Goal: Transaction & Acquisition: Purchase product/service

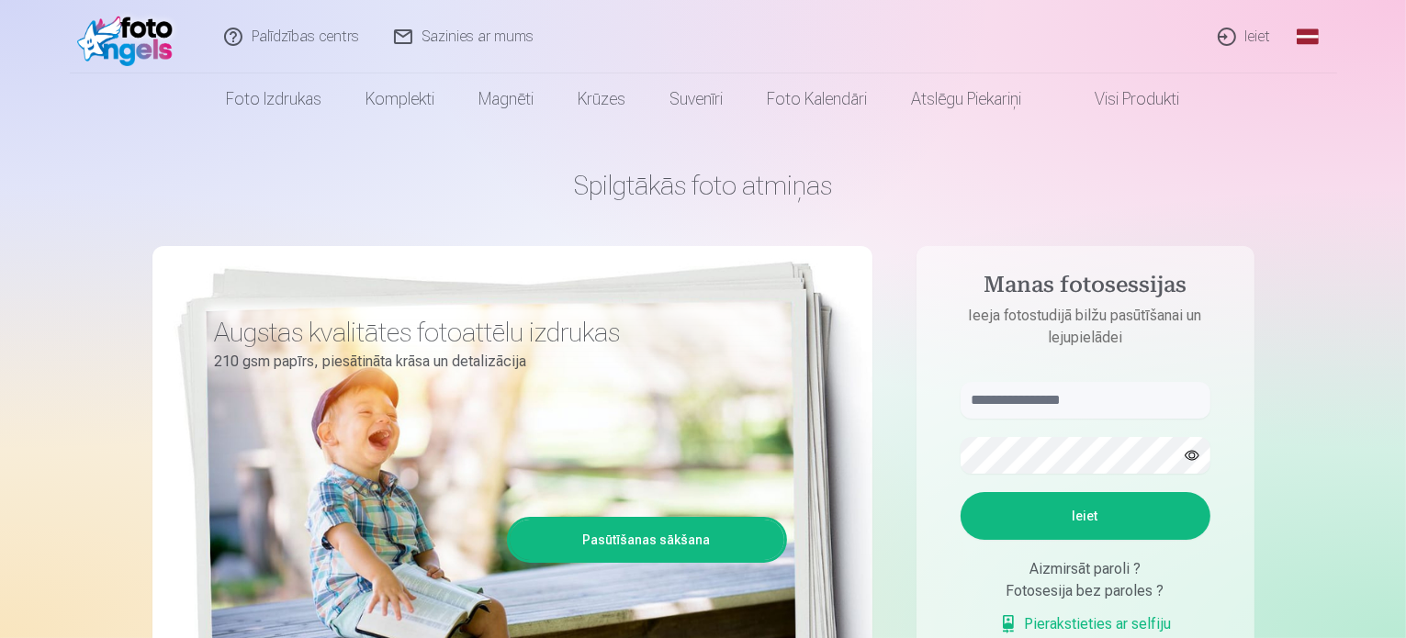
click at [1262, 40] on link "Ieiet" at bounding box center [1245, 36] width 88 height 73
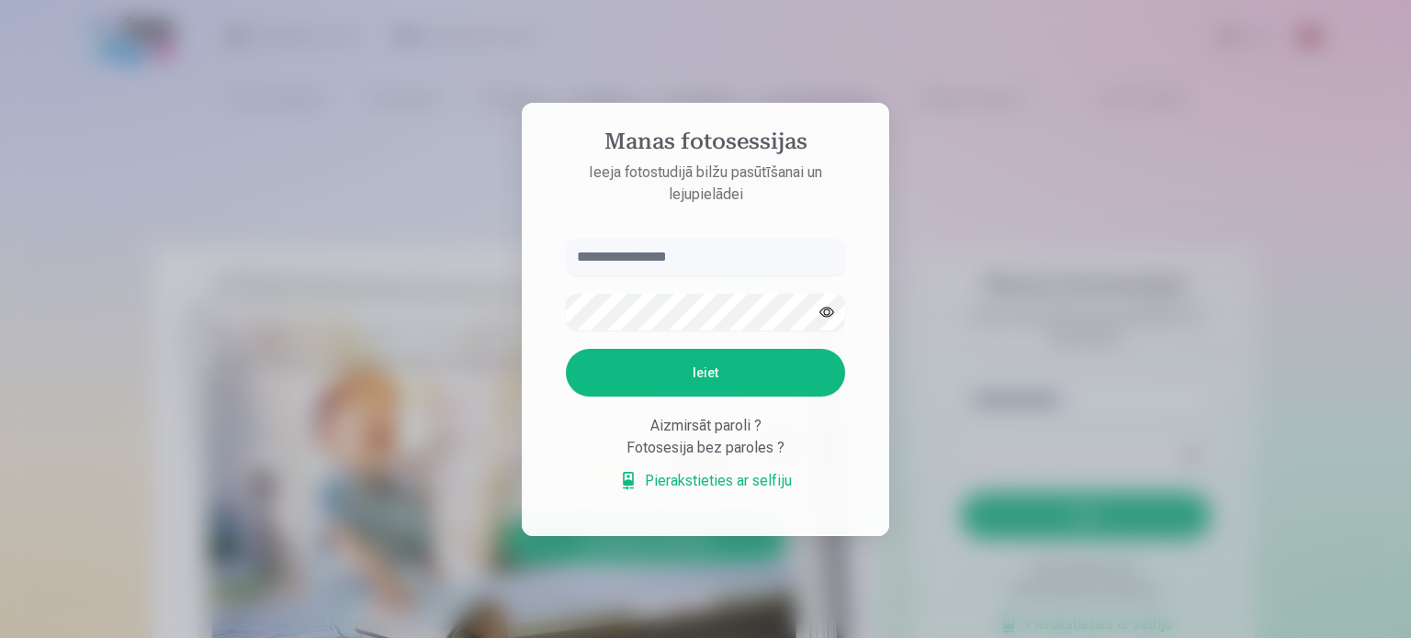
click at [665, 251] on input "text" at bounding box center [705, 257] width 279 height 37
click at [566, 349] on button "Ieiet" at bounding box center [705, 373] width 279 height 48
click at [825, 311] on button "button" at bounding box center [826, 312] width 35 height 35
click at [566, 349] on button "Ieiet" at bounding box center [705, 373] width 279 height 48
click at [588, 260] on input "**********" at bounding box center [705, 257] width 279 height 37
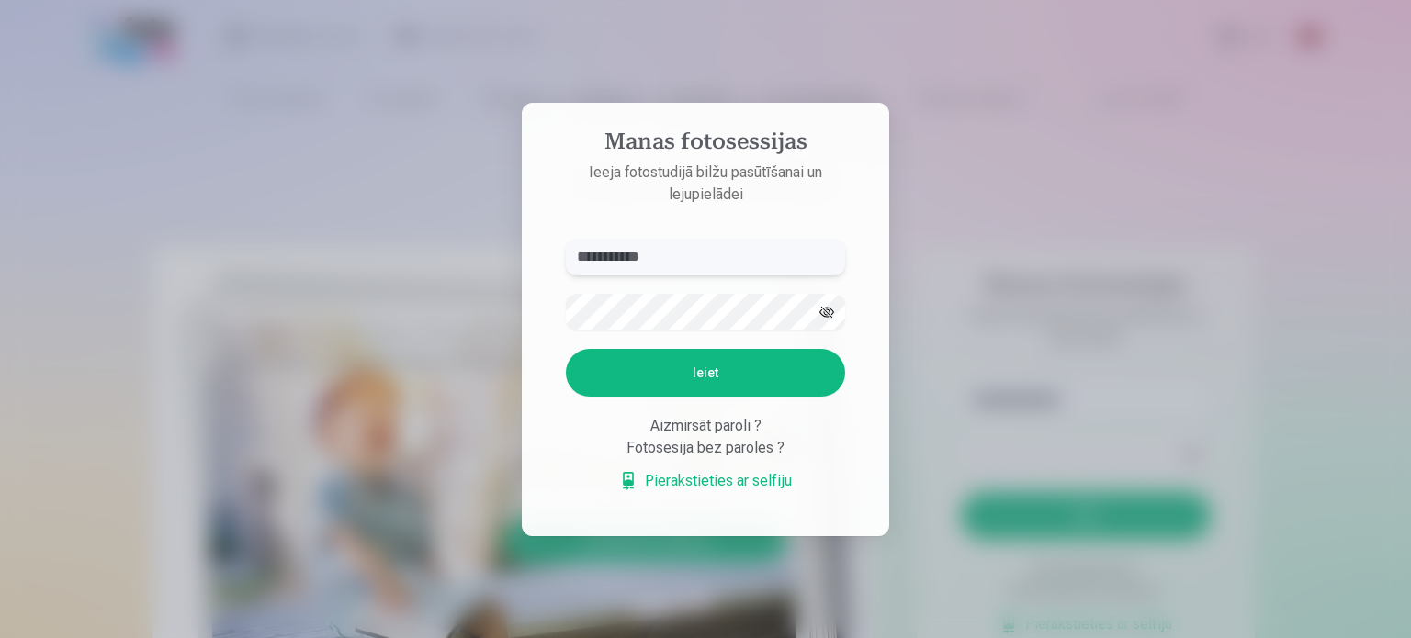
type input "**********"
click at [676, 373] on button "Ieiet" at bounding box center [705, 373] width 279 height 48
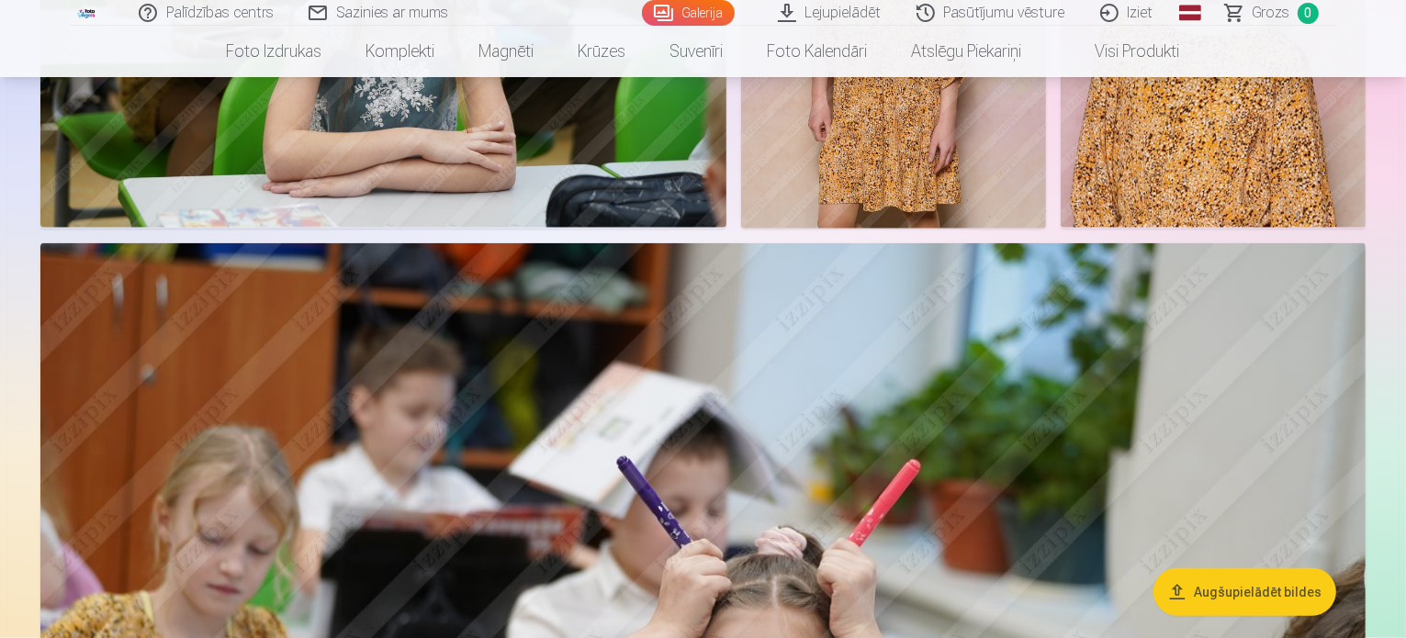
scroll to position [2112, 0]
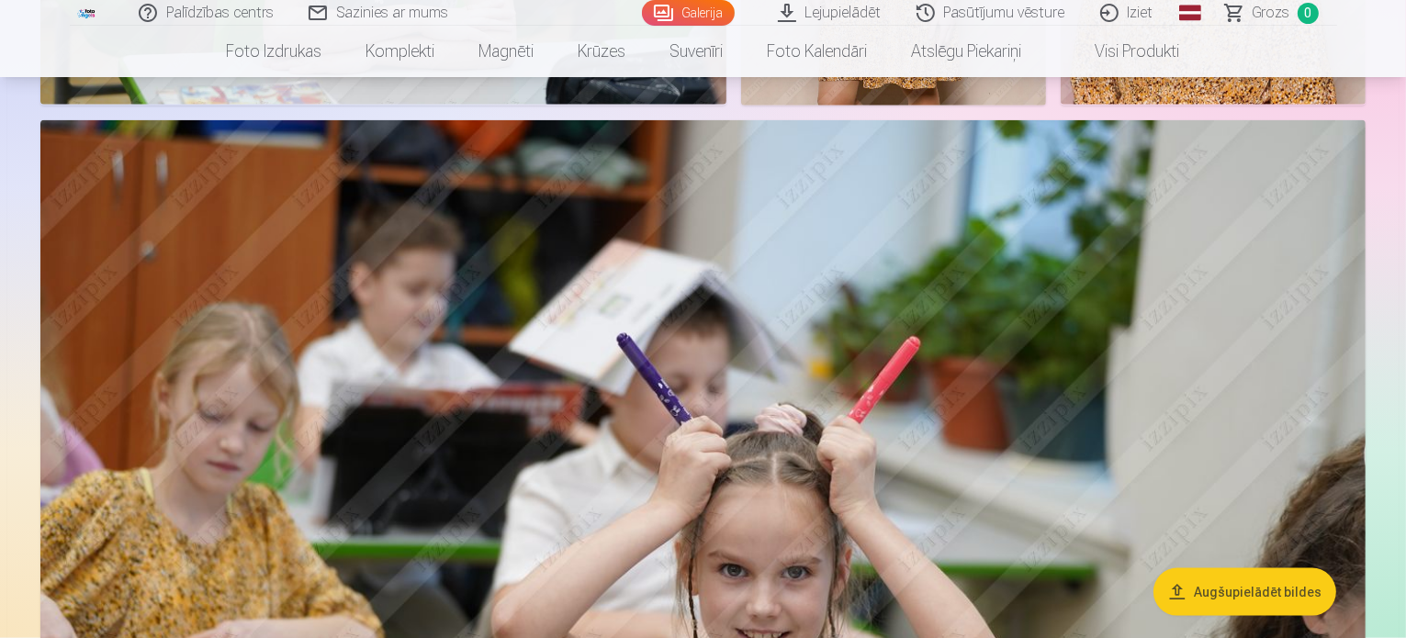
click at [1006, 10] on link "Pasūtījumu vēsture" at bounding box center [992, 13] width 184 height 26
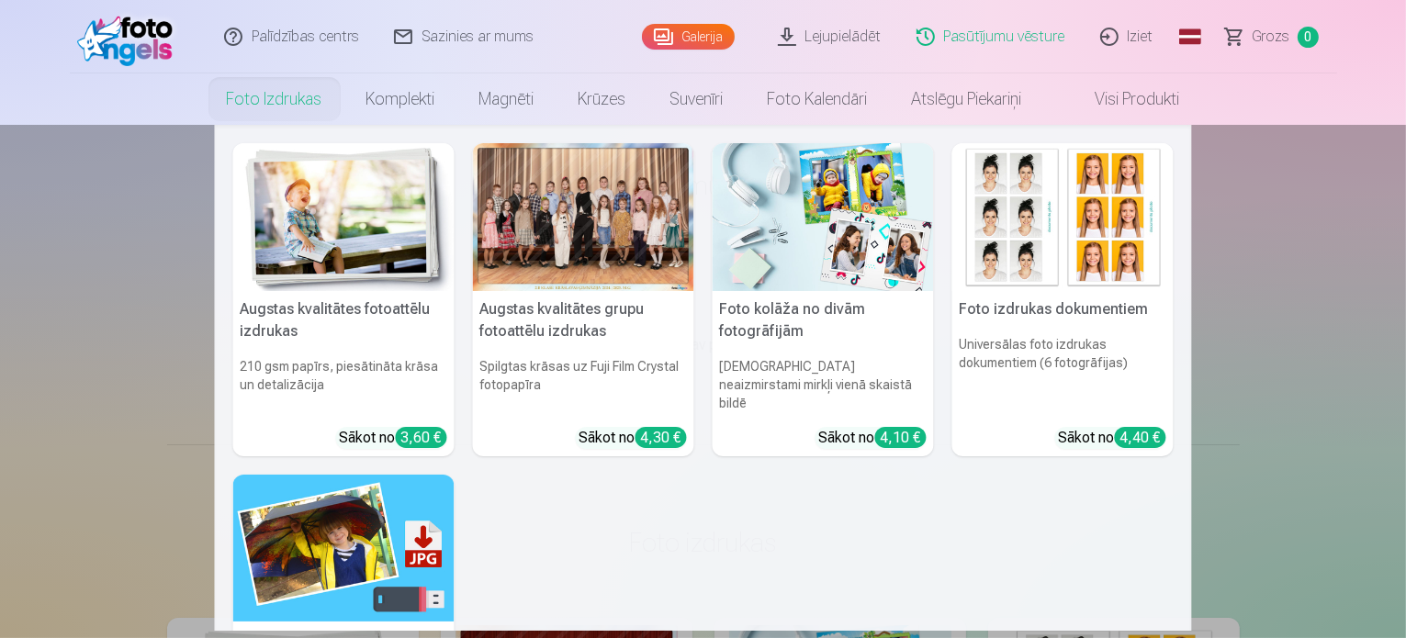
click at [579, 228] on div at bounding box center [583, 217] width 221 height 148
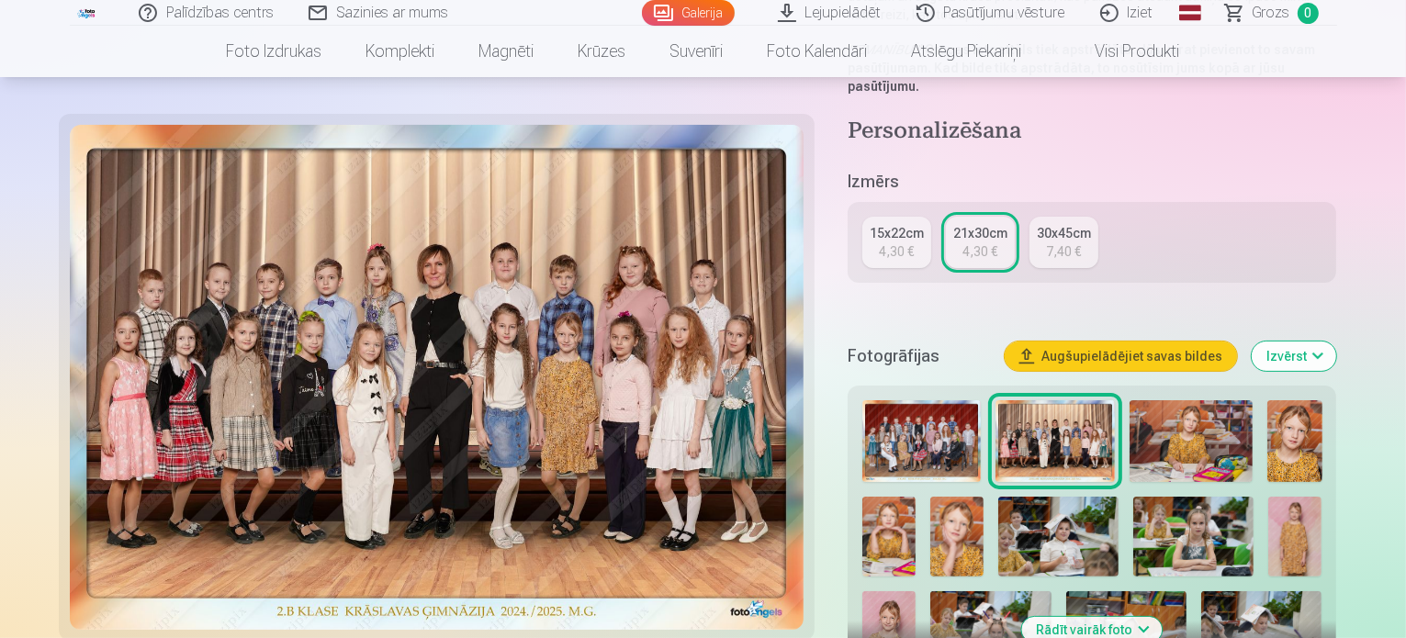
scroll to position [184, 0]
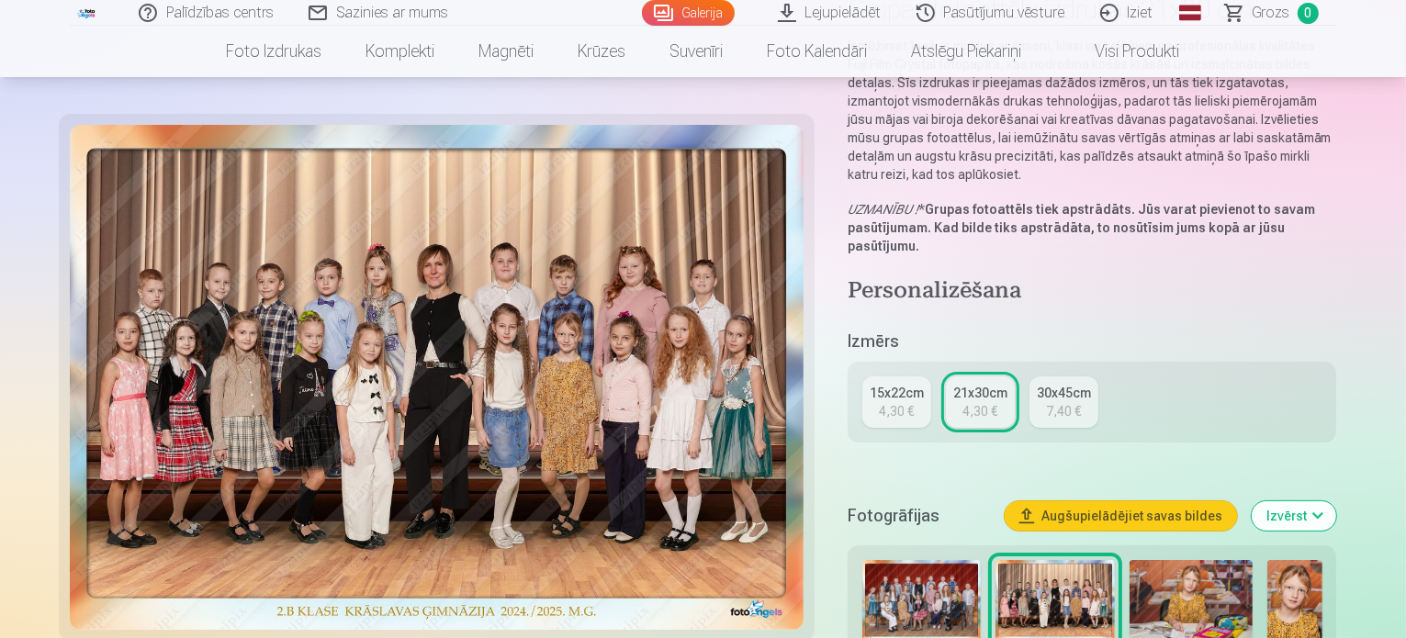
click at [1073, 384] on div "30x45cm" at bounding box center [1064, 393] width 54 height 18
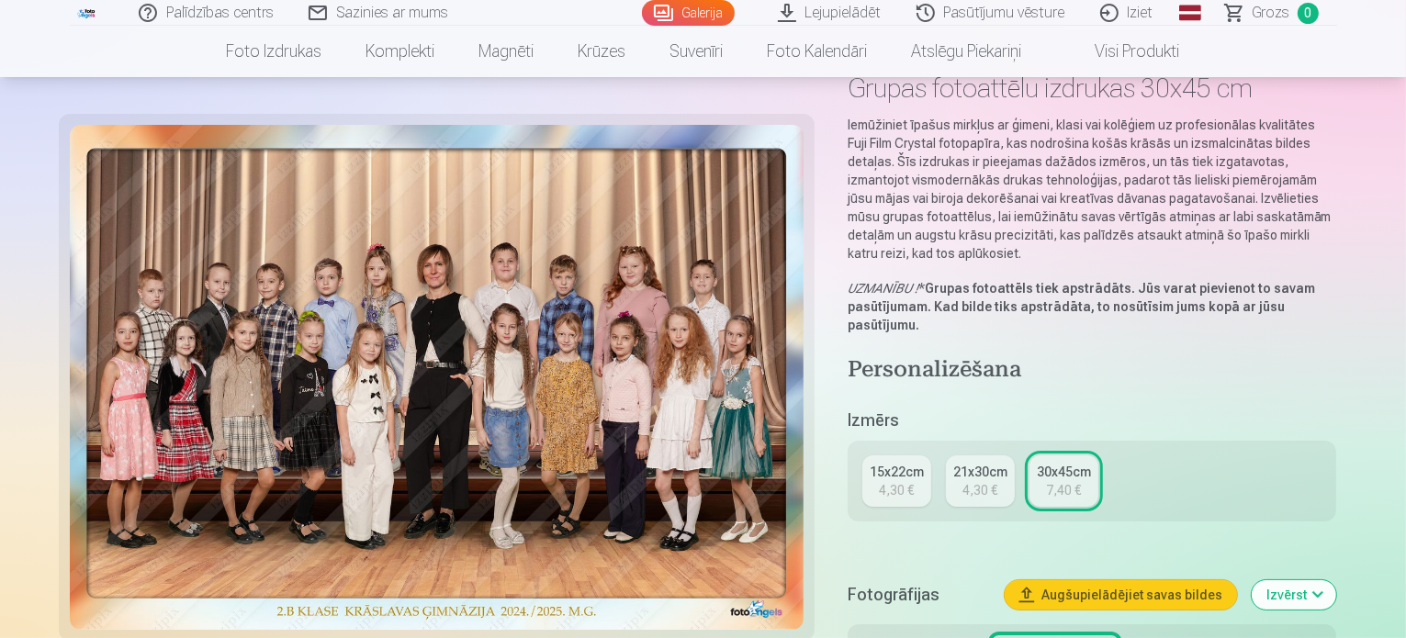
scroll to position [184, 0]
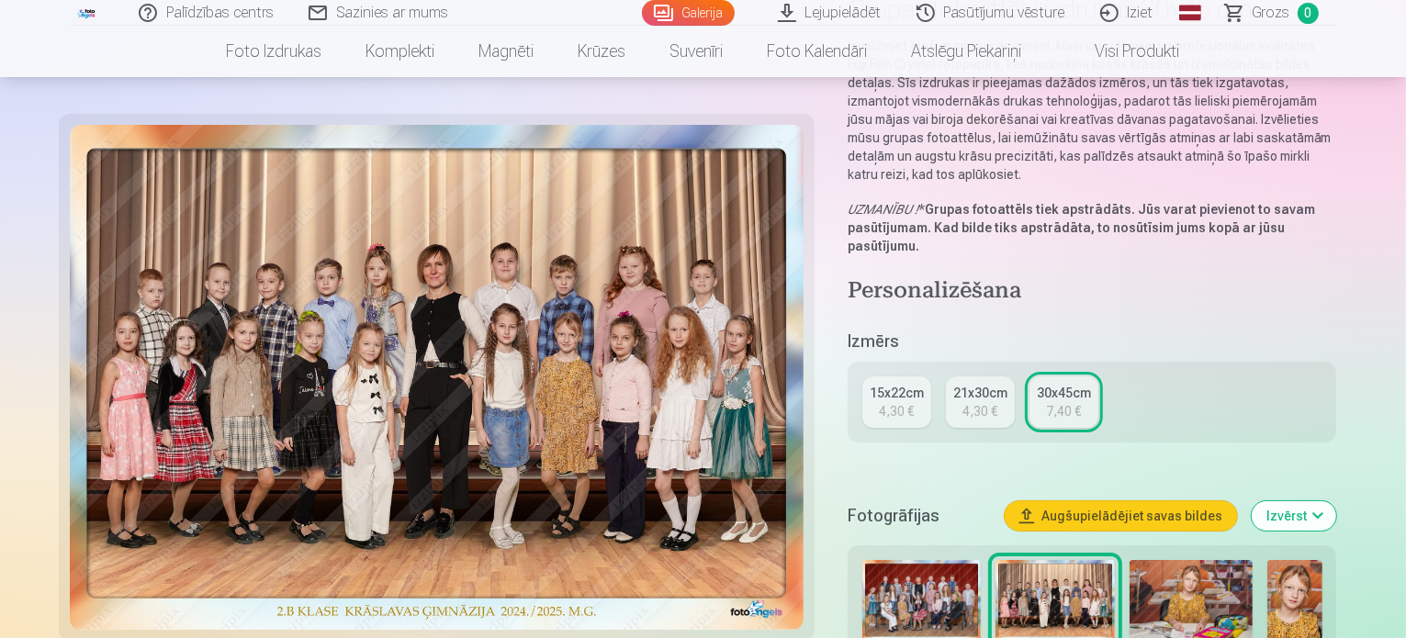
click at [992, 402] on div "4,30 €" at bounding box center [979, 411] width 35 height 18
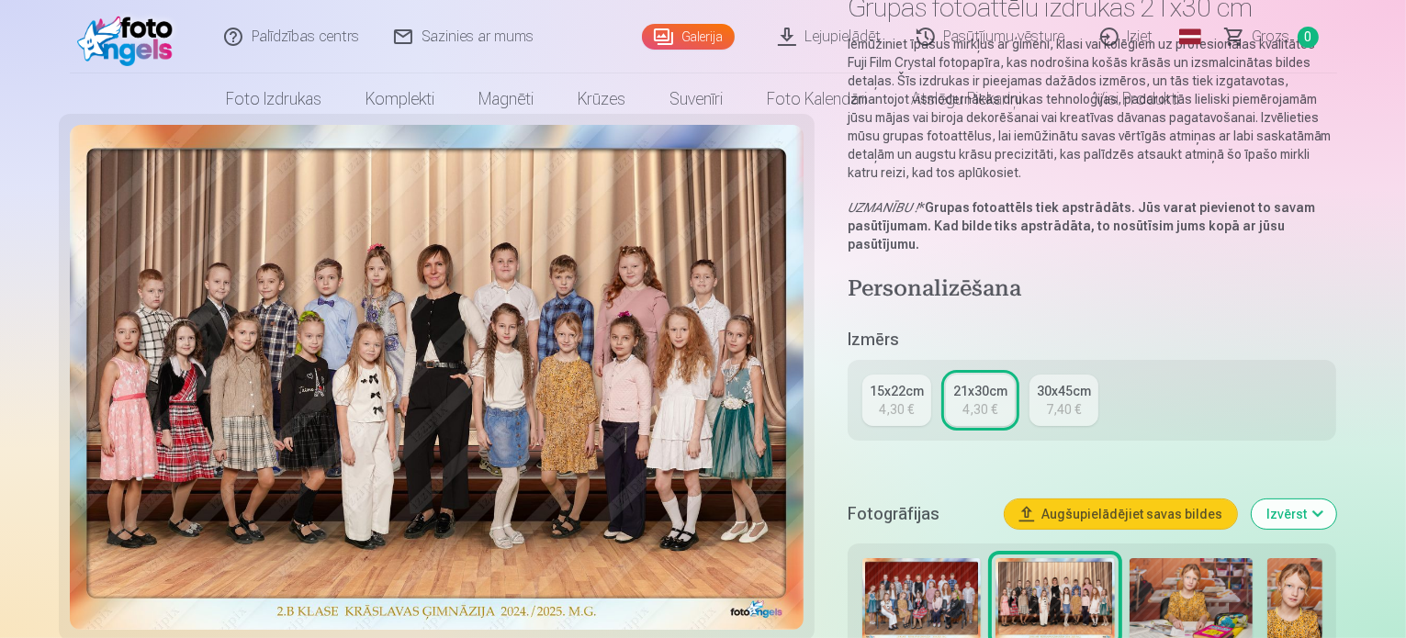
scroll to position [367, 0]
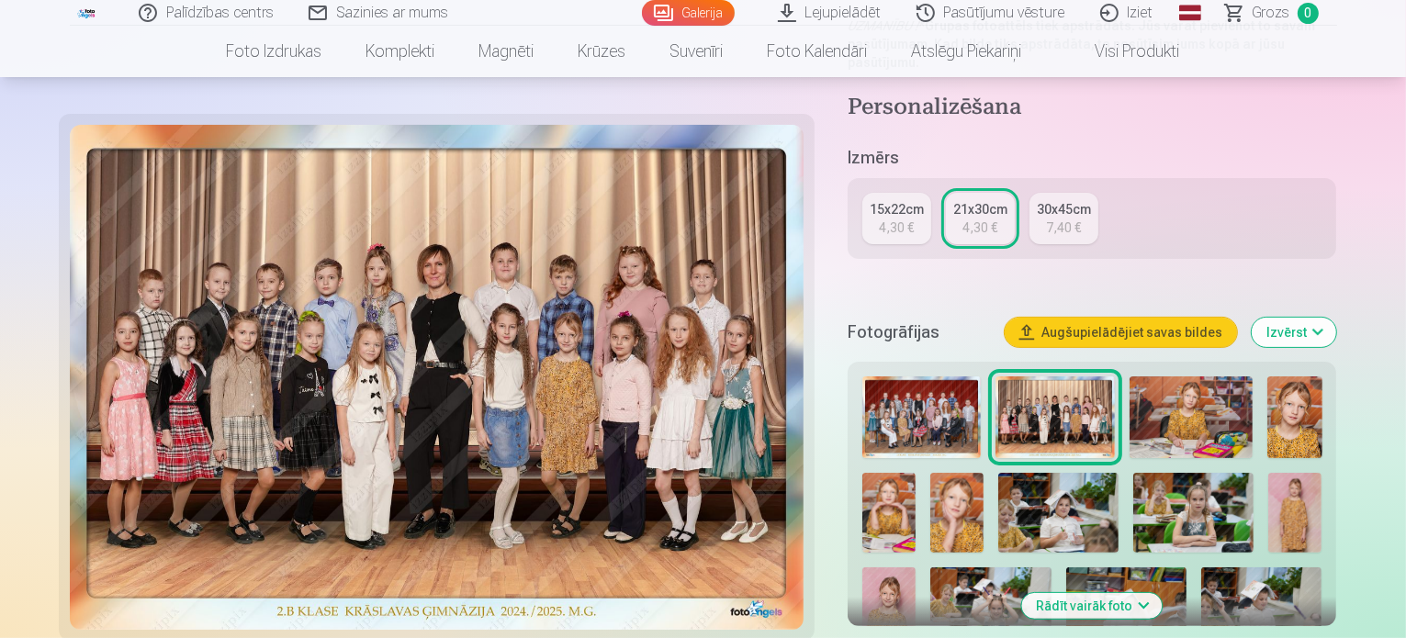
click at [937, 384] on img at bounding box center [921, 418] width 119 height 82
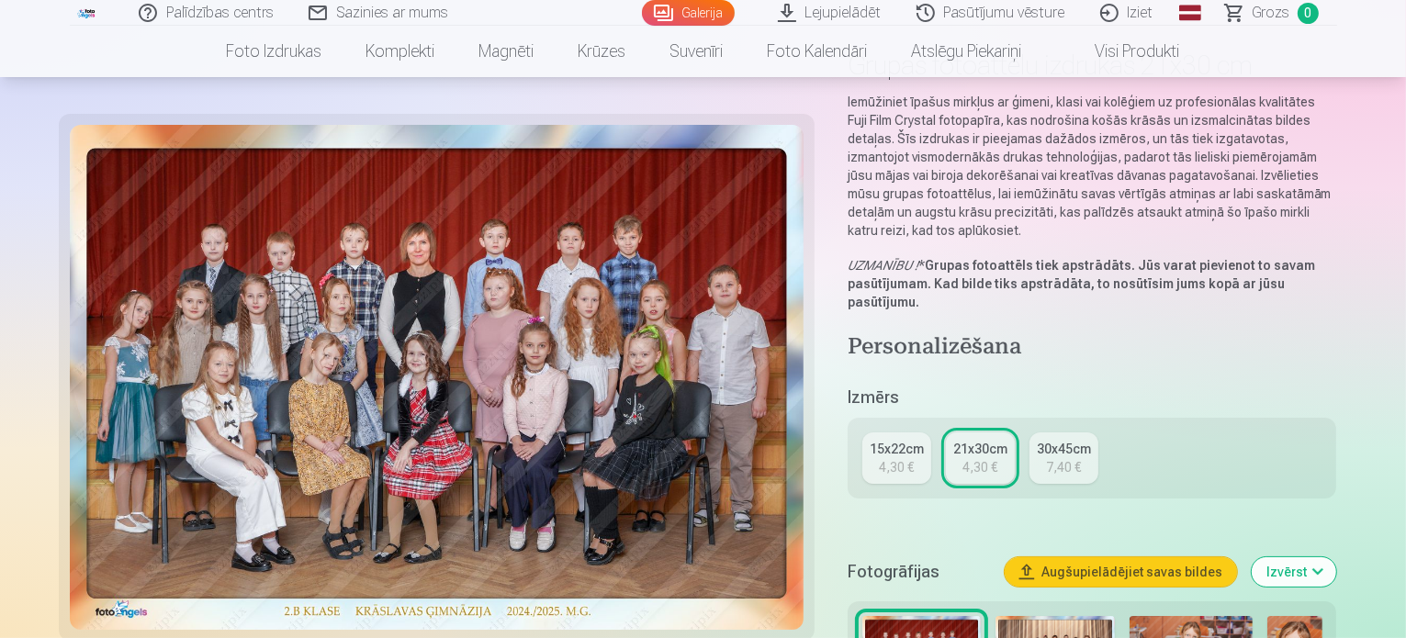
scroll to position [184, 0]
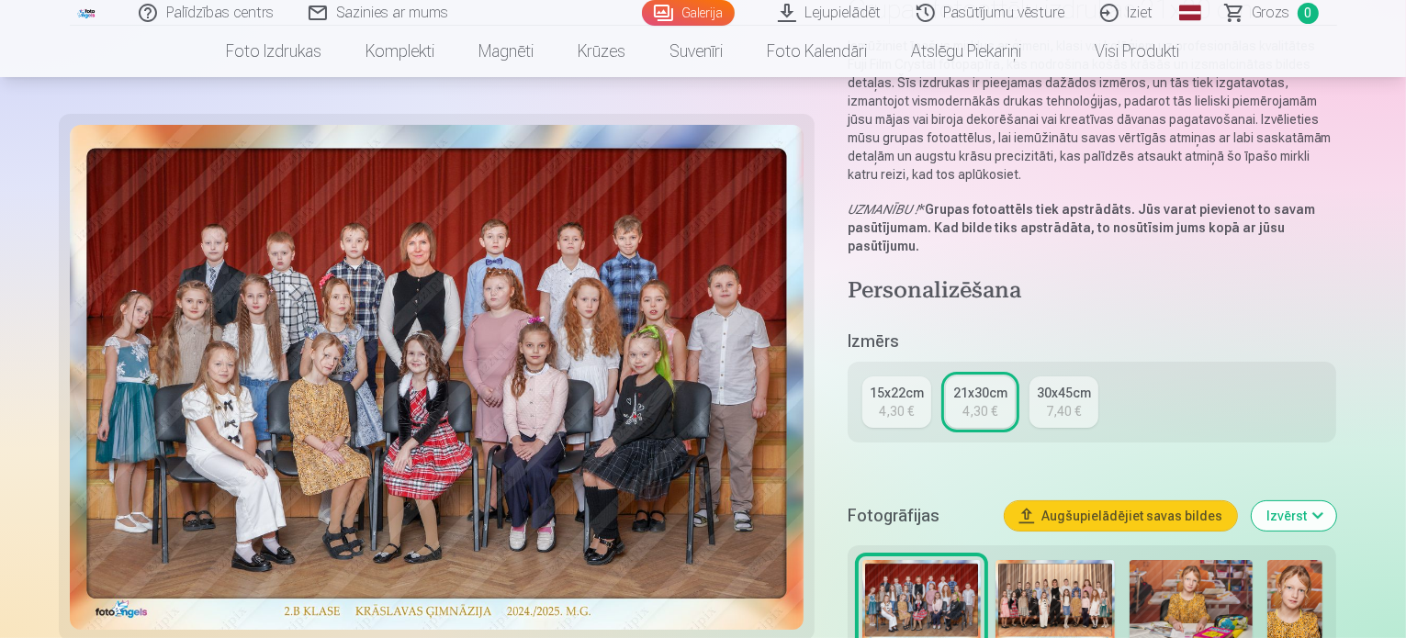
click at [1017, 561] on img at bounding box center [1054, 601] width 119 height 82
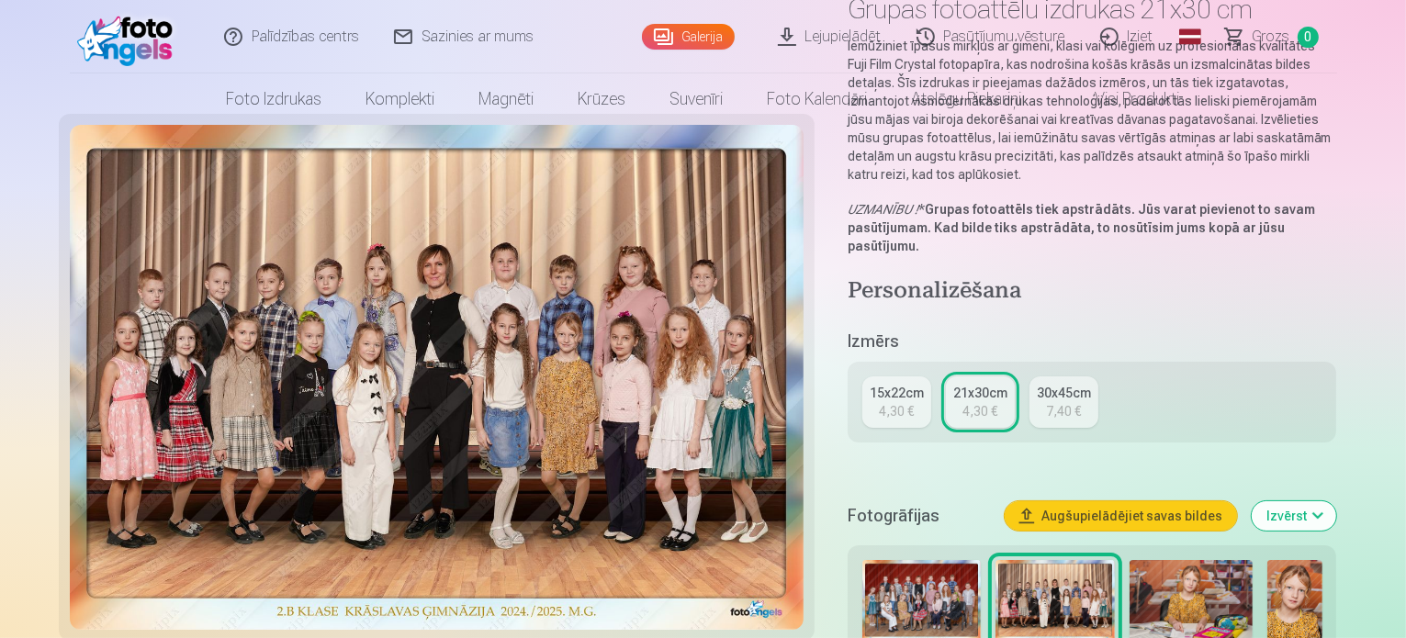
scroll to position [0, 0]
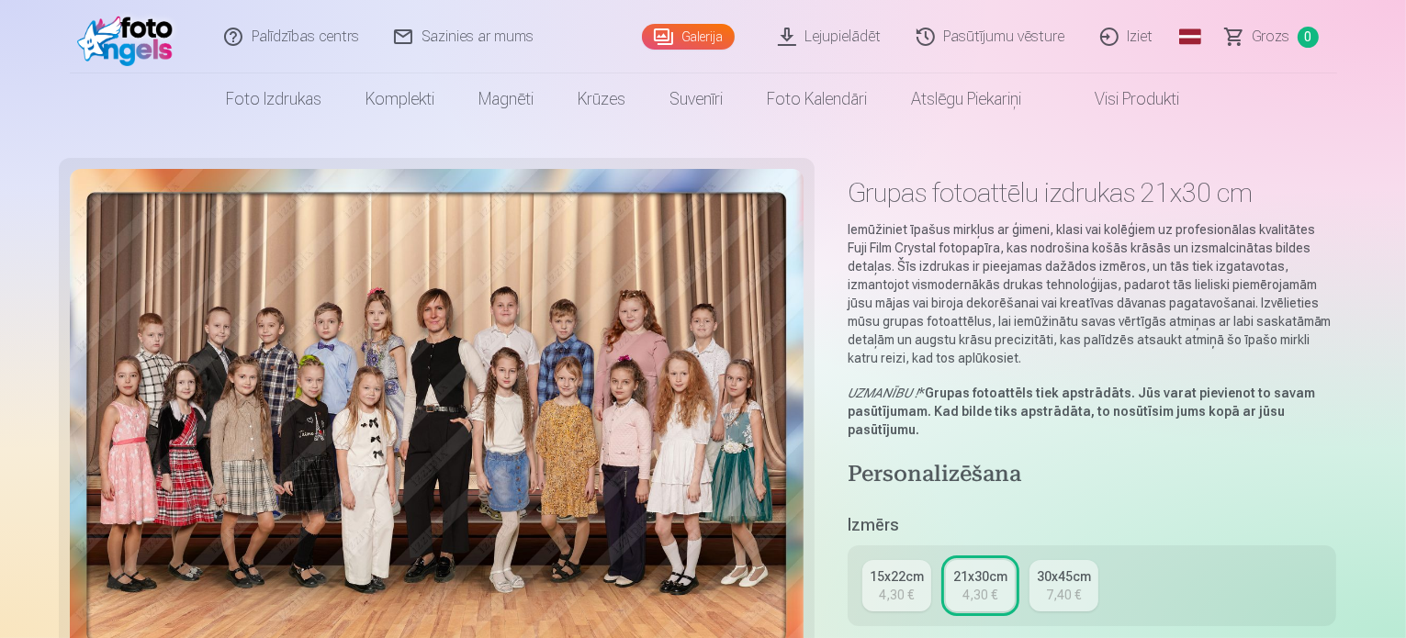
click at [903, 586] on div "4,30 €" at bounding box center [896, 595] width 35 height 18
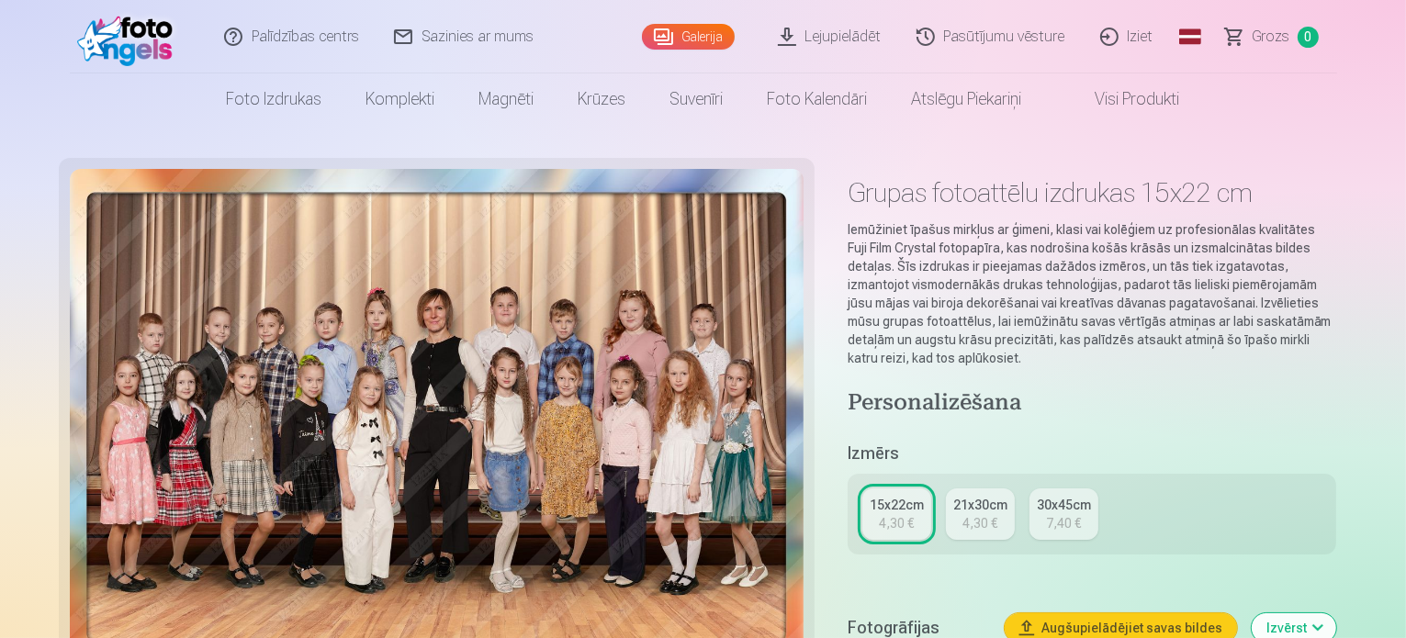
click at [983, 532] on div "15x22cm 4,30 € 21x30cm 4,30 € 30x45cm 7,40 €" at bounding box center [1092, 514] width 489 height 81
click at [985, 513] on link "21x30cm 4,30 €" at bounding box center [980, 514] width 69 height 51
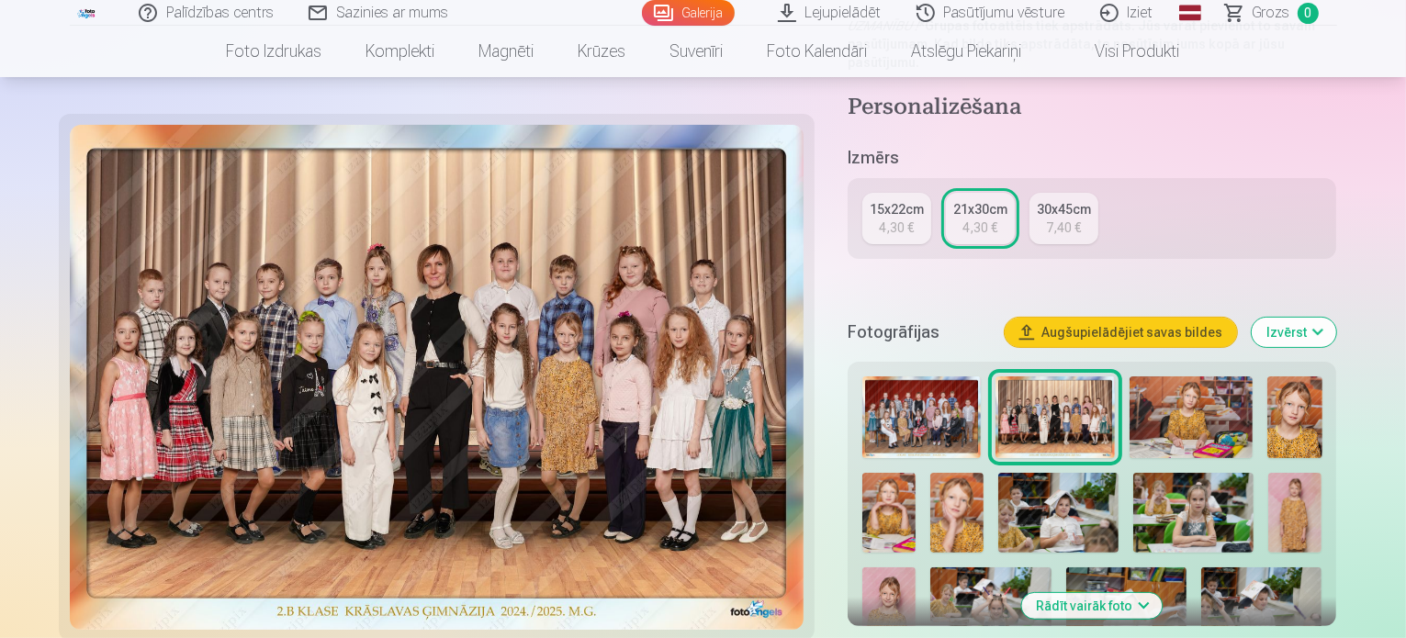
scroll to position [643, 0]
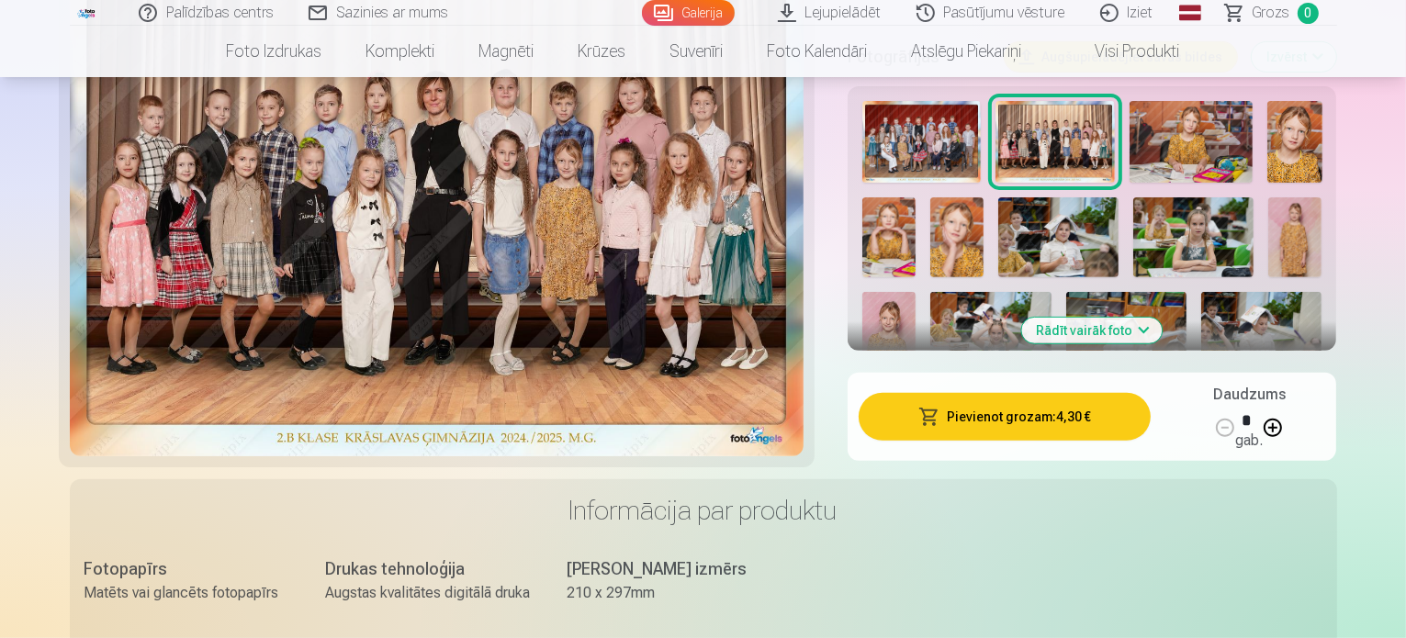
click at [1078, 393] on button "Pievienot grozam : 4,30 €" at bounding box center [1005, 417] width 293 height 48
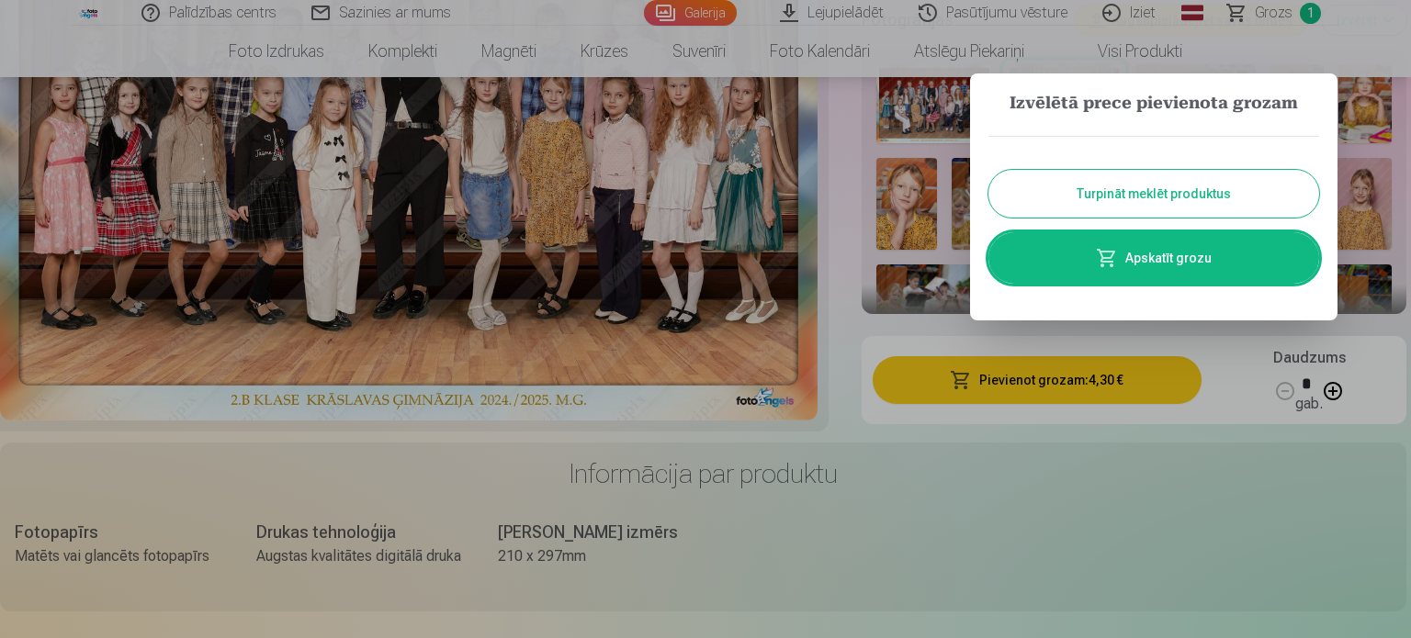
click at [1144, 197] on button "Turpināt meklēt produktus" at bounding box center [1153, 194] width 331 height 48
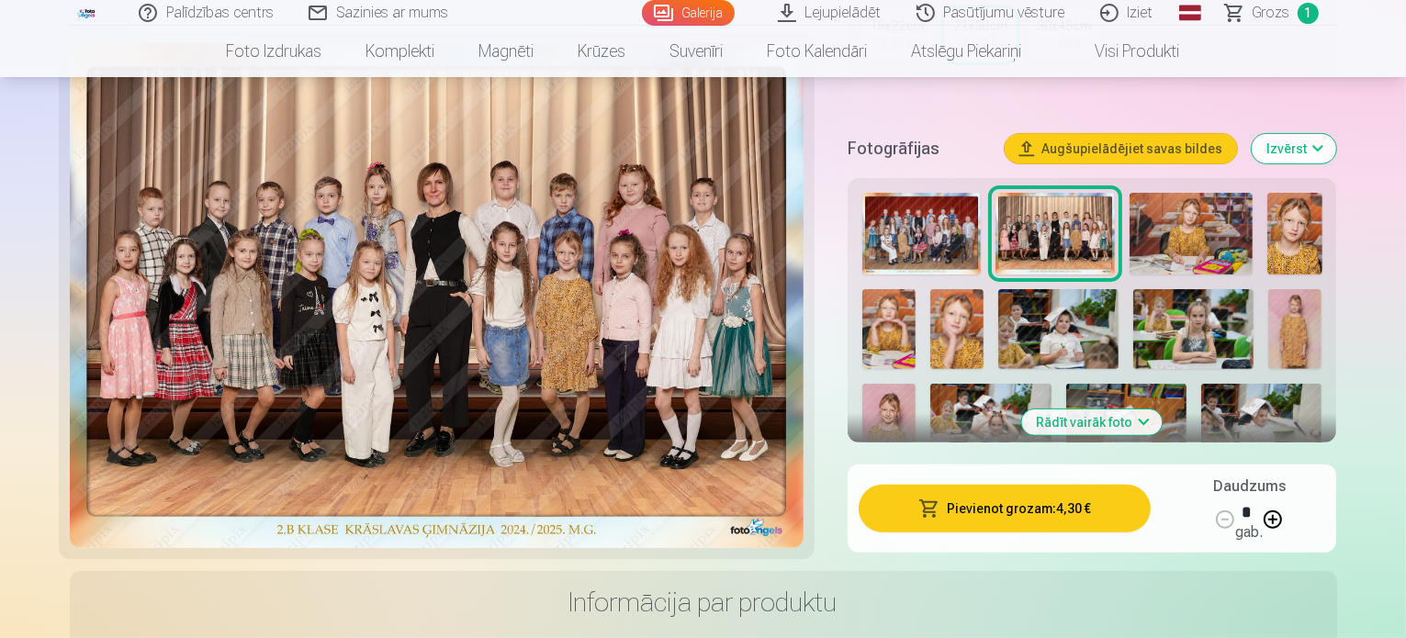
scroll to position [459, 0]
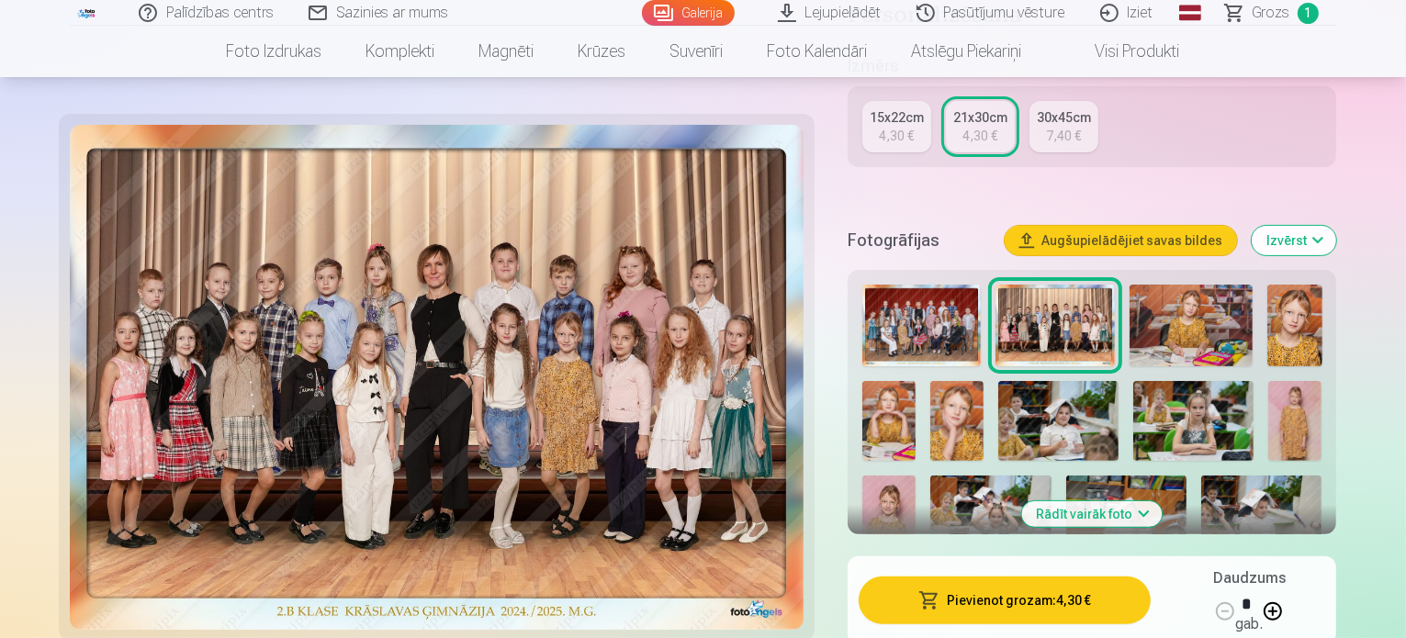
click at [1223, 292] on img at bounding box center [1191, 326] width 123 height 82
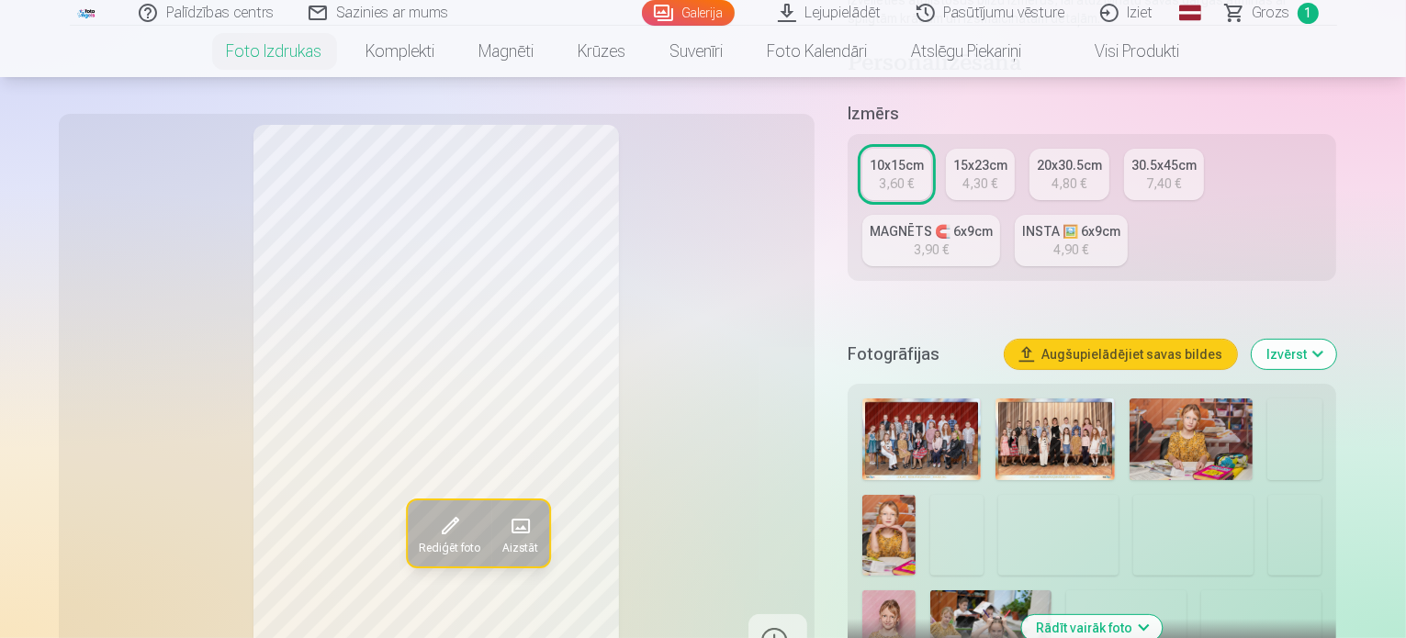
scroll to position [184, 0]
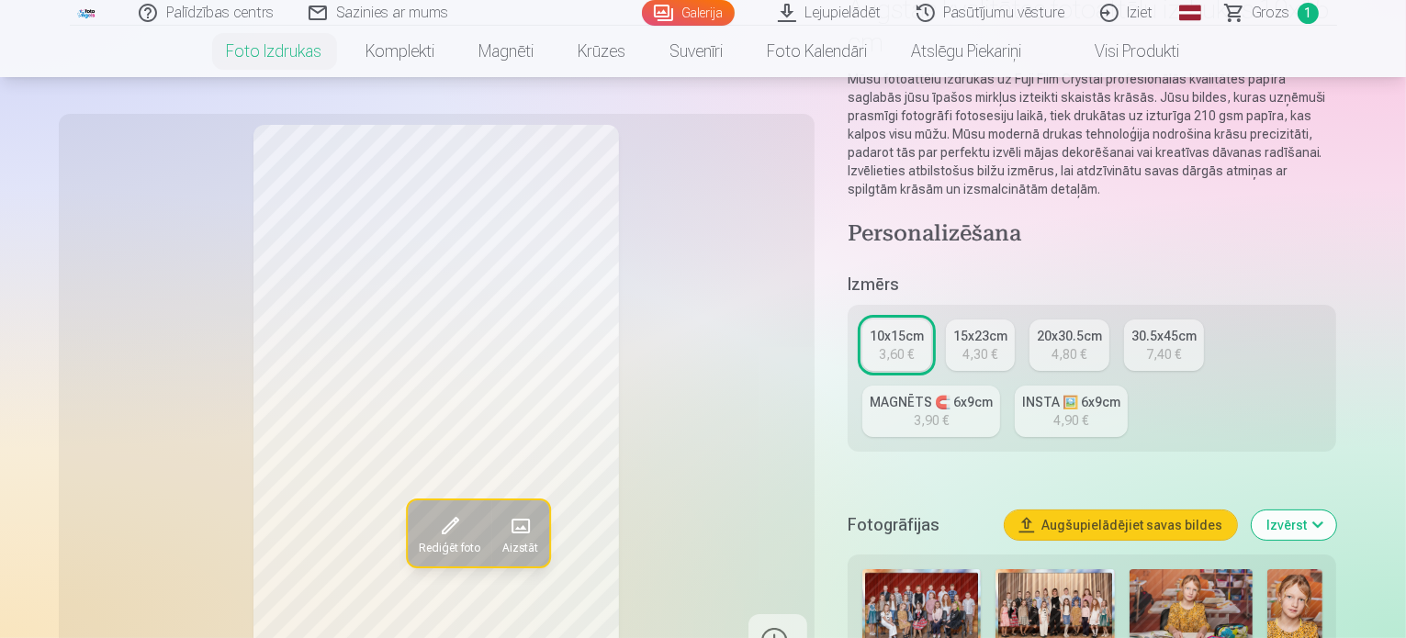
click at [1022, 393] on div "INSTA 🖼️ 6x9cm" at bounding box center [1071, 402] width 98 height 18
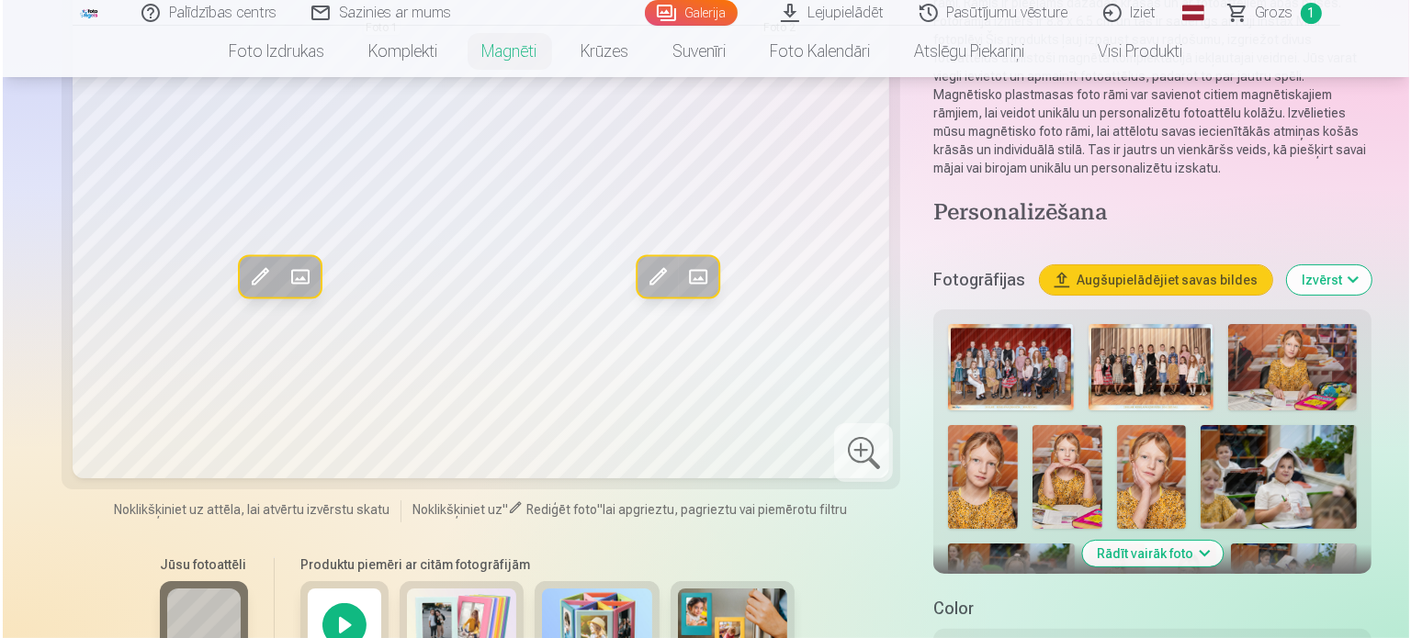
scroll to position [275, 0]
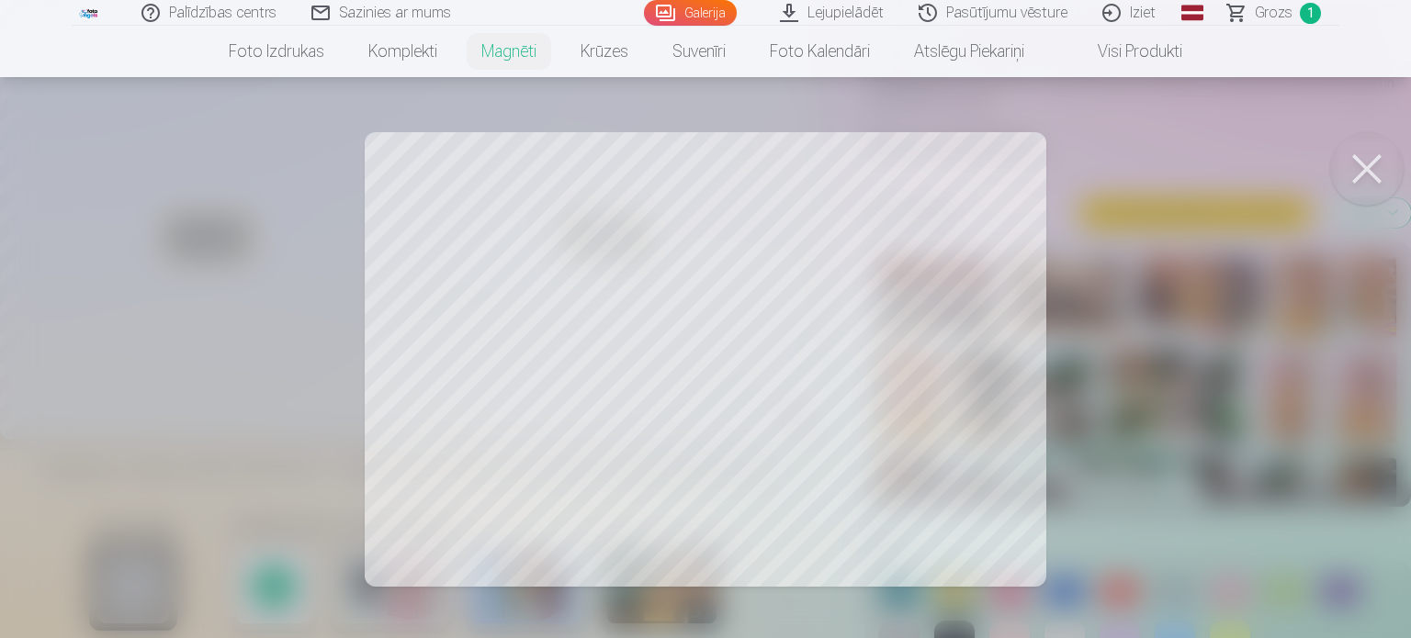
click at [895, 401] on div at bounding box center [705, 319] width 1411 height 638
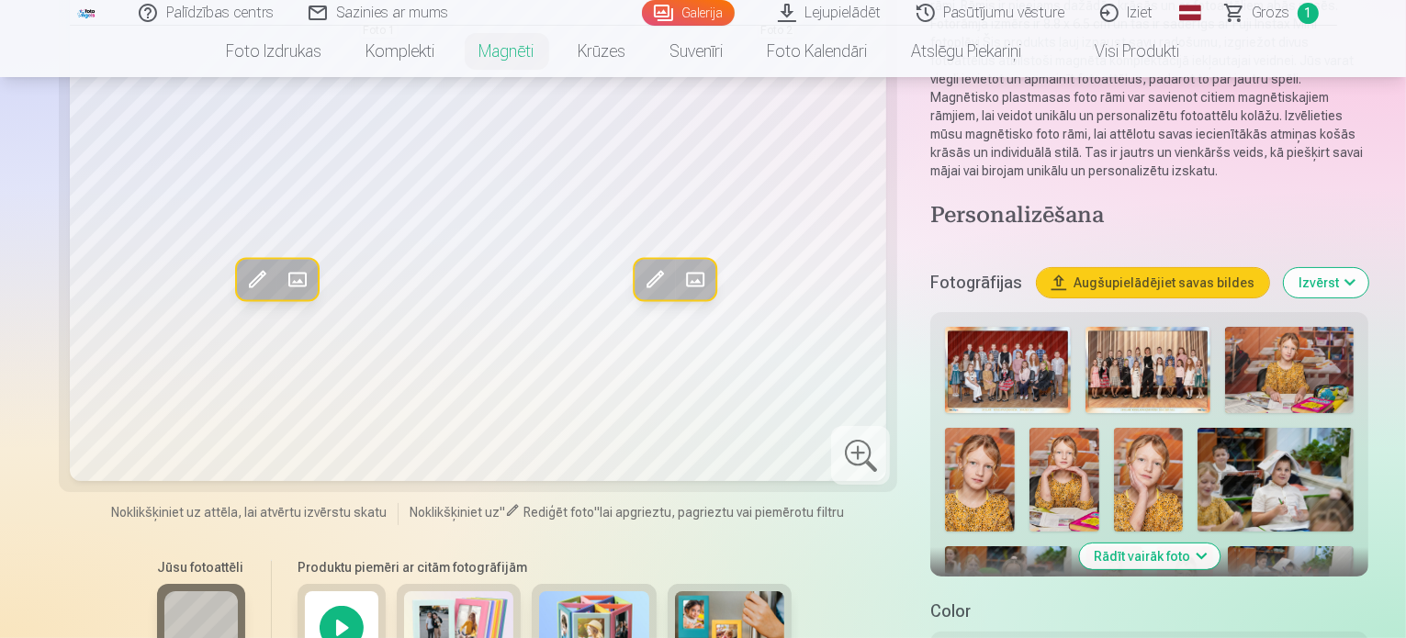
click at [639, 294] on span at bounding box center [653, 278] width 29 height 29
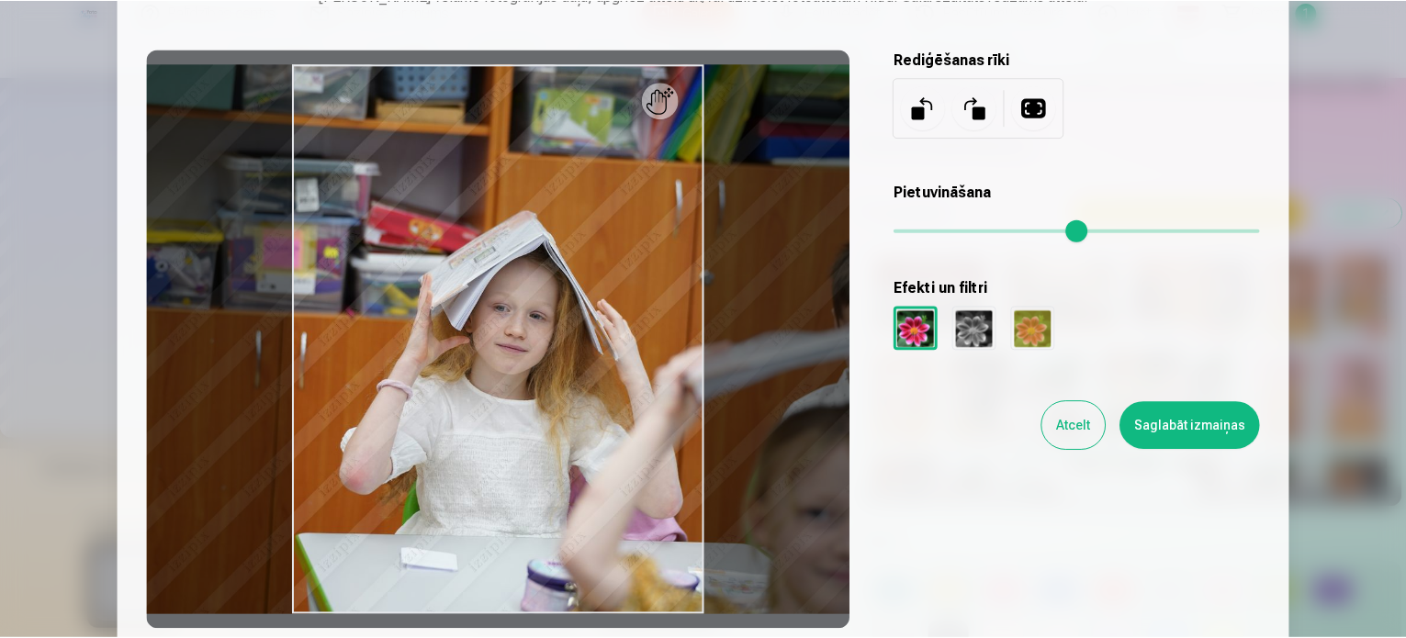
scroll to position [0, 0]
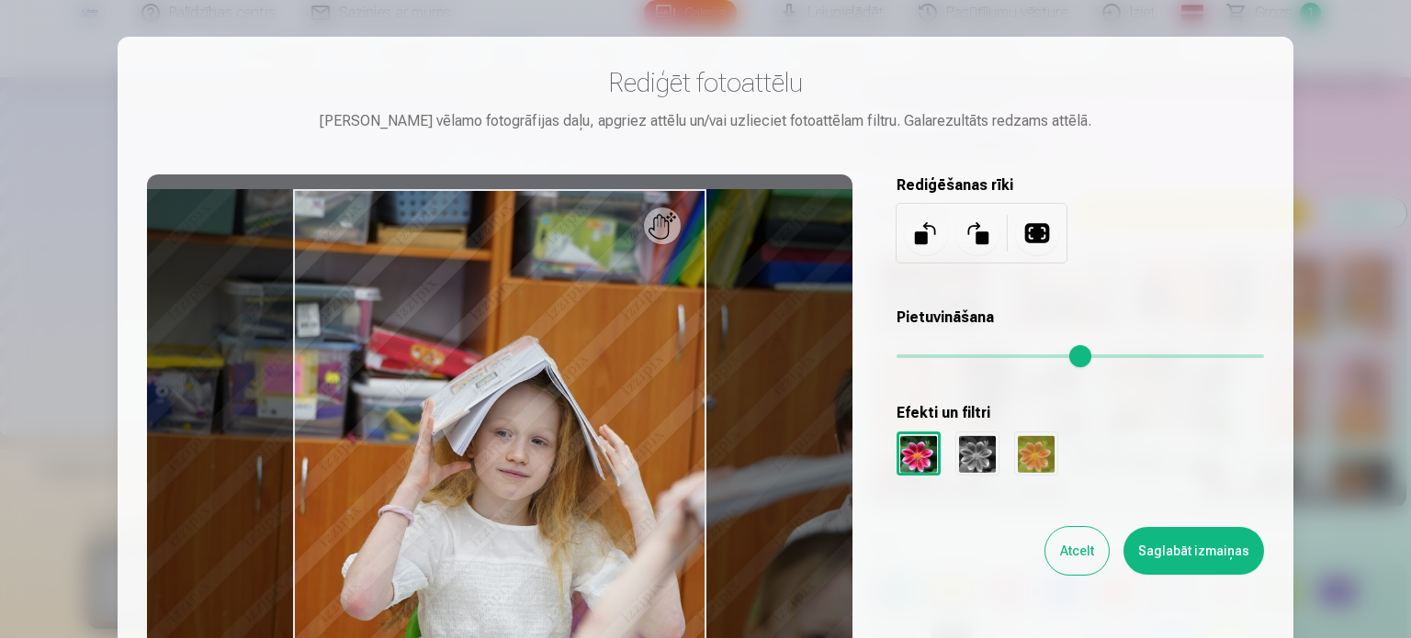
click at [1093, 557] on button "Atcelt" at bounding box center [1076, 551] width 63 height 48
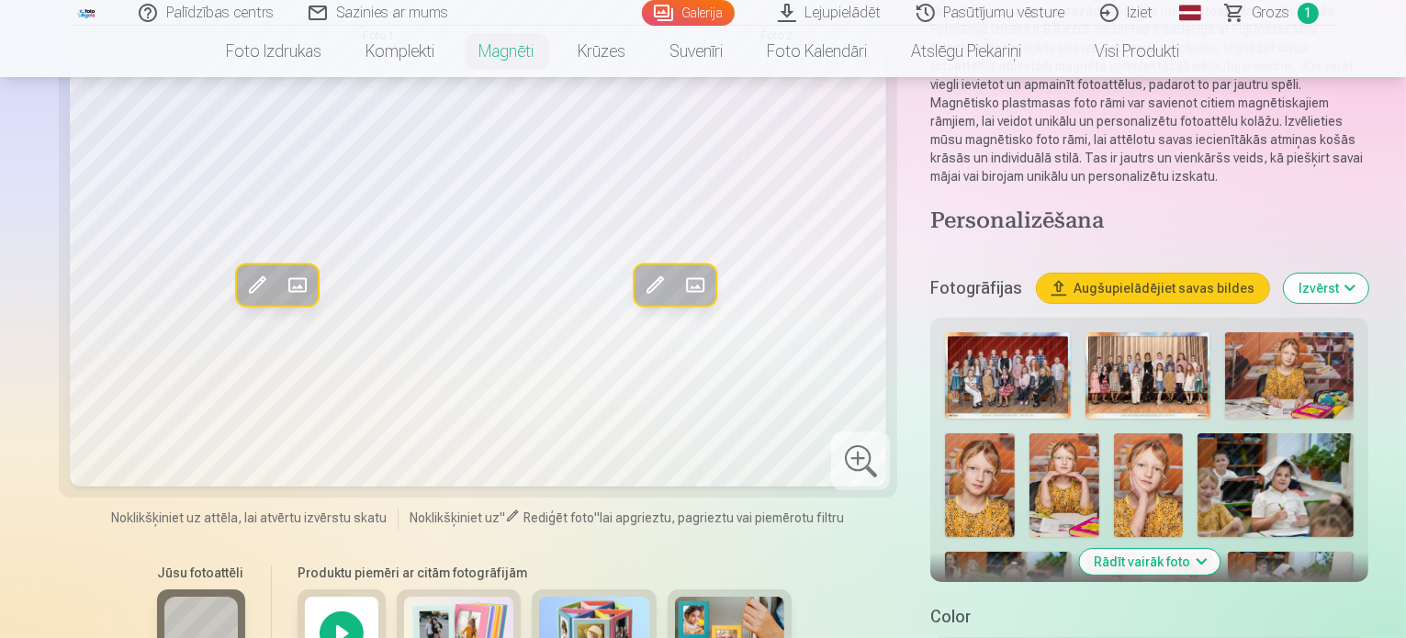
scroll to position [367, 0]
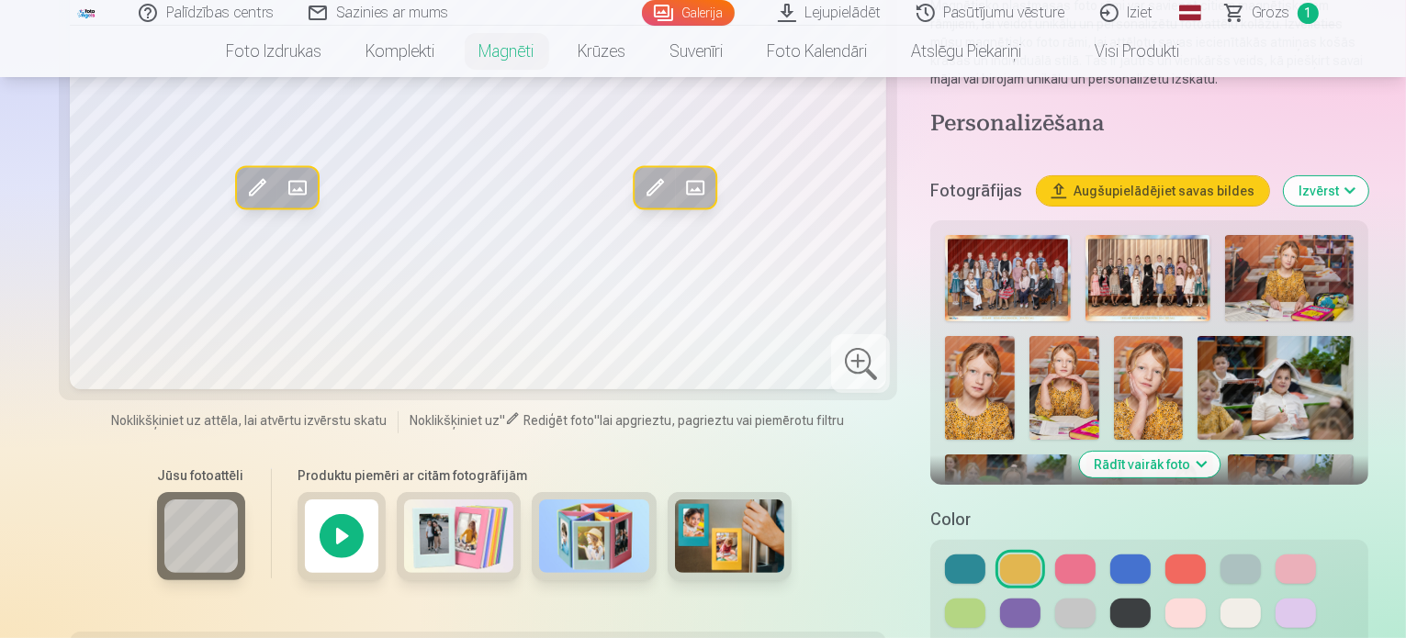
click at [1142, 455] on img at bounding box center [1114, 497] width 56 height 84
drag, startPoint x: 1048, startPoint y: 386, endPoint x: 1001, endPoint y: 280, distance: 115.5
click at [1058, 554] on div "Foto 2" at bounding box center [1022, 606] width 155 height 104
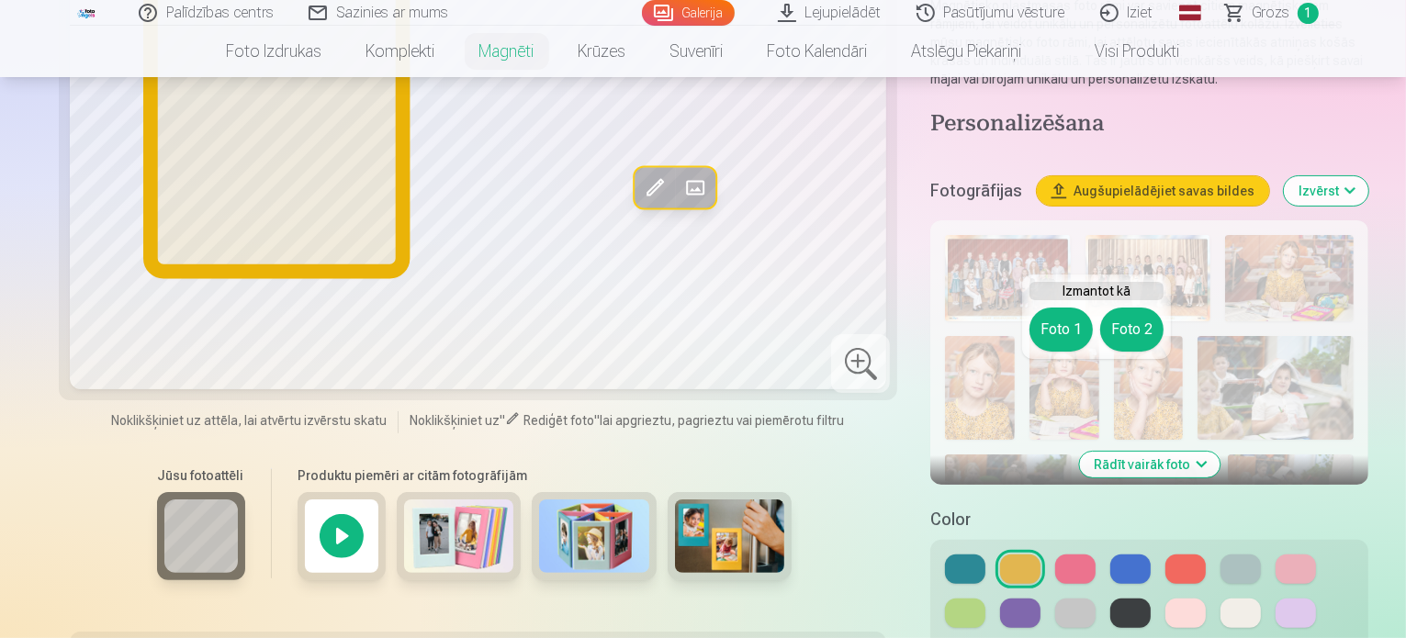
click at [1043, 327] on button "Foto 1" at bounding box center [1060, 330] width 63 height 44
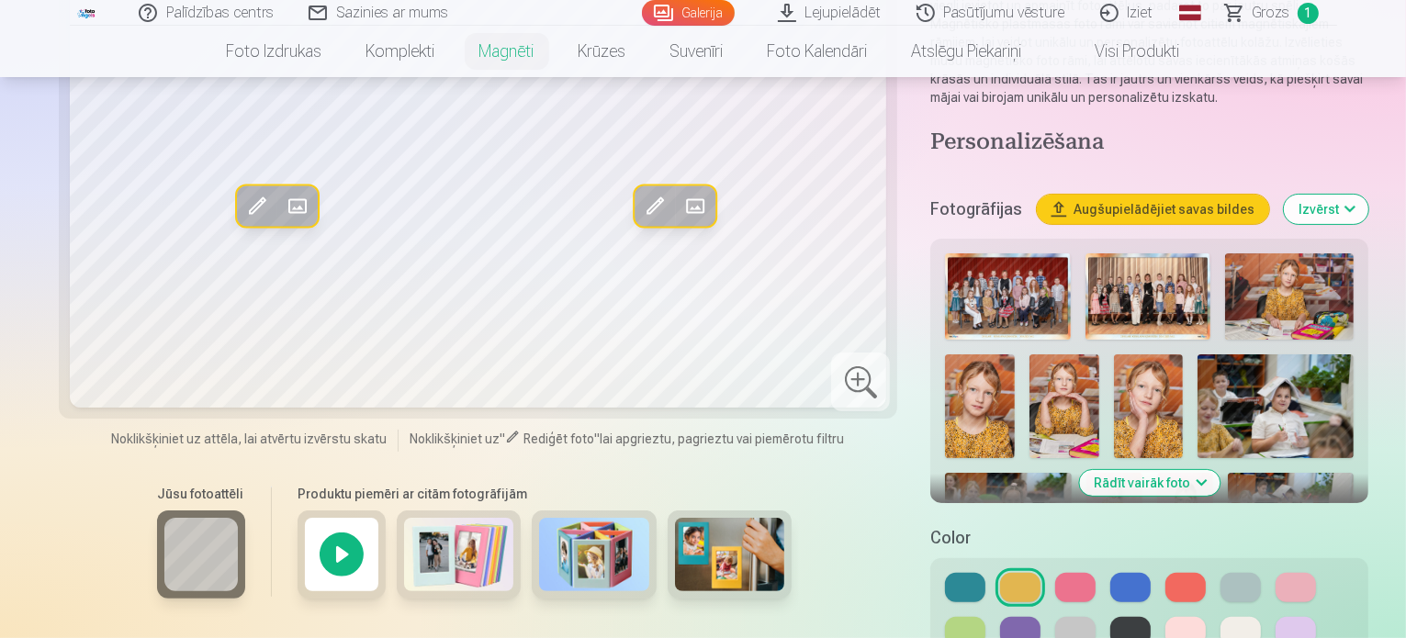
scroll to position [184, 0]
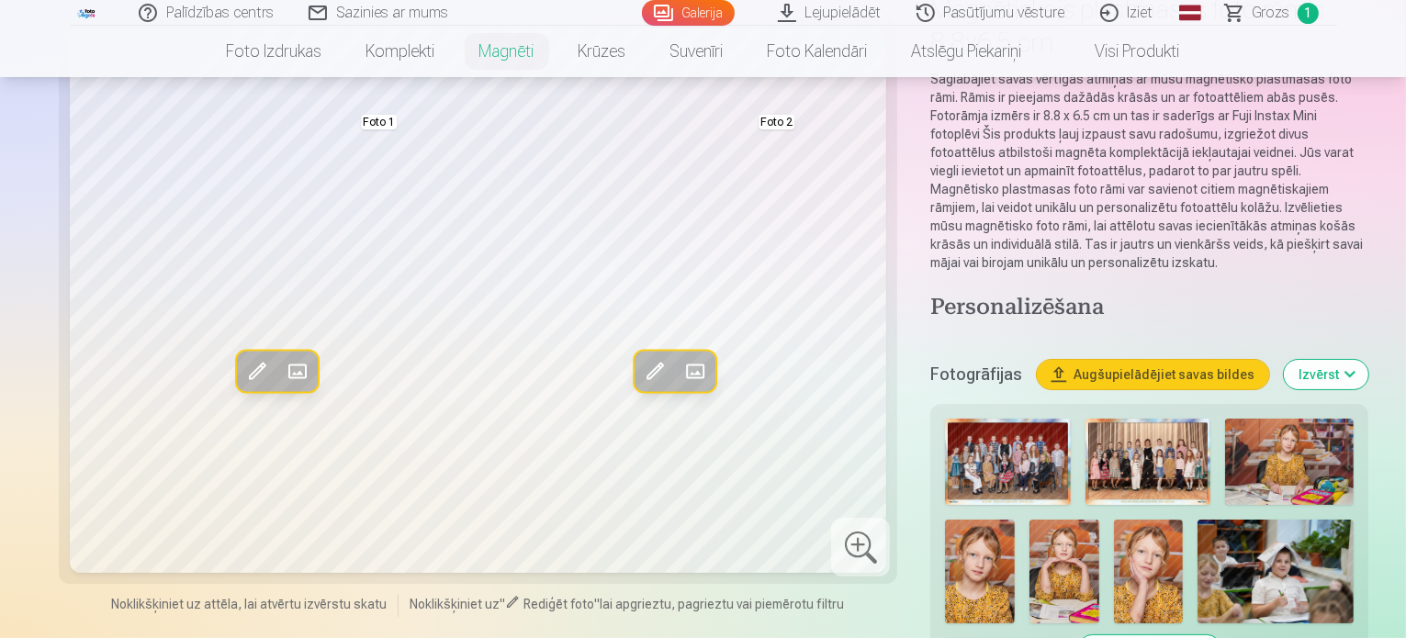
click at [1128, 635] on button "Rādīt vairāk foto" at bounding box center [1149, 648] width 141 height 26
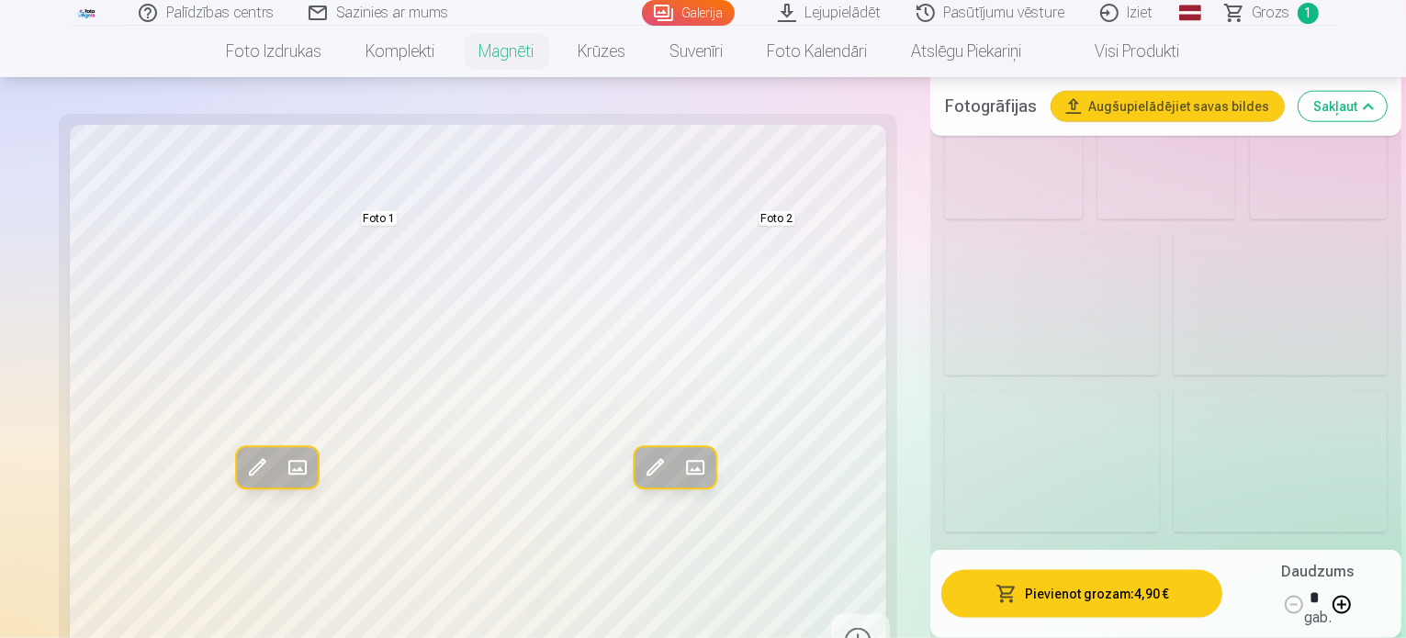
scroll to position [2479, 0]
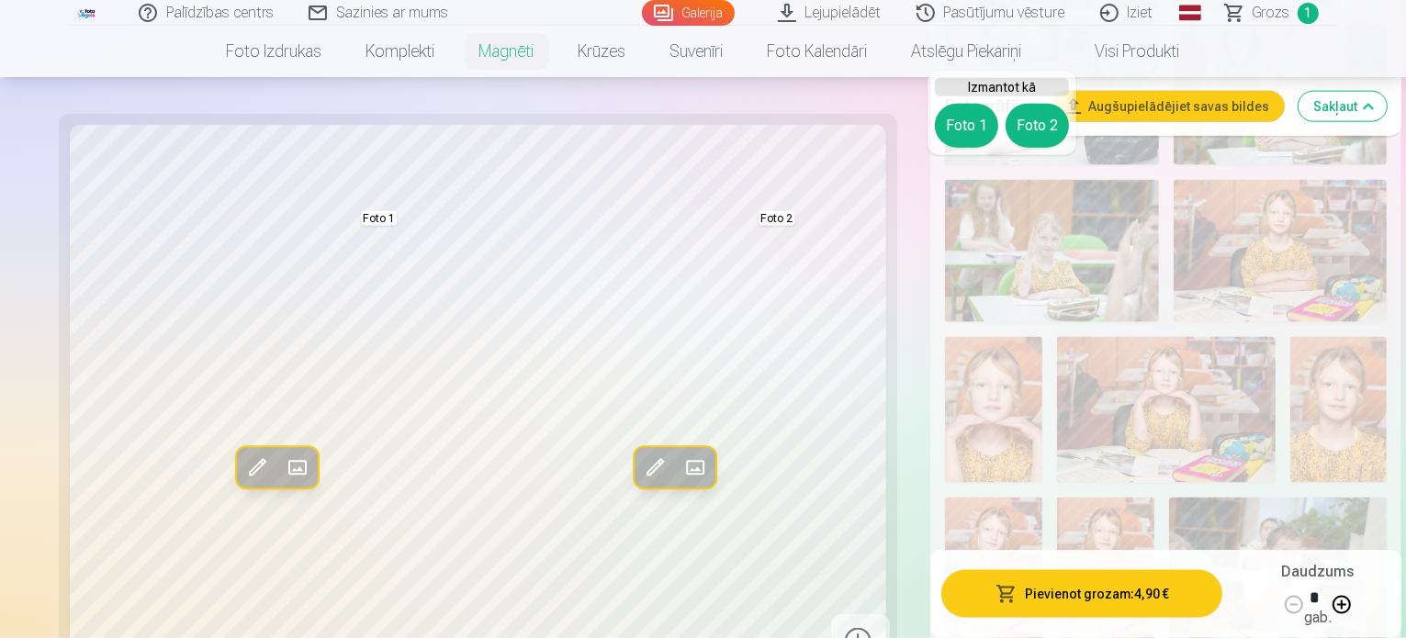
drag, startPoint x: 955, startPoint y: 124, endPoint x: 991, endPoint y: 245, distance: 126.4
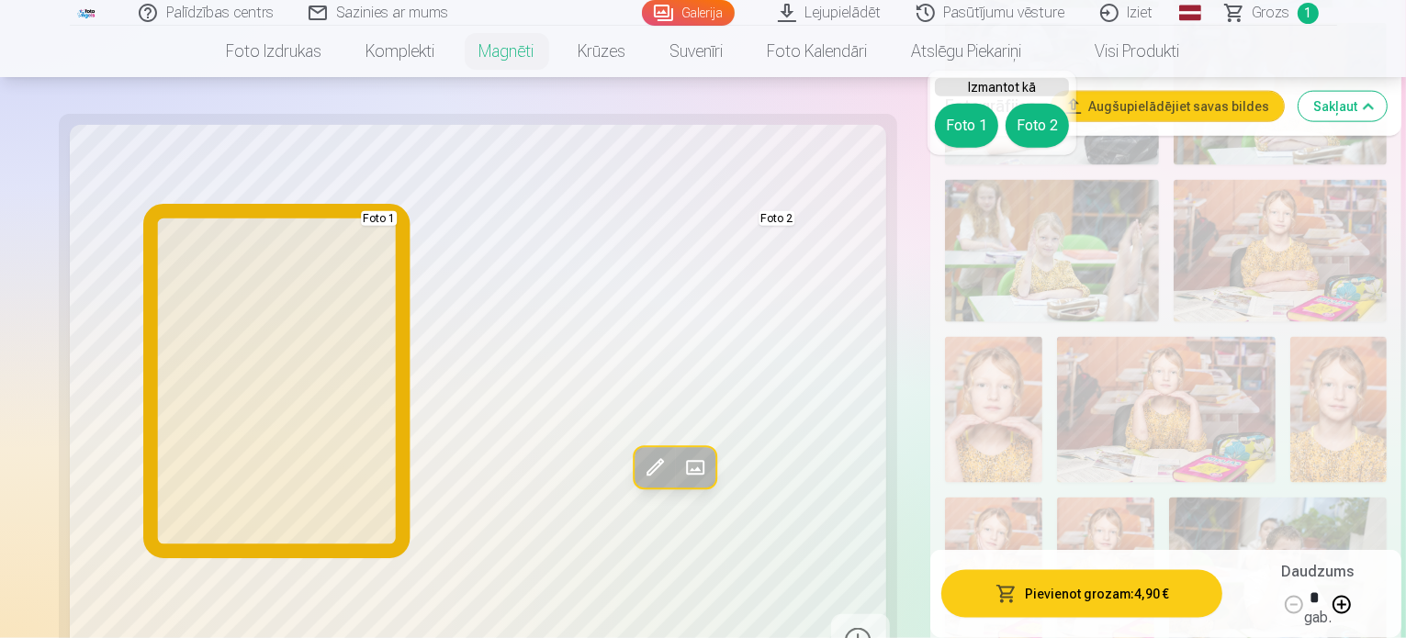
click at [979, 135] on button "Foto 1" at bounding box center [966, 126] width 63 height 44
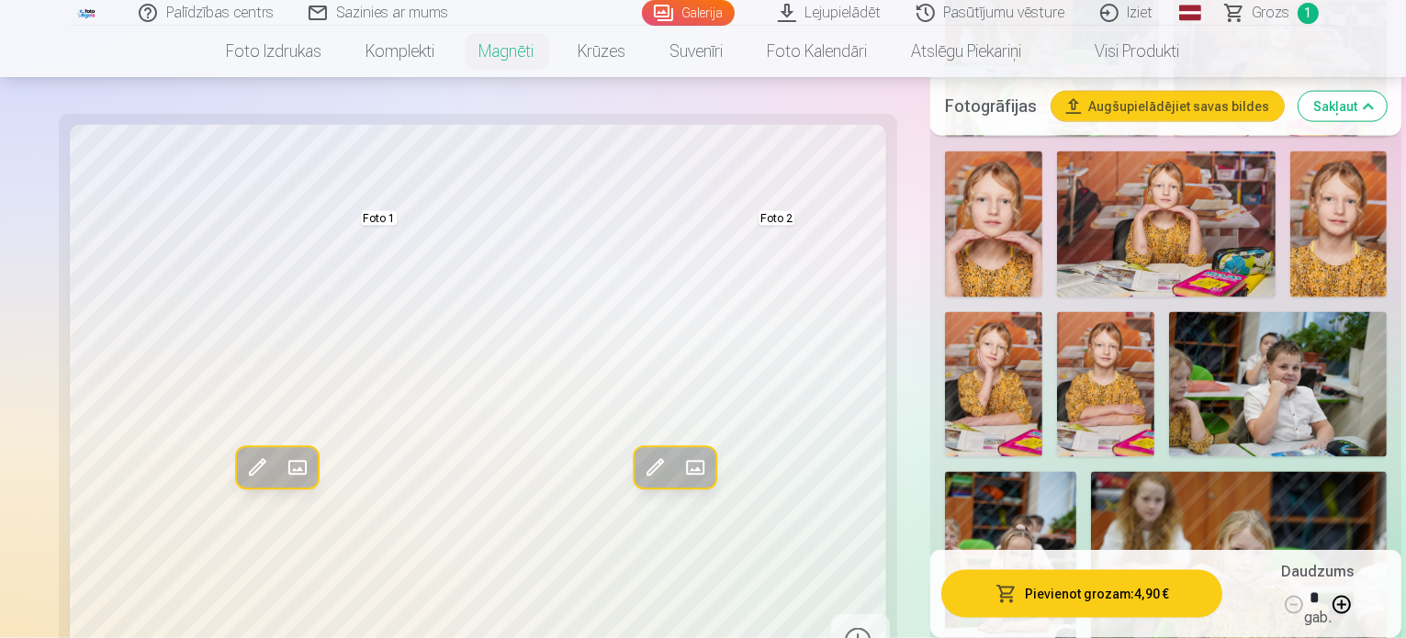
scroll to position [2939, 0]
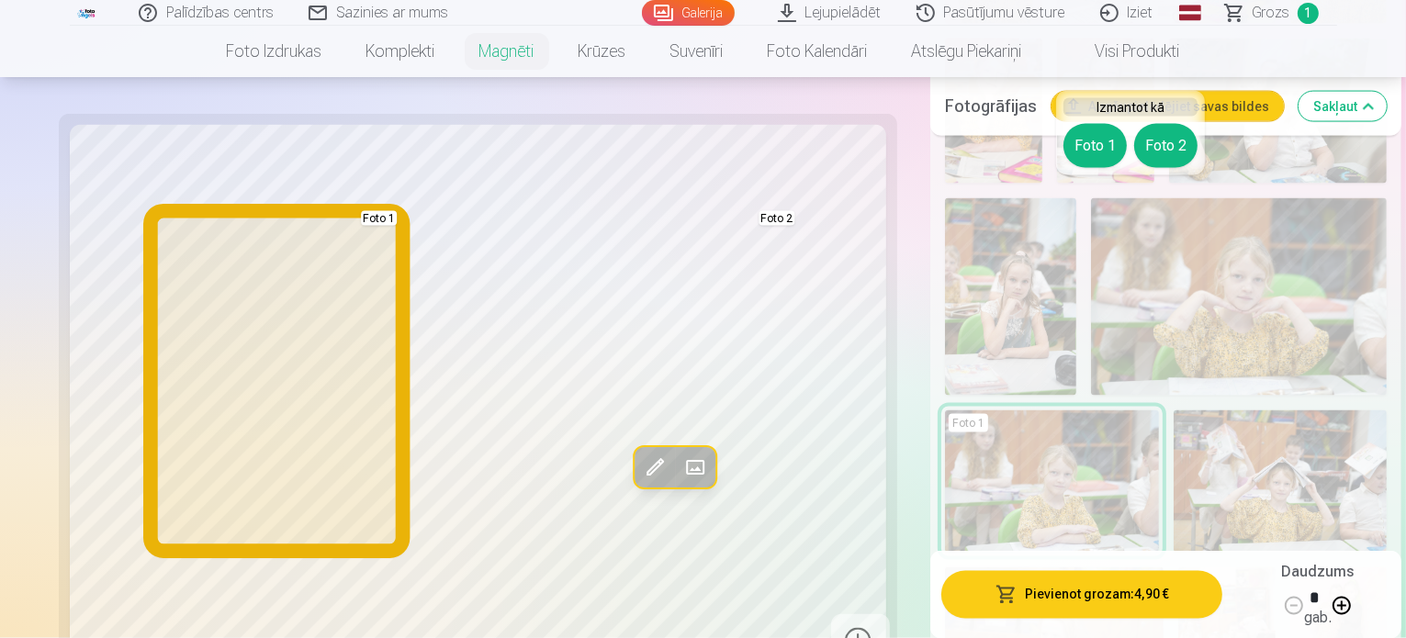
click at [1079, 156] on button "Foto 1" at bounding box center [1094, 146] width 63 height 44
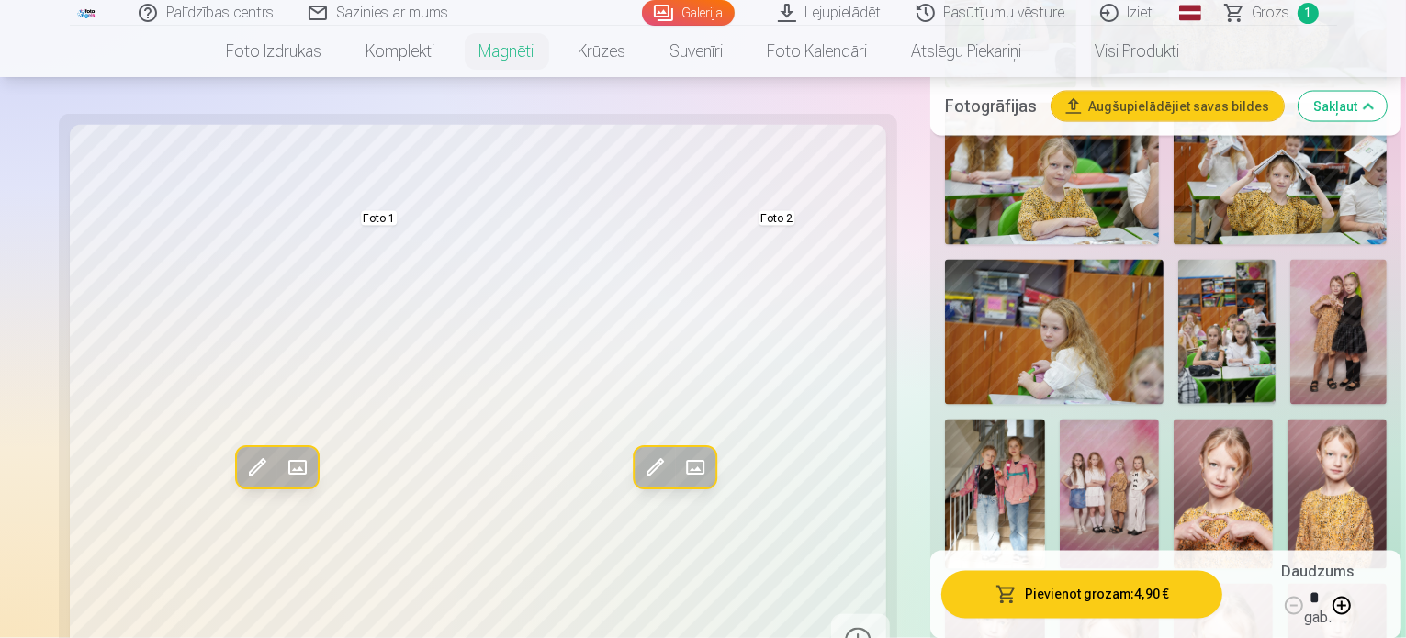
scroll to position [3490, 0]
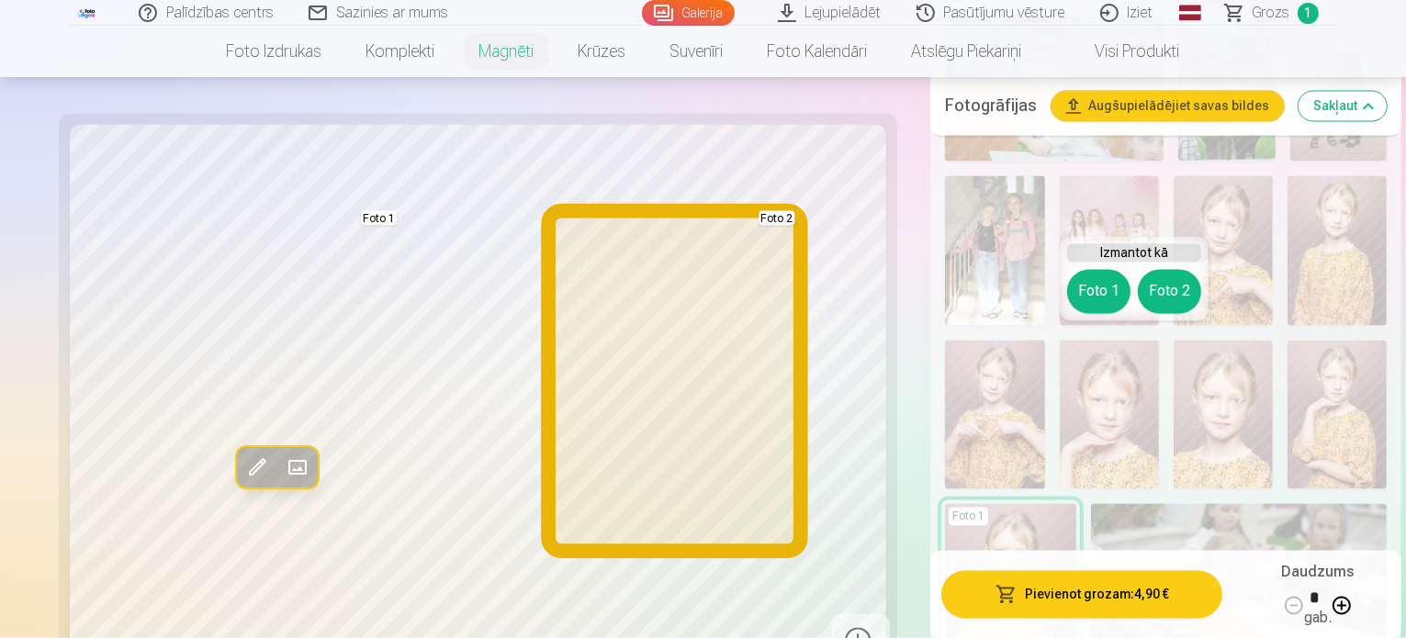
click at [1166, 277] on button "Foto 2" at bounding box center [1169, 292] width 63 height 44
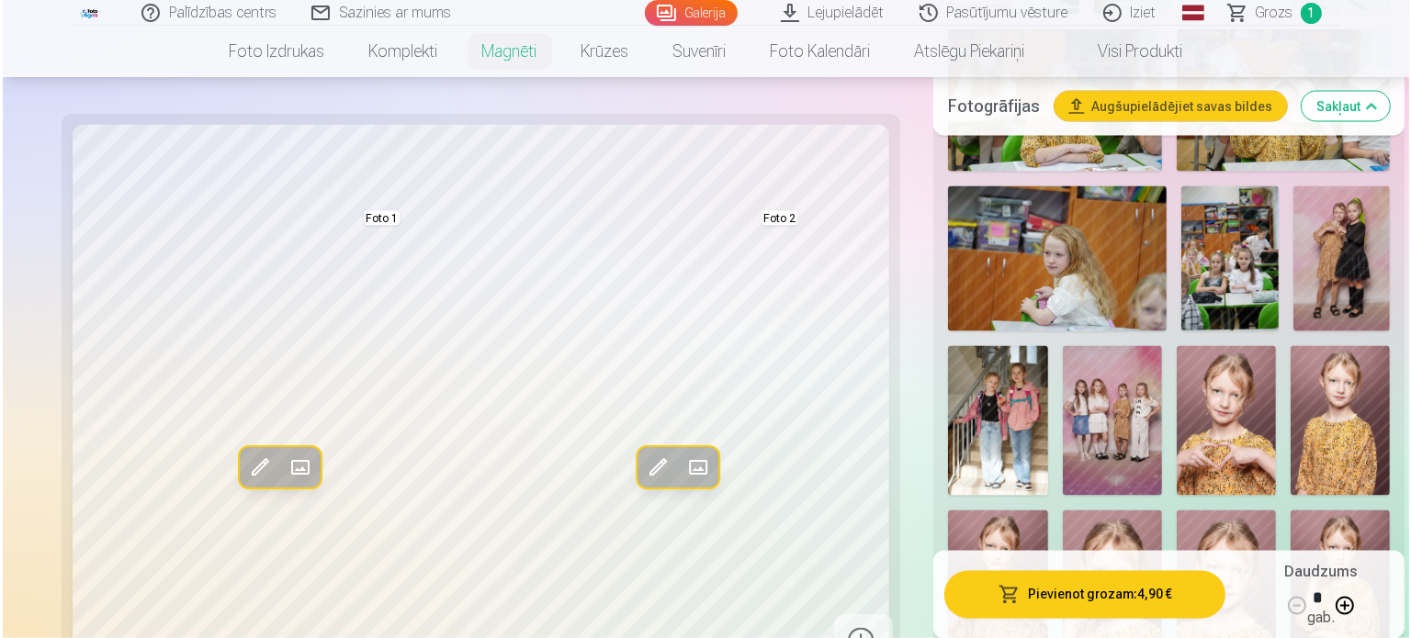
scroll to position [3214, 0]
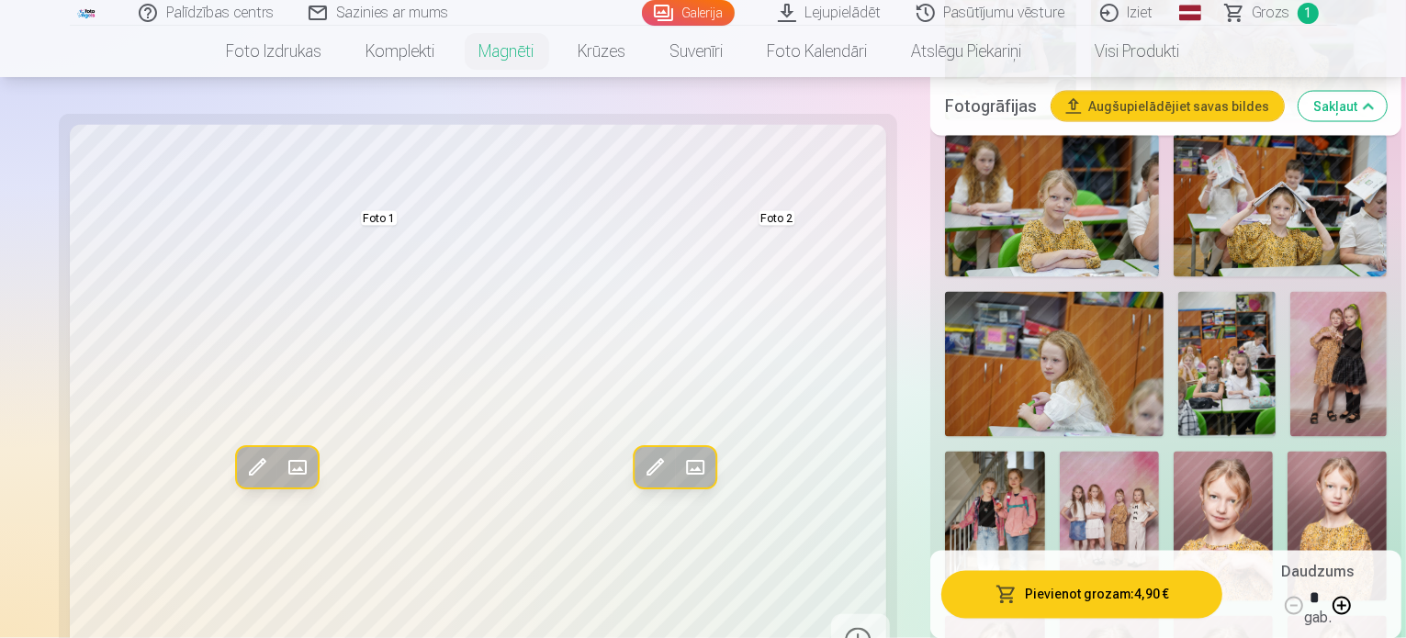
click at [1016, 593] on button "Pievienot grozam : 4,90 €" at bounding box center [1081, 594] width 281 height 48
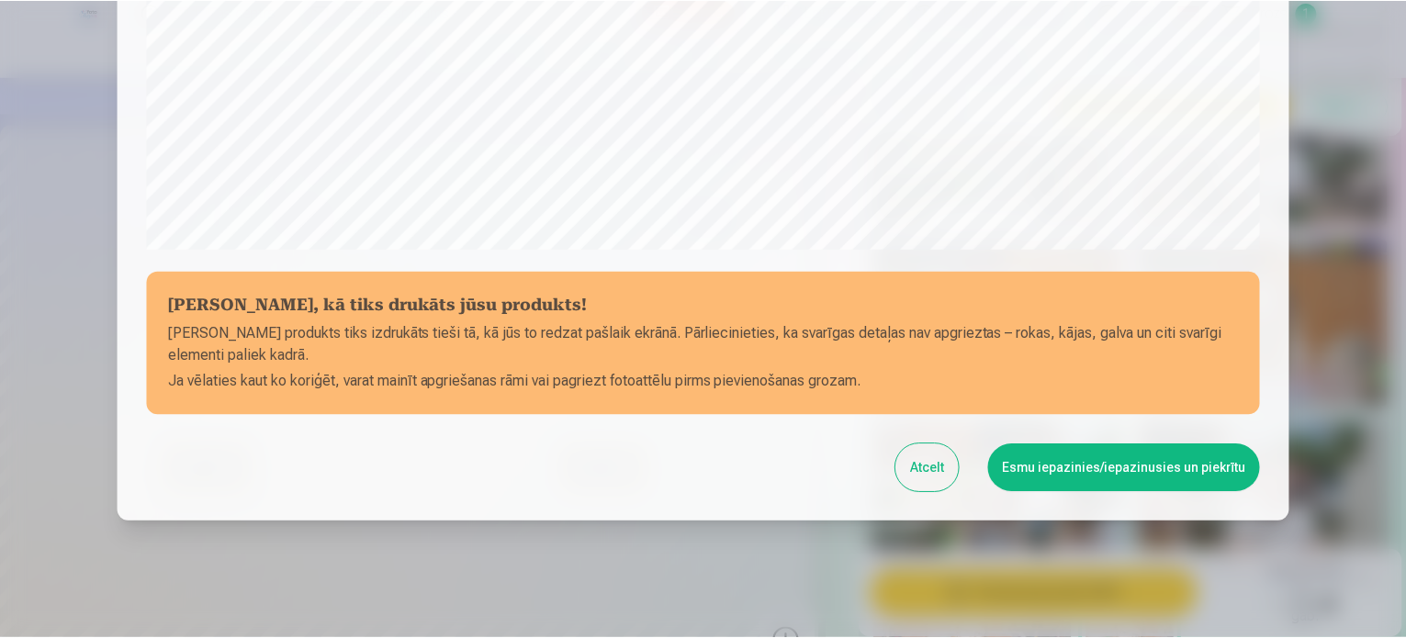
scroll to position [683, 0]
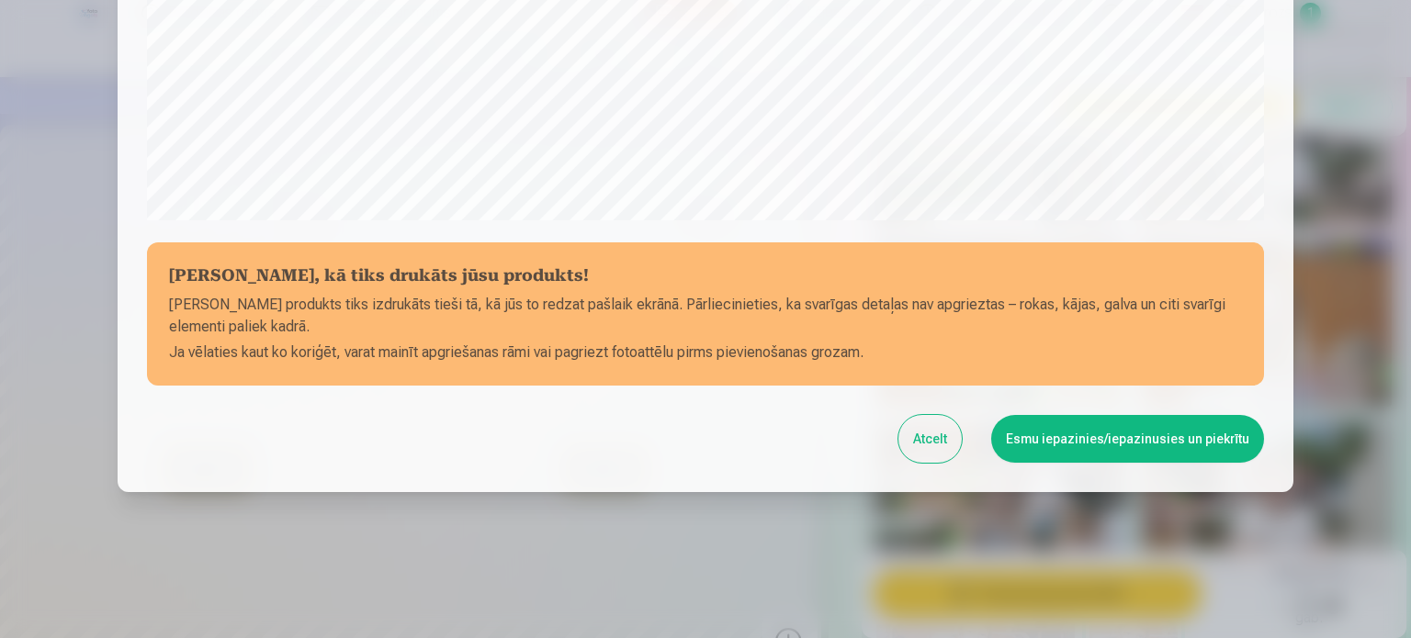
click at [1100, 433] on button "Esmu iepazinies/iepazinusies un piekrītu" at bounding box center [1127, 439] width 273 height 48
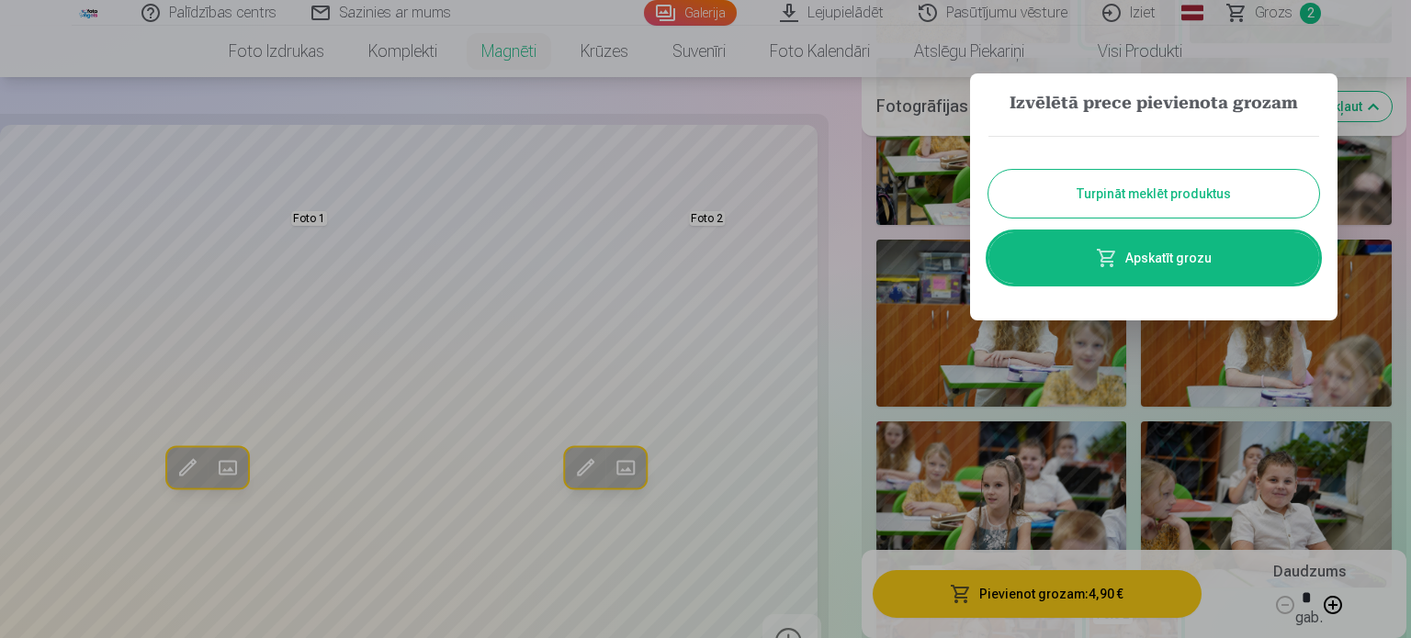
click at [1172, 265] on link "Apskatīt grozu" at bounding box center [1153, 257] width 331 height 51
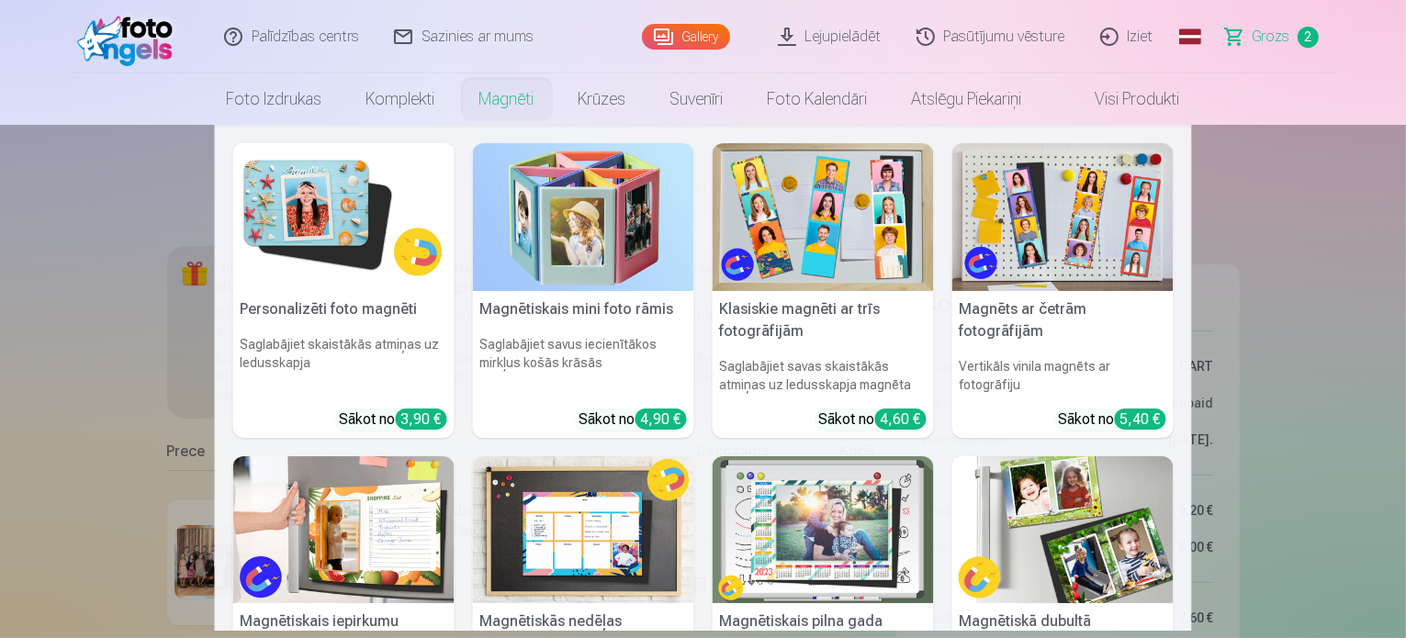
click at [822, 259] on img at bounding box center [823, 217] width 221 height 148
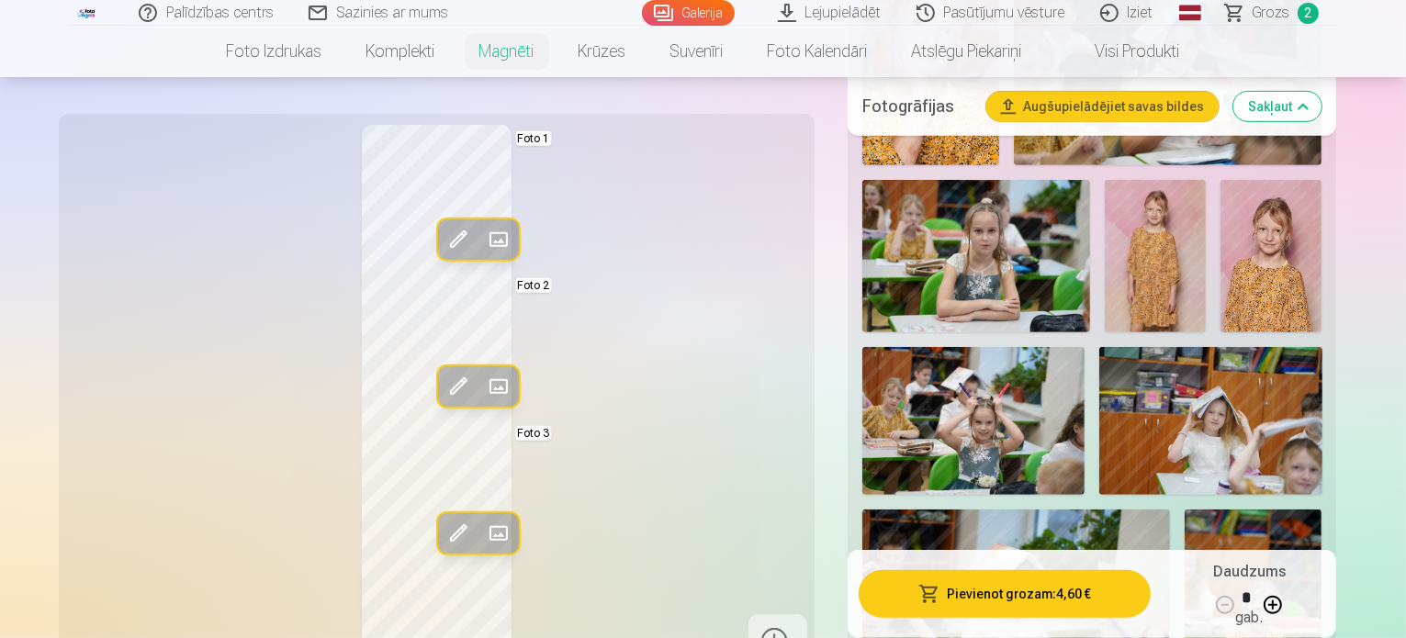
scroll to position [735, 0]
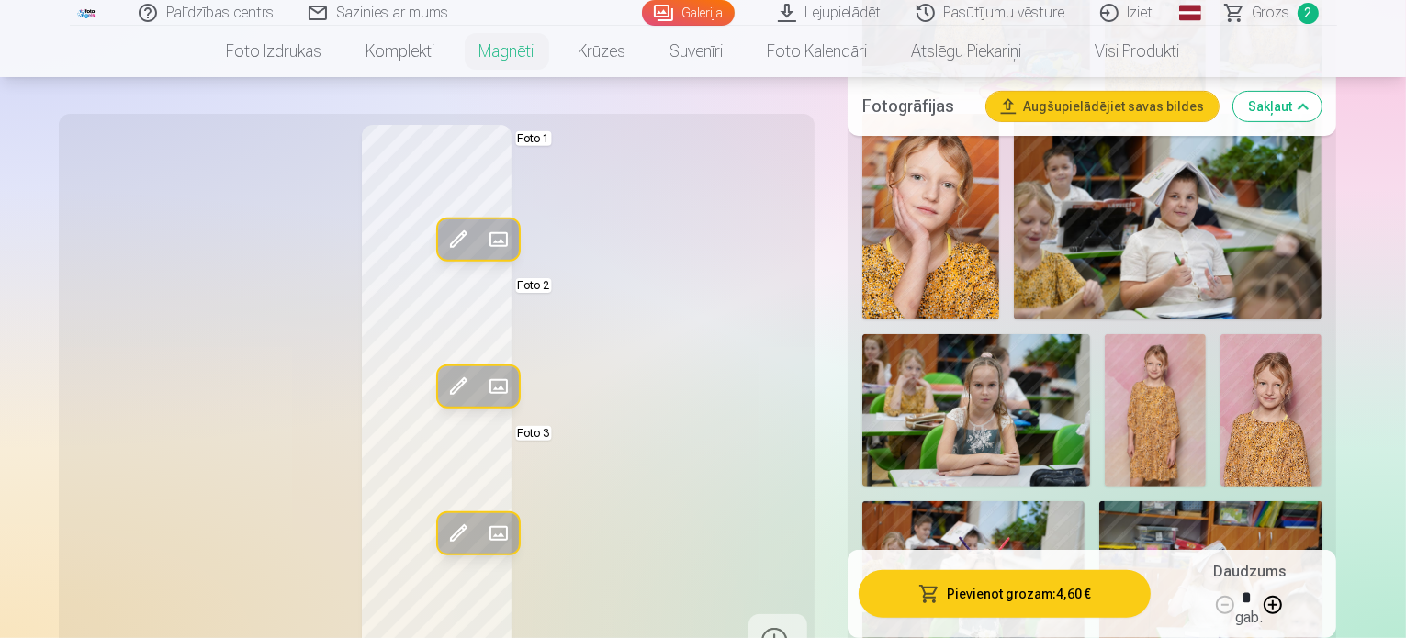
click at [1220, 335] on img at bounding box center [1270, 410] width 101 height 152
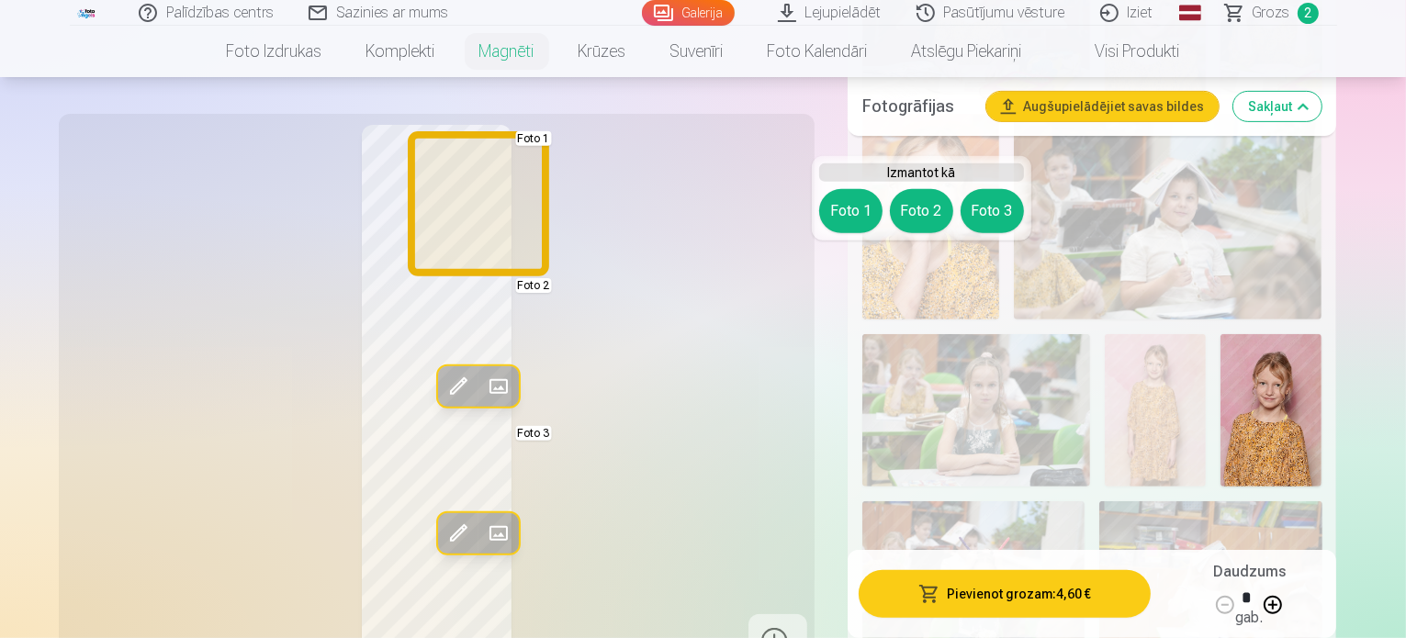
click at [844, 215] on button "Foto 1" at bounding box center [850, 211] width 63 height 44
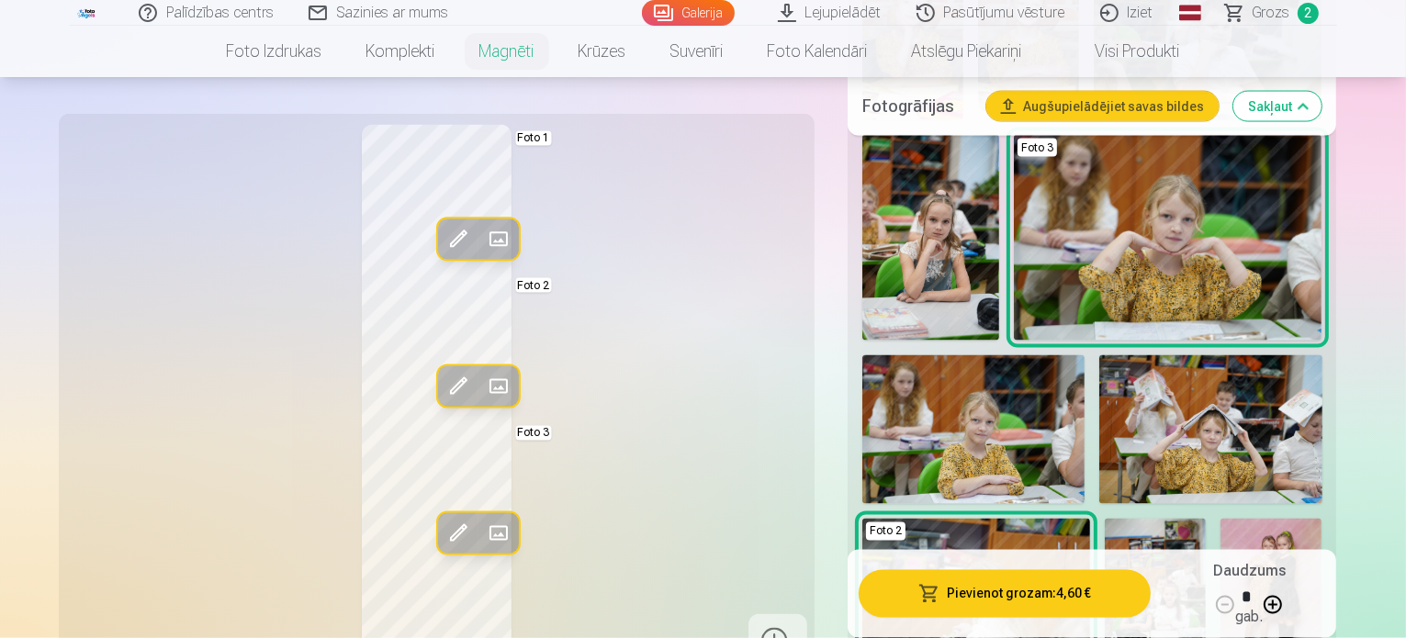
scroll to position [2939, 0]
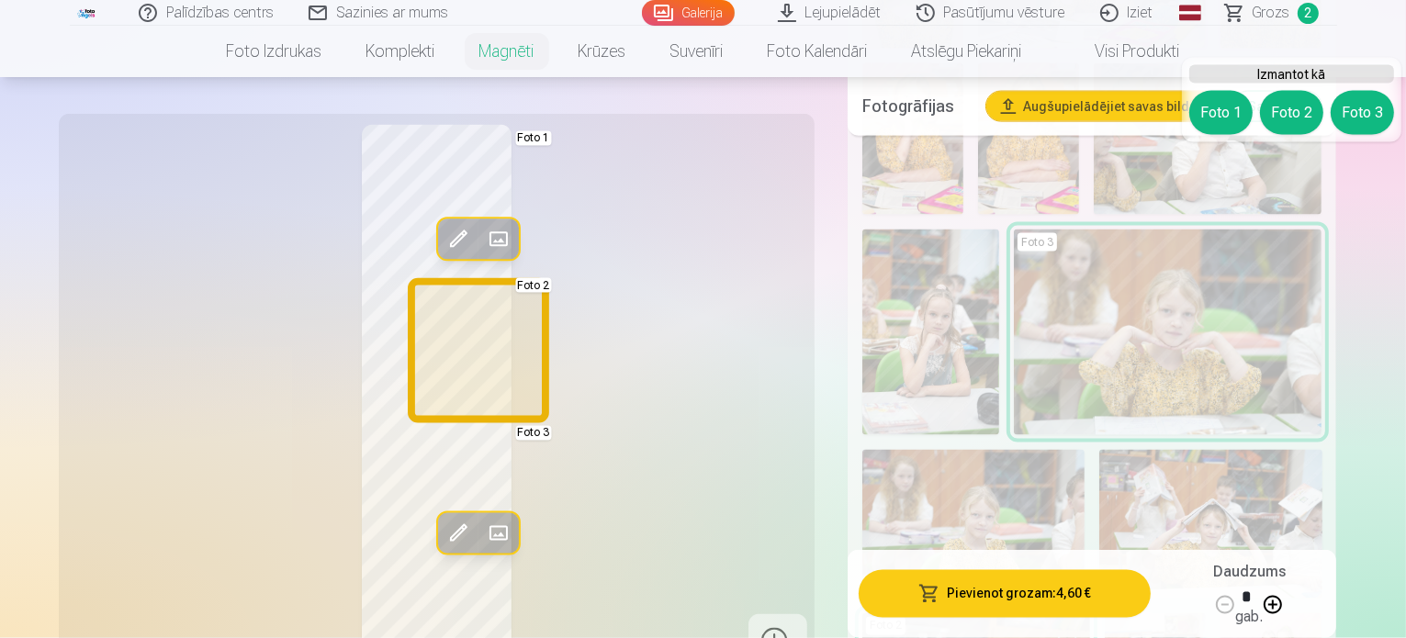
click at [1293, 111] on button "Foto 2" at bounding box center [1291, 113] width 63 height 44
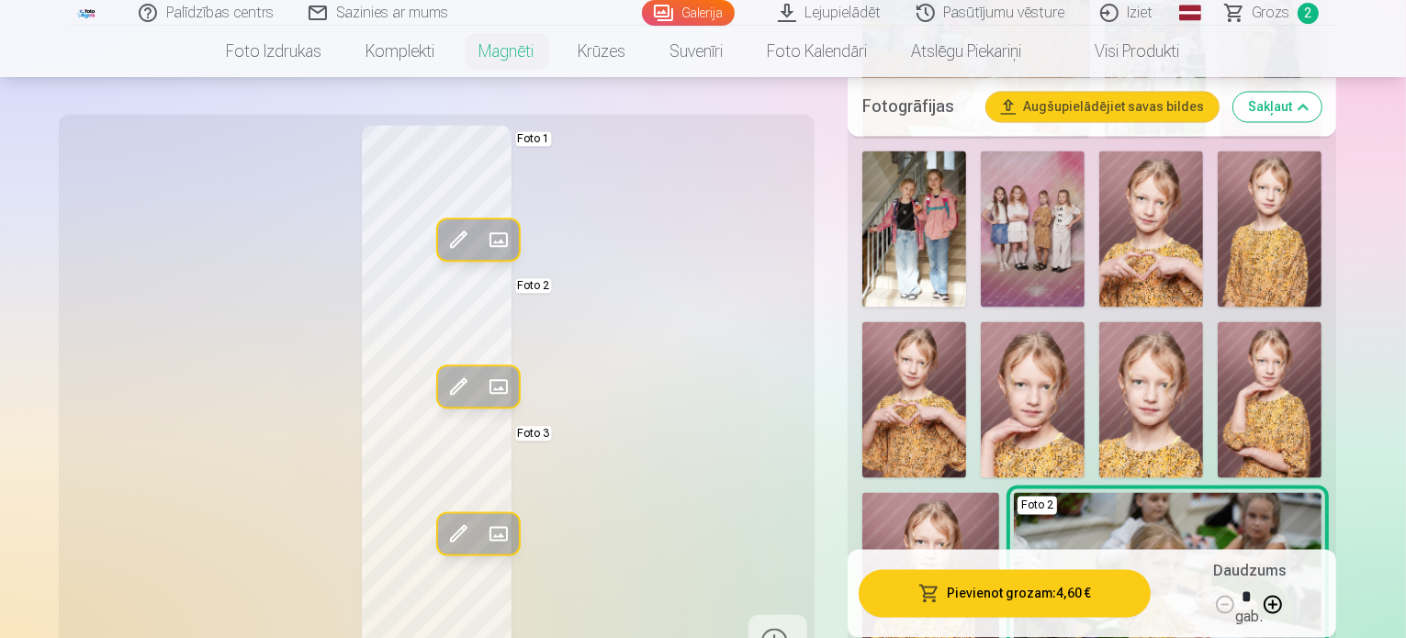
scroll to position [3490, 0]
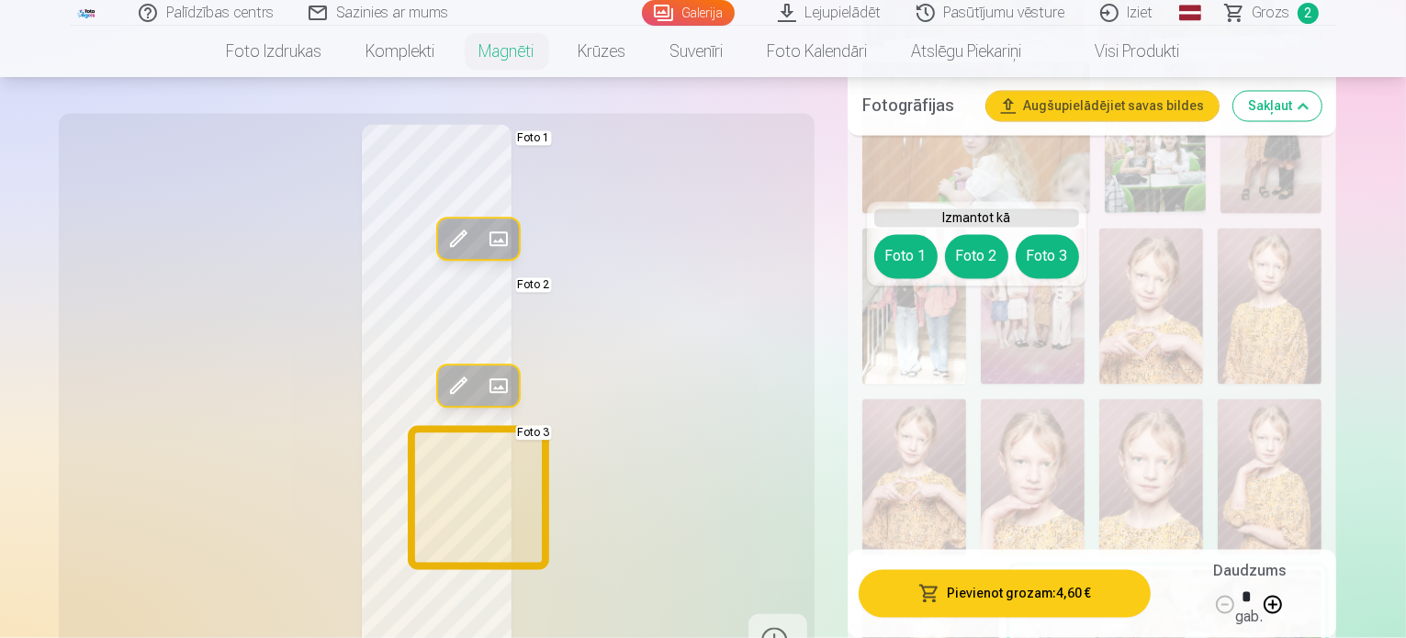
click at [1051, 252] on button "Foto 3" at bounding box center [1047, 257] width 63 height 44
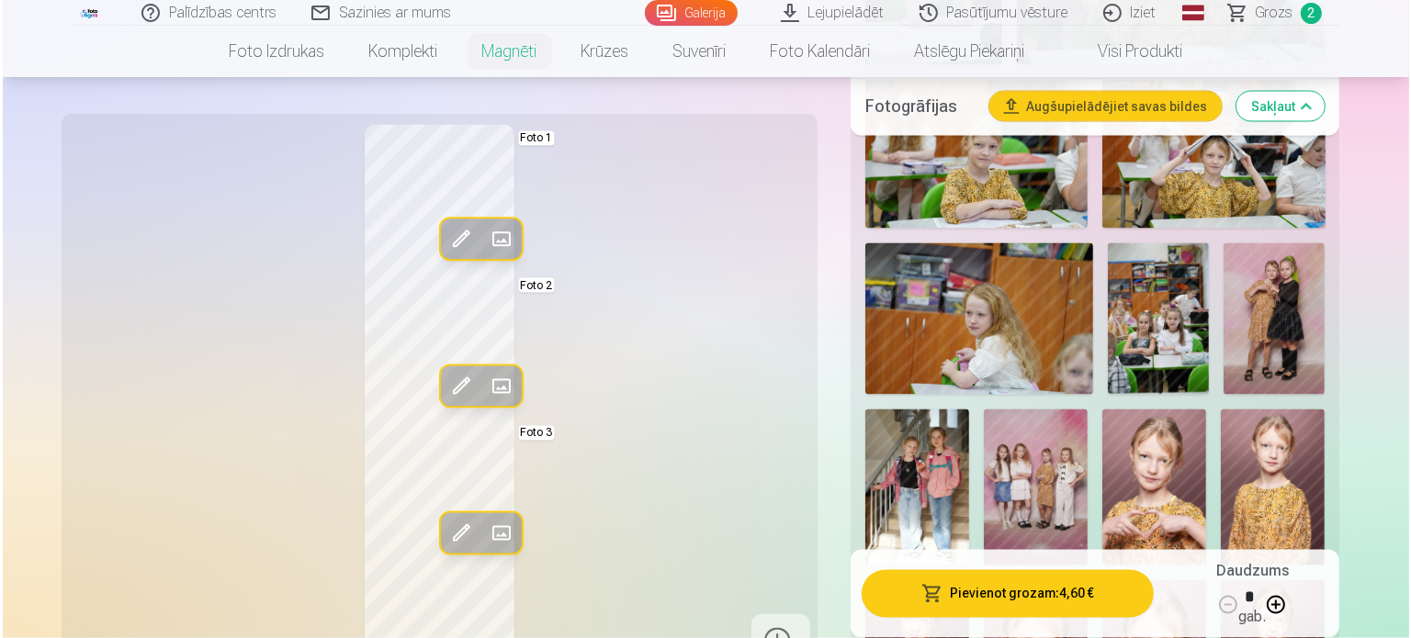
scroll to position [3306, 0]
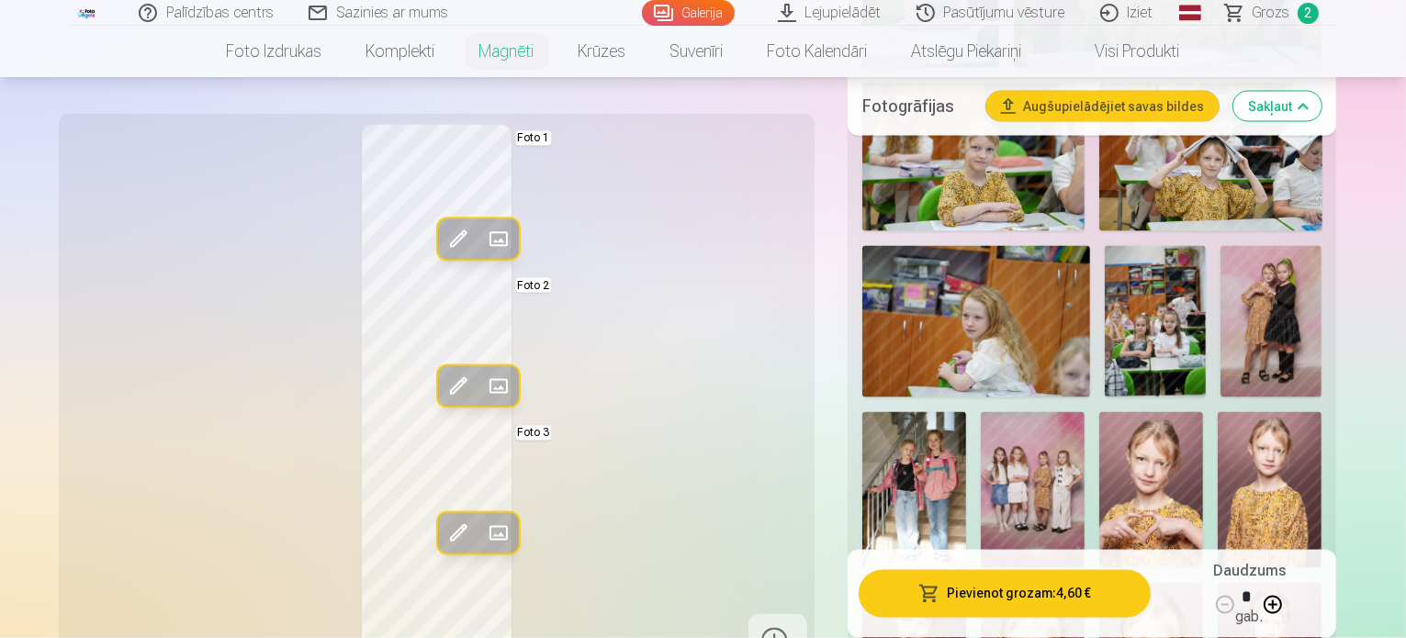
click at [1063, 593] on button "Pievienot grozam : 4,60 €" at bounding box center [1005, 594] width 293 height 48
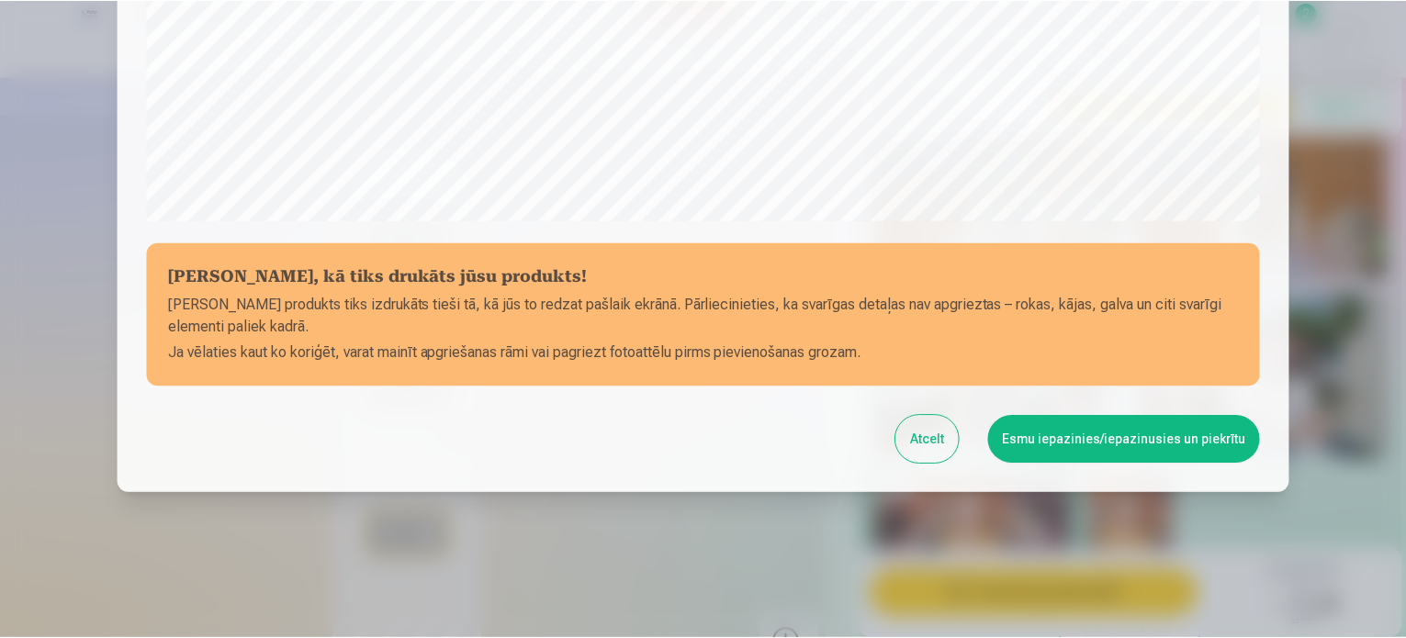
scroll to position [683, 0]
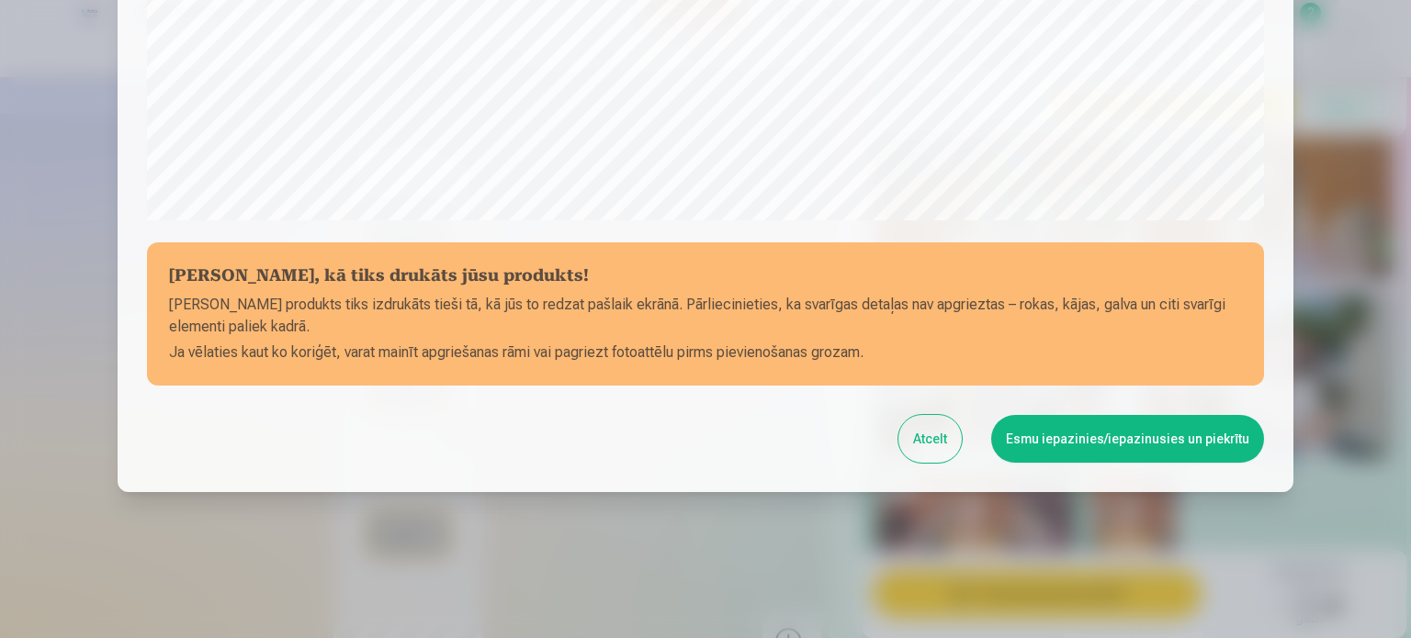
click at [1077, 444] on button "Esmu iepazinies/iepazinusies un piekrītu" at bounding box center [1127, 439] width 273 height 48
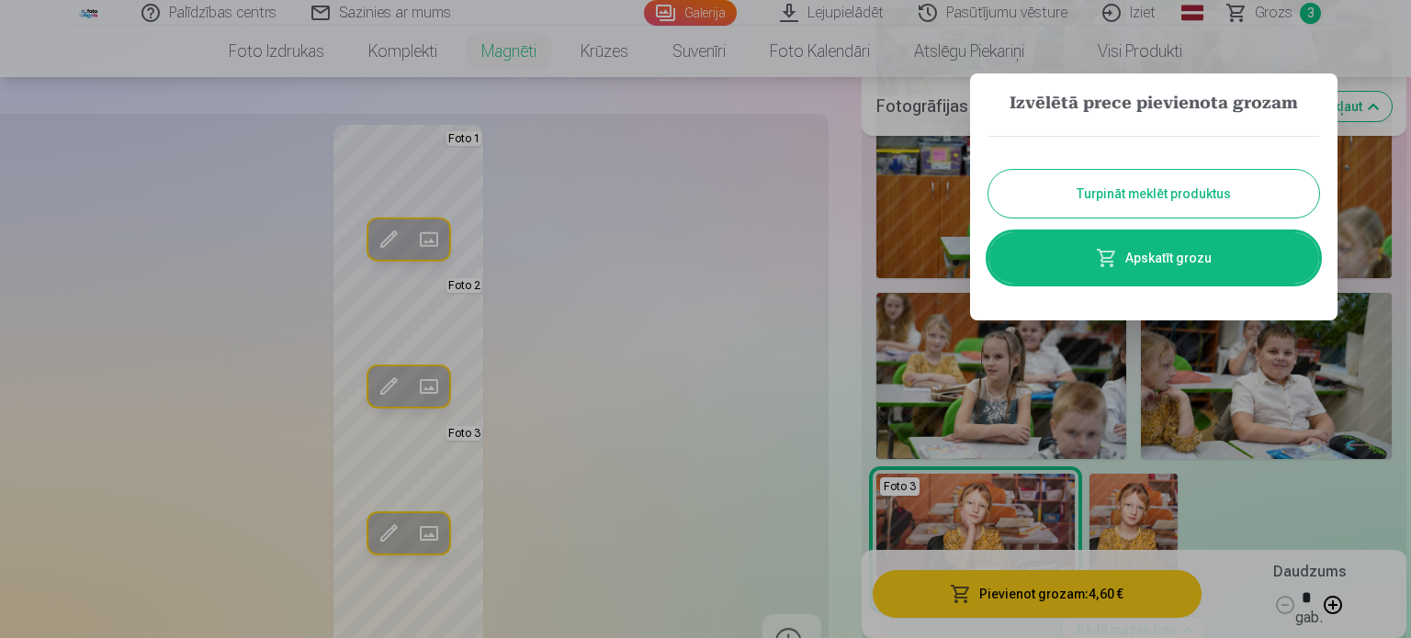
click at [1212, 270] on link "Apskatīt grozu" at bounding box center [1153, 257] width 331 height 51
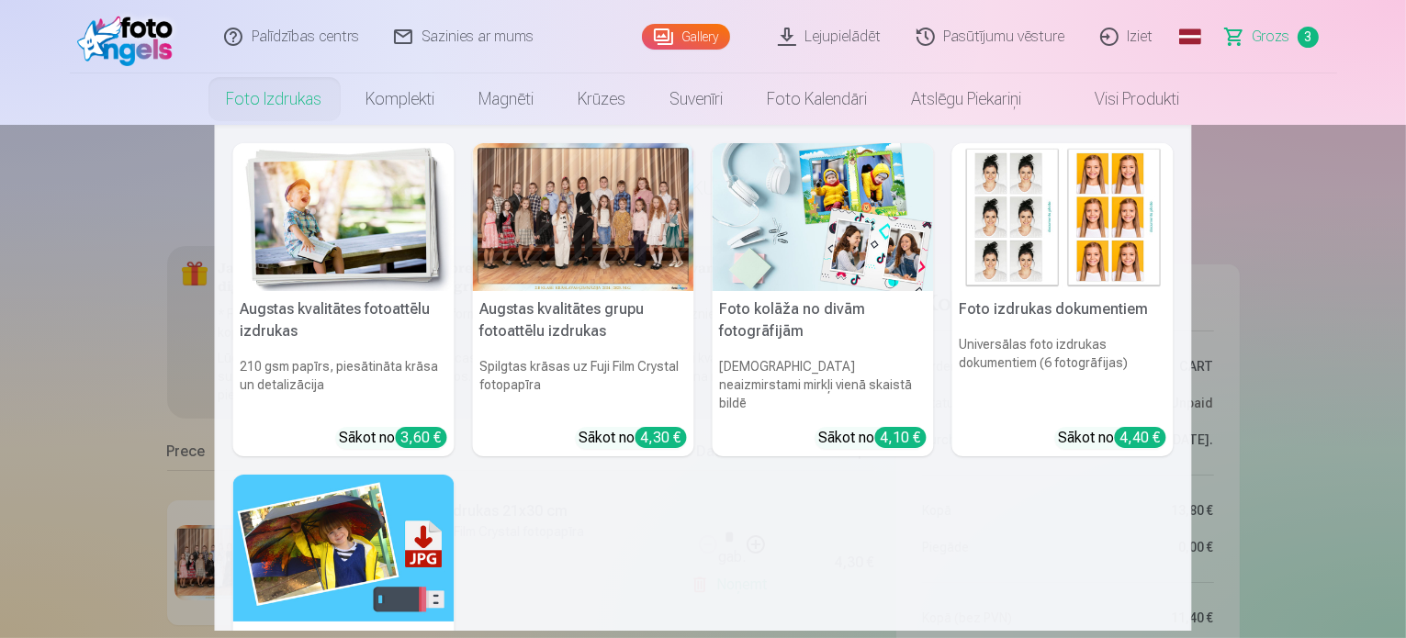
click at [261, 101] on link "Foto izdrukas" at bounding box center [275, 98] width 140 height 51
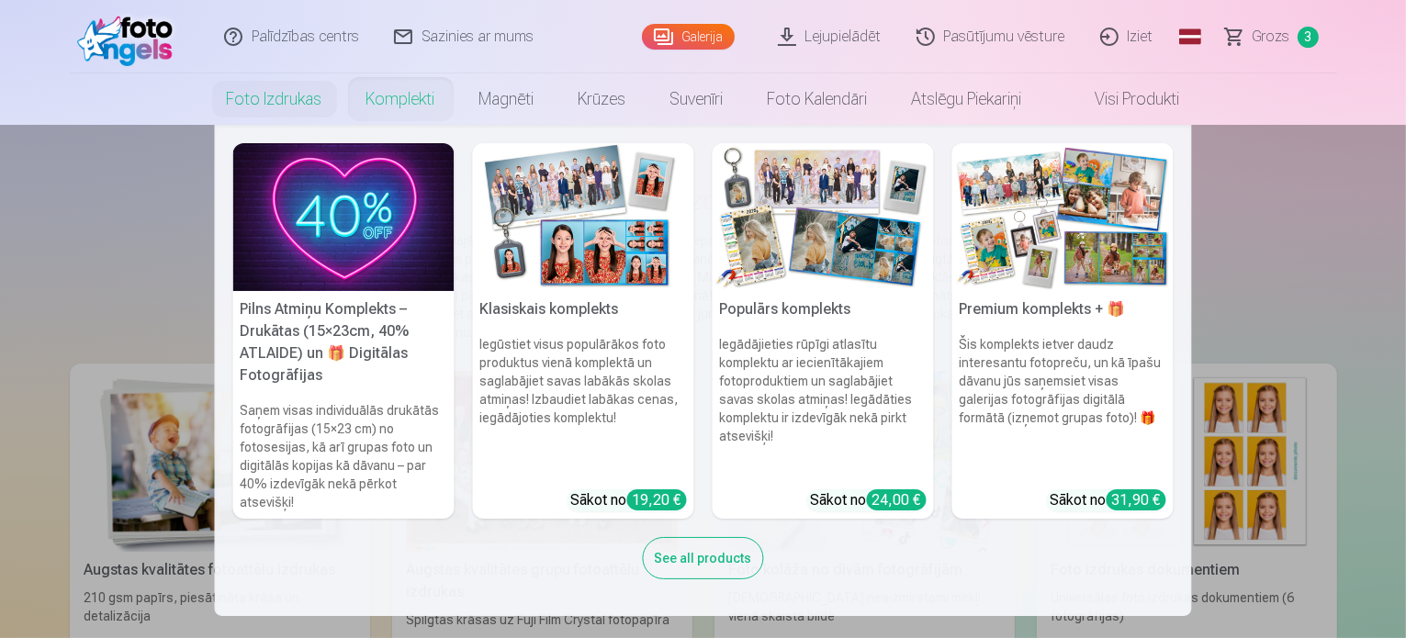
click at [418, 108] on link "Komplekti" at bounding box center [400, 98] width 113 height 51
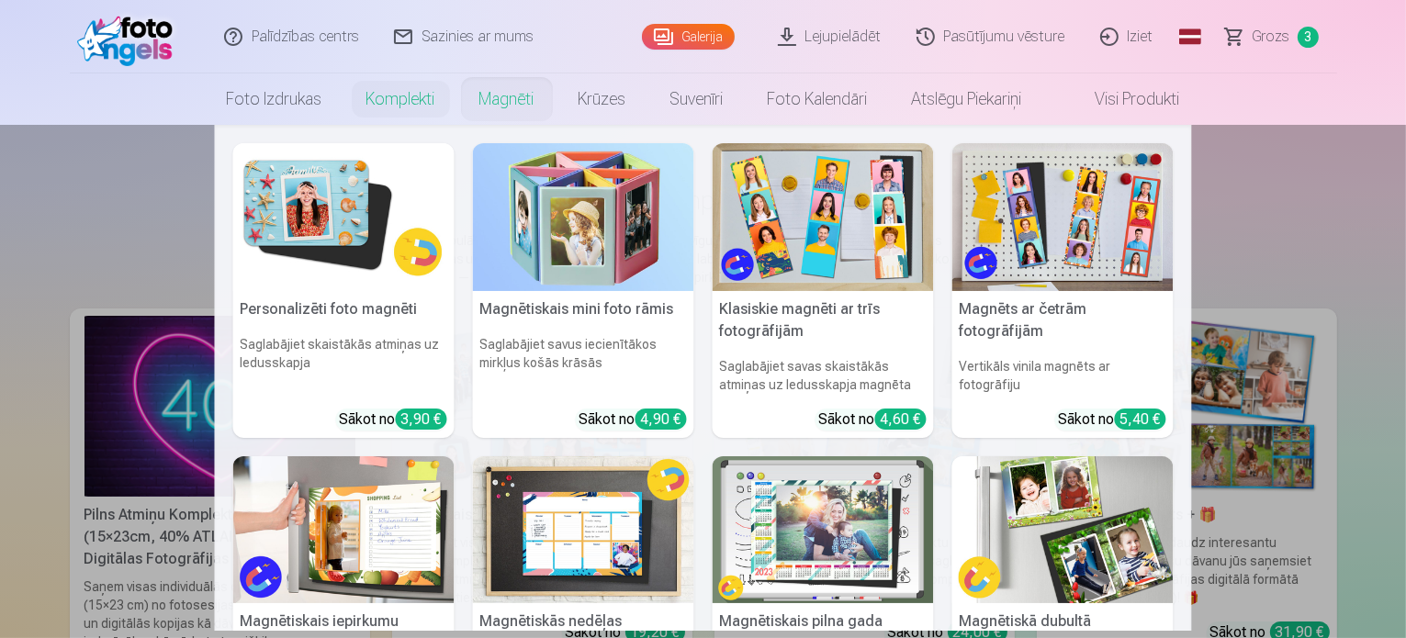
click at [513, 97] on link "Magnēti" at bounding box center [506, 98] width 99 height 51
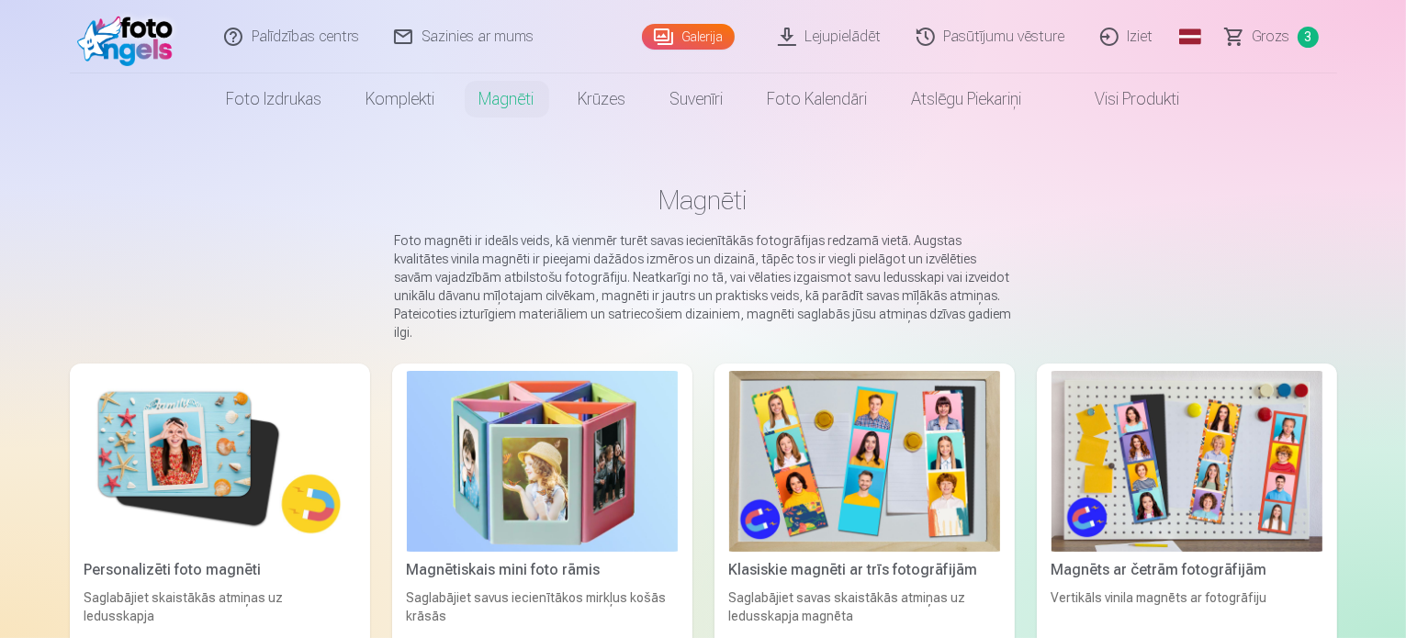
click at [402, 87] on link "Komplekti" at bounding box center [400, 98] width 113 height 51
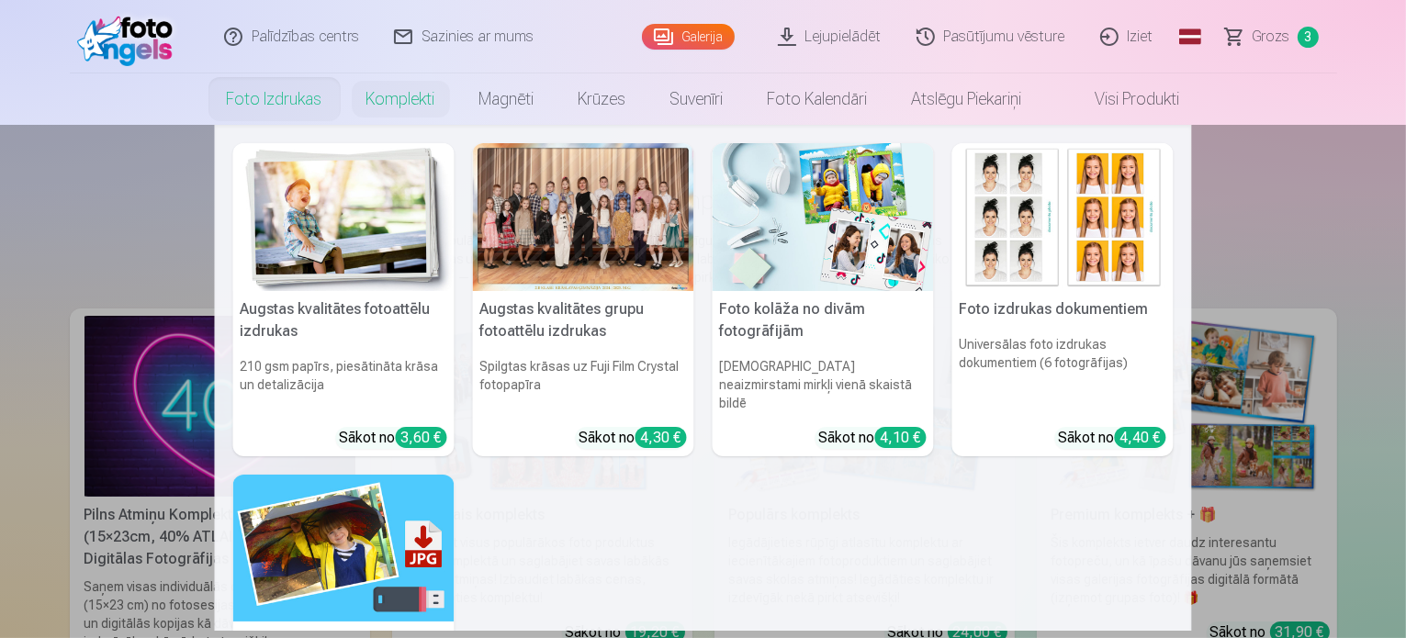
click at [276, 106] on link "Foto izdrukas" at bounding box center [275, 98] width 140 height 51
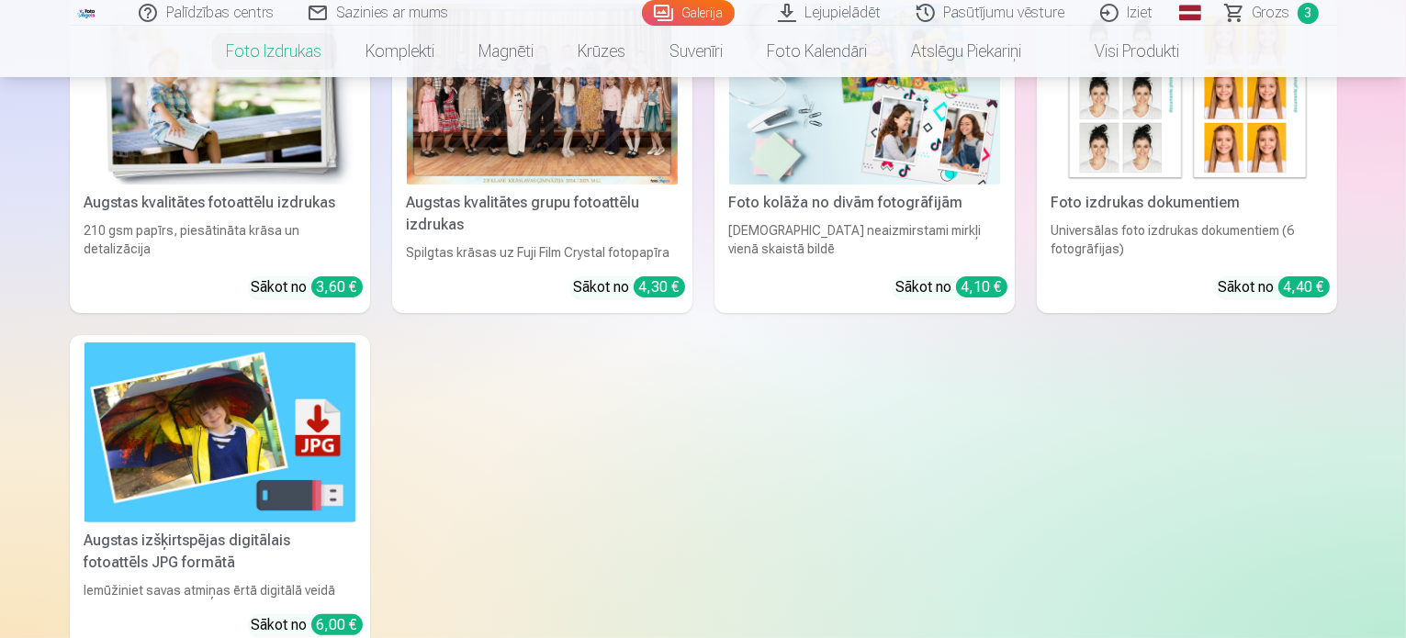
scroll to position [275, 0]
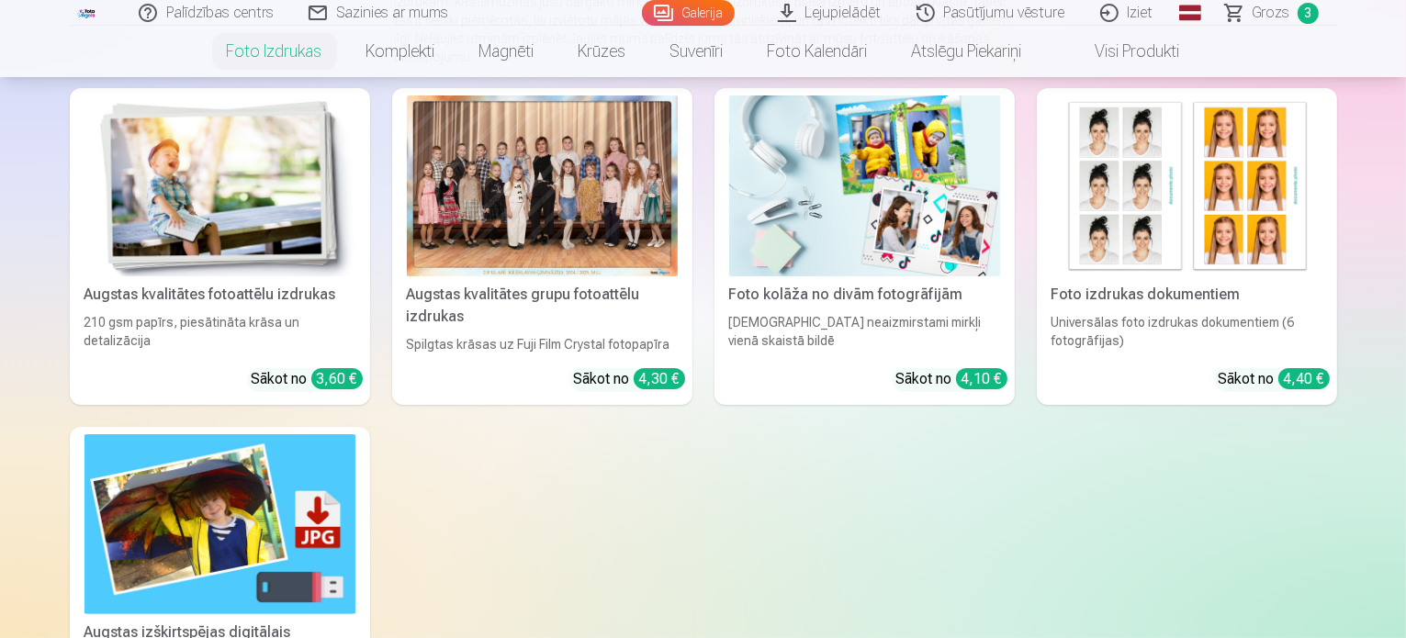
click at [124, 227] on img at bounding box center [219, 186] width 271 height 181
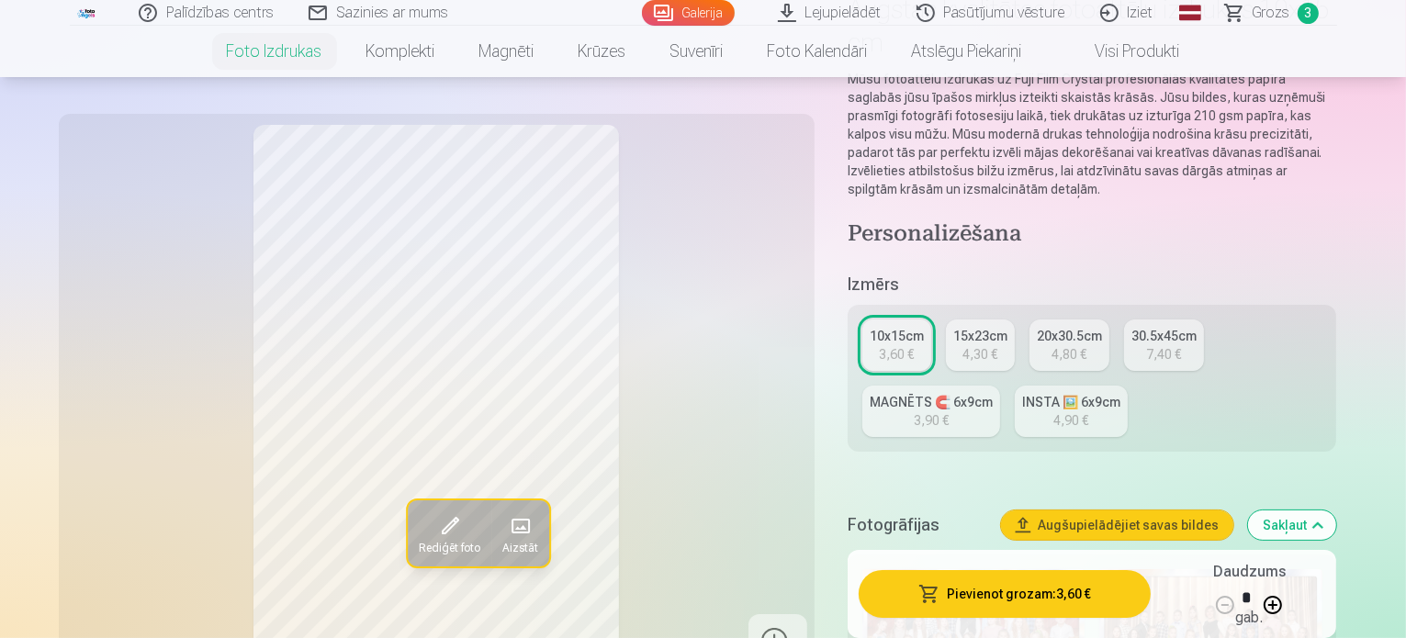
scroll to position [184, 0]
click at [997, 345] on div "4,30 €" at bounding box center [979, 354] width 35 height 18
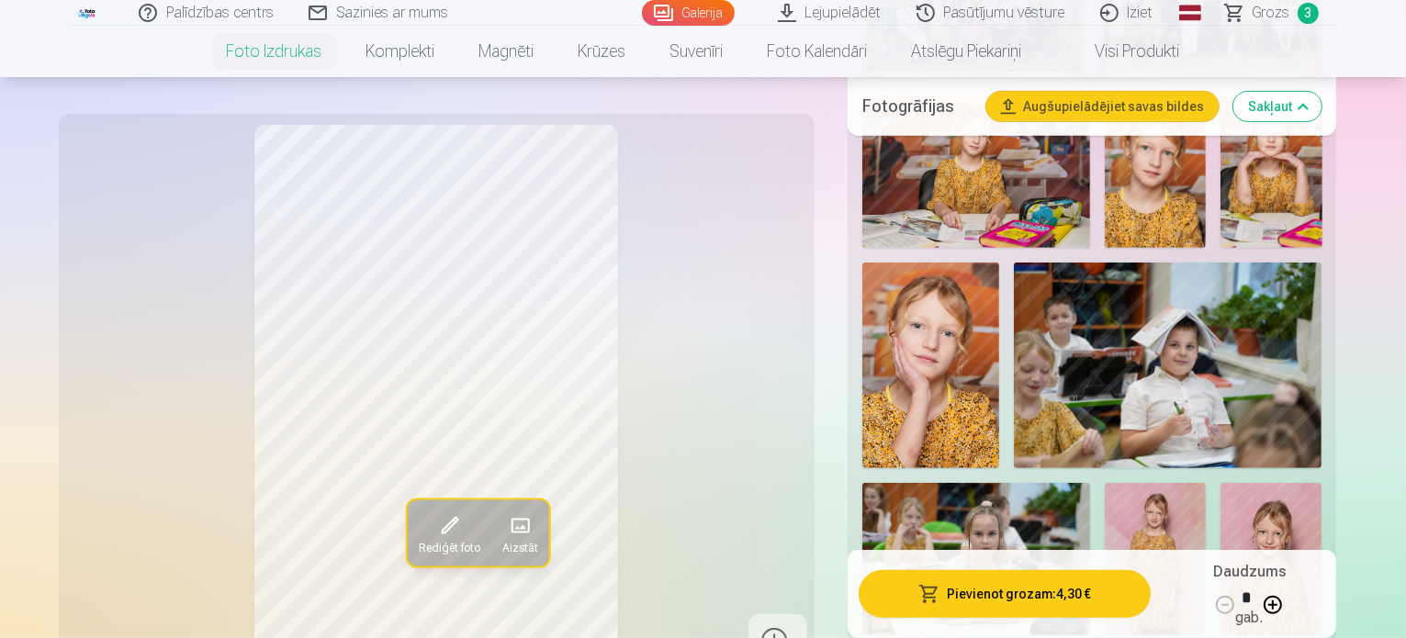
scroll to position [826, 0]
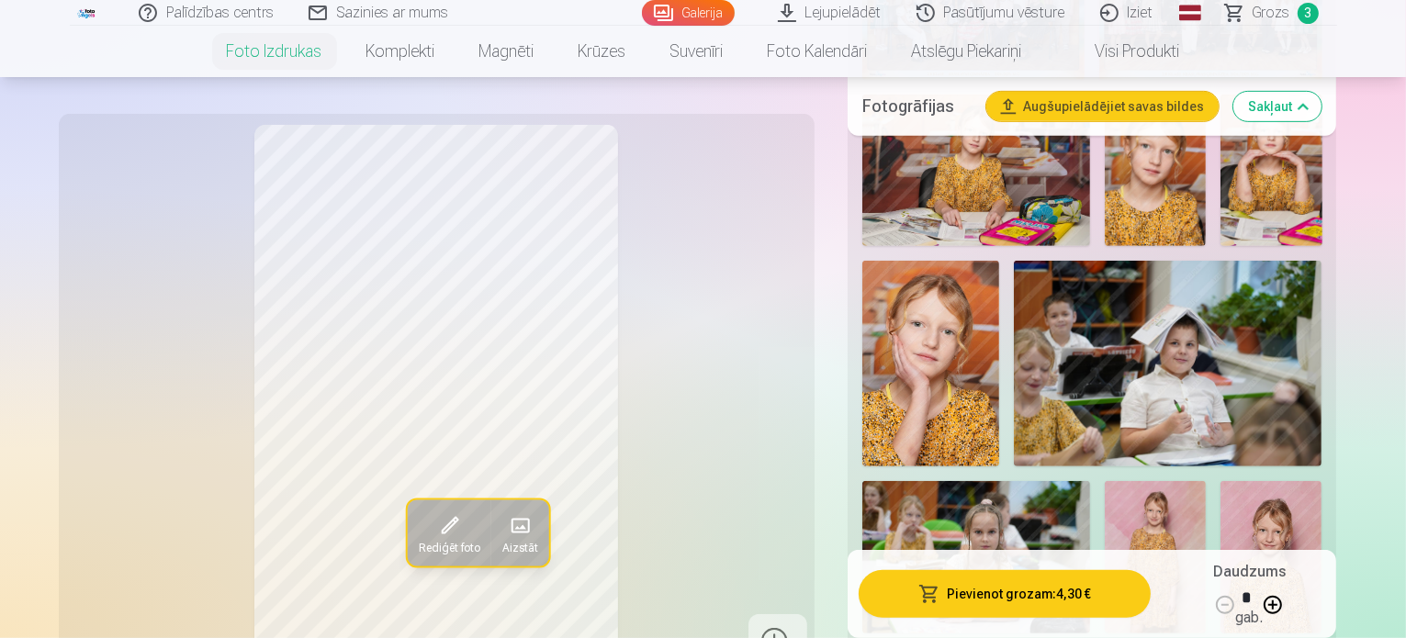
click at [1206, 481] on img at bounding box center [1155, 557] width 101 height 152
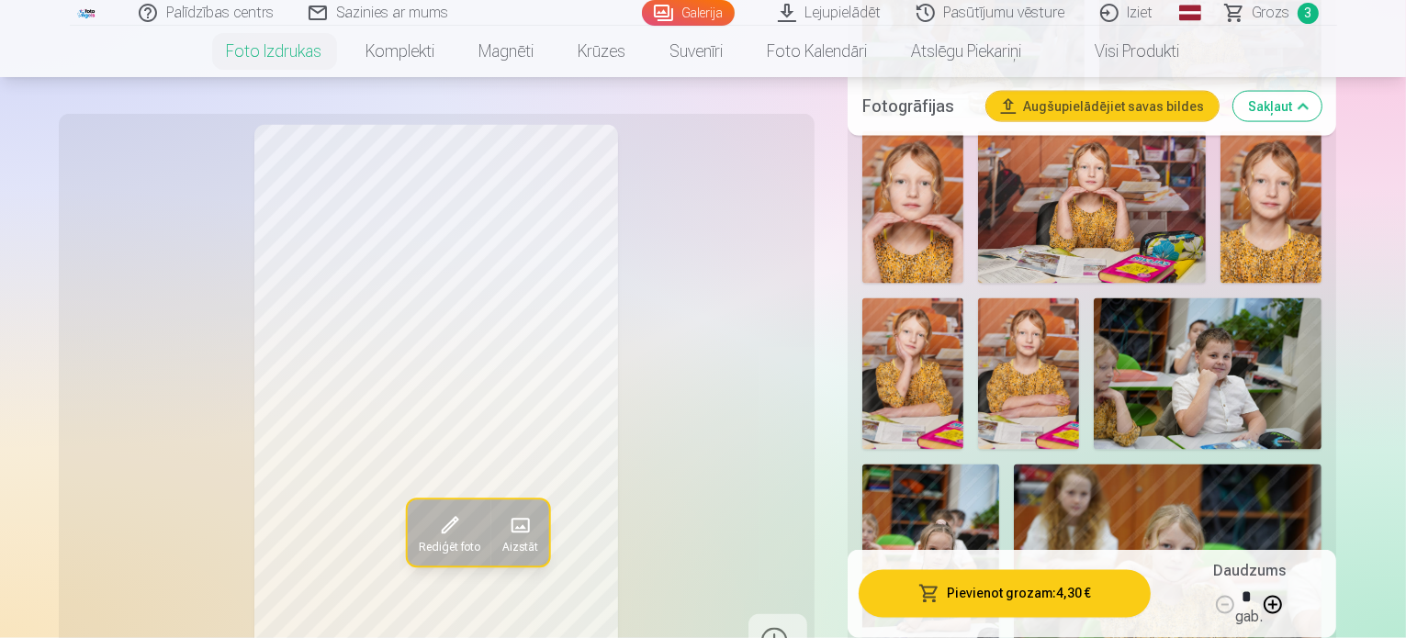
scroll to position [2939, 0]
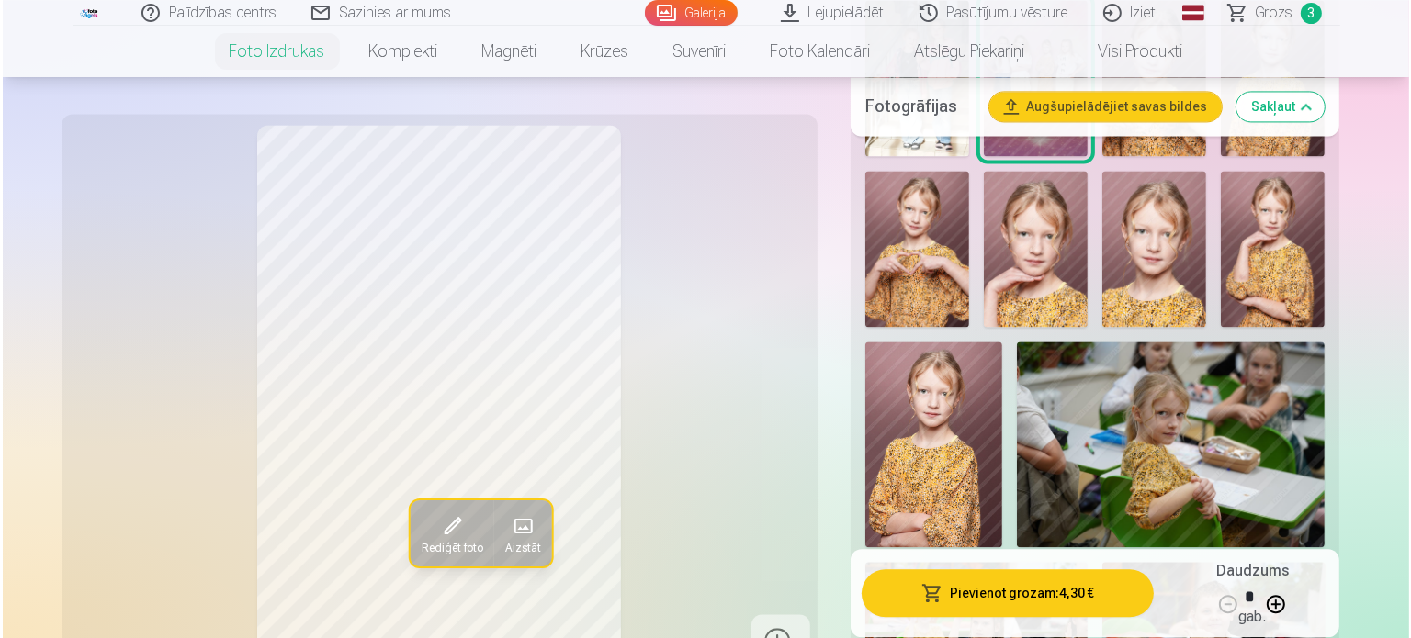
scroll to position [4132, 0]
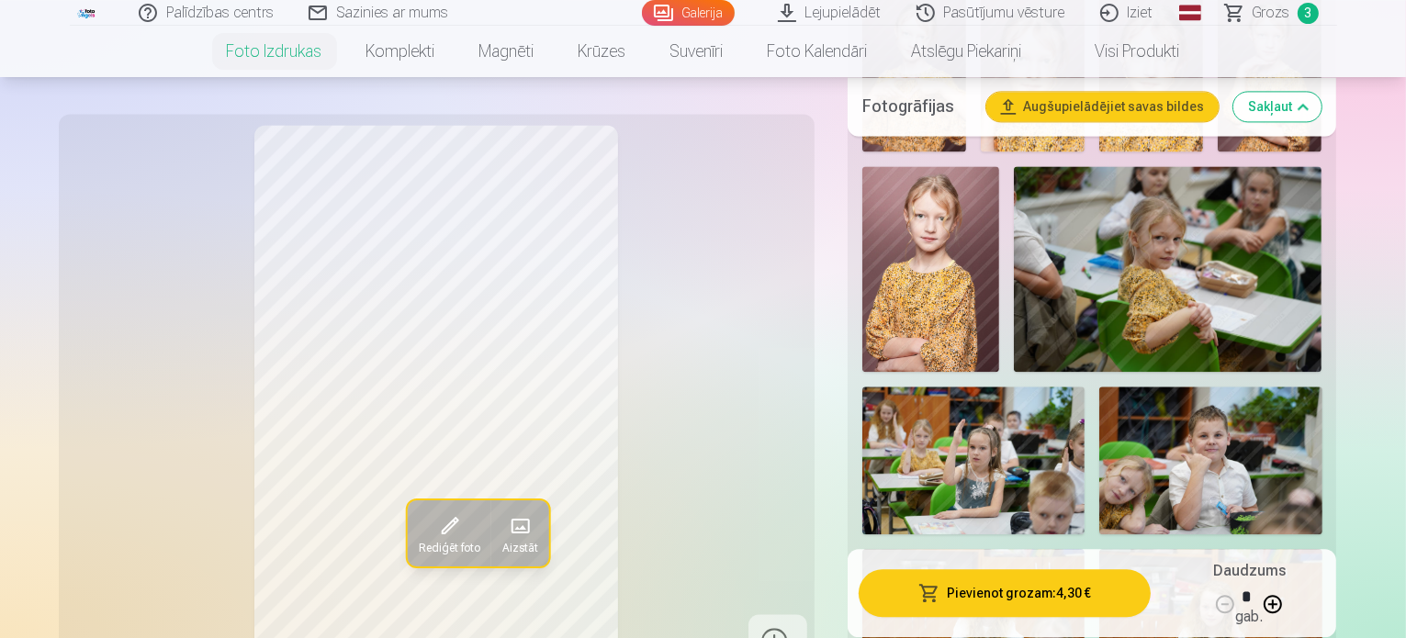
click at [1018, 587] on button "Pievienot grozam : 4,30 €" at bounding box center [1005, 594] width 293 height 48
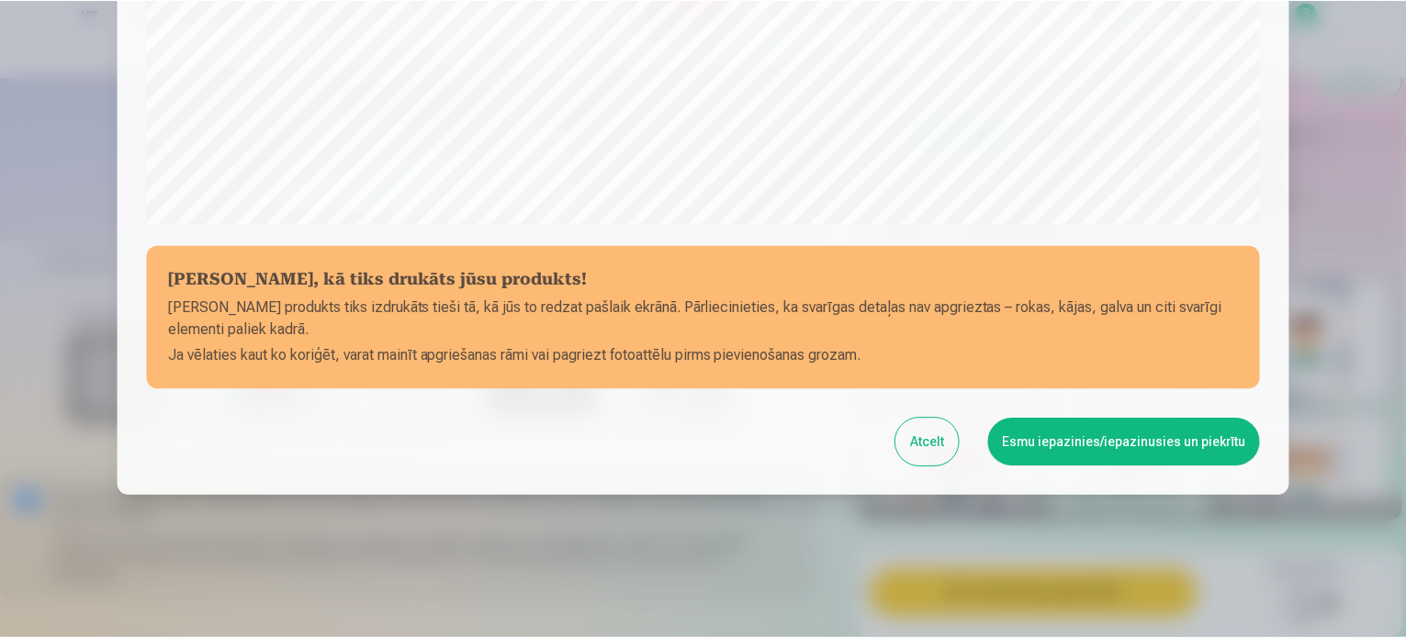
scroll to position [683, 0]
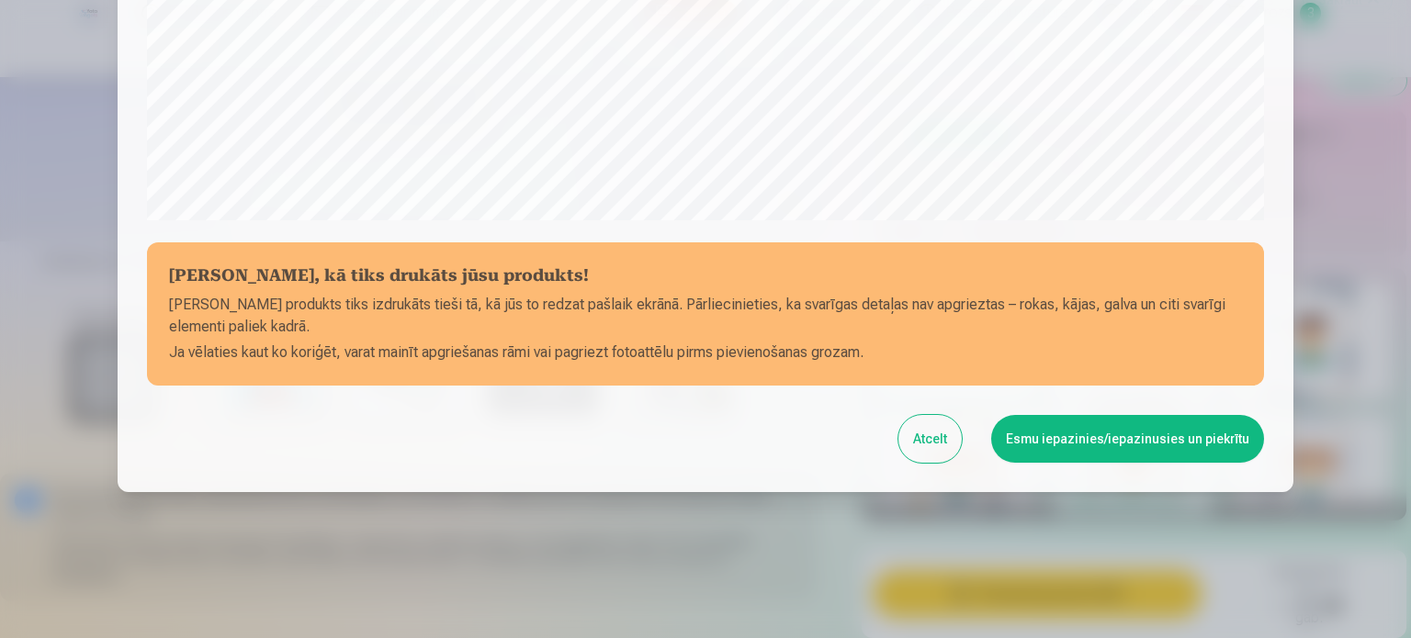
click at [1103, 422] on button "Esmu iepazinies/iepazinusies un piekrītu" at bounding box center [1127, 439] width 273 height 48
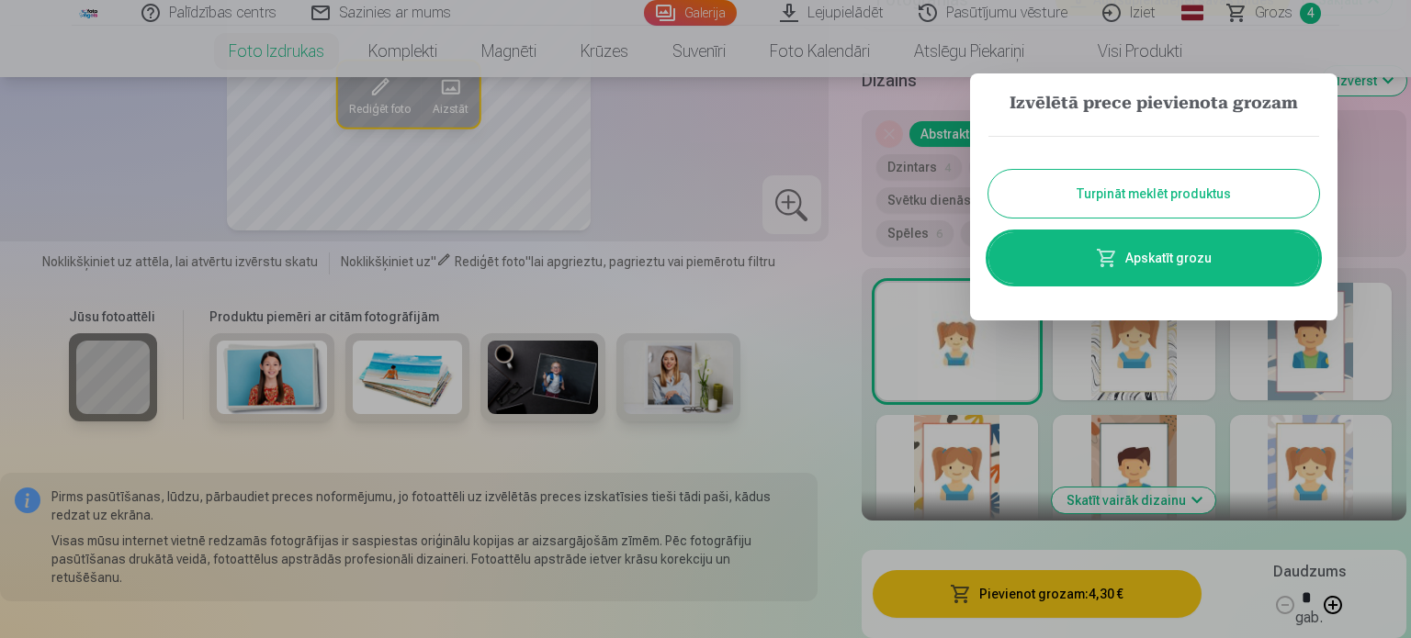
click at [1171, 203] on button "Turpināt meklēt produktus" at bounding box center [1153, 194] width 331 height 48
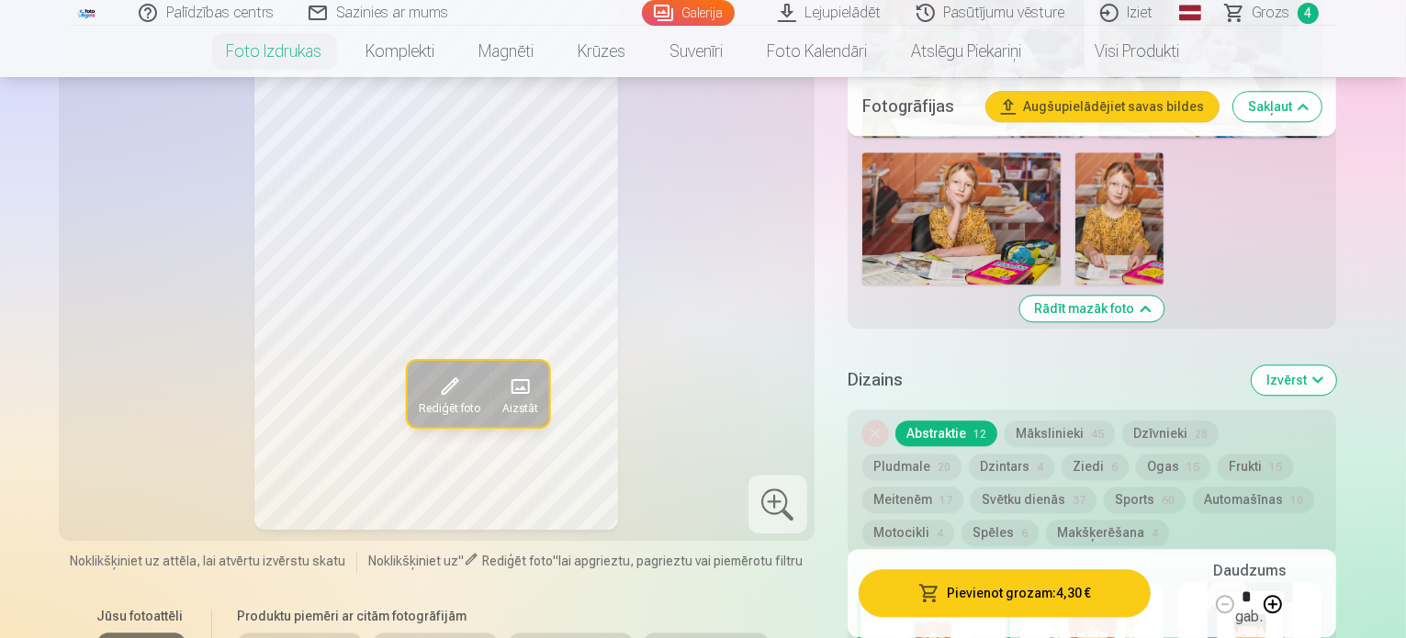
scroll to position [4867, 0]
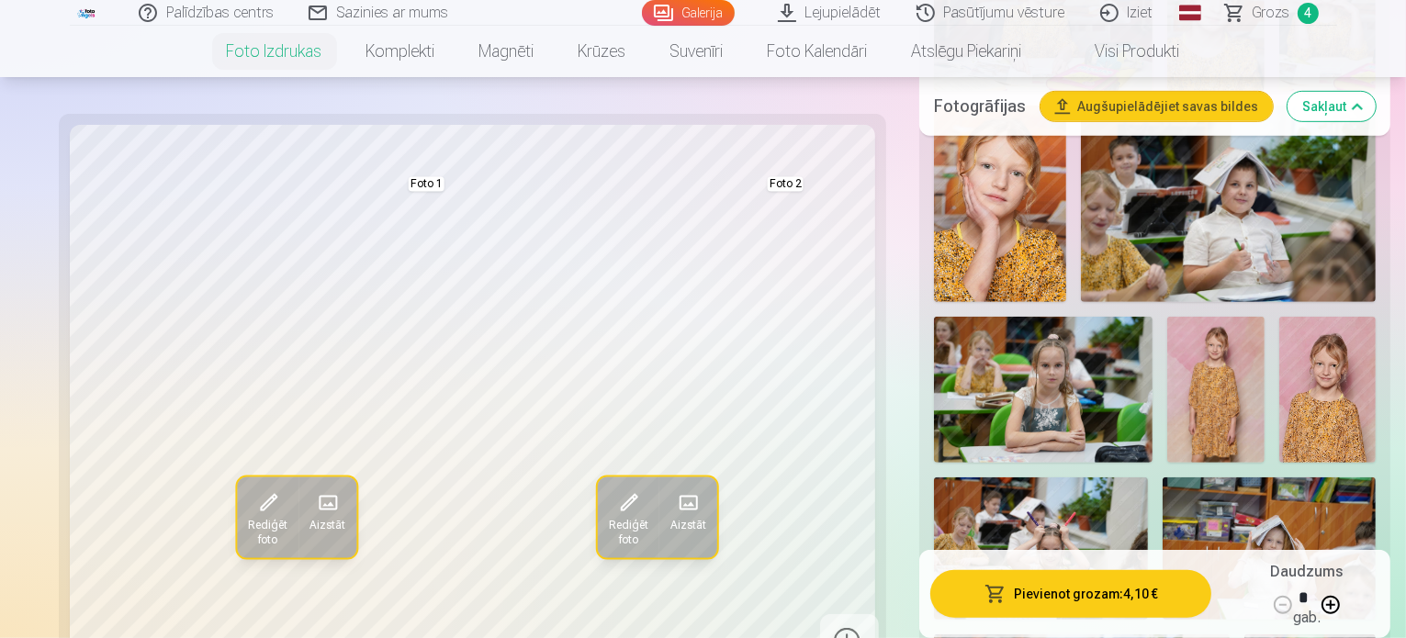
scroll to position [1377, 0]
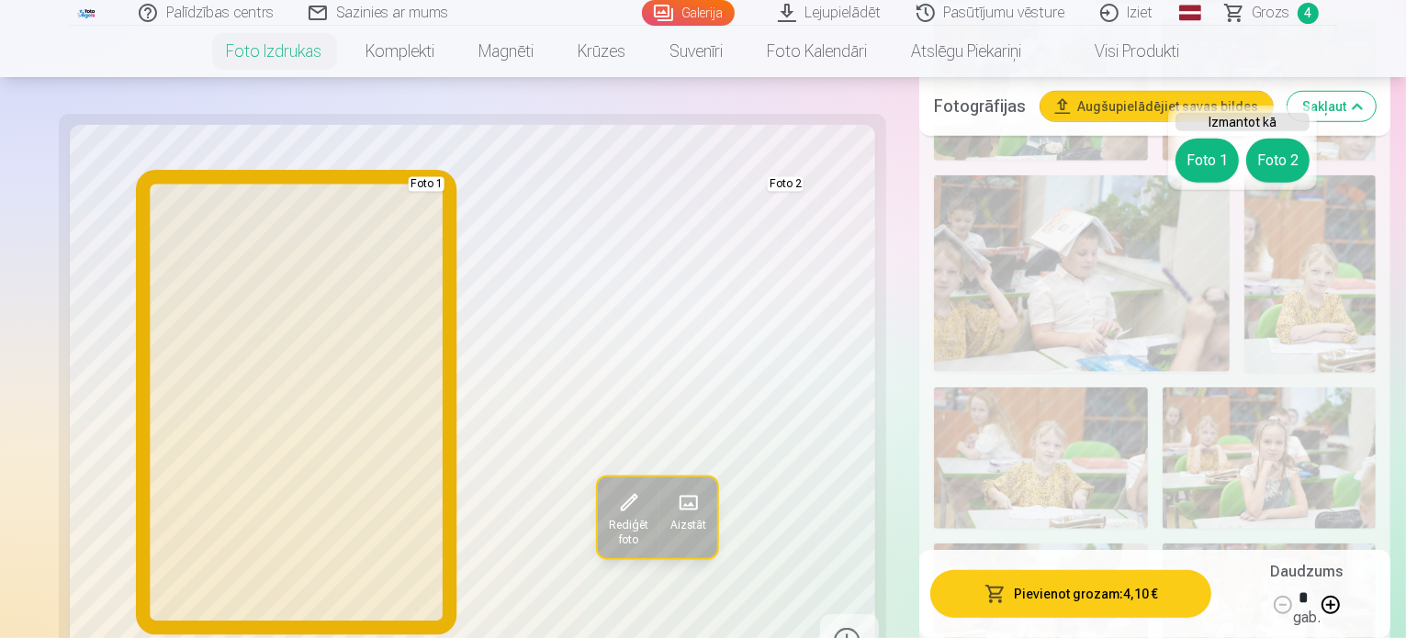
click at [1213, 150] on button "Foto 1" at bounding box center [1206, 161] width 63 height 44
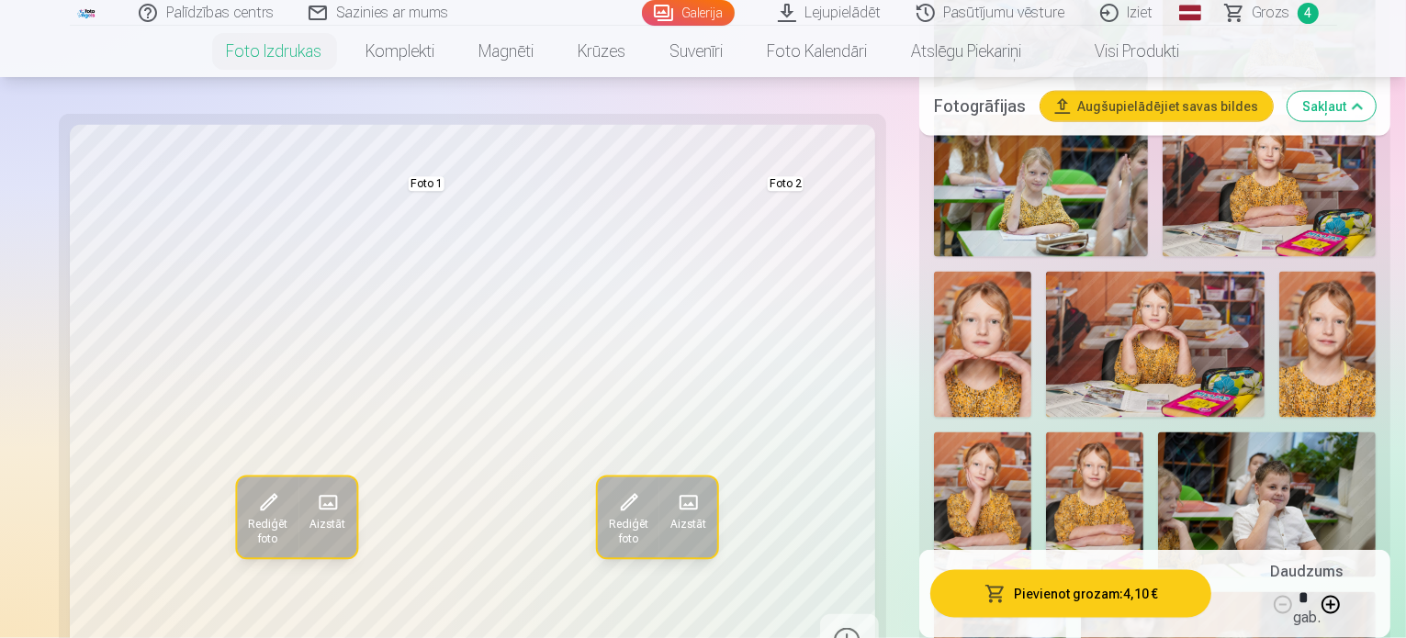
scroll to position [2663, 0]
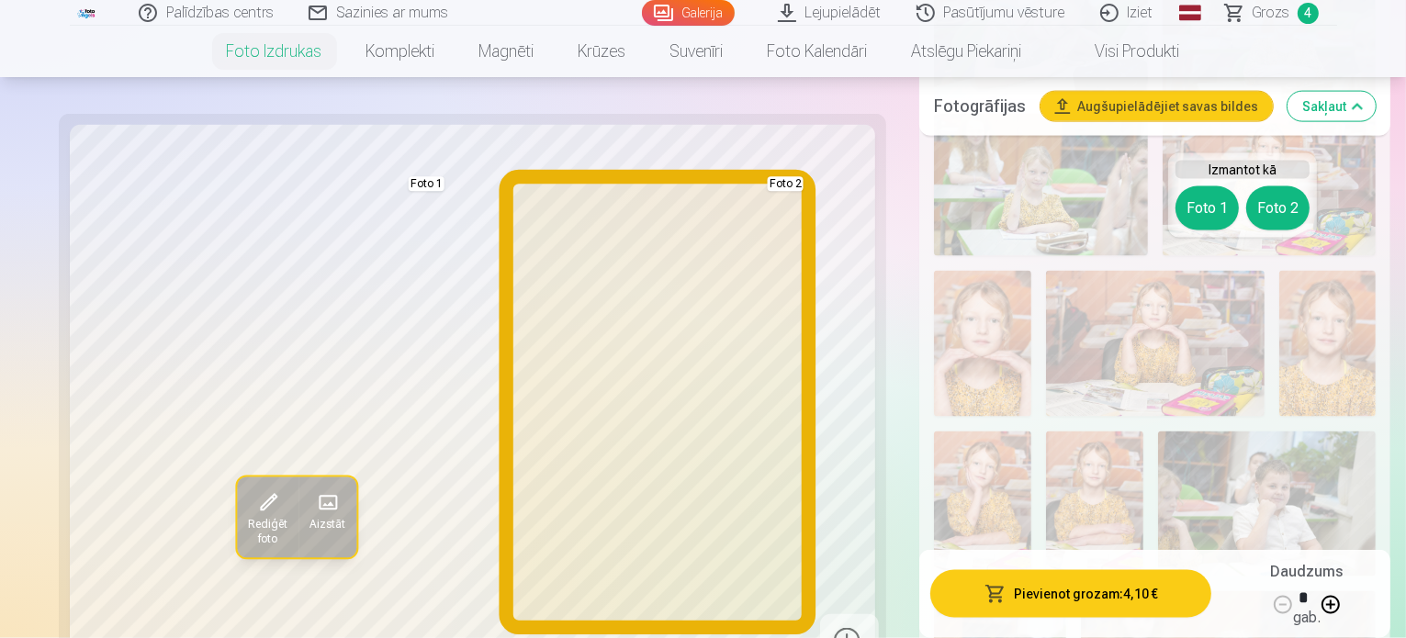
click at [1295, 197] on button "Foto 2" at bounding box center [1277, 208] width 63 height 44
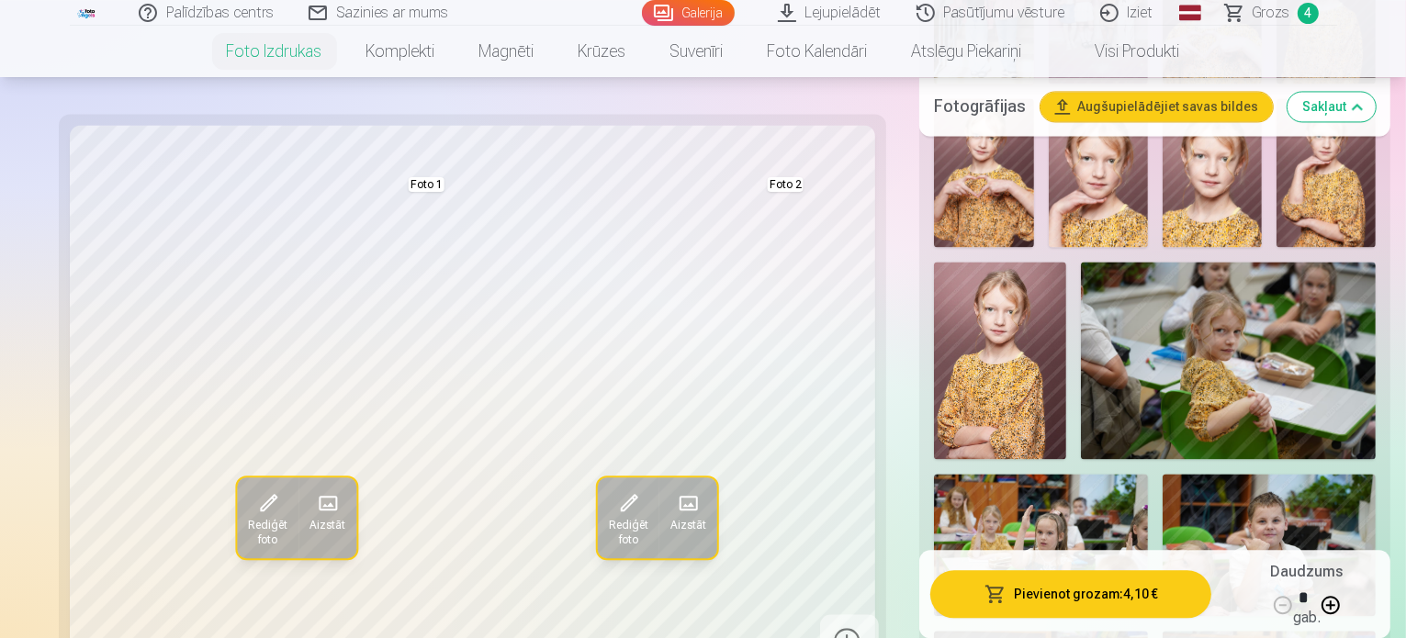
scroll to position [4041, 0]
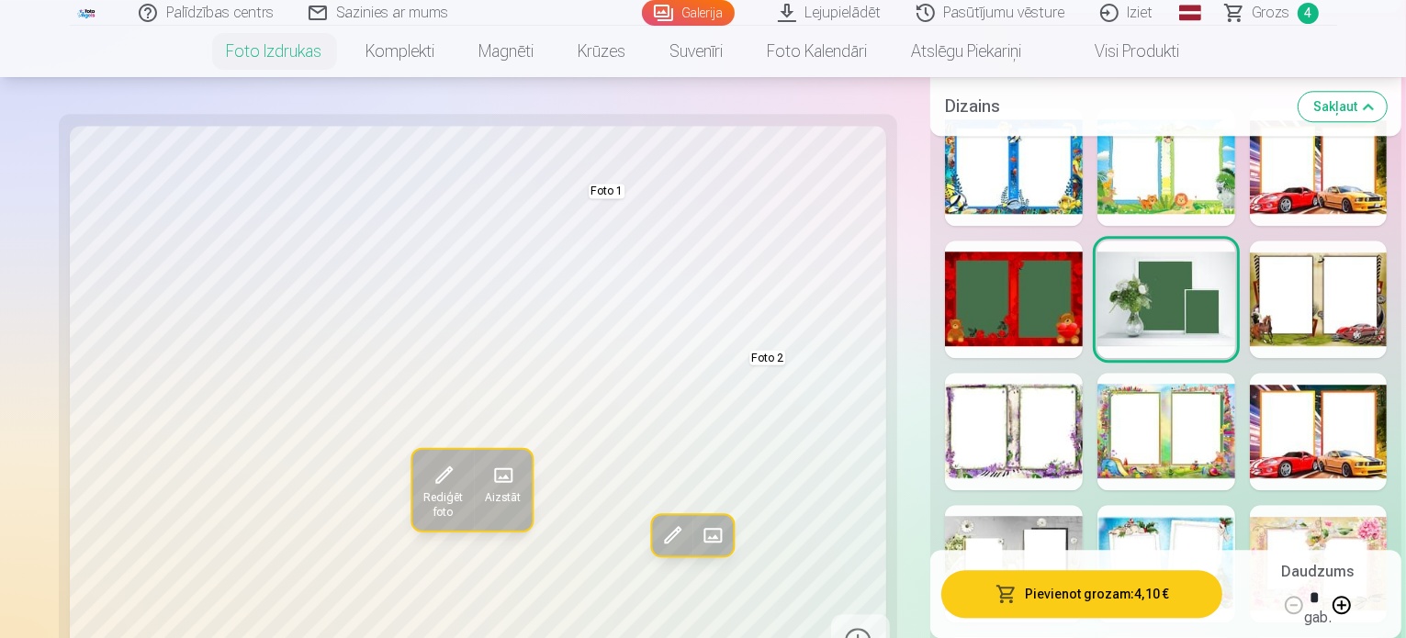
scroll to position [4959, 0]
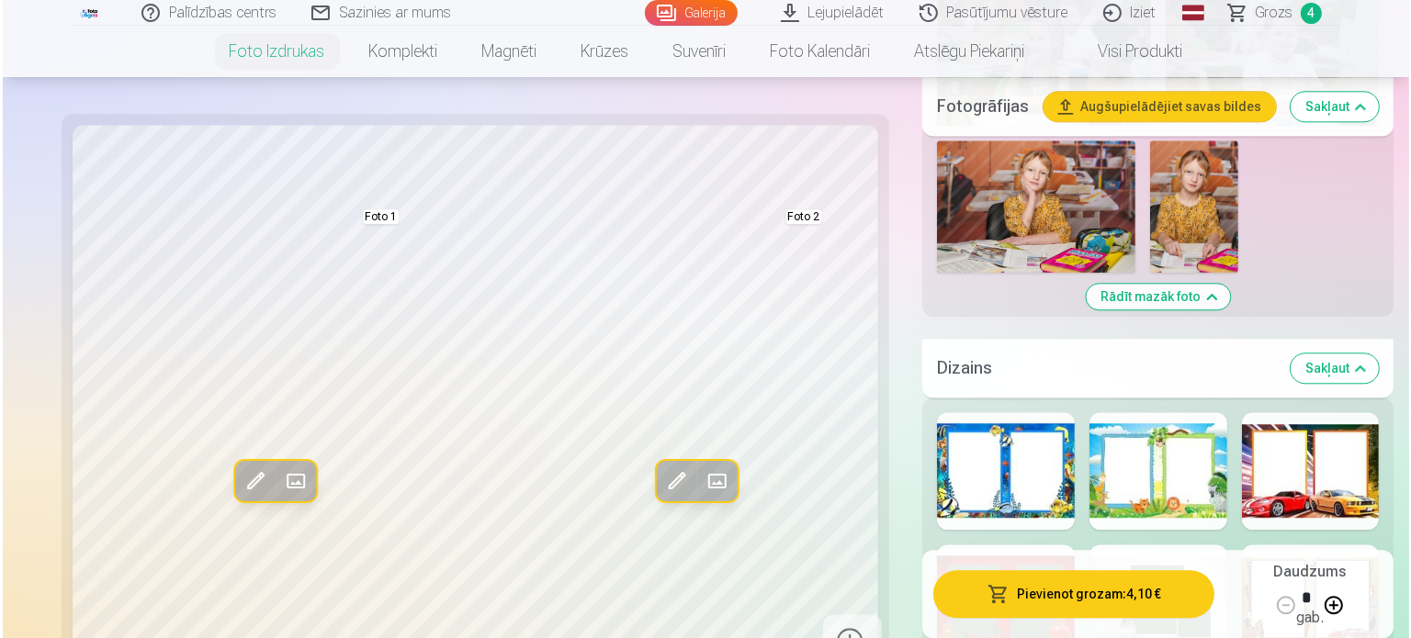
scroll to position [4867, 0]
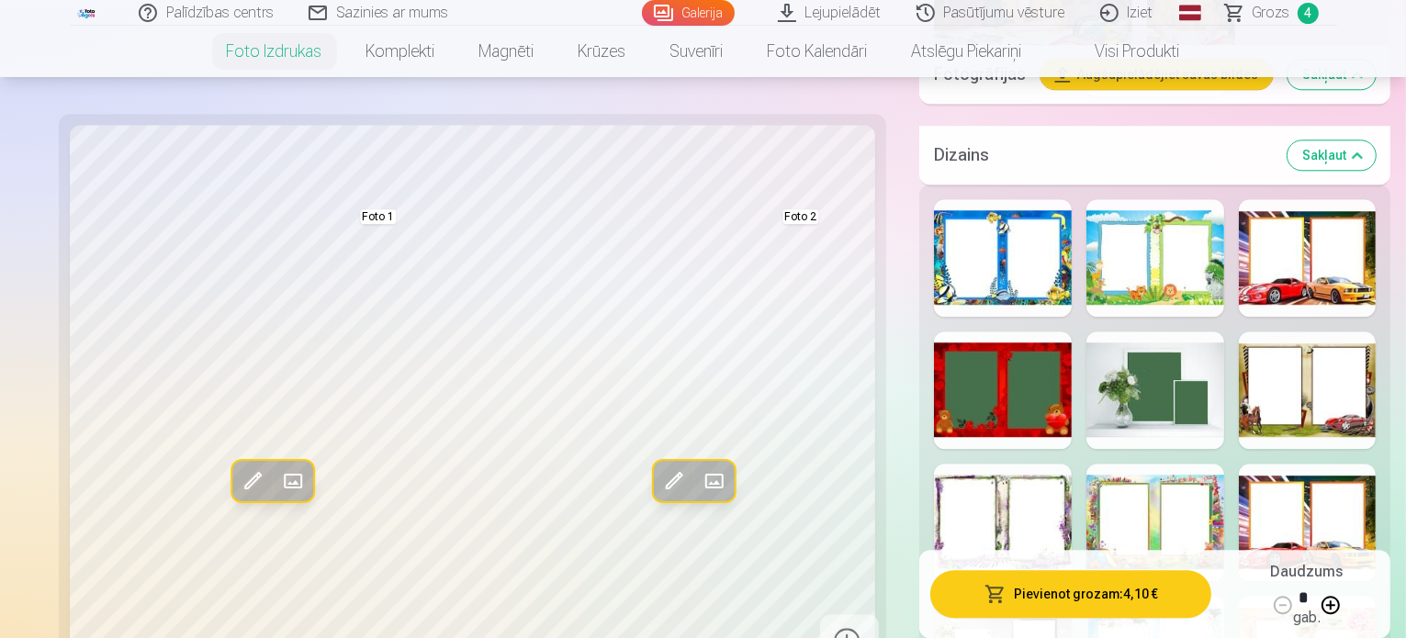
click at [1061, 590] on button "Pievienot grozam : 4,10 €" at bounding box center [1070, 594] width 281 height 48
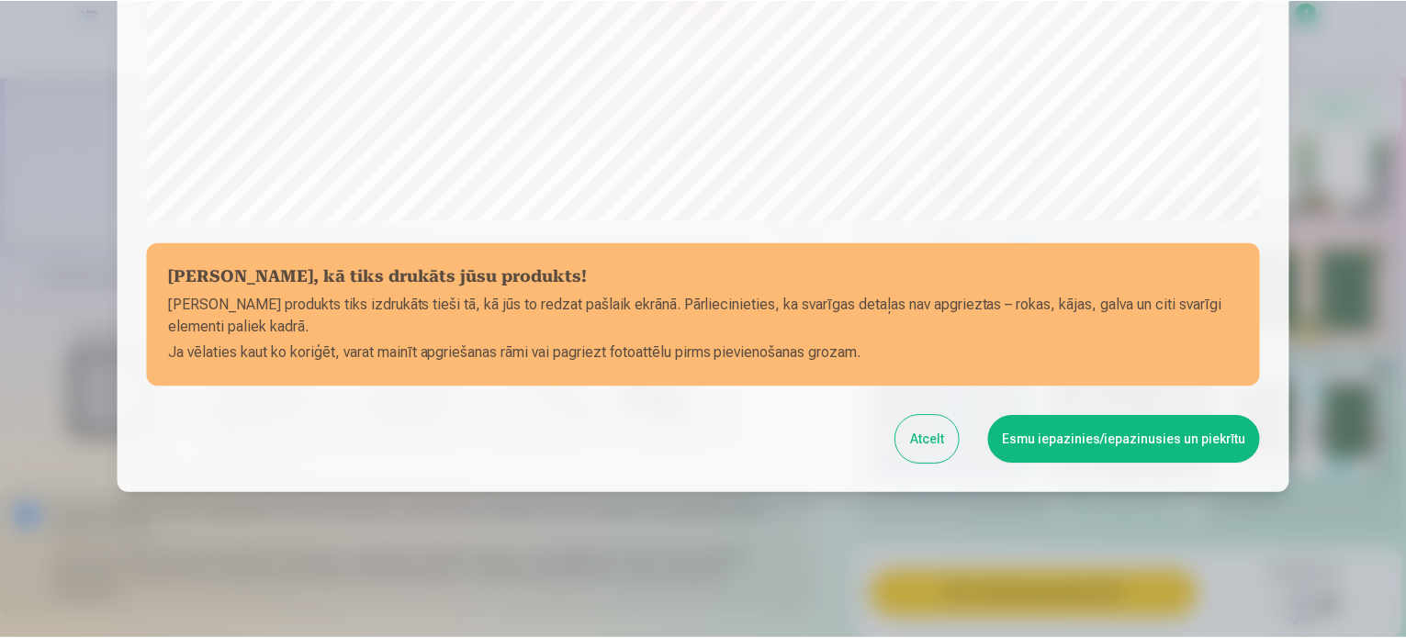
scroll to position [683, 0]
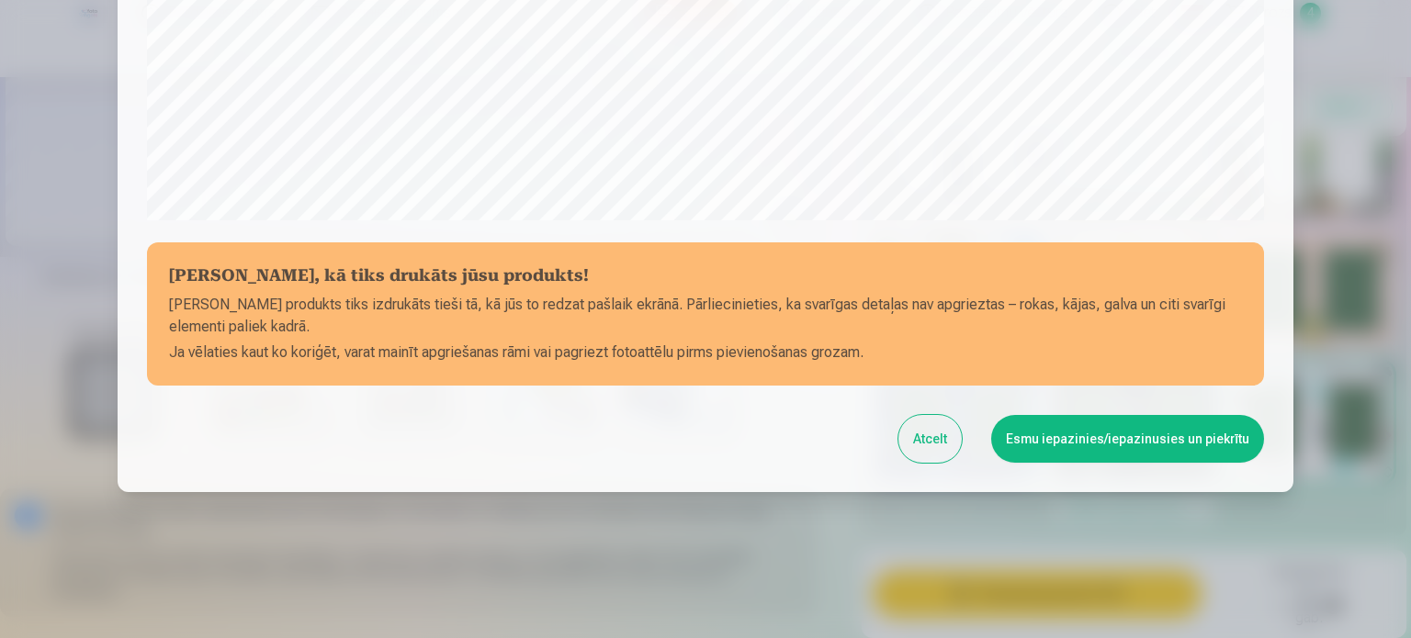
click at [1111, 431] on button "Esmu iepazinies/iepazinusies un piekrītu" at bounding box center [1127, 439] width 273 height 48
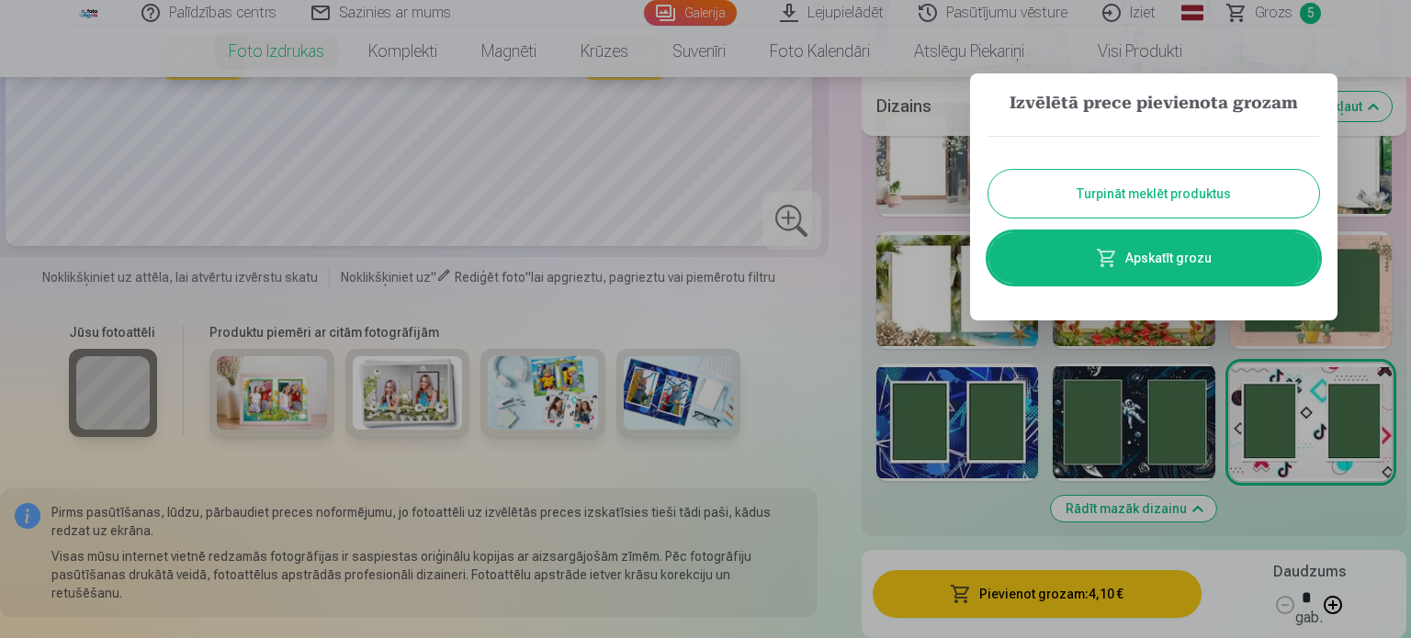
click at [1135, 261] on link "Apskatīt grozu" at bounding box center [1153, 257] width 331 height 51
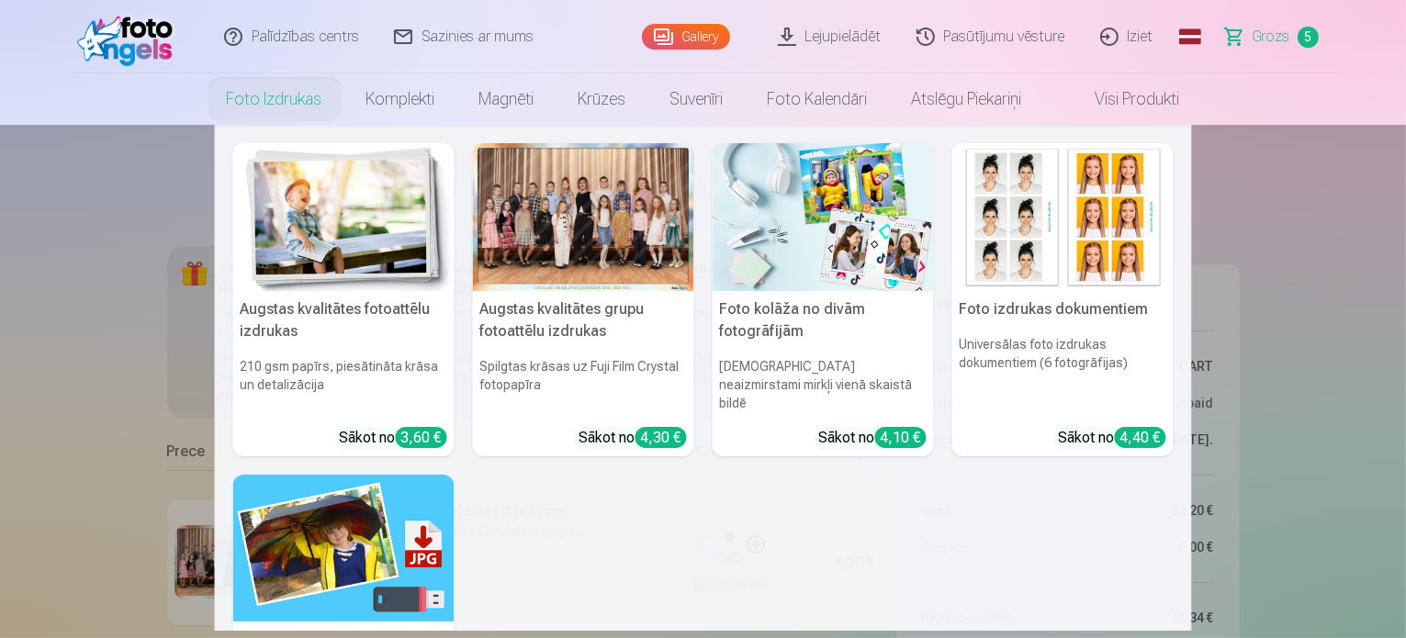
click at [265, 102] on link "Foto izdrukas" at bounding box center [275, 98] width 140 height 51
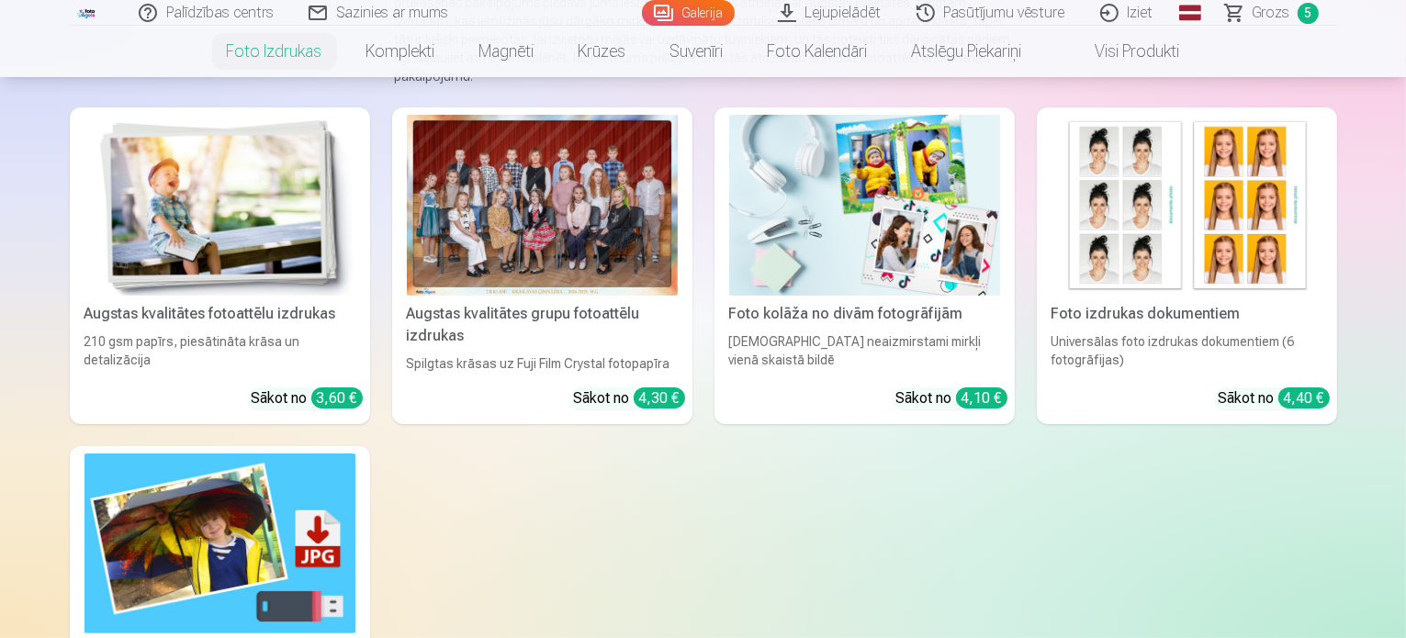
scroll to position [275, 0]
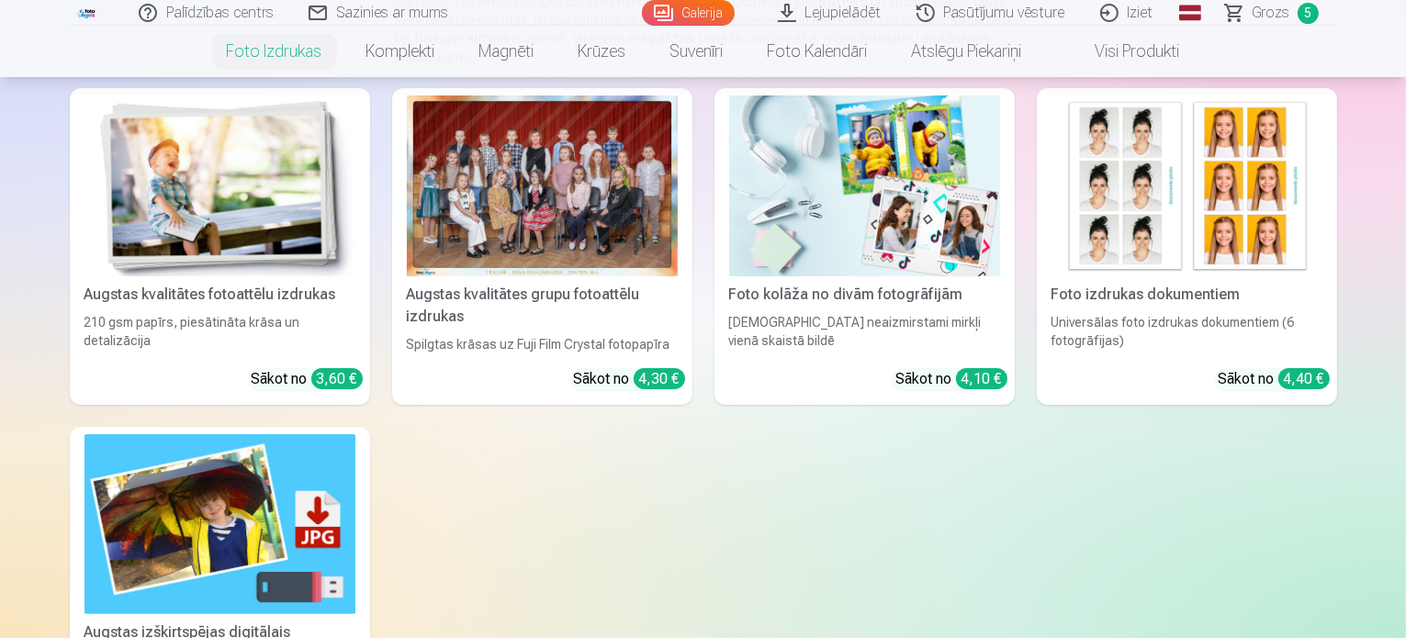
click at [234, 205] on img at bounding box center [219, 186] width 271 height 181
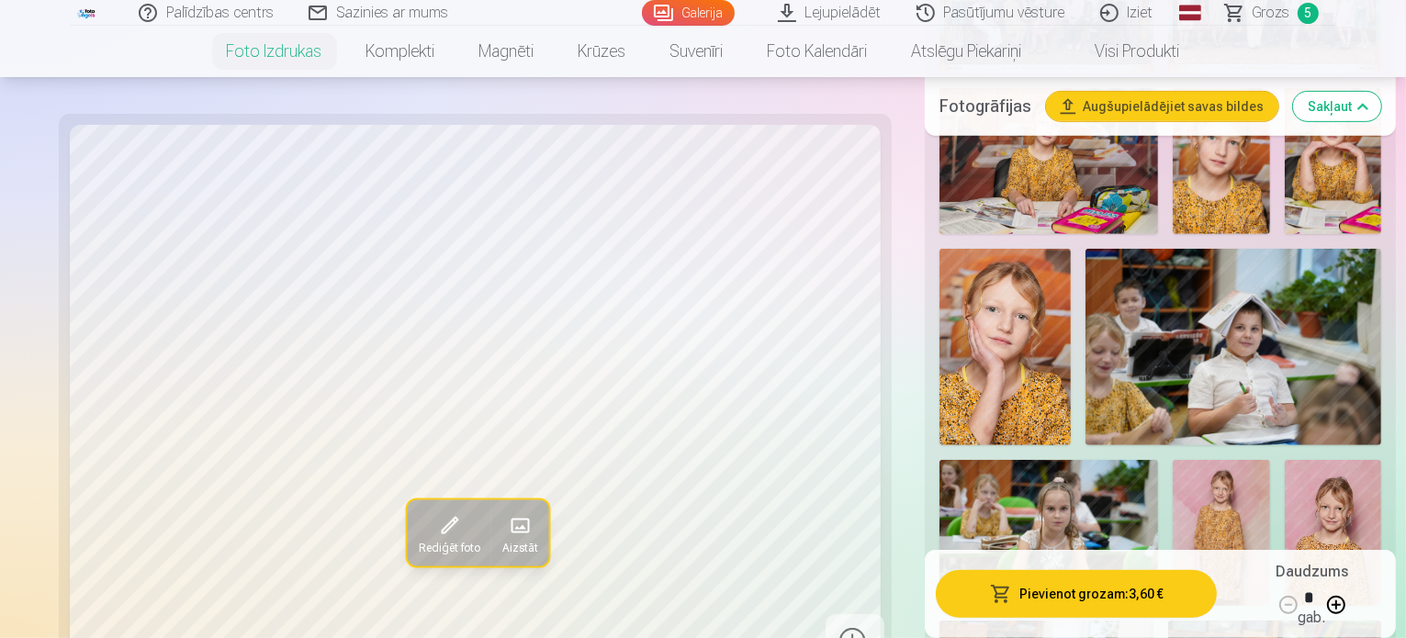
scroll to position [735, 0]
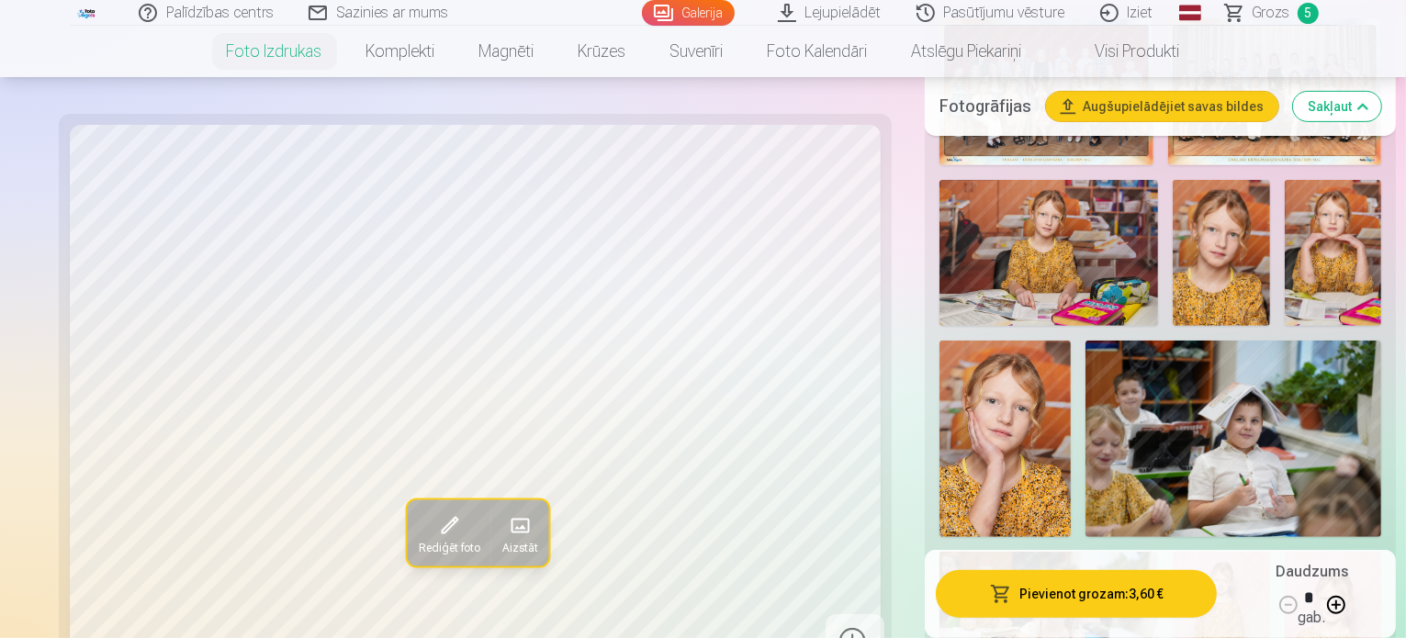
click at [1032, 212] on img at bounding box center [1048, 252] width 219 height 145
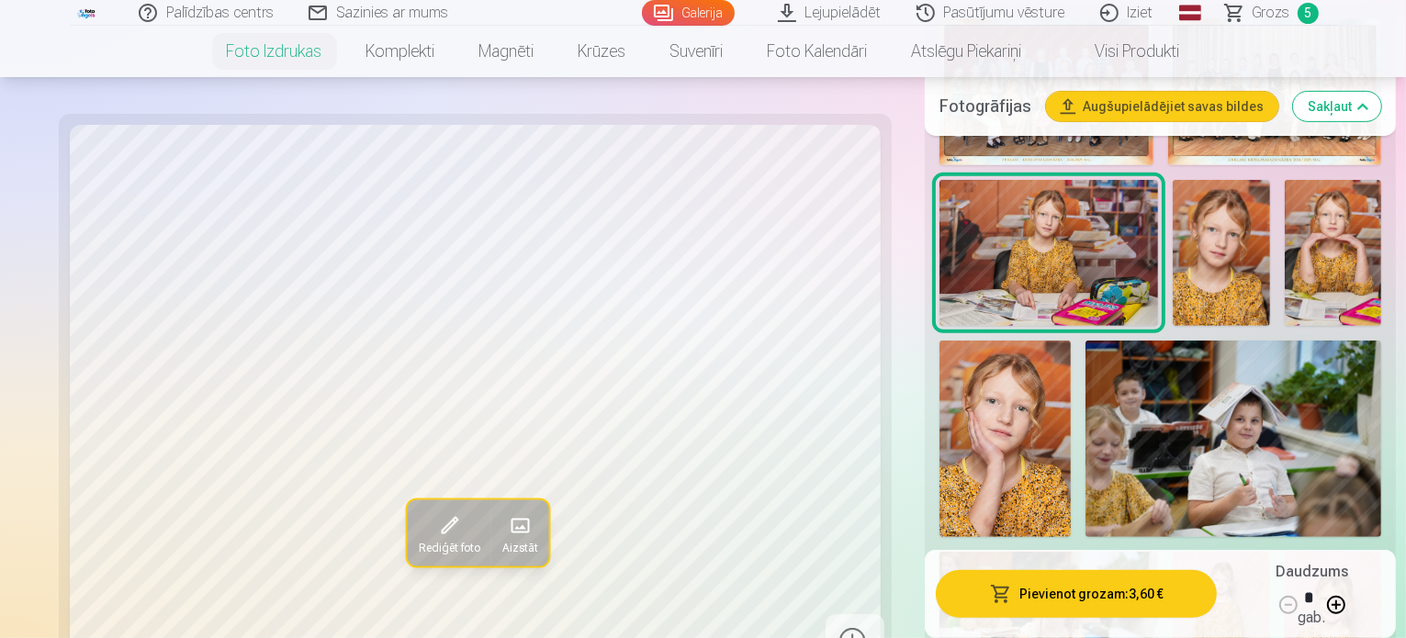
click at [1173, 252] on img at bounding box center [1221, 253] width 97 height 146
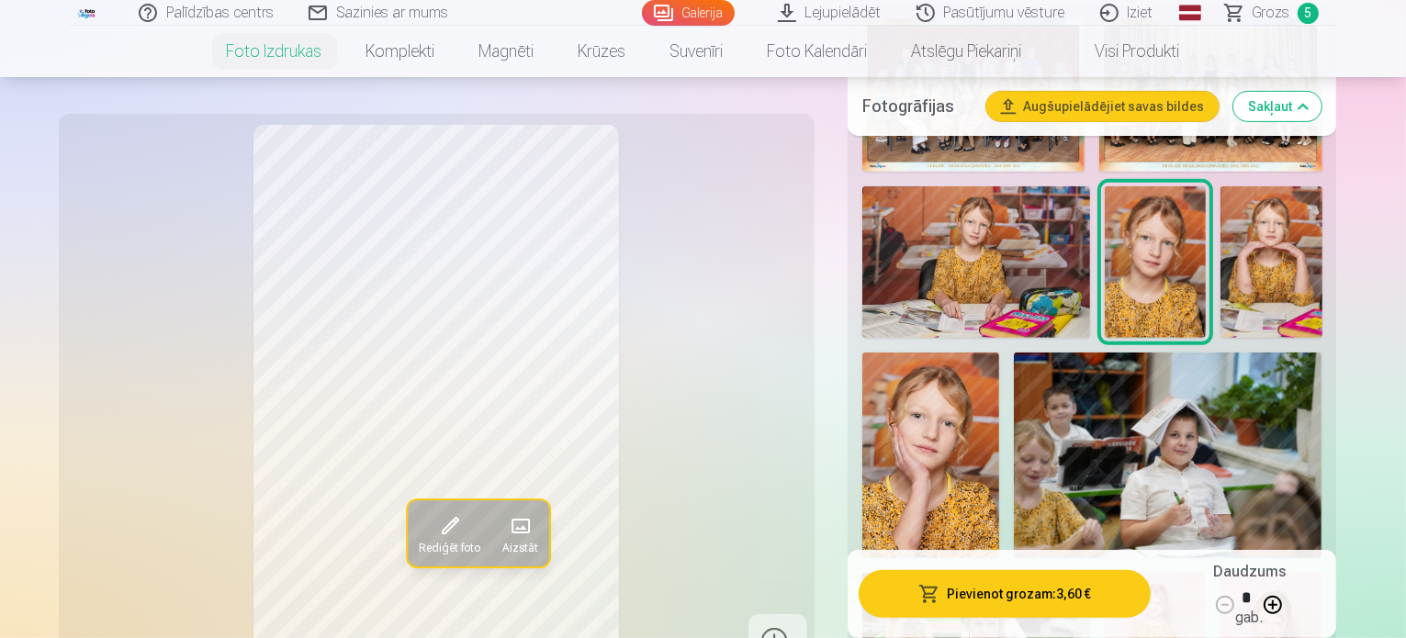
click at [1277, 248] on img at bounding box center [1270, 262] width 101 height 152
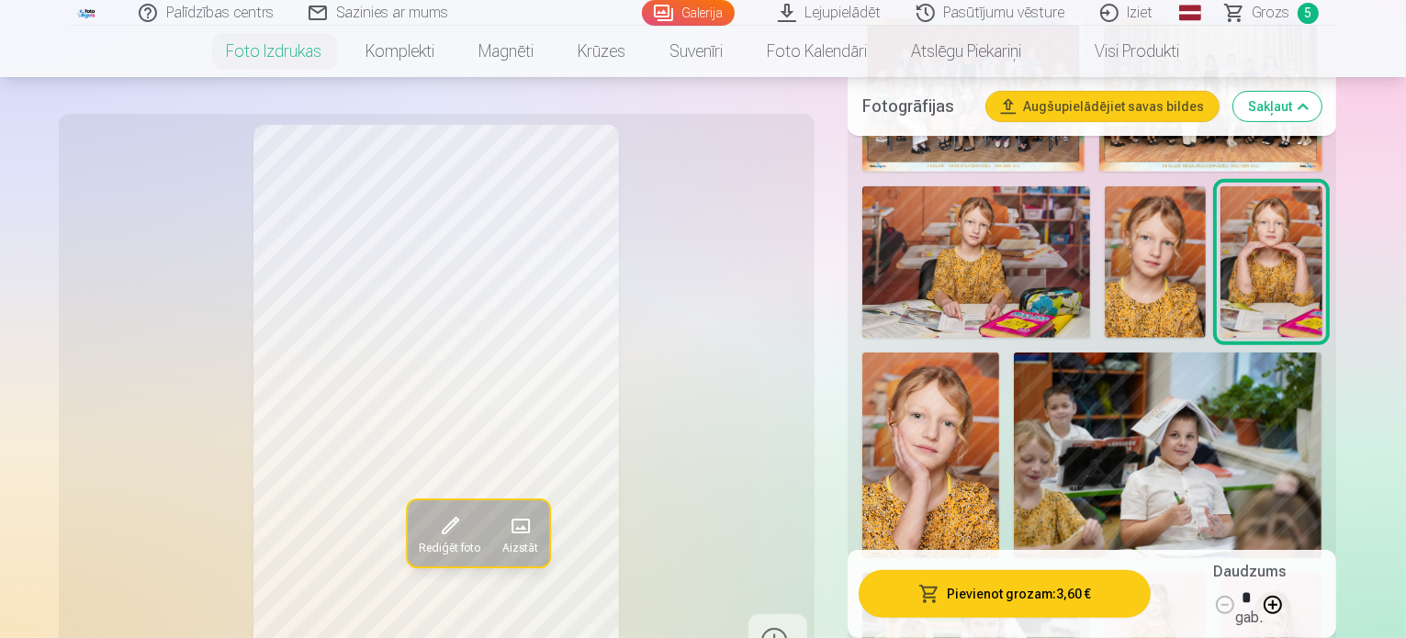
click at [999, 353] on img at bounding box center [930, 456] width 137 height 206
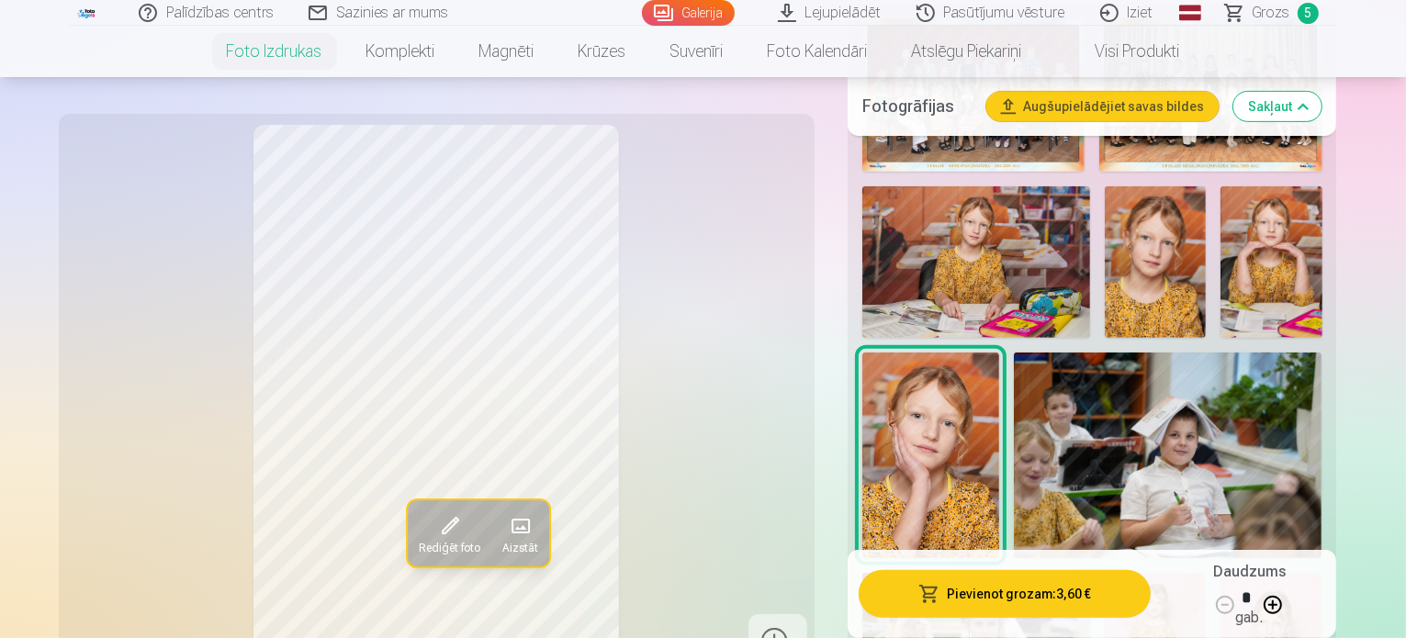
click at [1206, 573] on img at bounding box center [1155, 649] width 101 height 152
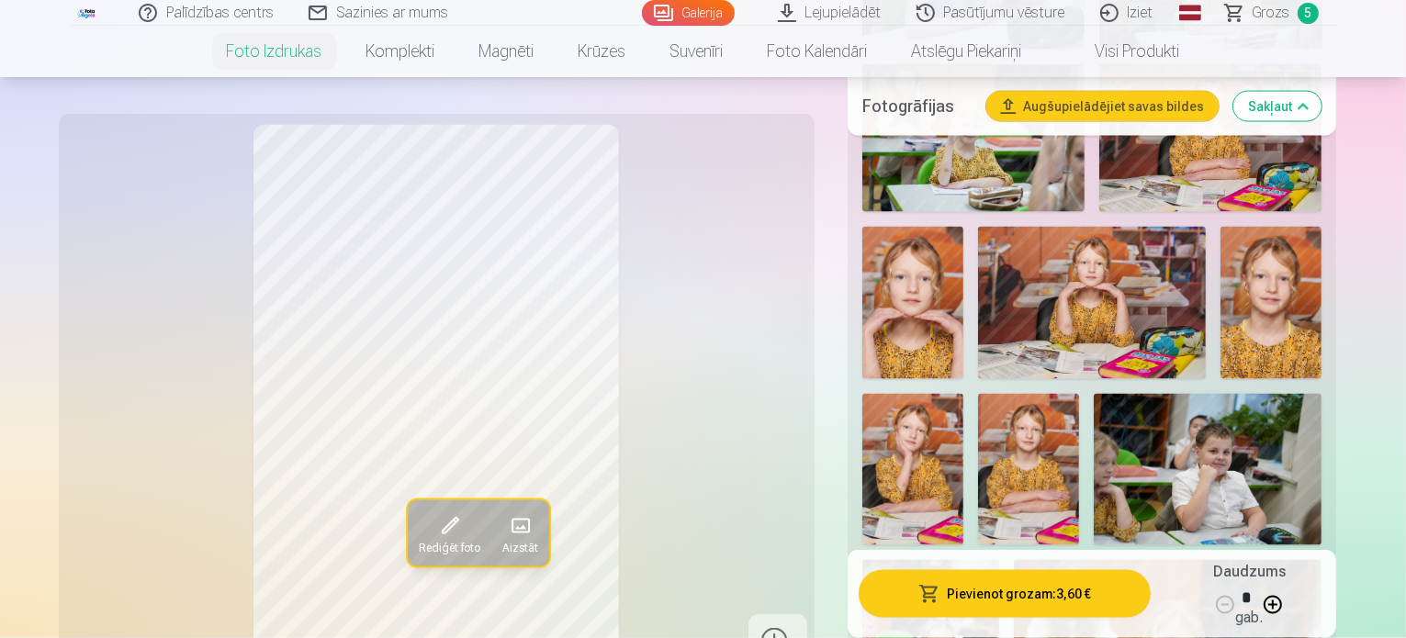
scroll to position [3030, 0]
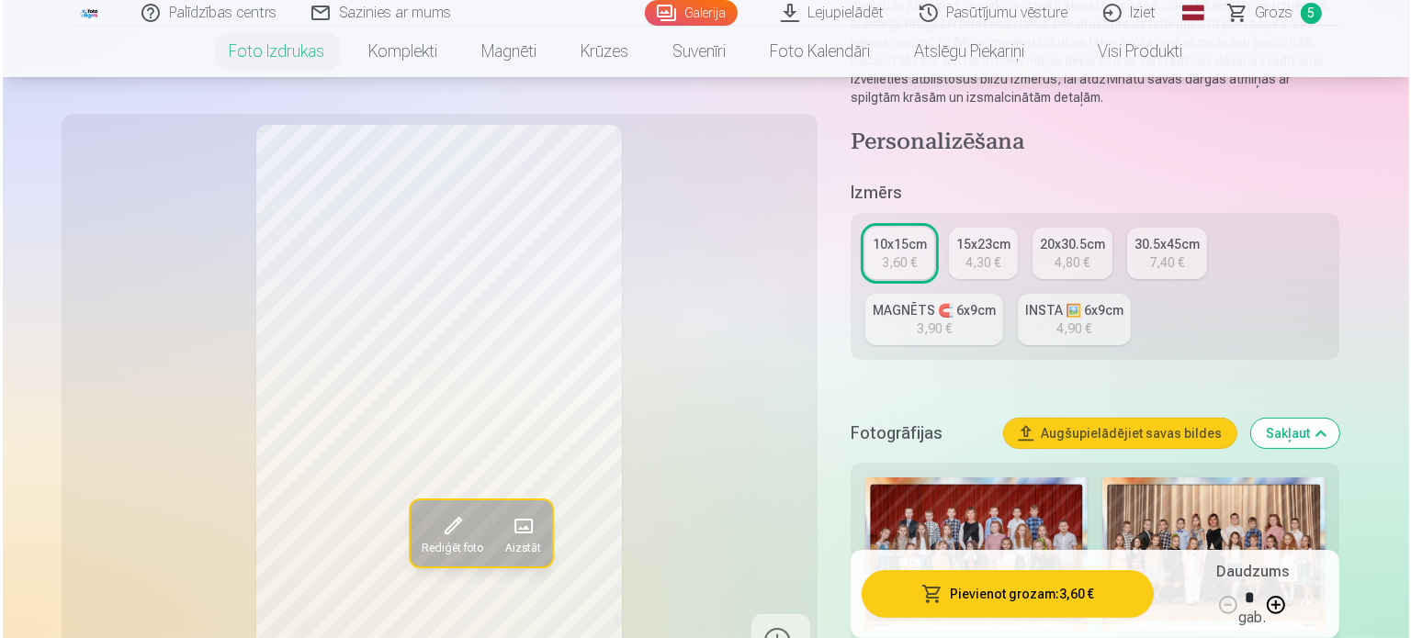
scroll to position [0, 0]
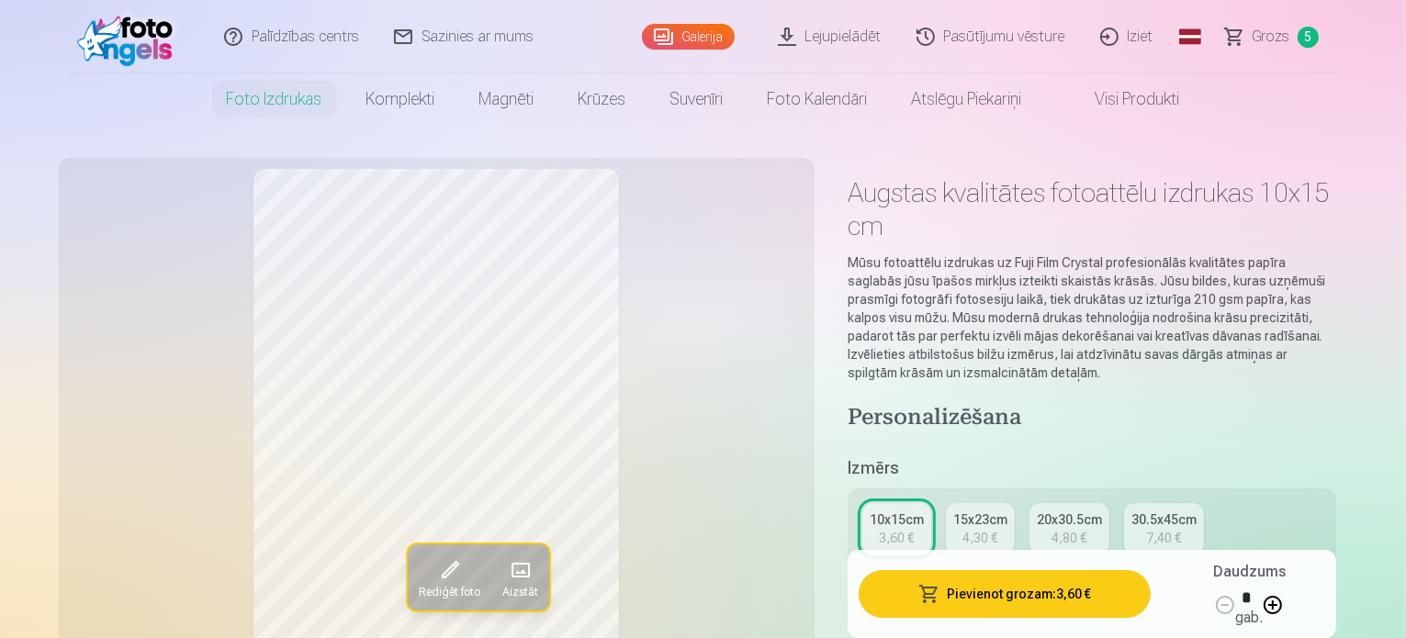
click at [1013, 503] on link "15x23cm 4,30 €" at bounding box center [980, 528] width 69 height 51
click at [1095, 587] on button "Pievienot grozam : 4,30 €" at bounding box center [1005, 594] width 293 height 48
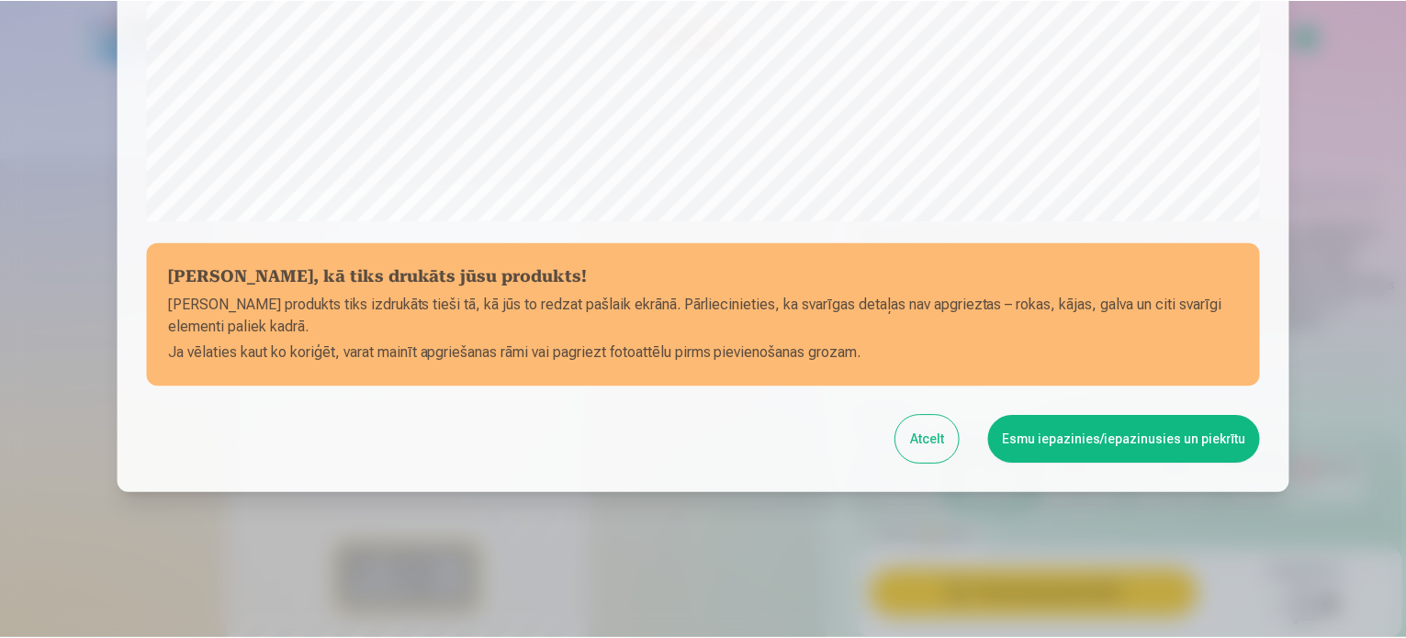
scroll to position [683, 0]
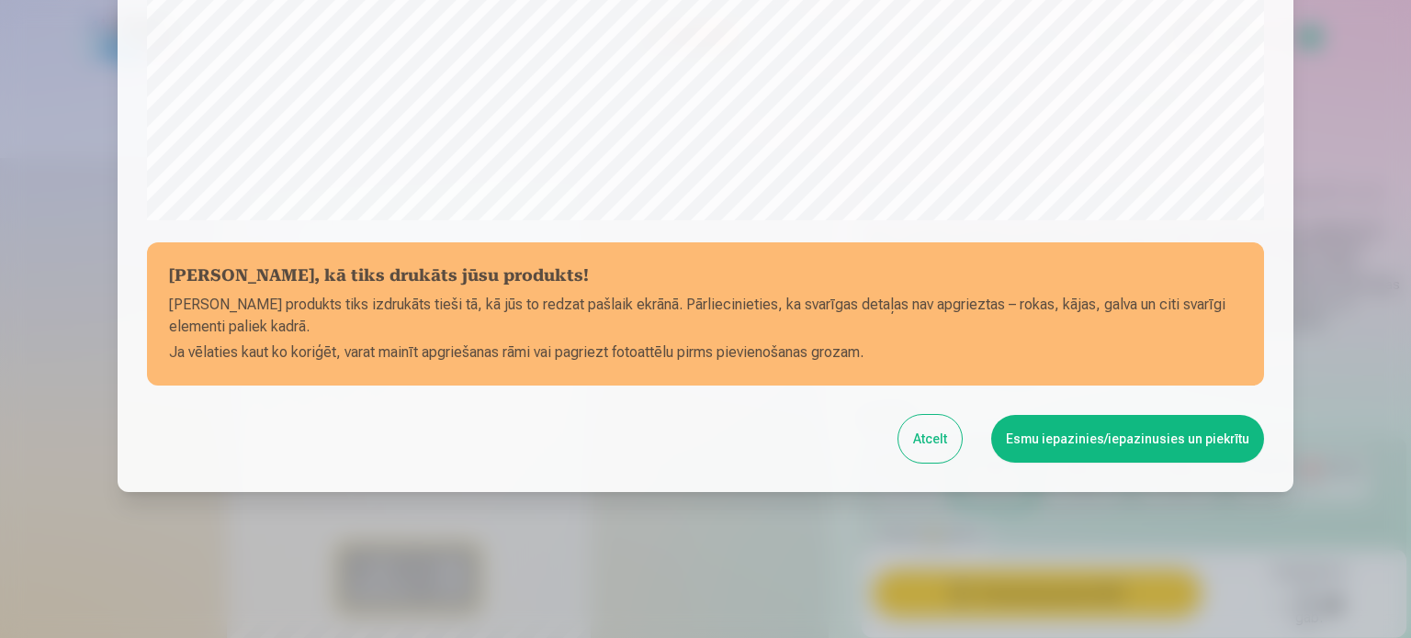
click at [1131, 444] on button "Esmu iepazinies/iepazinusies un piekrītu" at bounding box center [1127, 439] width 273 height 48
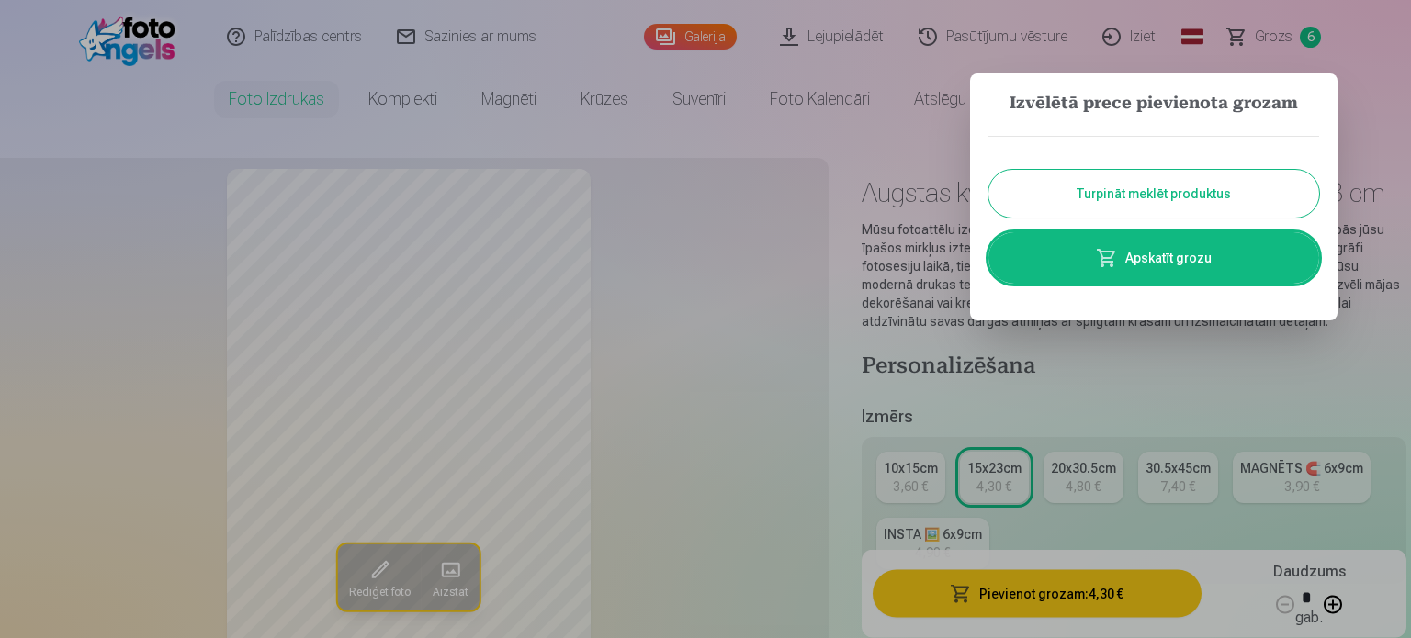
click at [1124, 197] on button "Turpināt meklēt produktus" at bounding box center [1153, 194] width 331 height 48
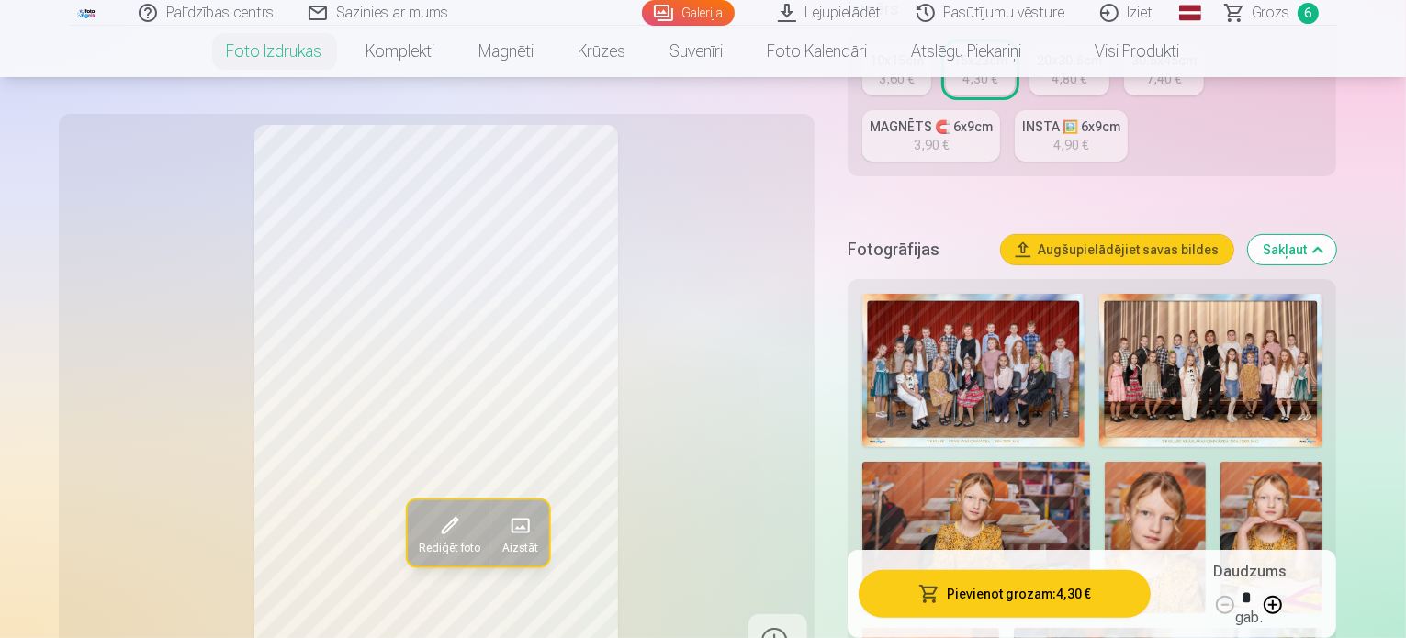
scroll to position [0, 0]
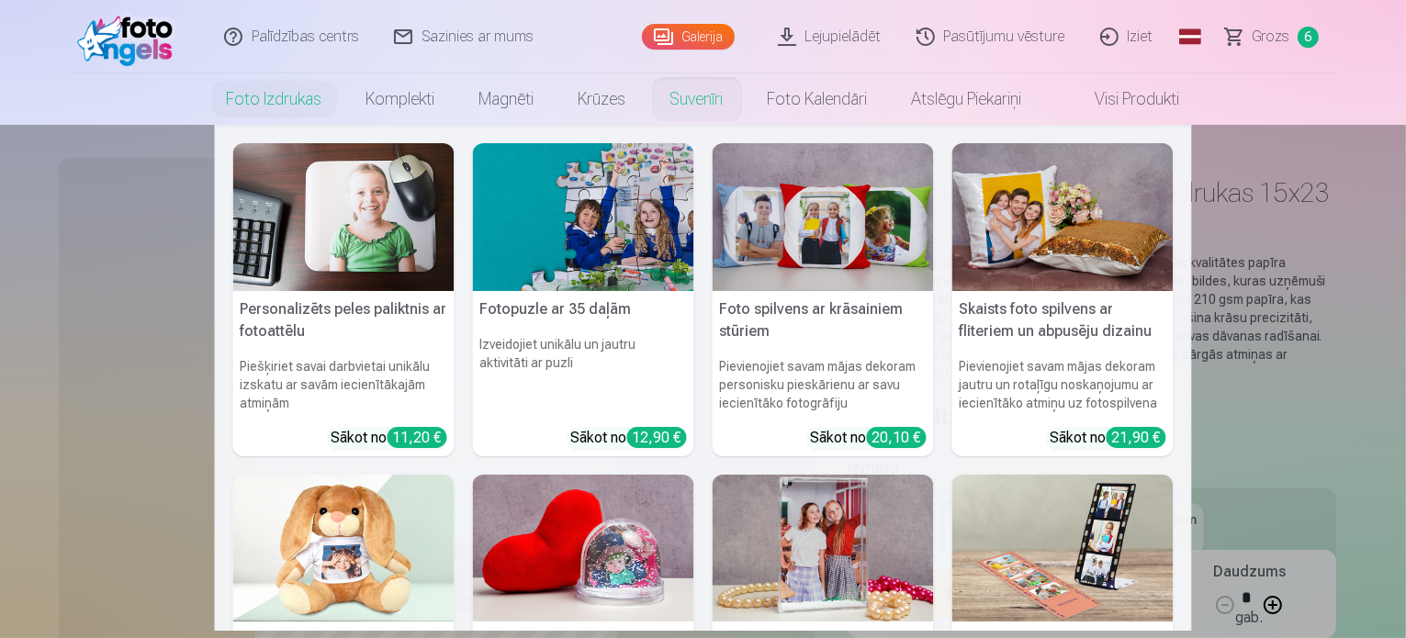
click at [695, 115] on link "Suvenīri" at bounding box center [696, 98] width 97 height 51
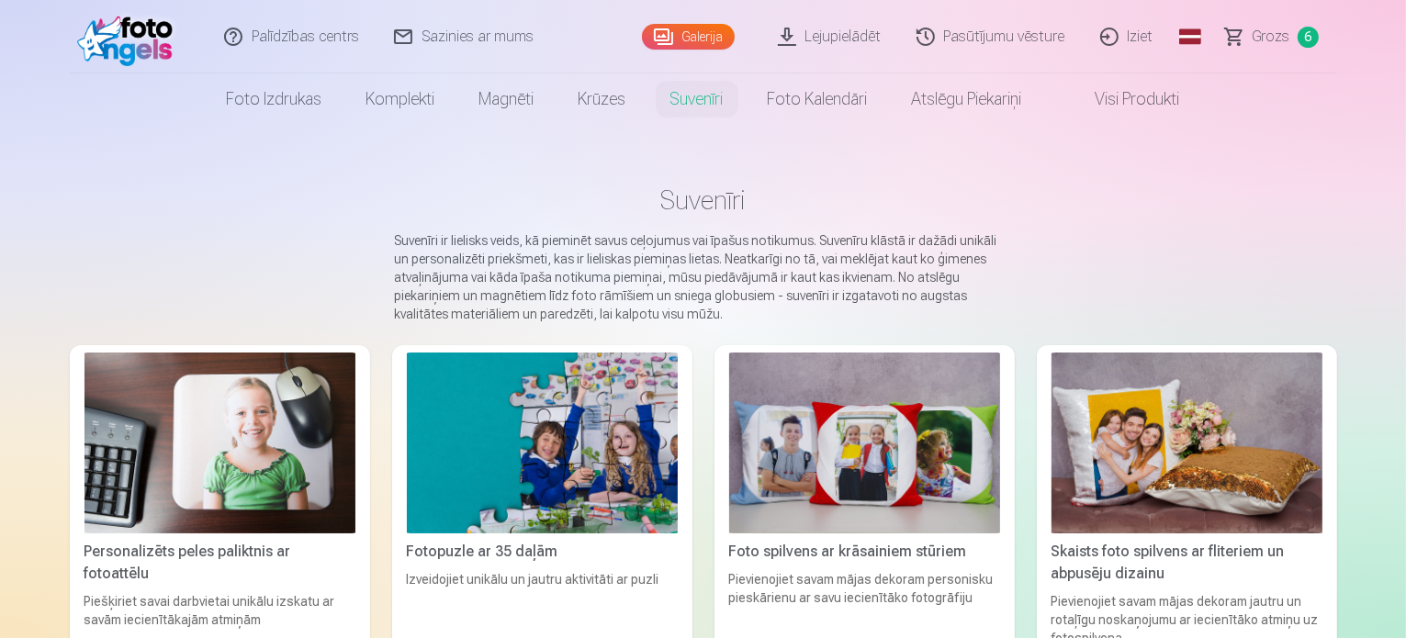
click at [310, 96] on link "Foto izdrukas" at bounding box center [275, 98] width 140 height 51
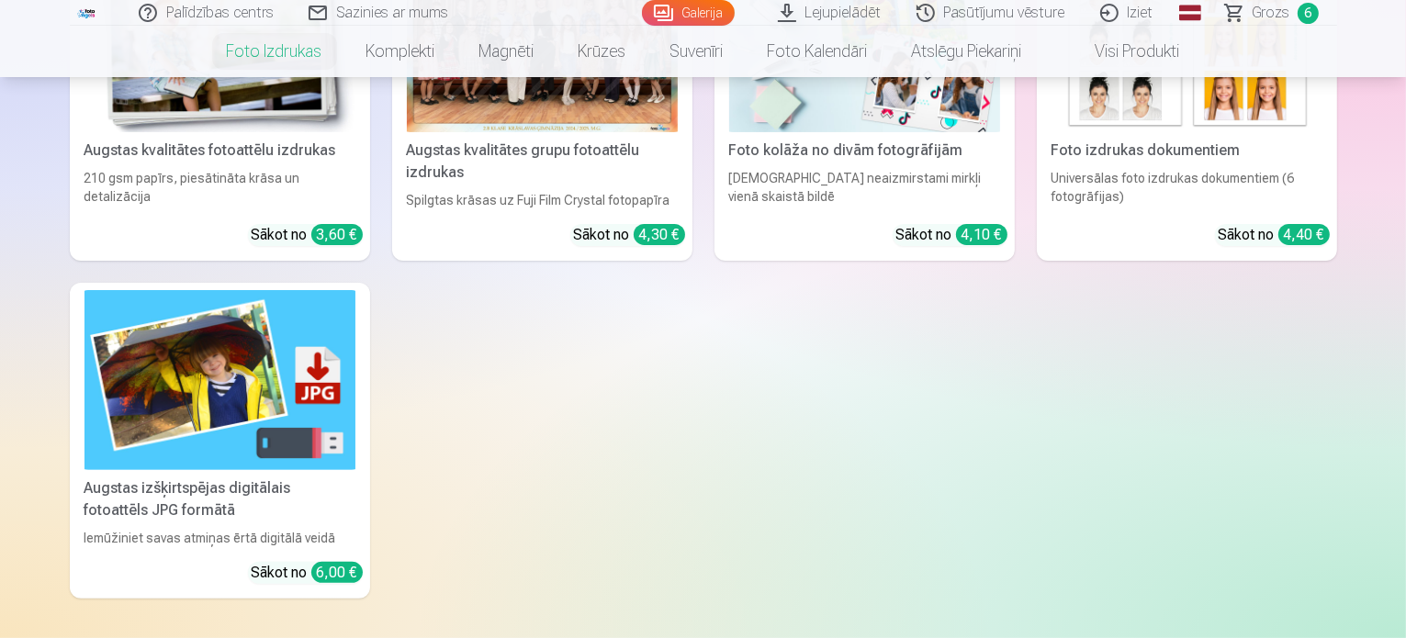
scroll to position [275, 0]
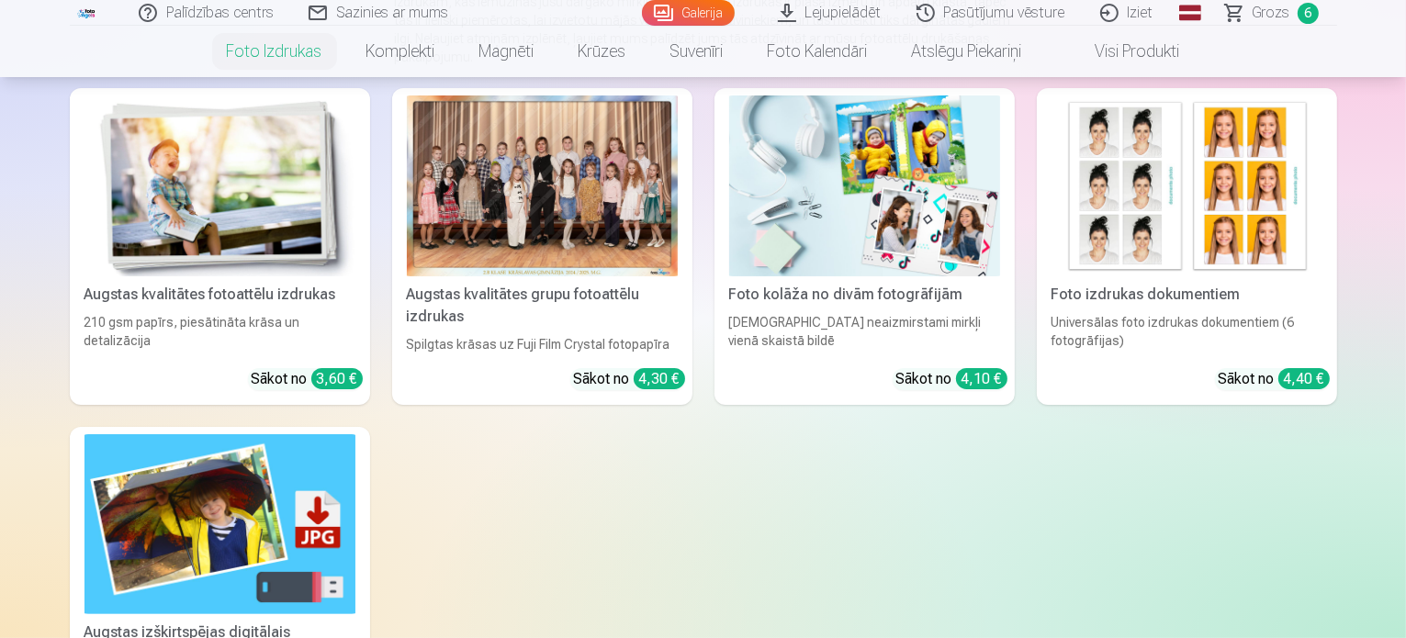
click at [180, 267] on img at bounding box center [219, 186] width 271 height 181
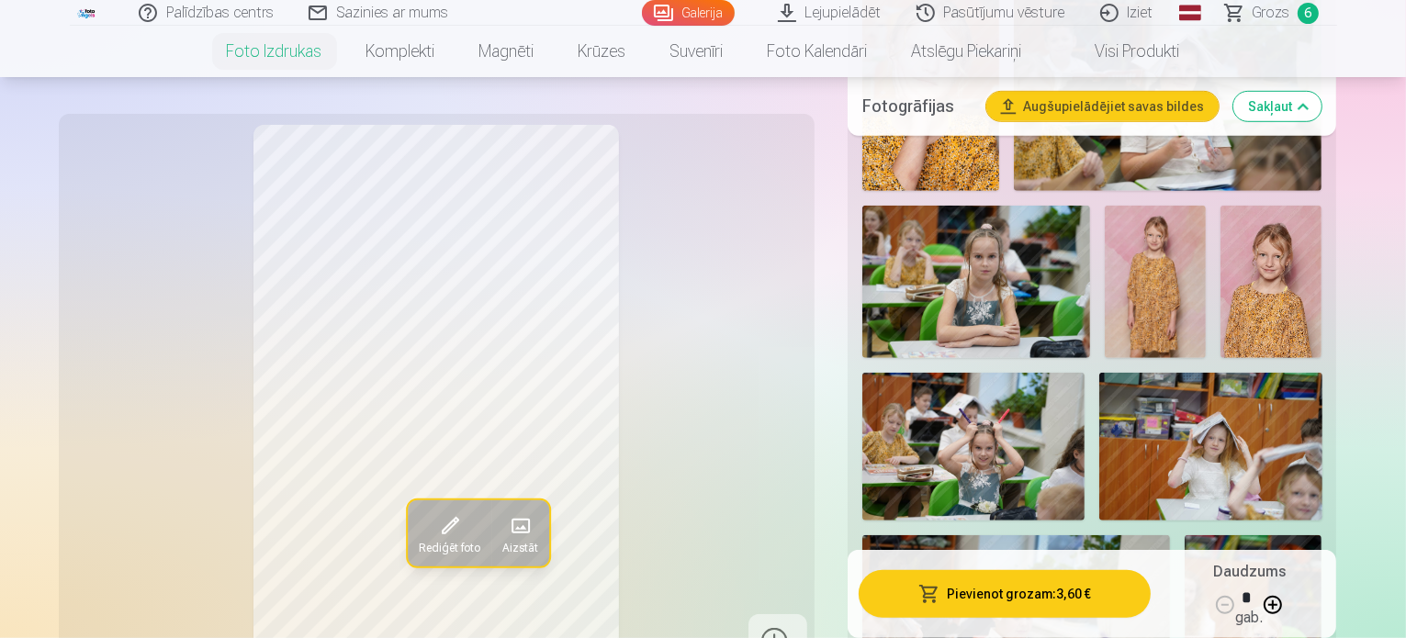
scroll to position [1010, 0]
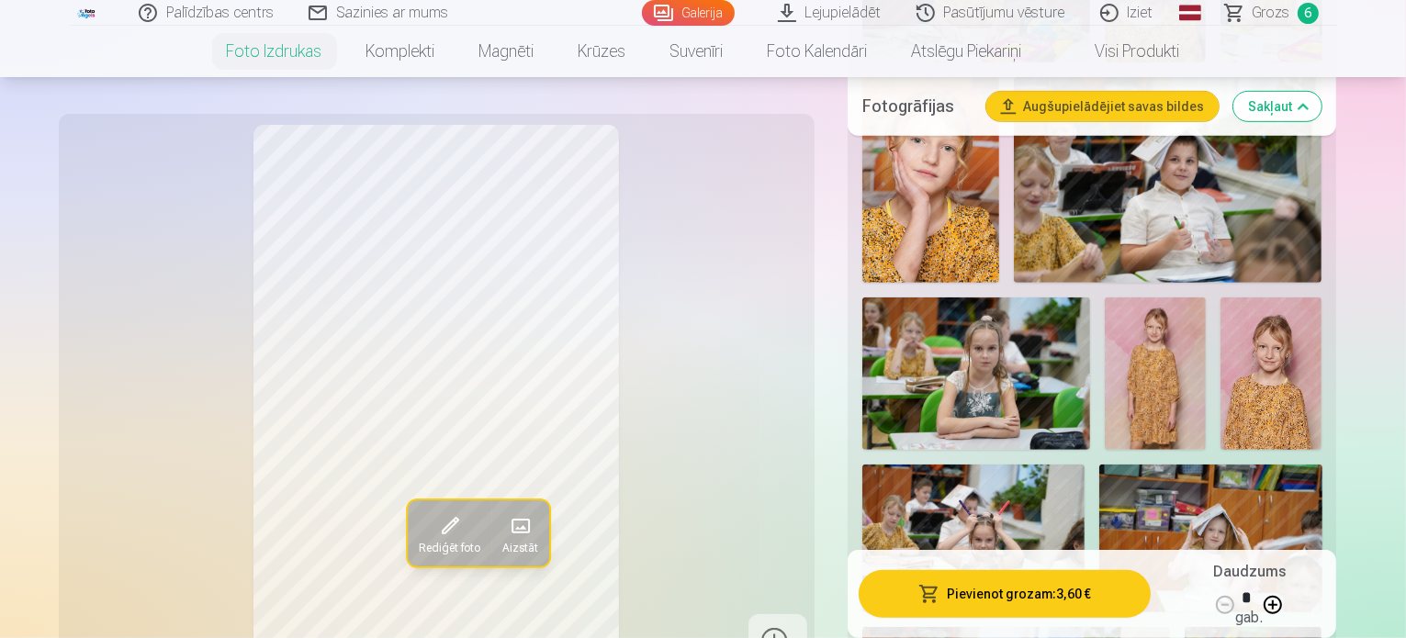
click at [1220, 298] on img at bounding box center [1270, 374] width 101 height 152
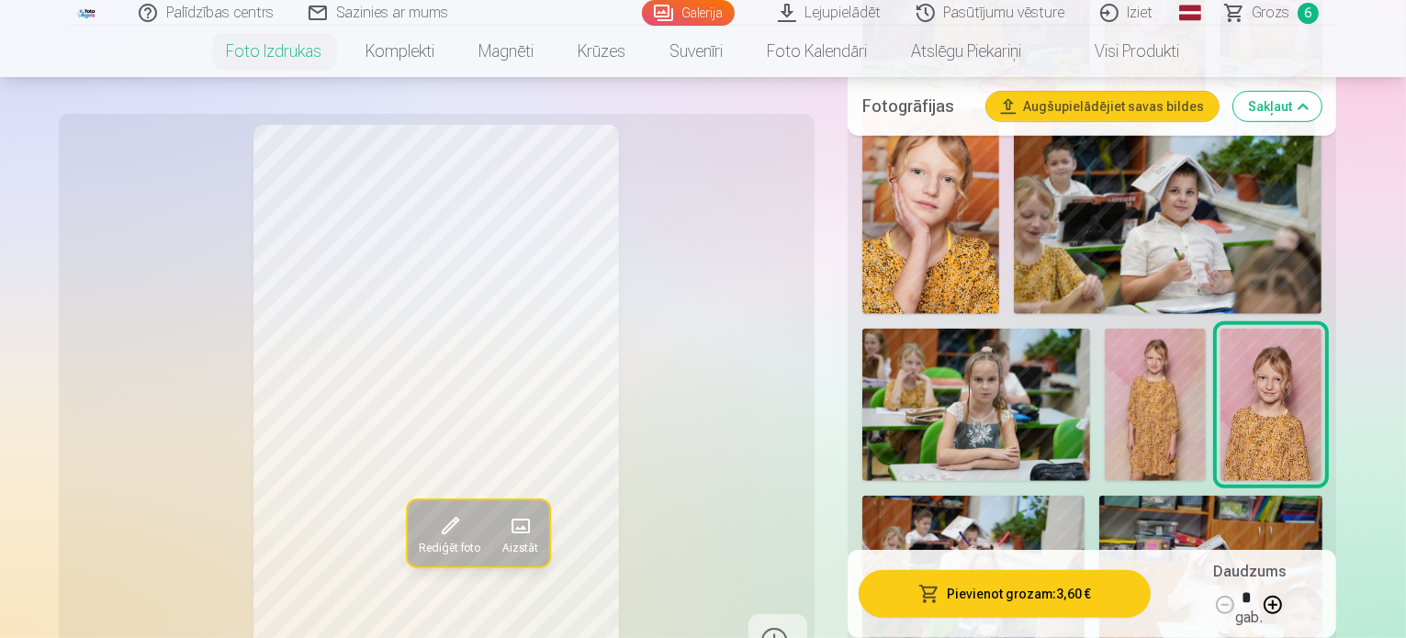
scroll to position [735, 0]
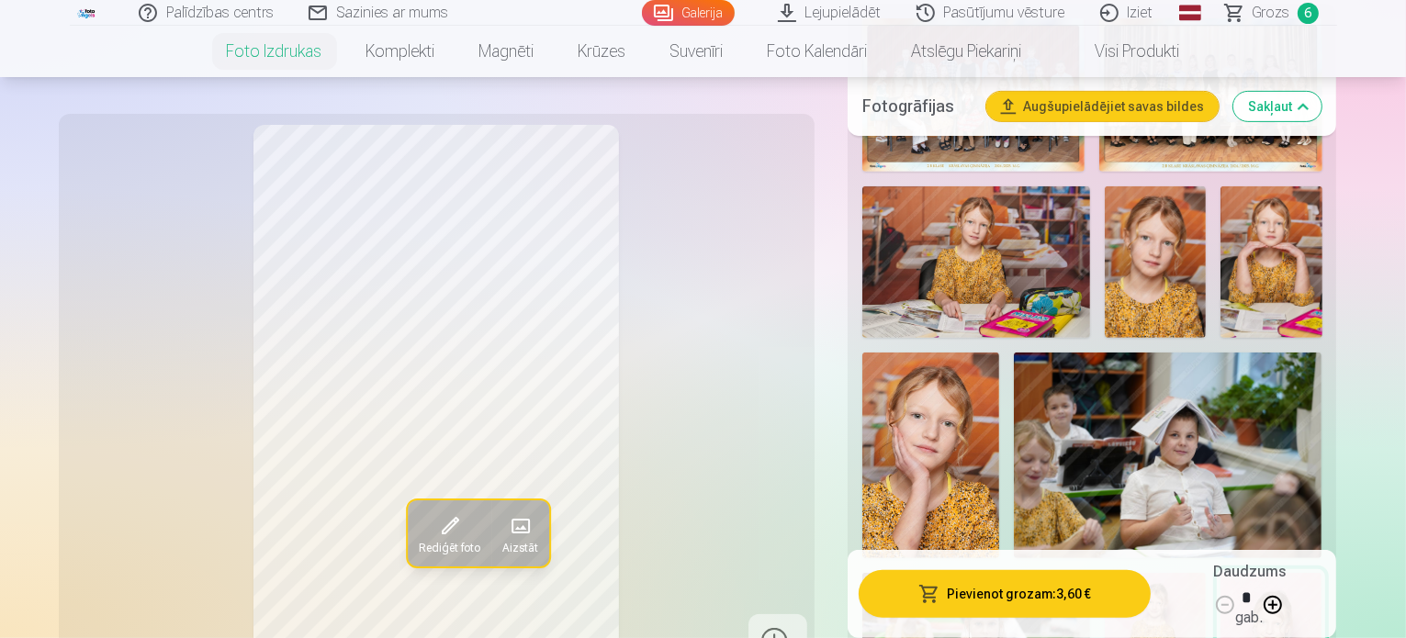
click at [1206, 573] on img at bounding box center [1155, 649] width 101 height 152
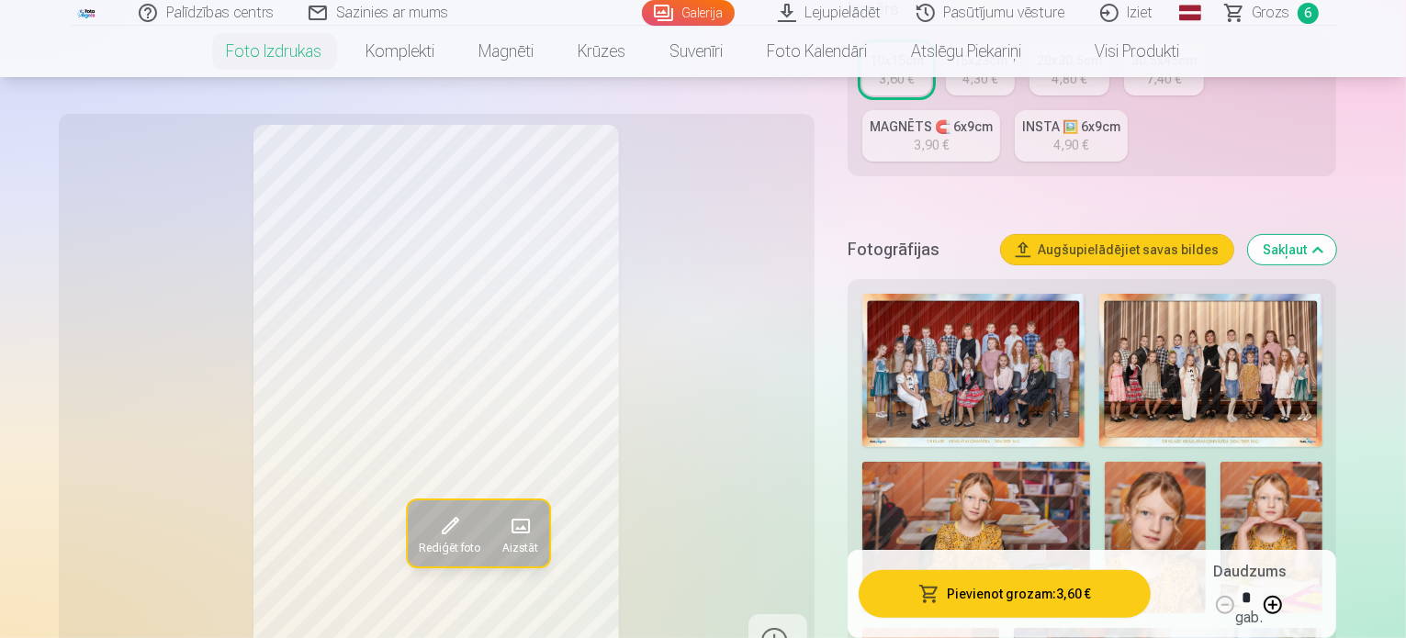
scroll to position [92, 0]
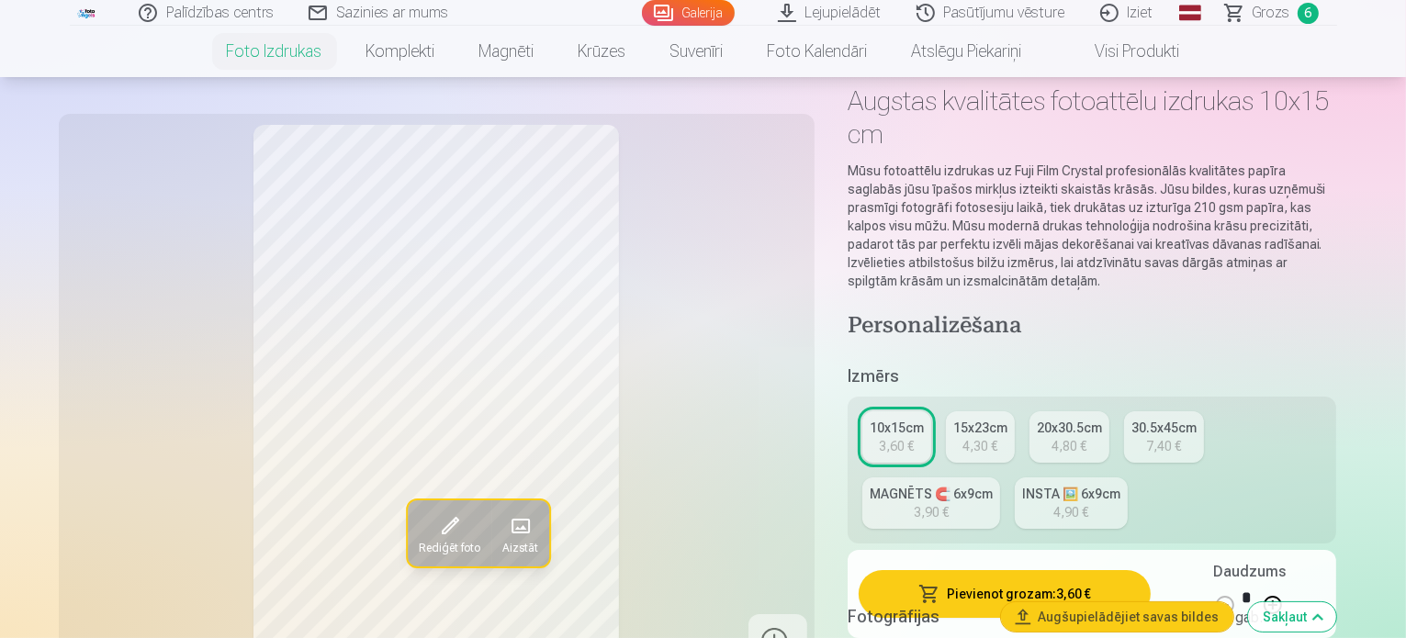
click at [1101, 411] on link "20x30.5cm 4,80 €" at bounding box center [1069, 436] width 80 height 51
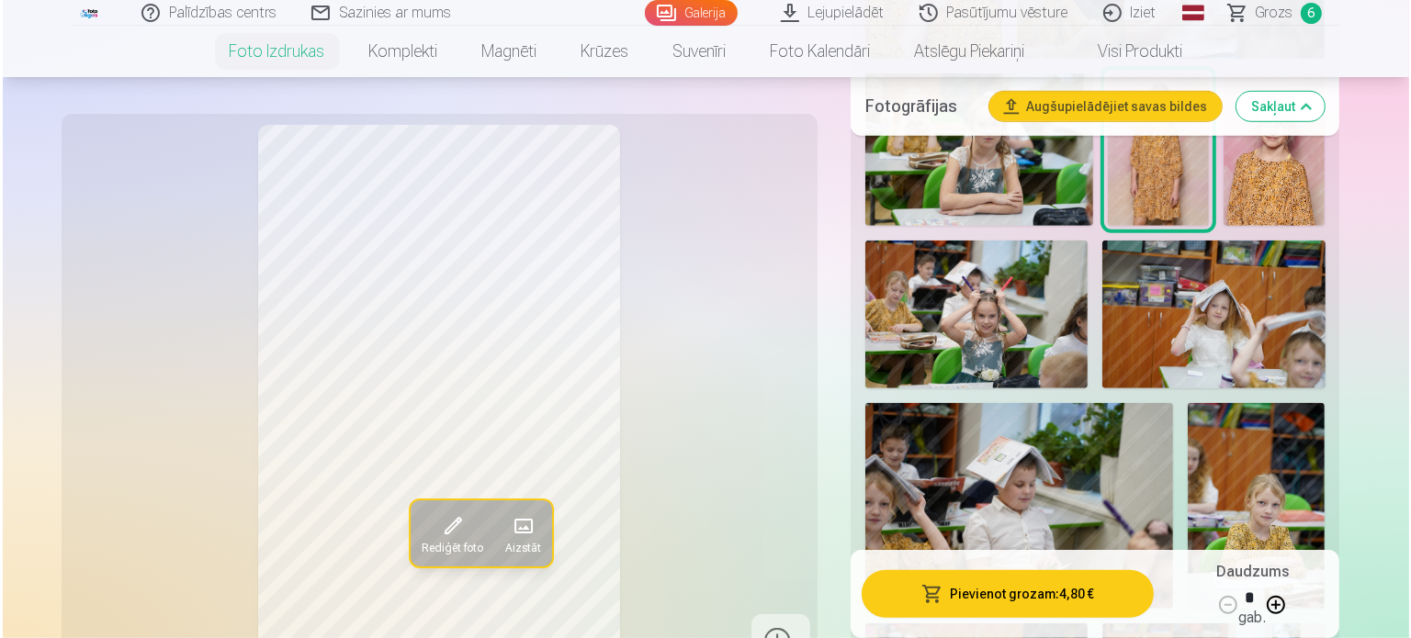
scroll to position [1377, 0]
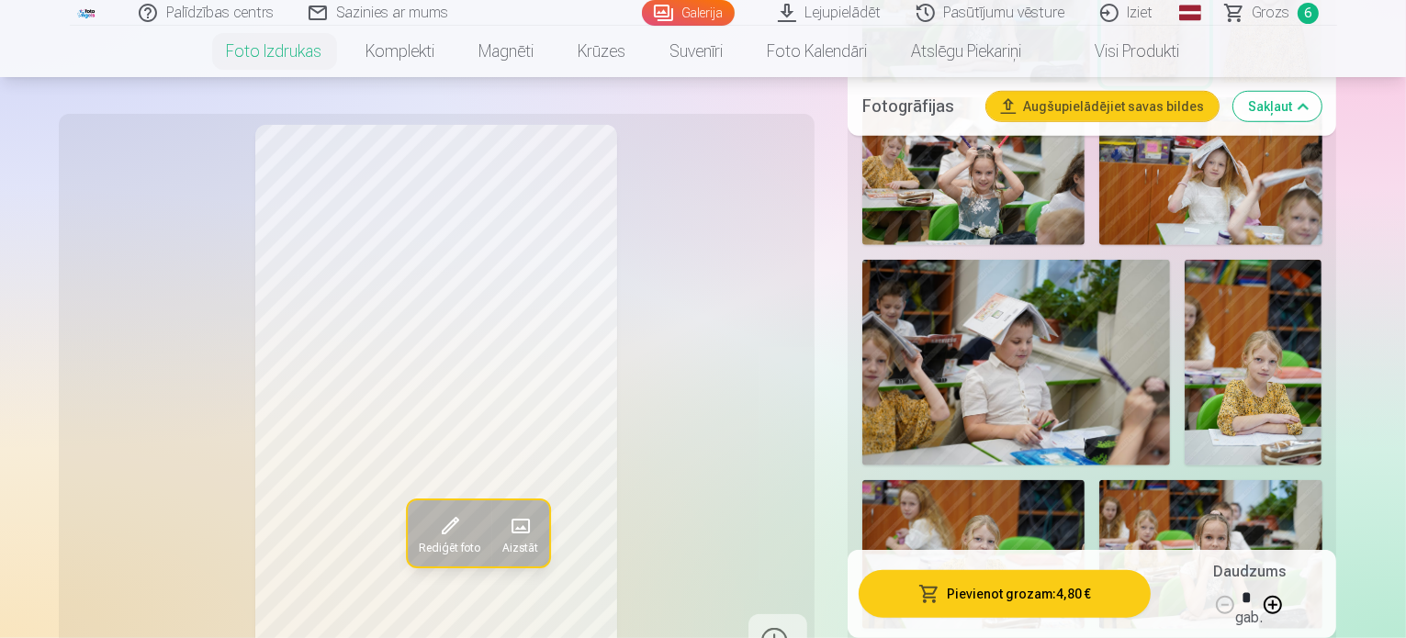
click at [1055, 594] on button "Pievienot grozam : 4,80 €" at bounding box center [1005, 594] width 293 height 48
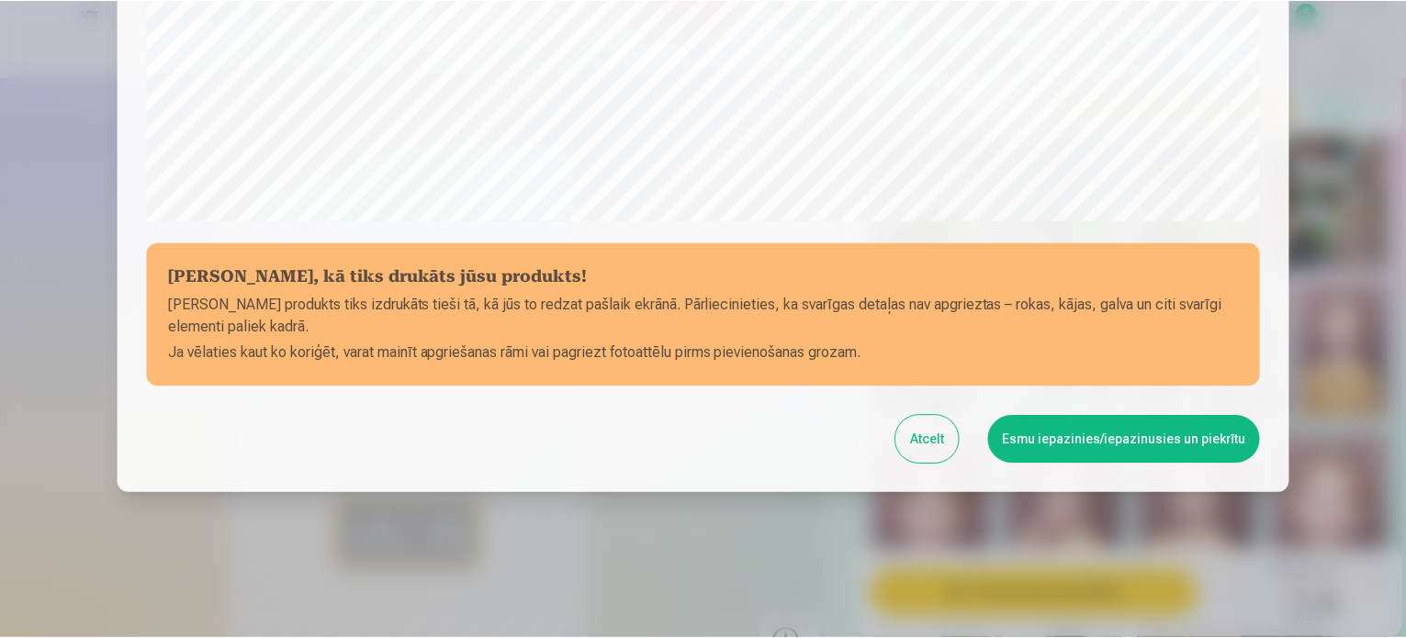
scroll to position [683, 0]
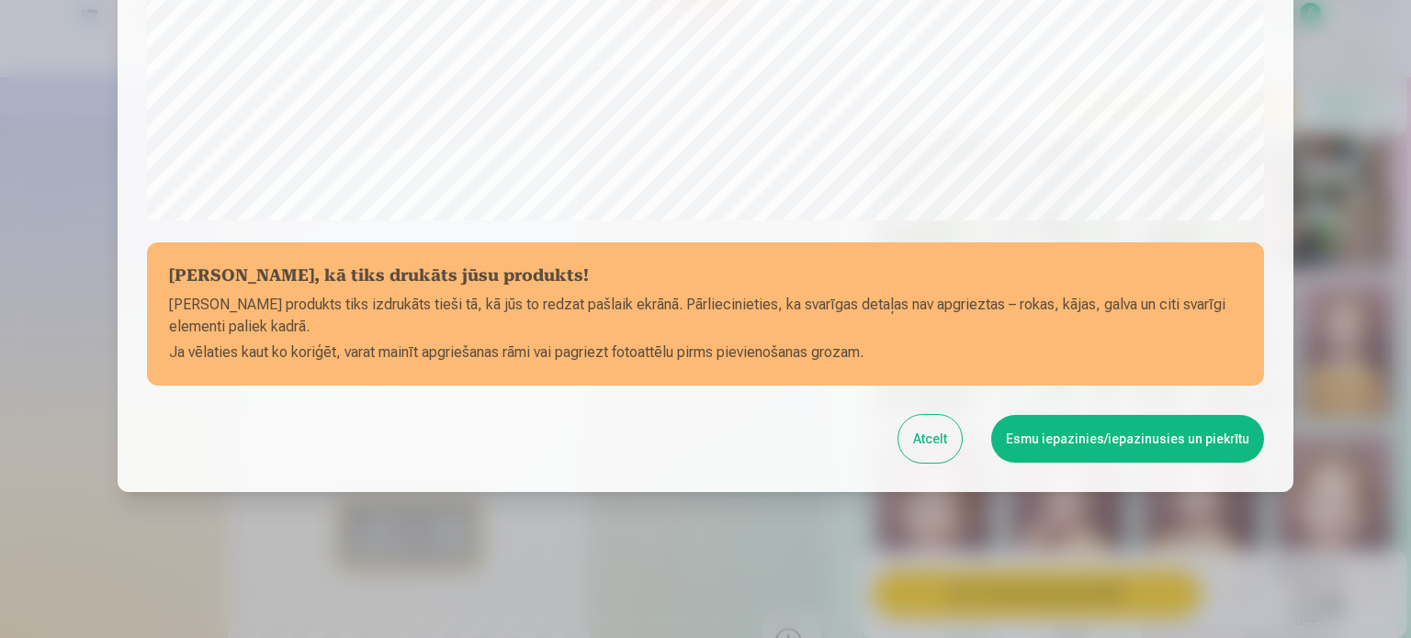
click at [1135, 437] on button "Esmu iepazinies/iepazinusies un piekrītu" at bounding box center [1127, 439] width 273 height 48
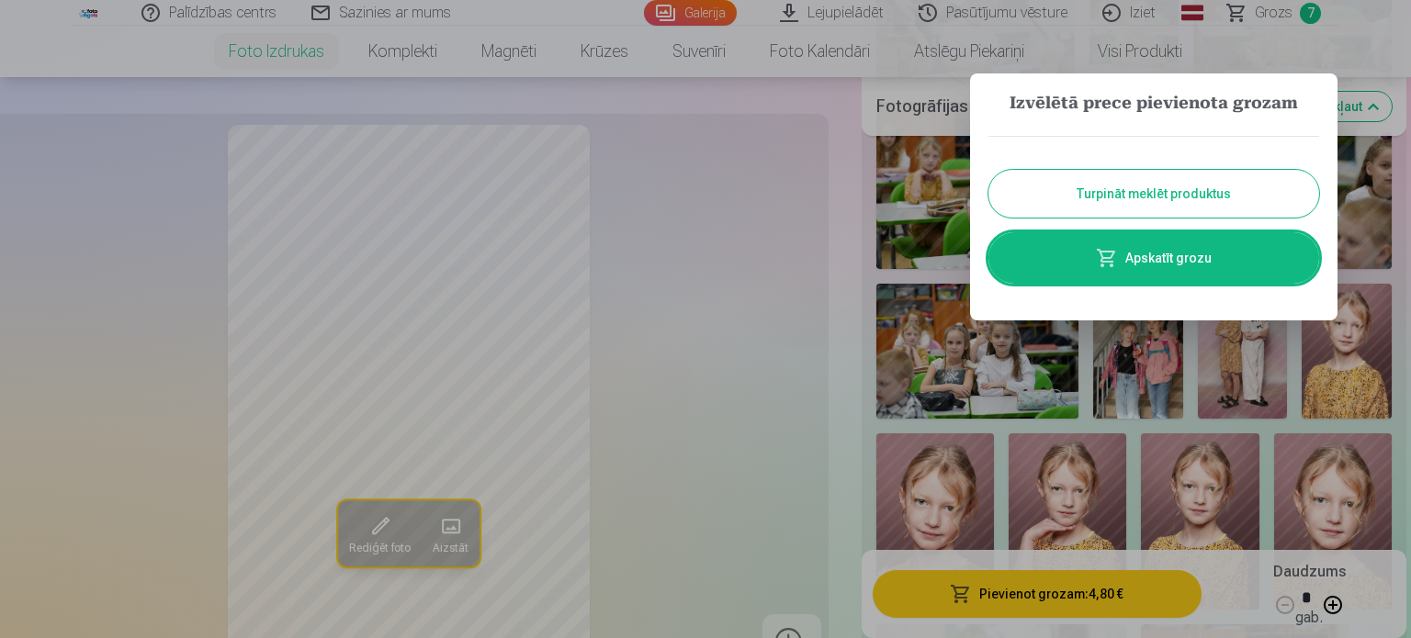
click at [1207, 267] on link "Apskatīt grozu" at bounding box center [1153, 257] width 331 height 51
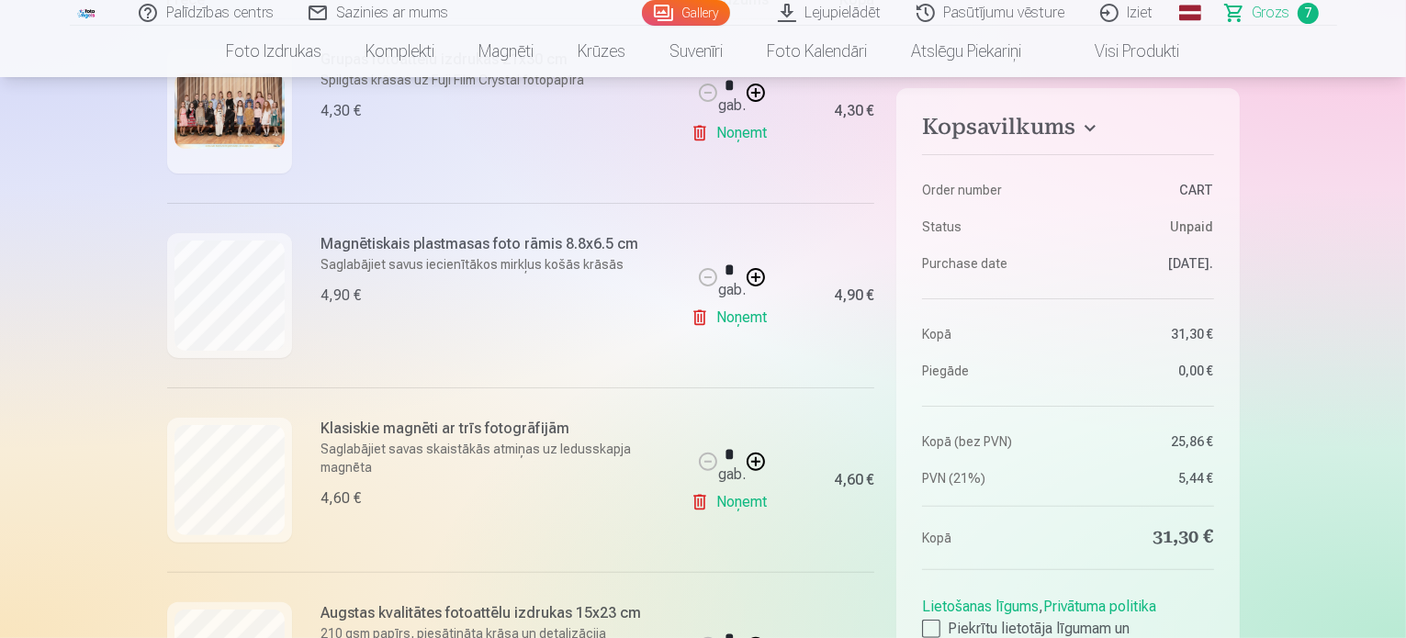
scroll to position [551, 0]
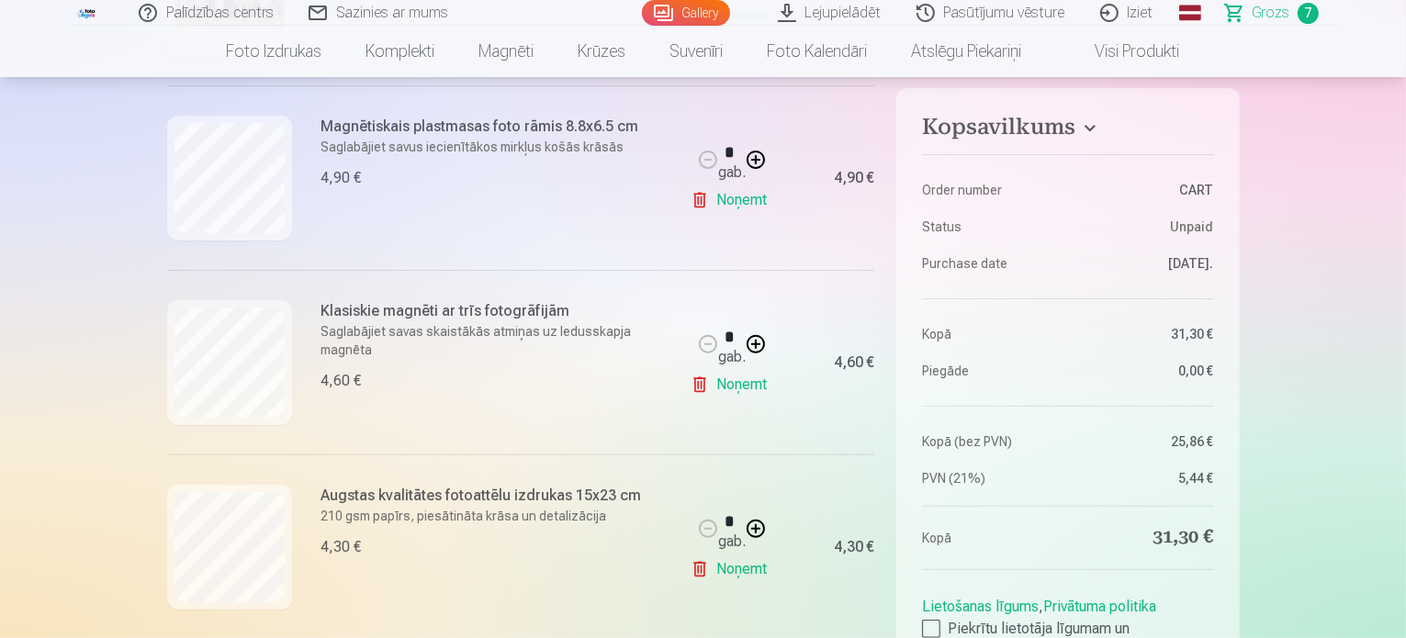
click at [735, 199] on link "Noņemt" at bounding box center [733, 200] width 84 height 37
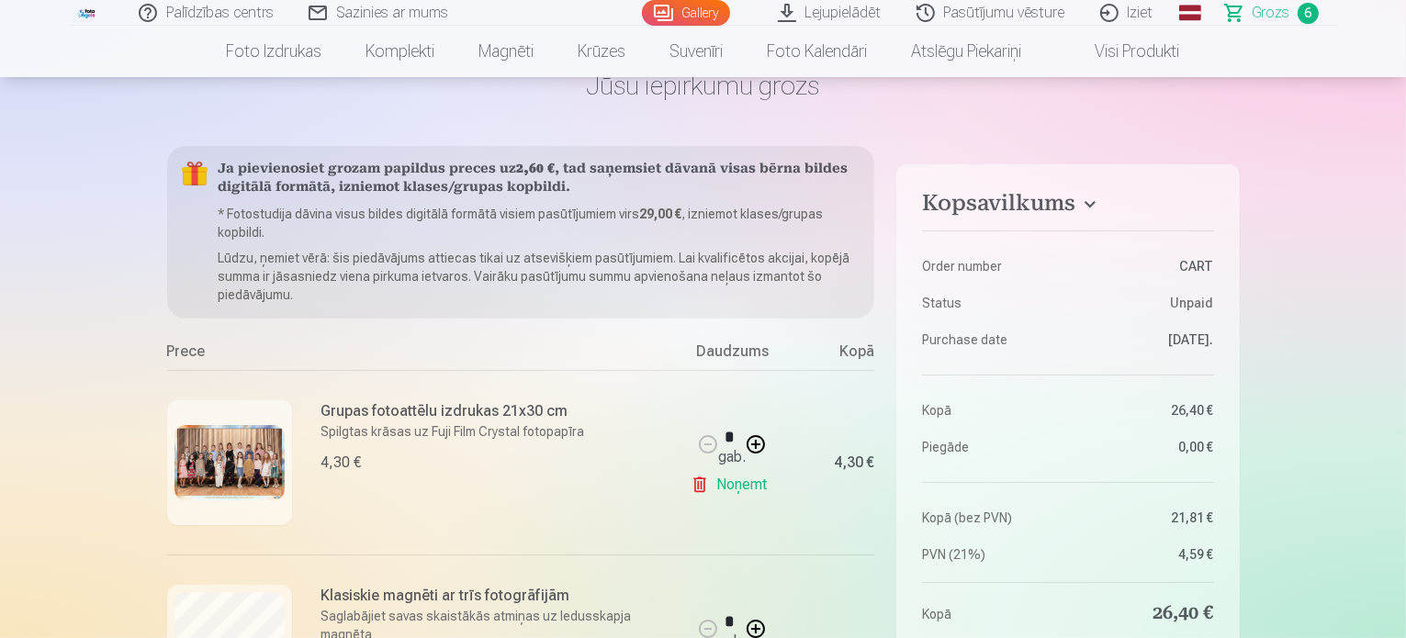
scroll to position [0, 0]
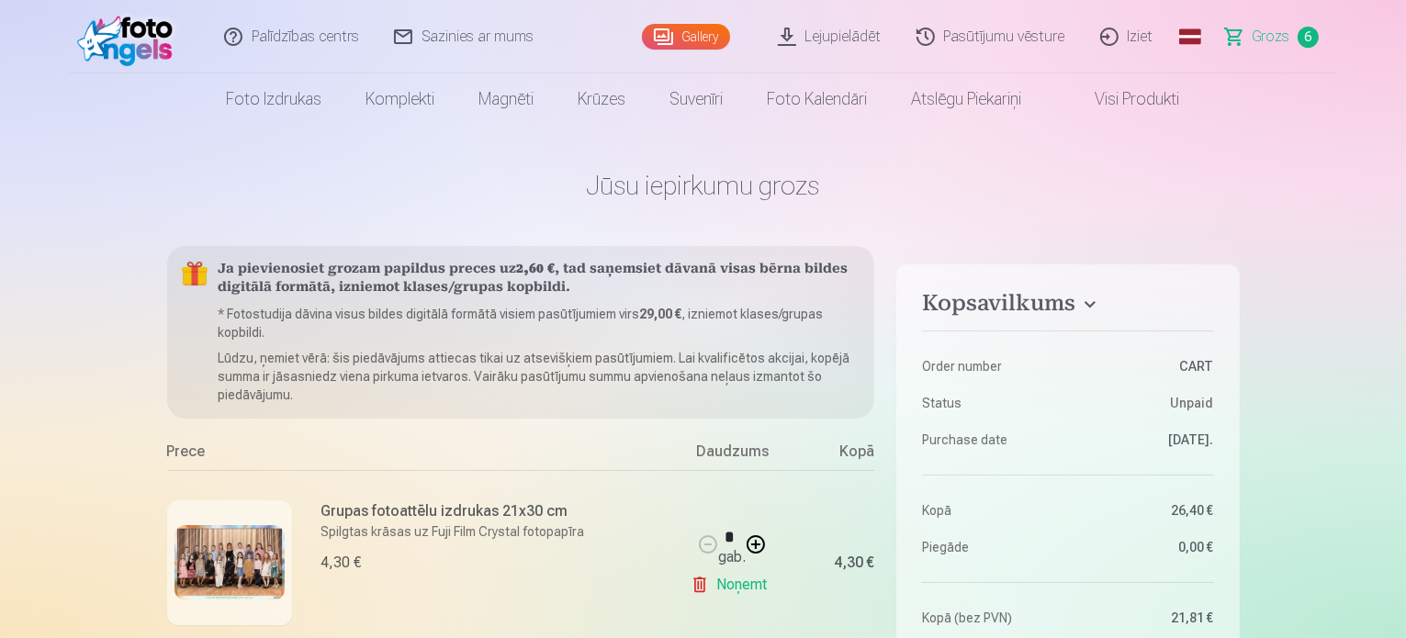
click at [258, 106] on link "Foto izdrukas" at bounding box center [275, 98] width 140 height 51
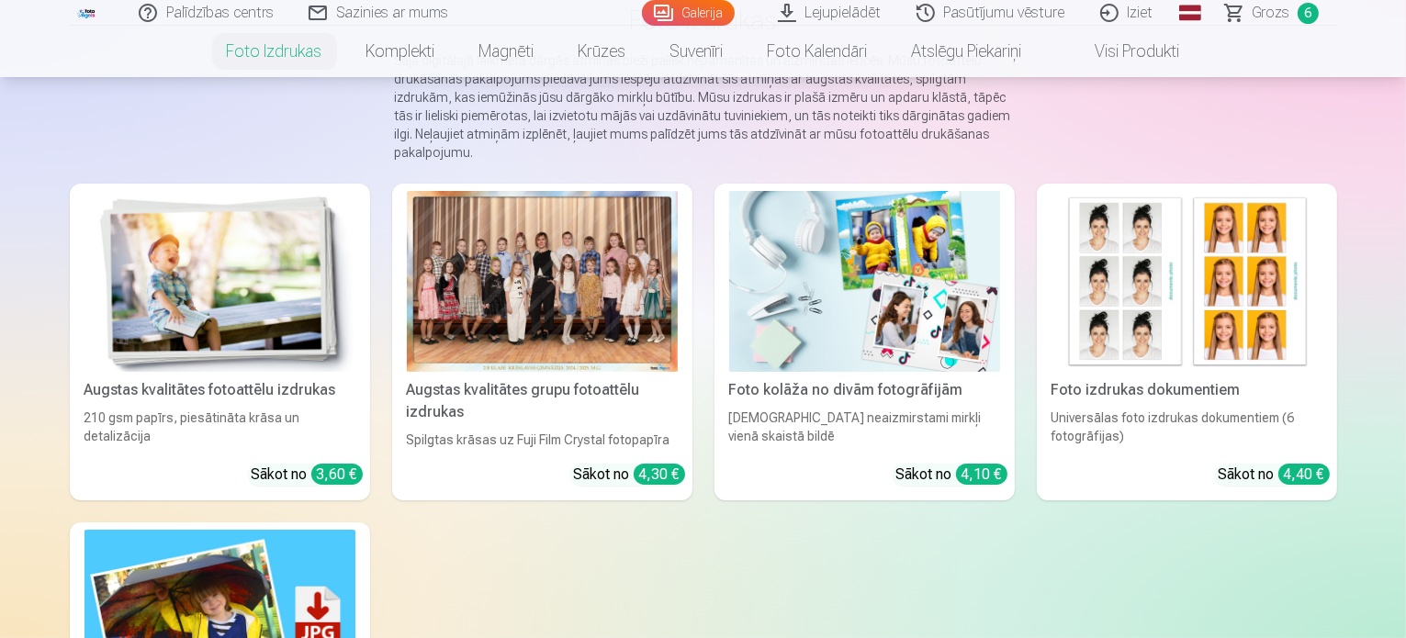
scroll to position [184, 0]
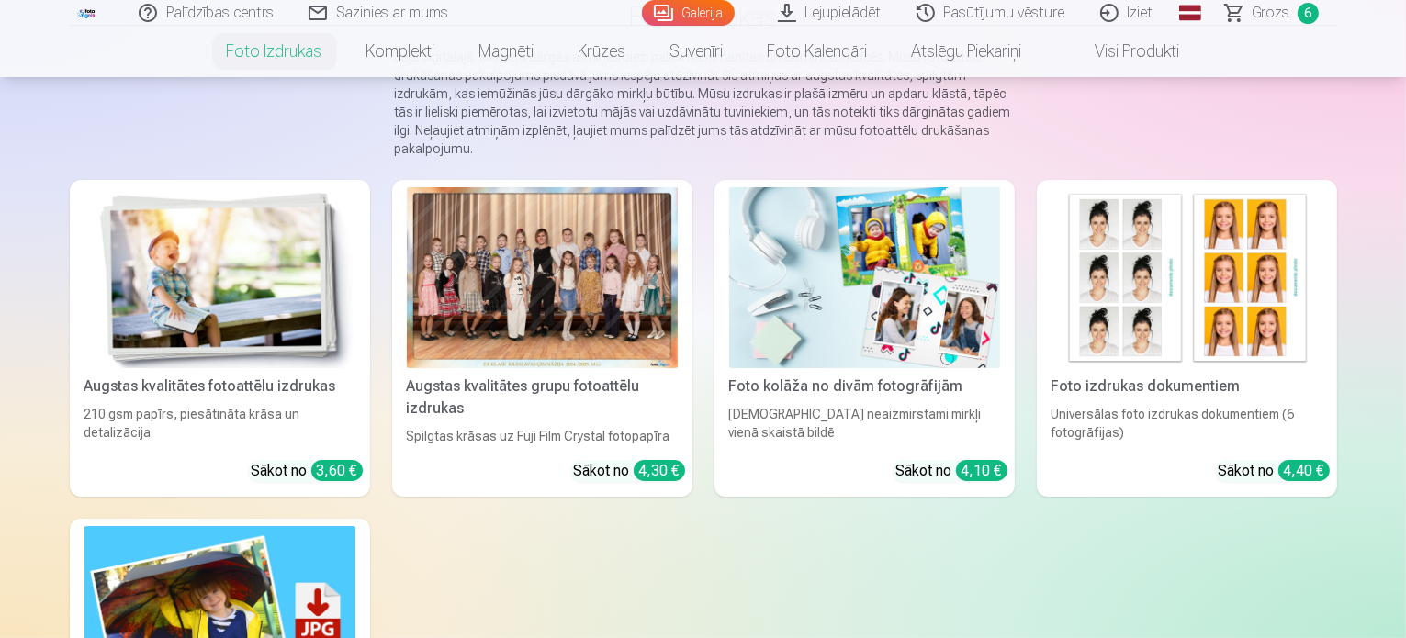
click at [251, 320] on img at bounding box center [219, 277] width 271 height 181
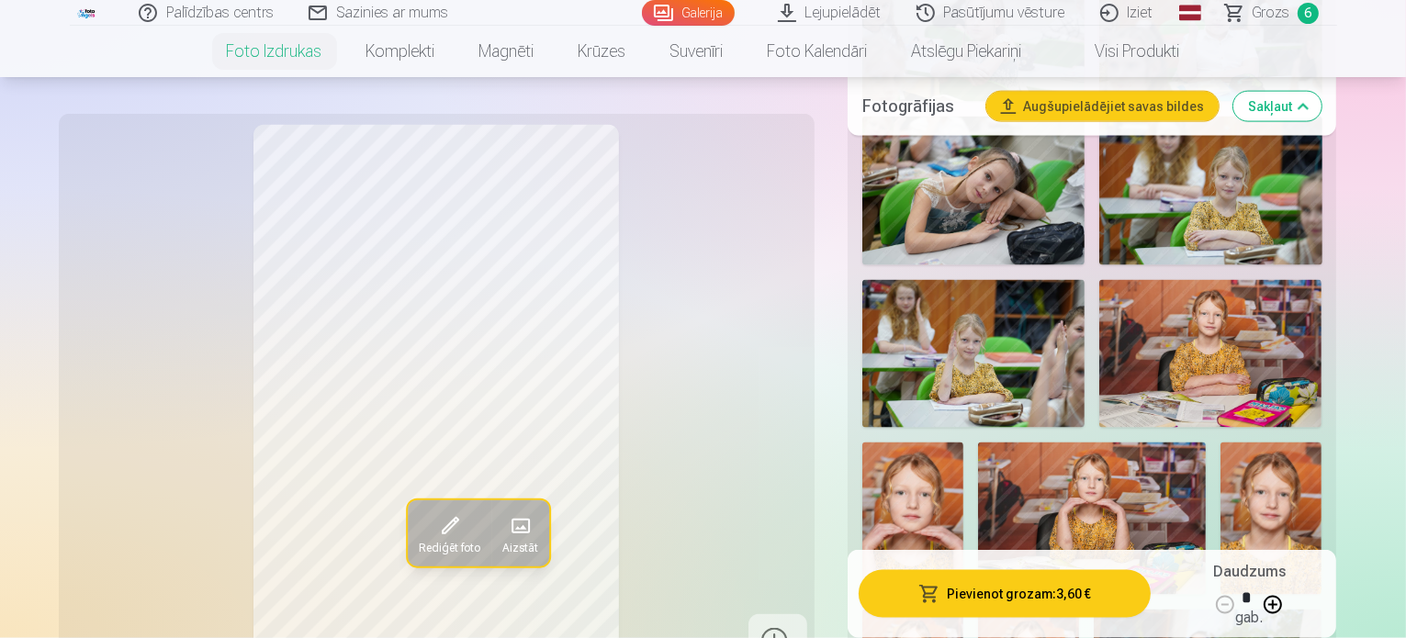
scroll to position [2479, 0]
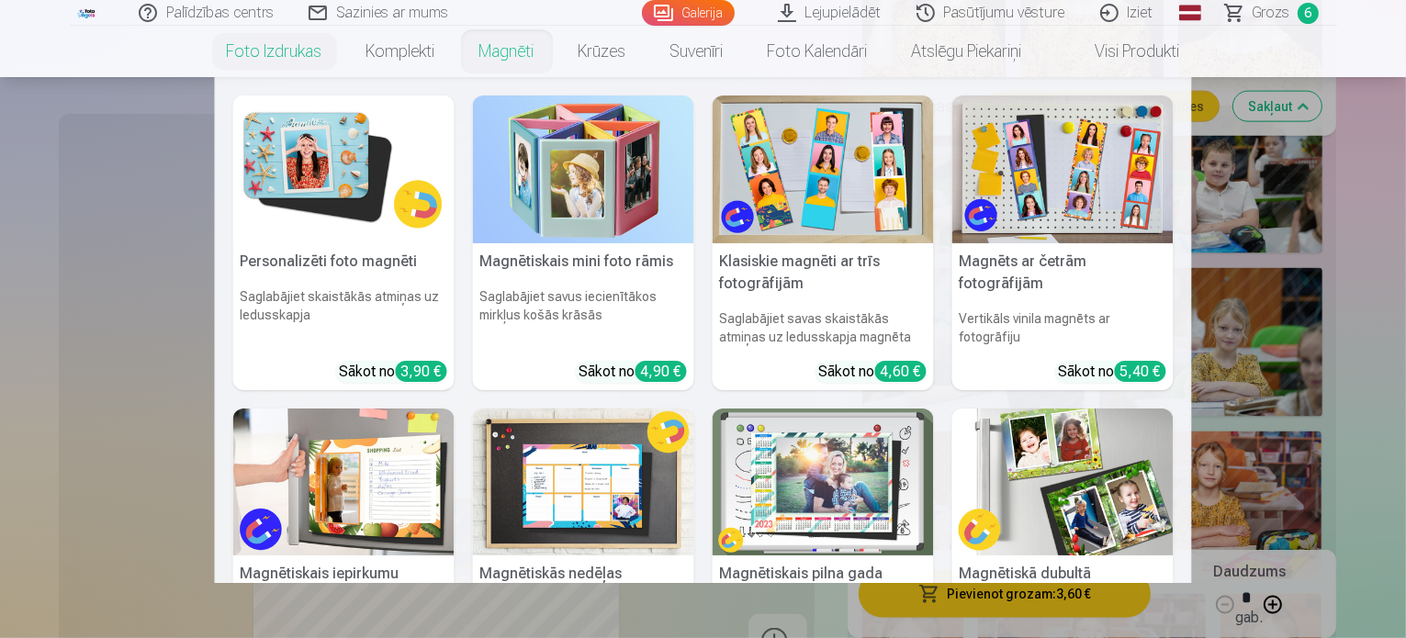
click at [525, 59] on link "Magnēti" at bounding box center [506, 51] width 99 height 51
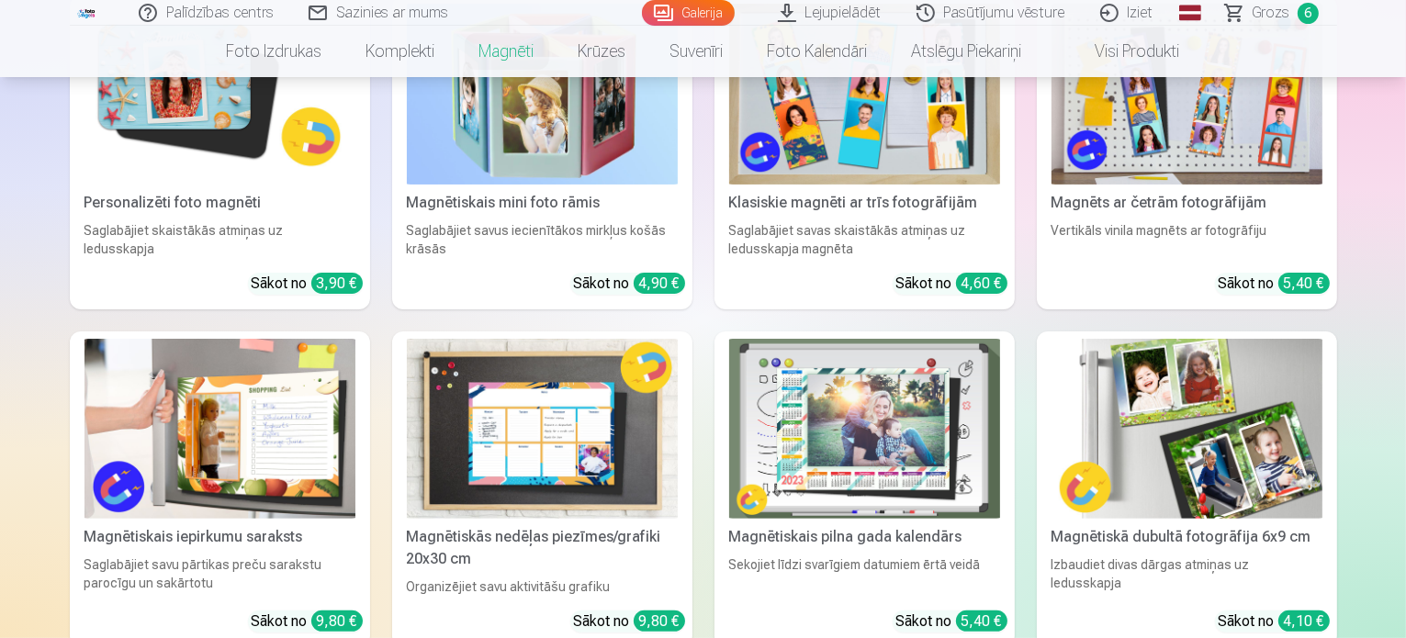
scroll to position [184, 0]
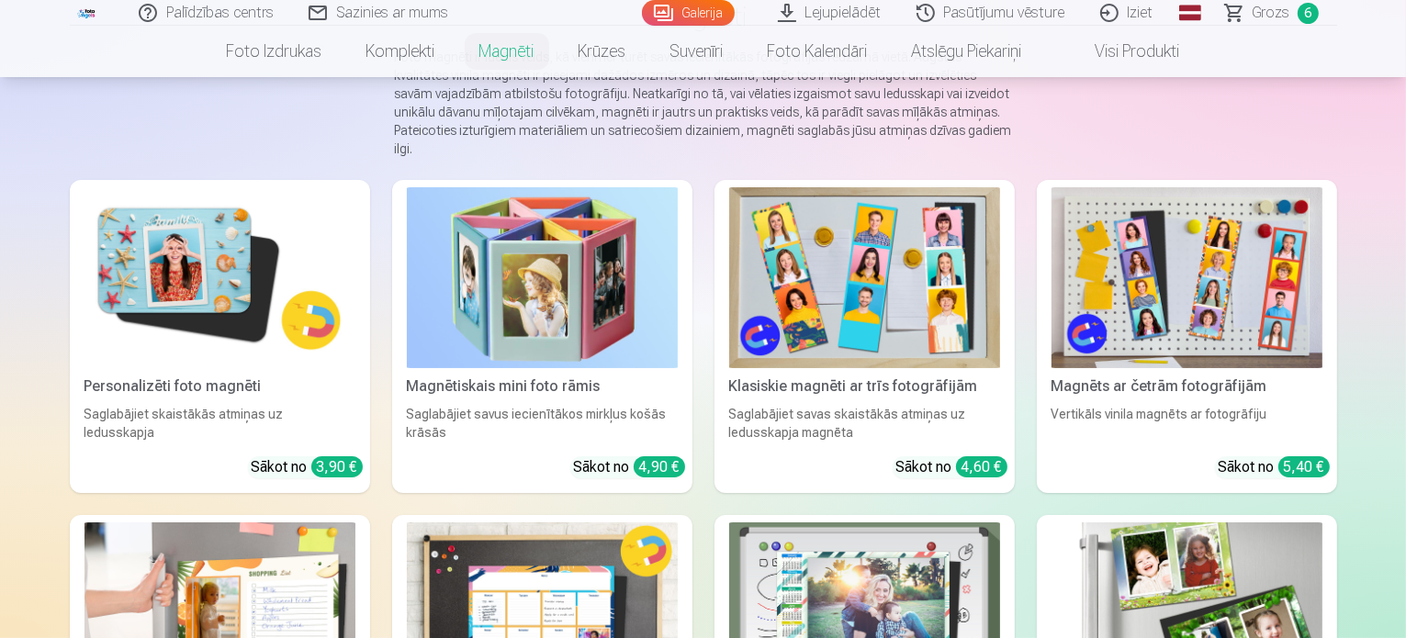
click at [1322, 277] on img at bounding box center [1186, 277] width 271 height 181
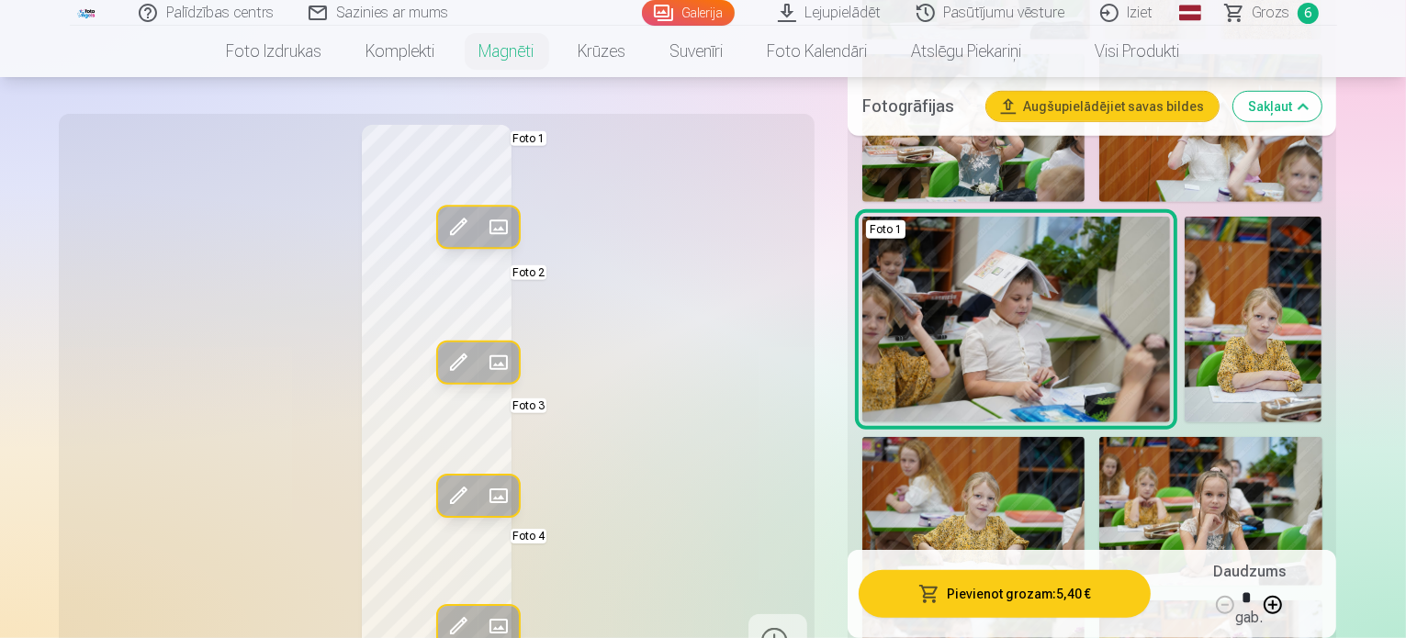
scroll to position [1194, 0]
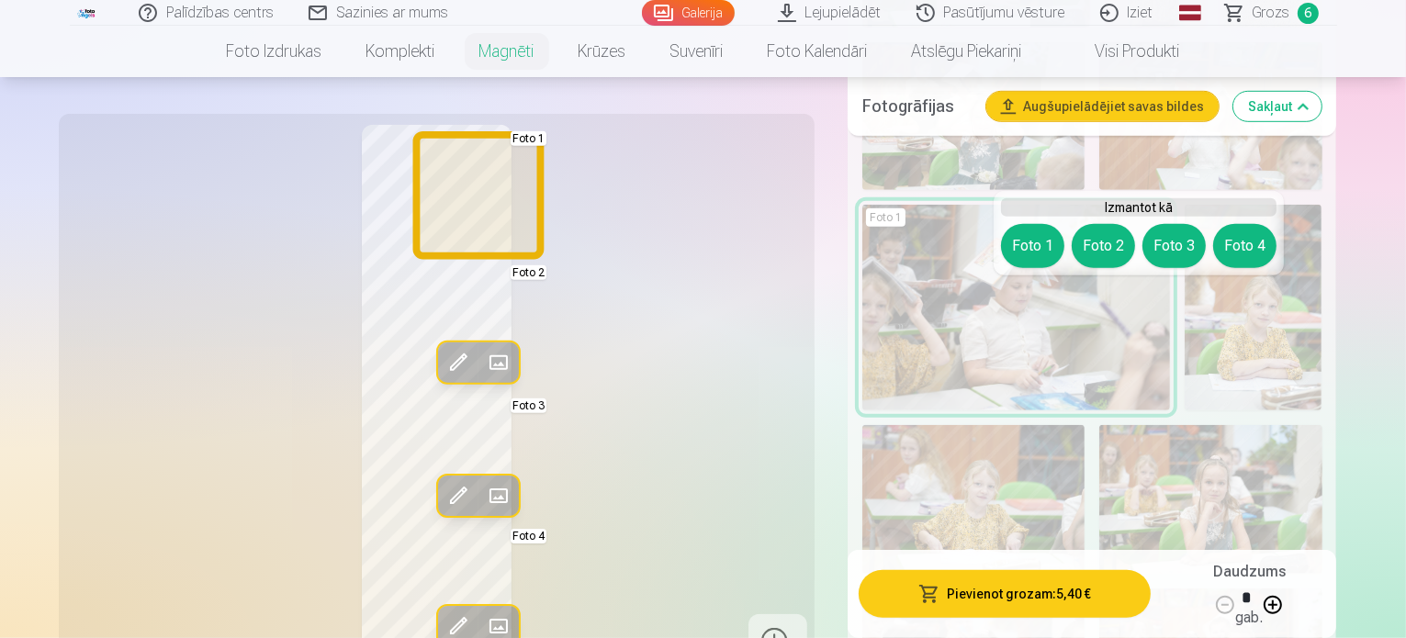
click at [1034, 249] on button "Foto 1" at bounding box center [1032, 246] width 63 height 44
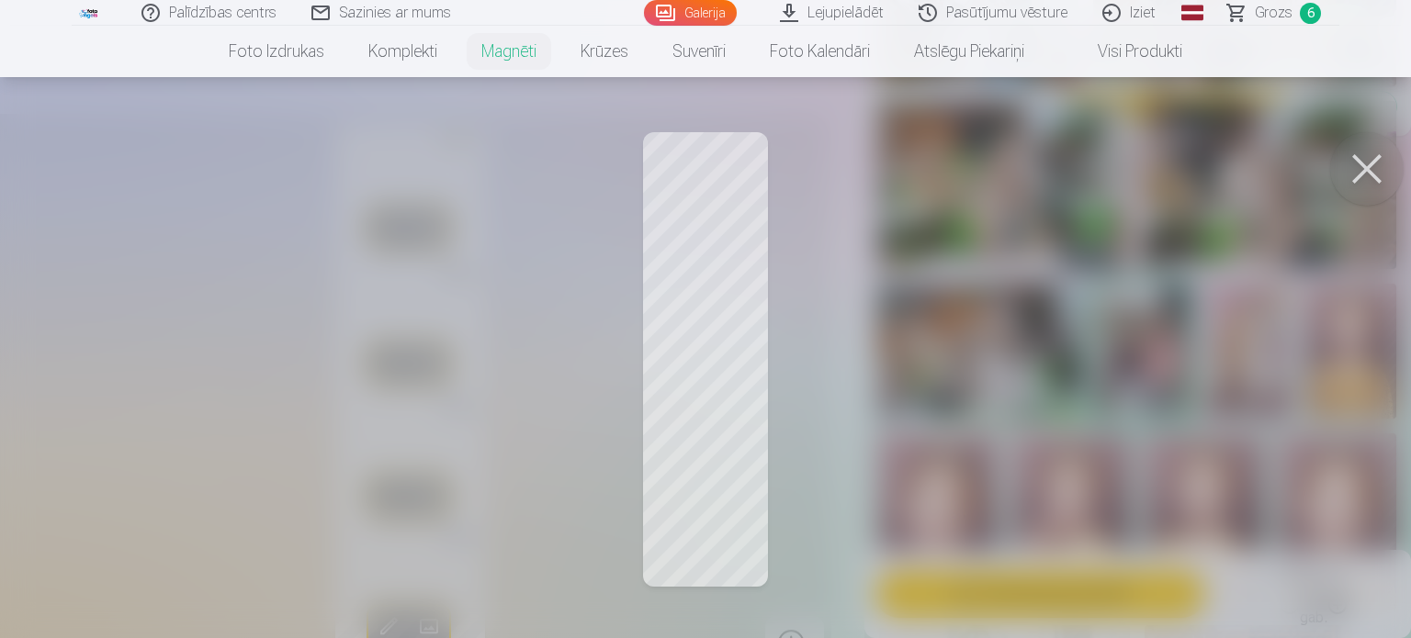
click at [1357, 157] on button at bounding box center [1366, 168] width 73 height 73
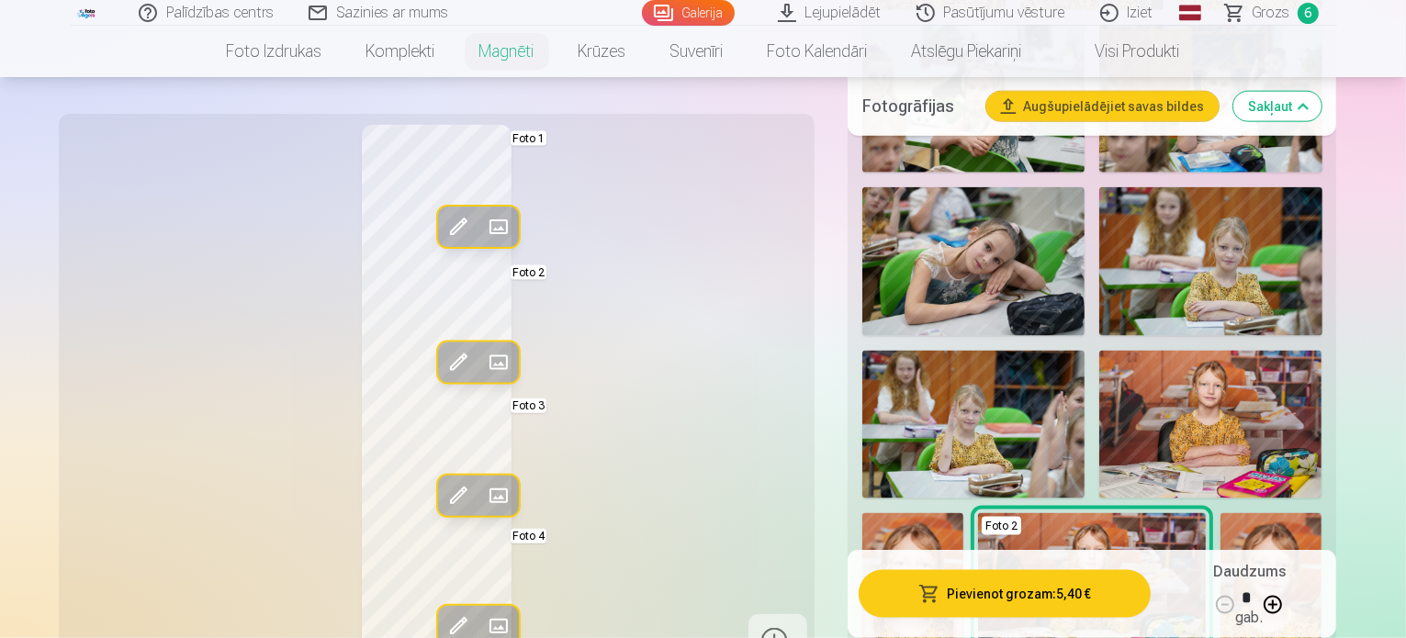
scroll to position [2479, 0]
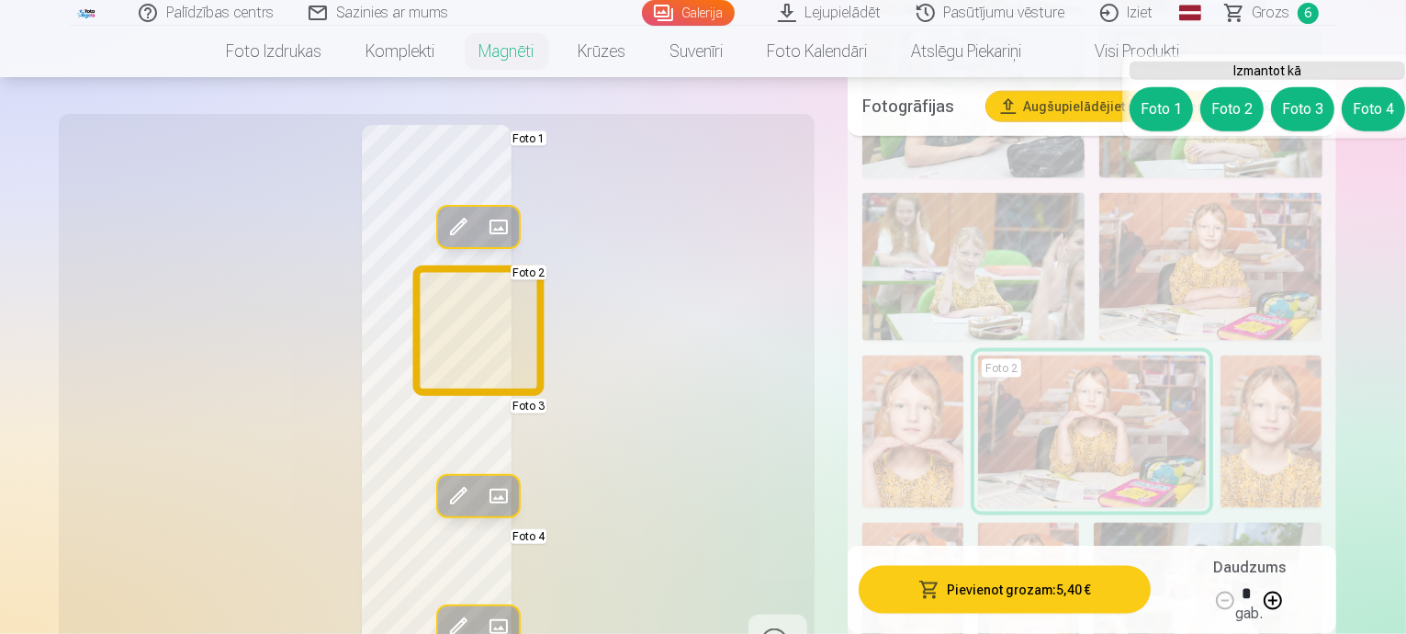
click at [1217, 109] on button "Foto 2" at bounding box center [1231, 109] width 63 height 44
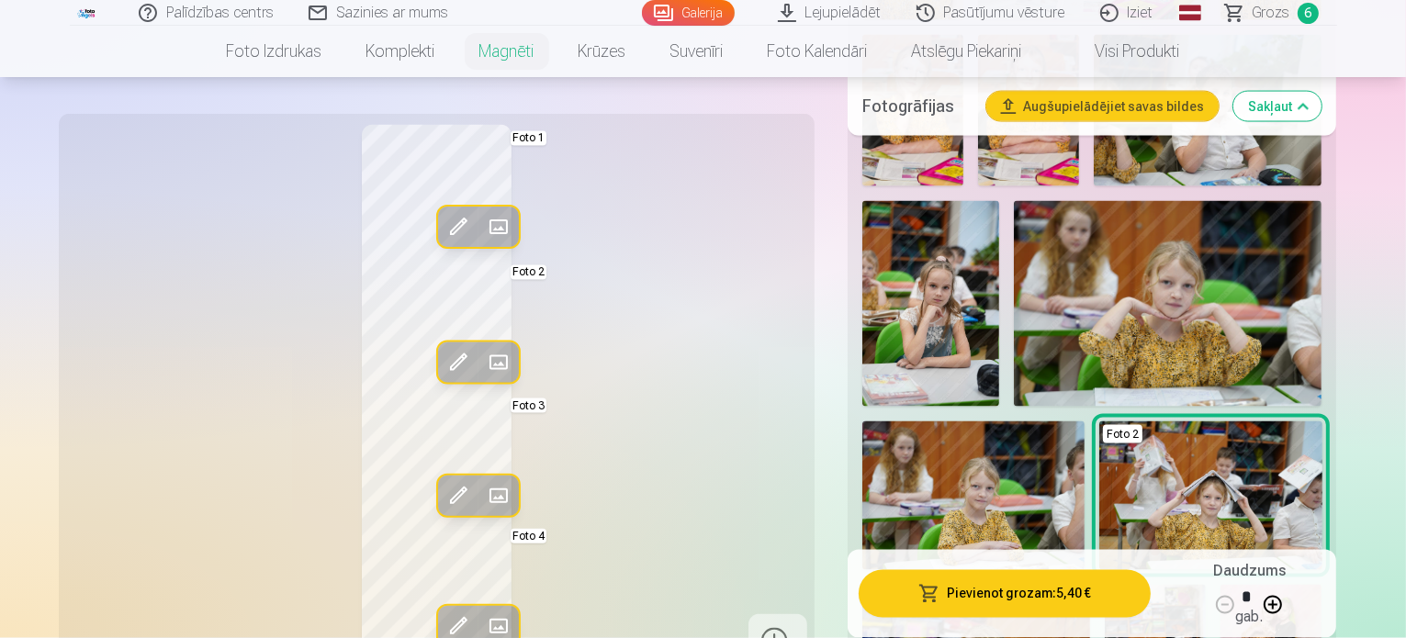
scroll to position [2755, 0]
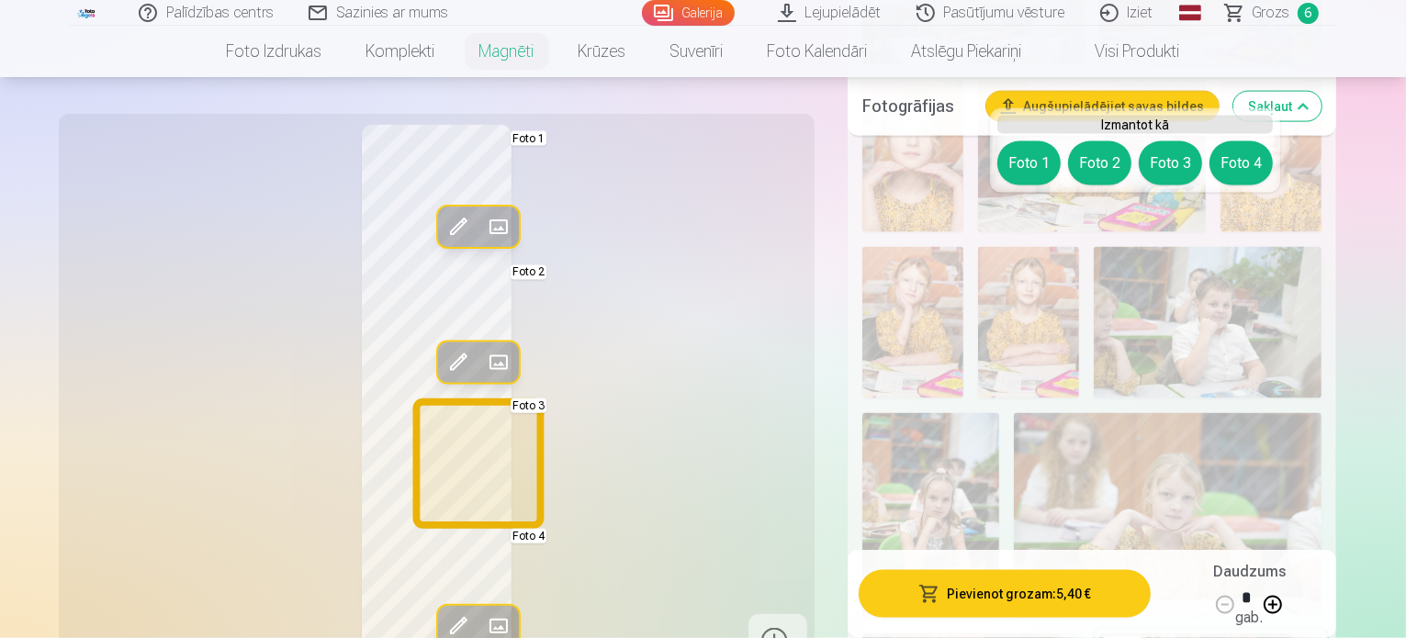
click at [1160, 152] on button "Foto 3" at bounding box center [1170, 163] width 63 height 44
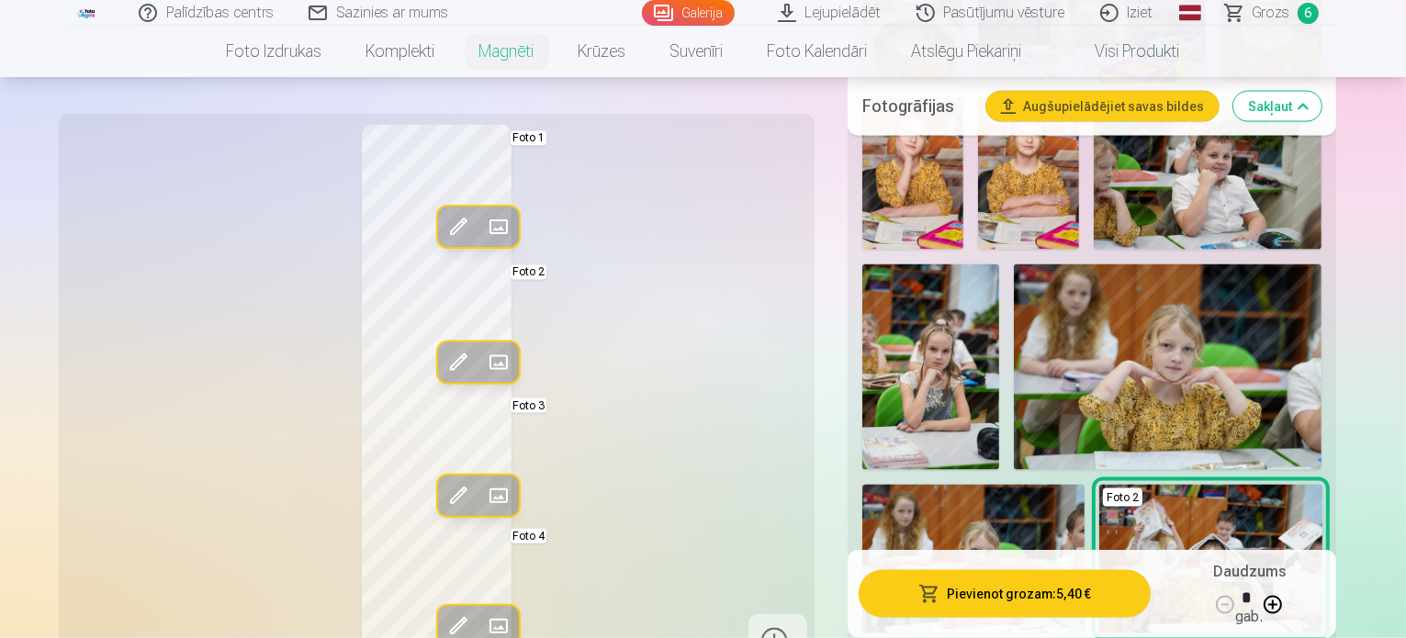
scroll to position [2663, 0]
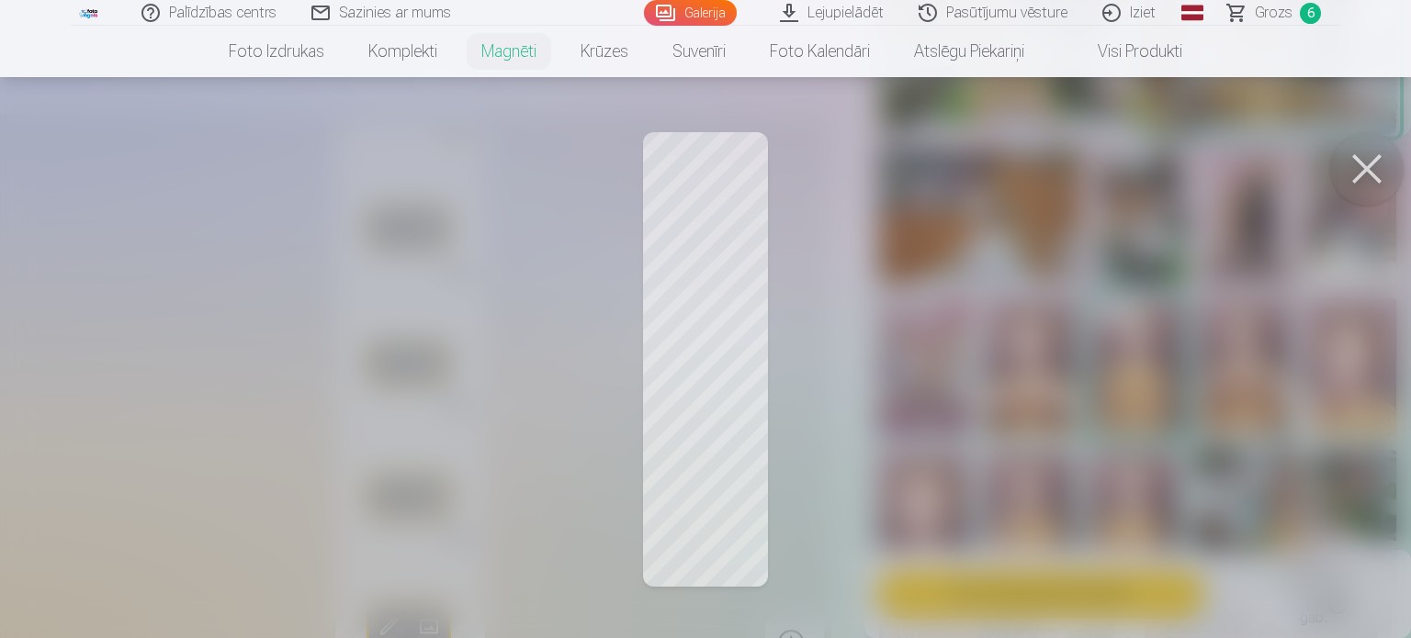
click at [1355, 164] on button at bounding box center [1366, 168] width 73 height 73
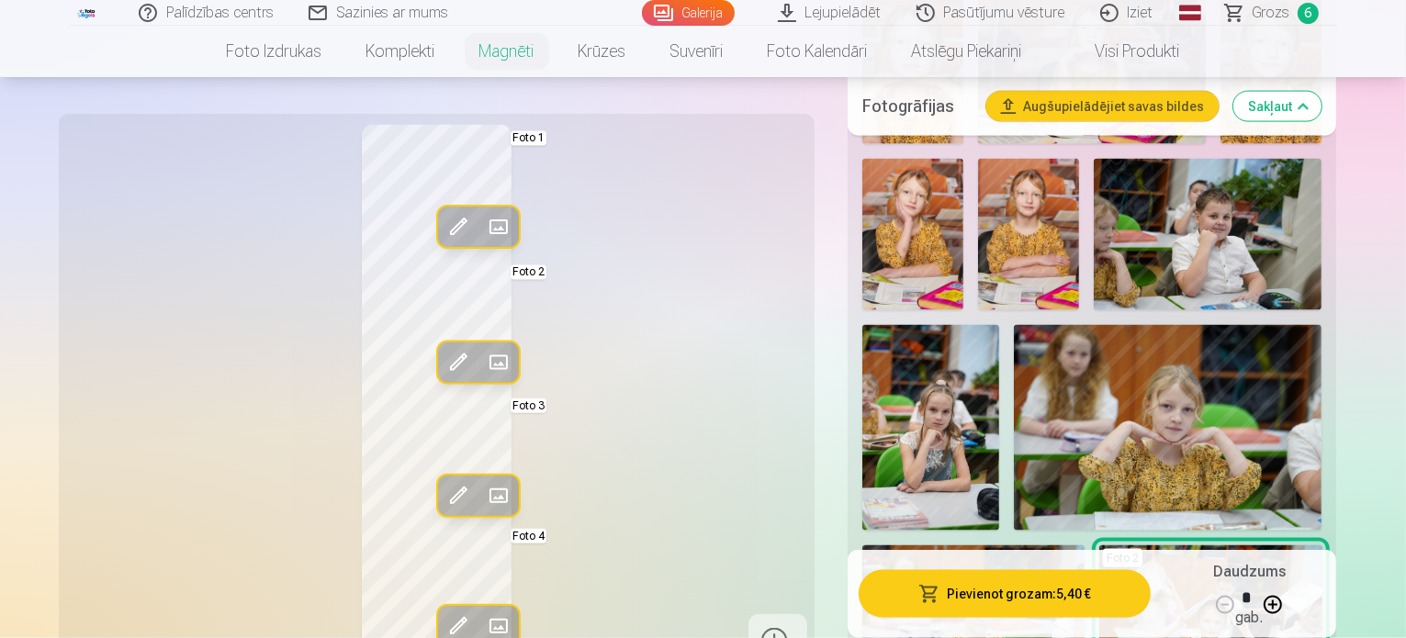
scroll to position [2847, 0]
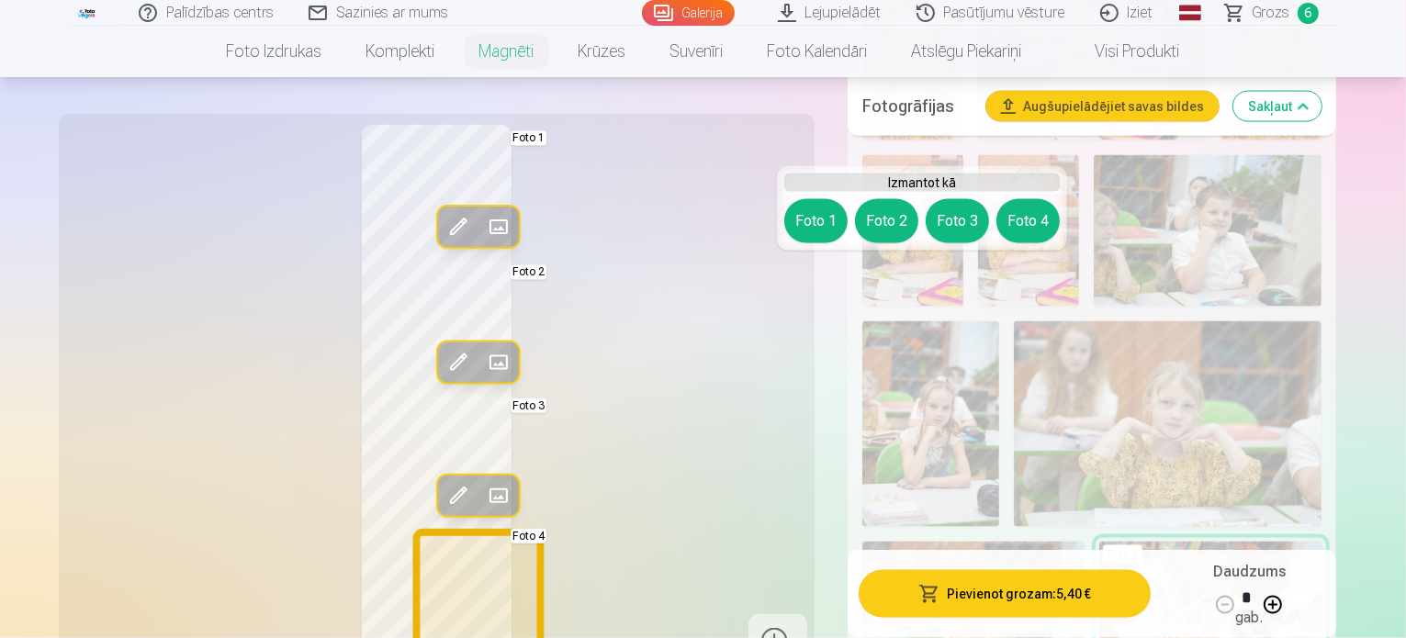
click at [1029, 212] on button "Foto 4" at bounding box center [1027, 221] width 63 height 44
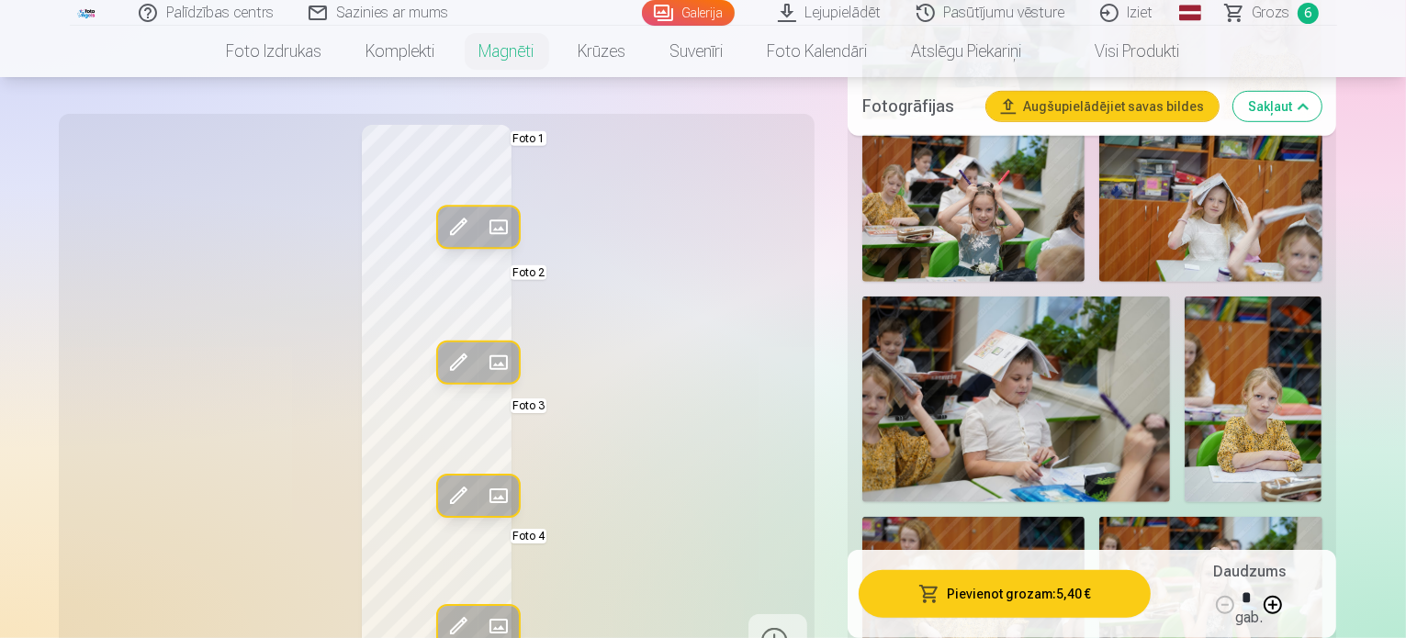
scroll to position [826, 0]
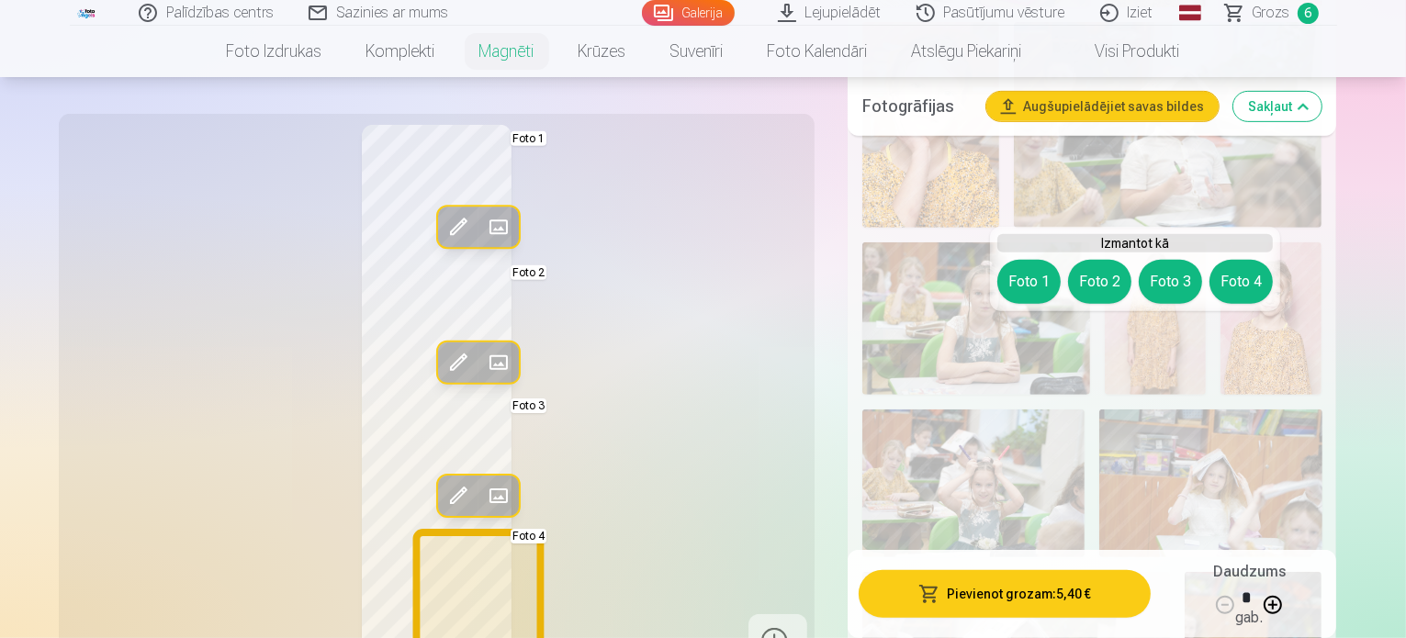
click at [1245, 282] on button "Foto 4" at bounding box center [1240, 282] width 63 height 44
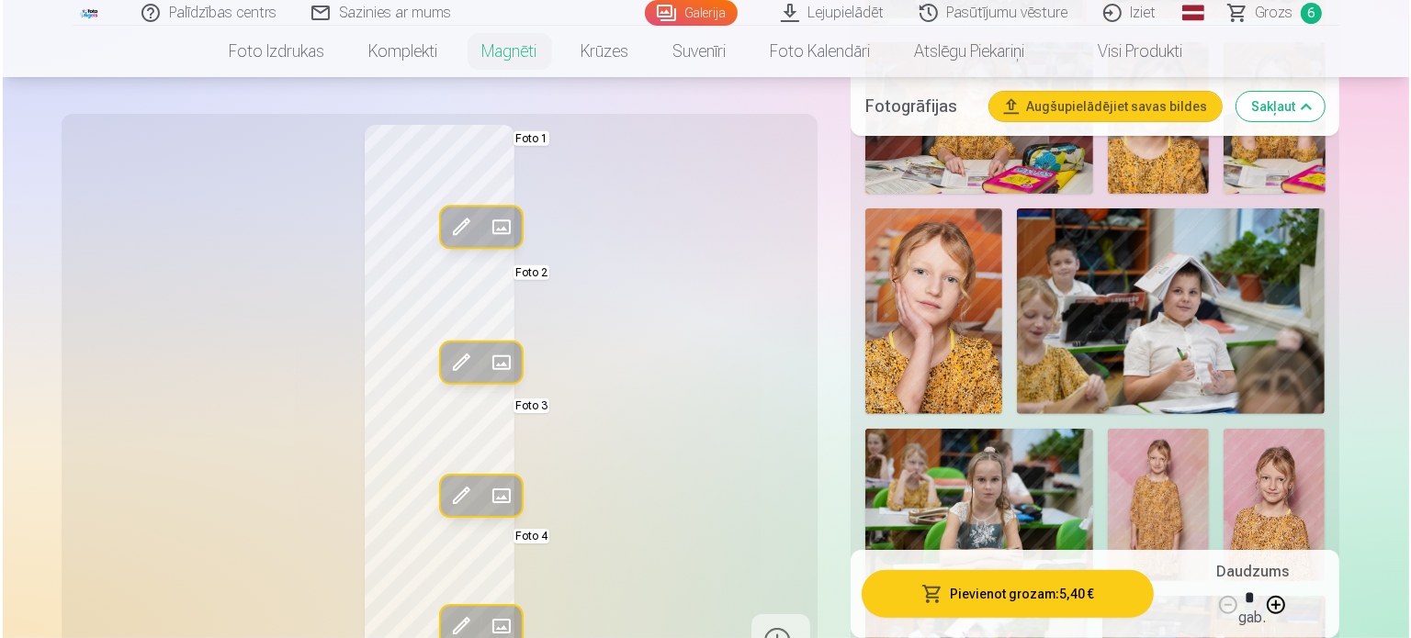
scroll to position [643, 0]
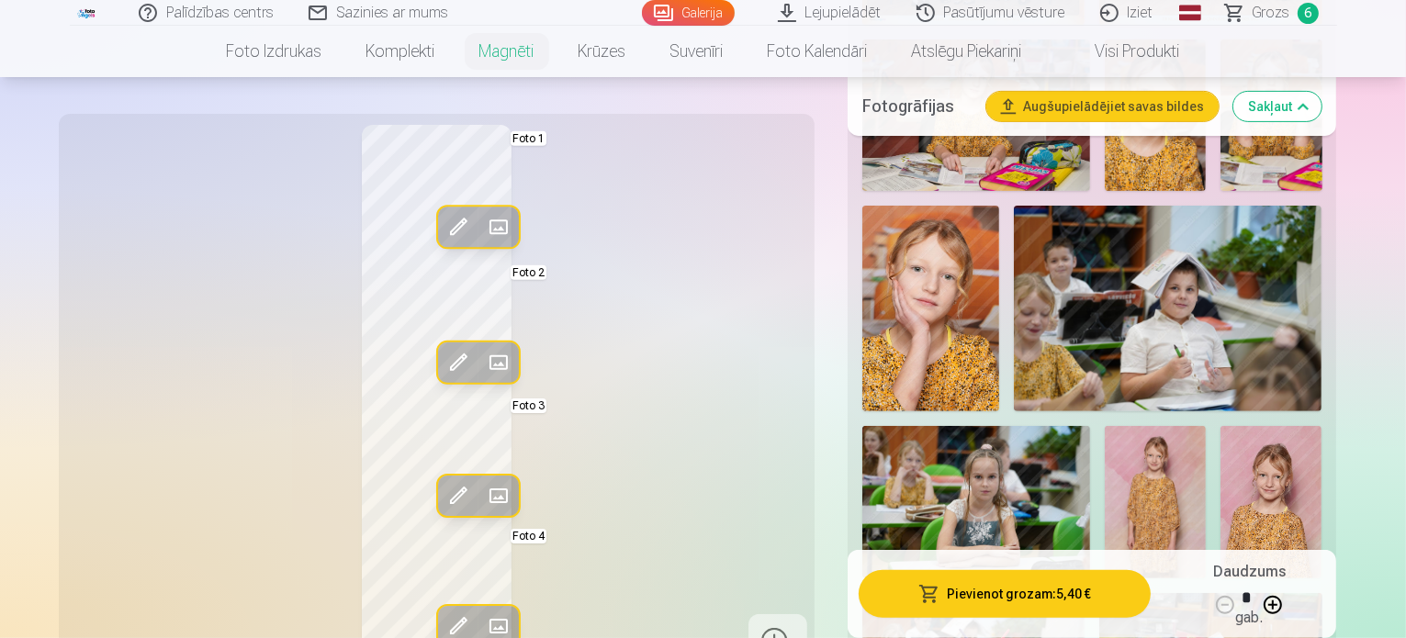
click at [995, 602] on button "Pievienot grozam : 5,40 €" at bounding box center [1005, 594] width 293 height 48
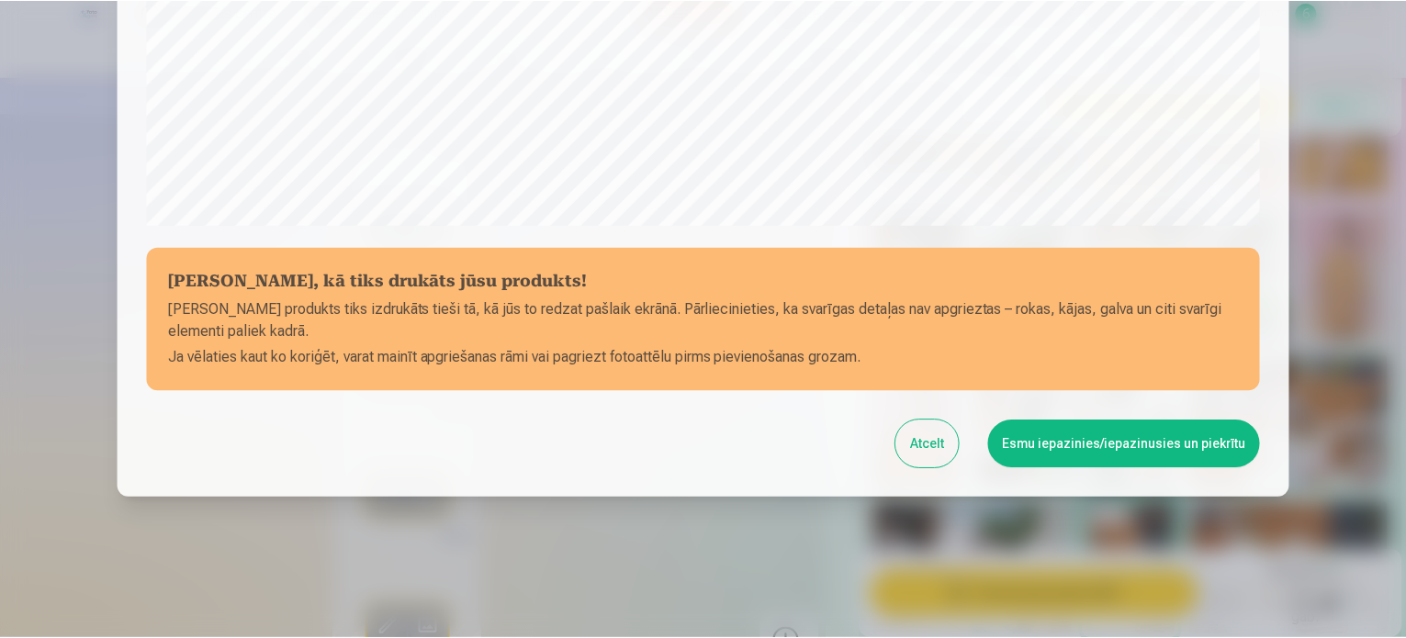
scroll to position [683, 0]
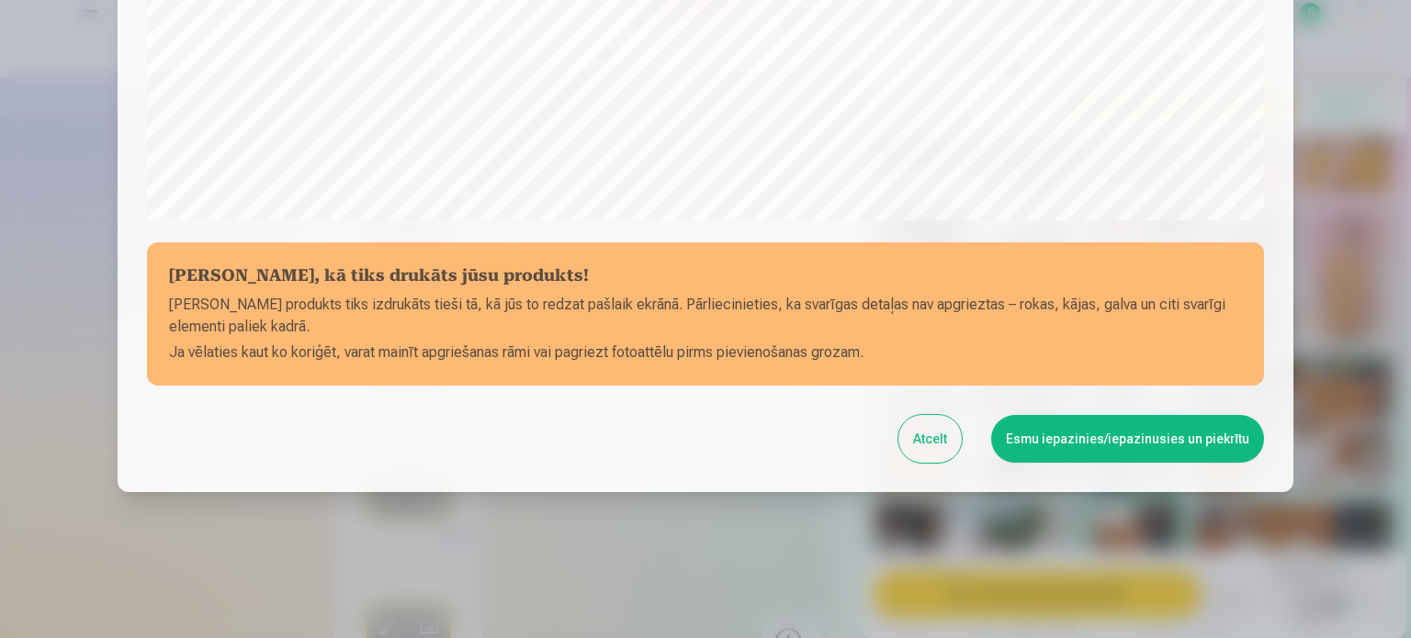
click at [1185, 427] on button "Esmu iepazinies/iepazinusies un piekrītu" at bounding box center [1127, 439] width 273 height 48
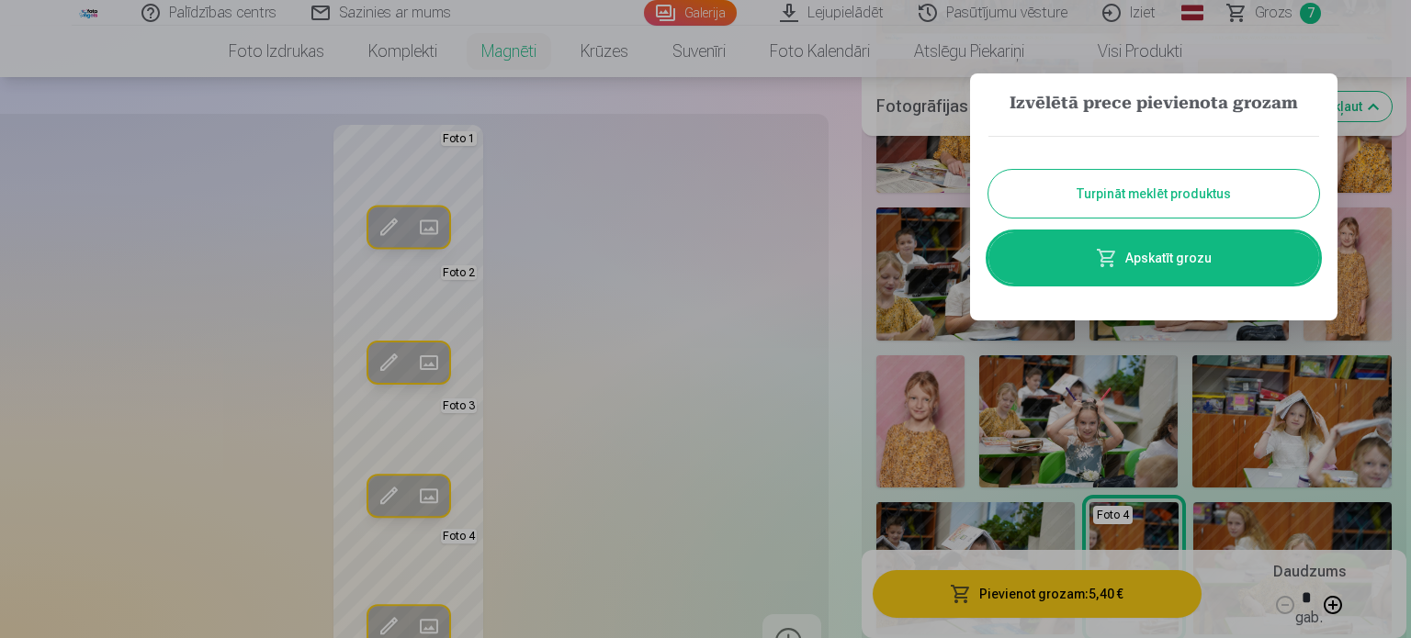
click at [1202, 292] on div "Turpināt meklēt produktus Apskatīt grozu" at bounding box center [1153, 210] width 331 height 185
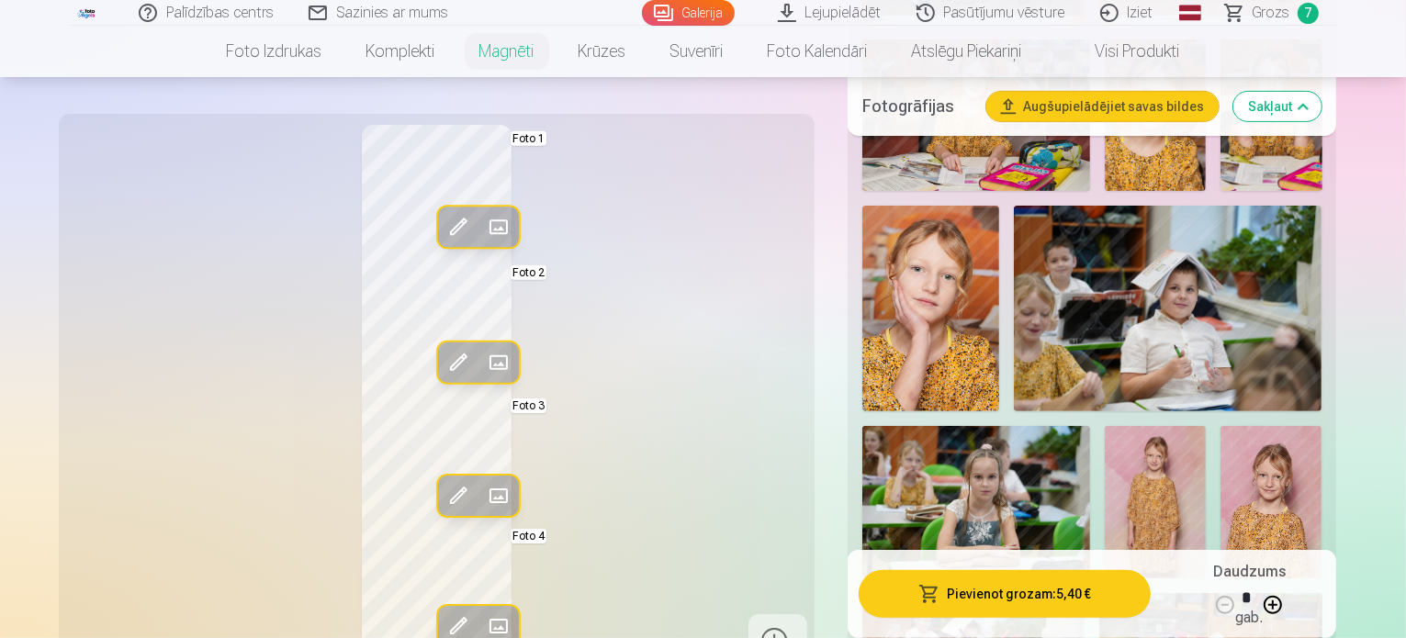
click at [1090, 426] on img at bounding box center [976, 502] width 228 height 152
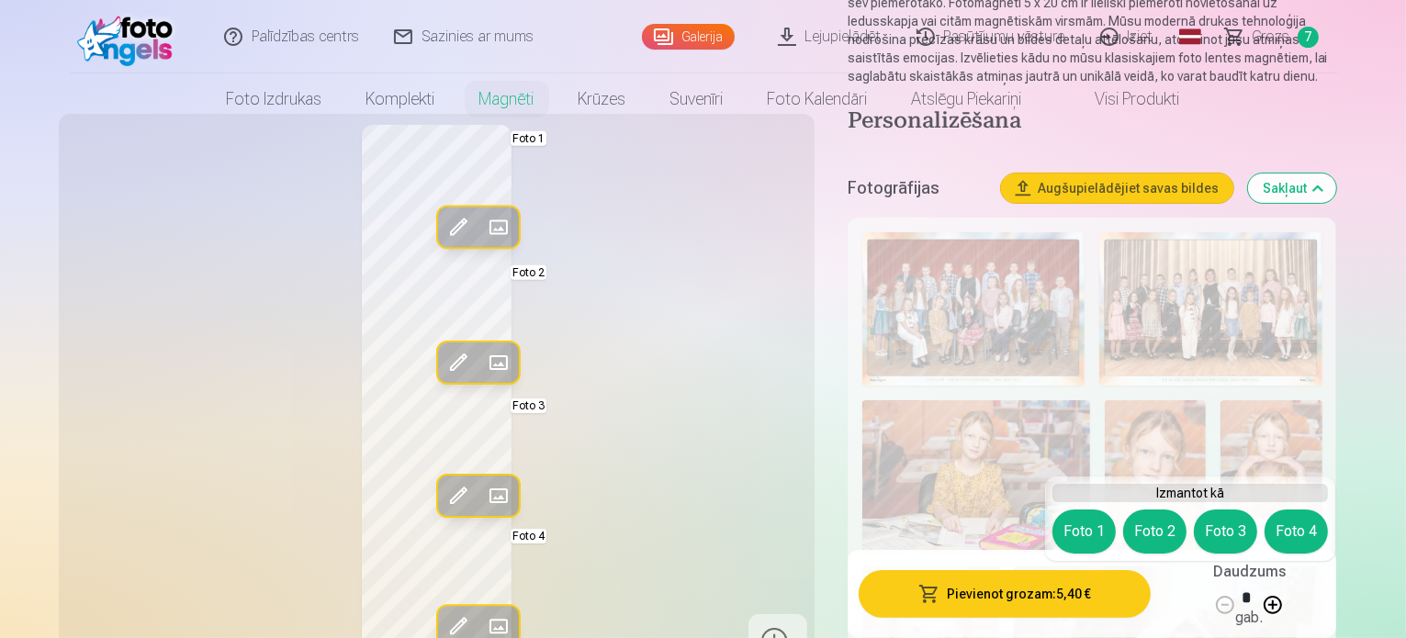
scroll to position [0, 0]
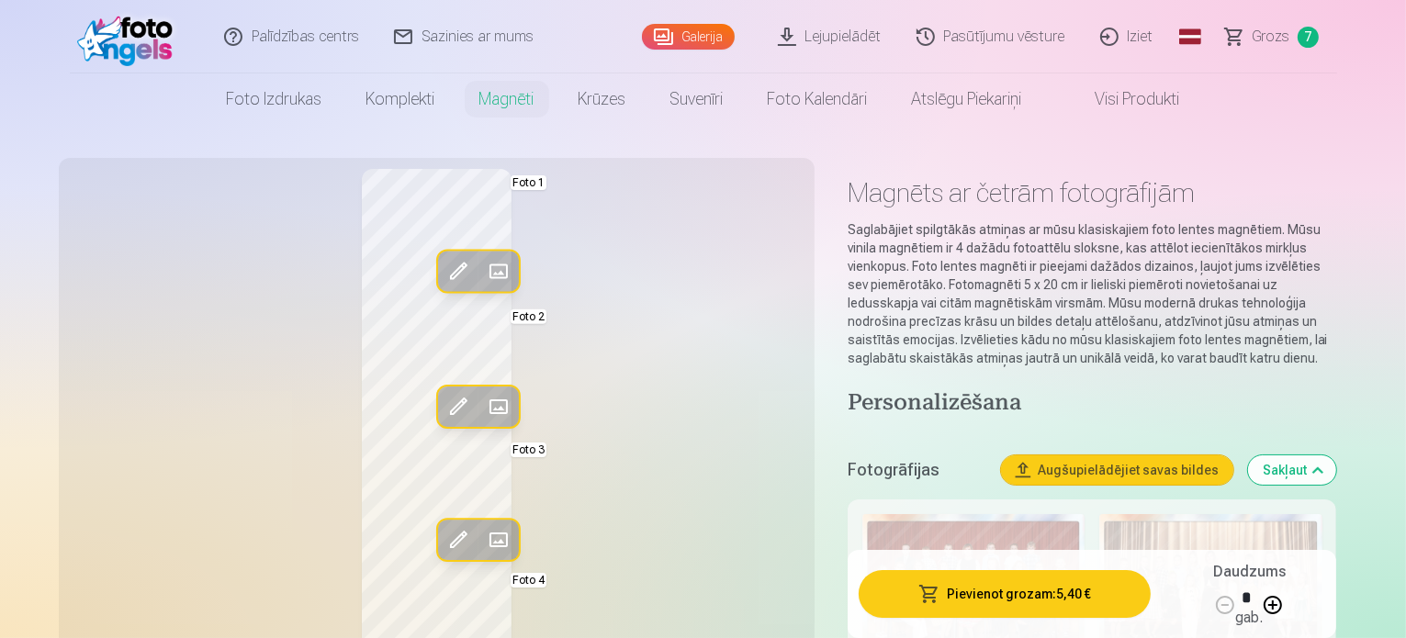
click at [1282, 28] on span "Grozs" at bounding box center [1272, 37] width 38 height 22
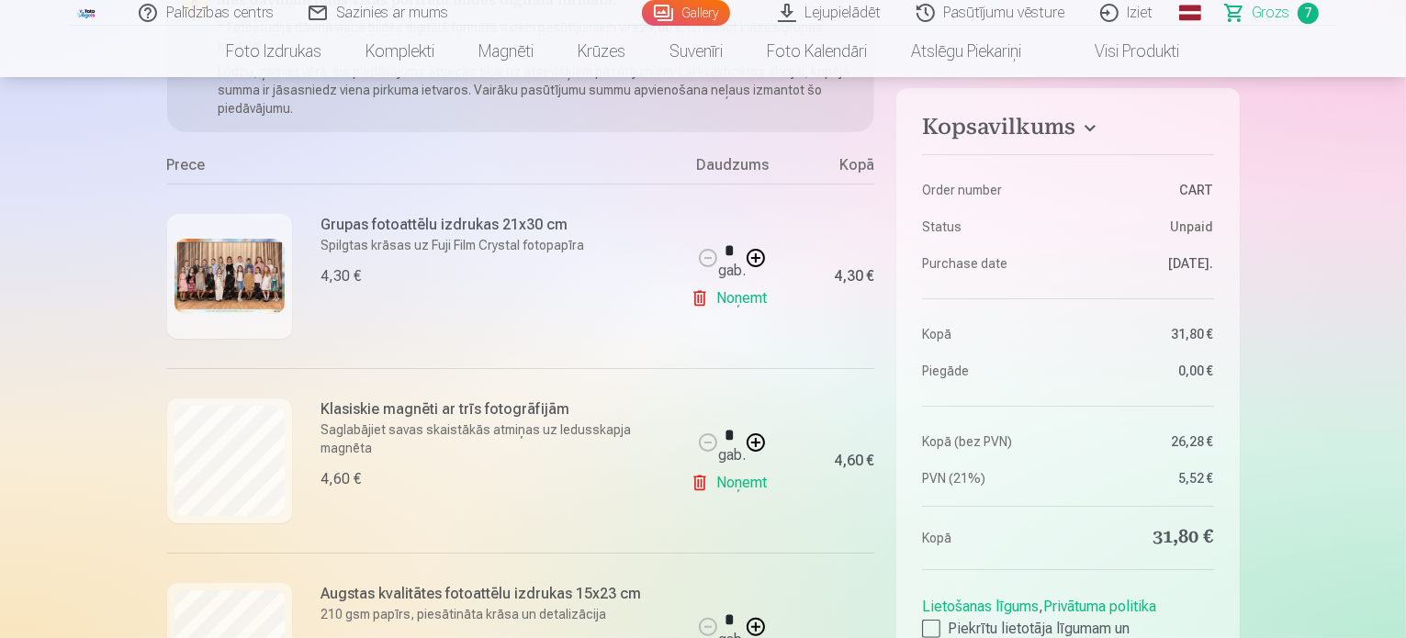
scroll to position [367, 0]
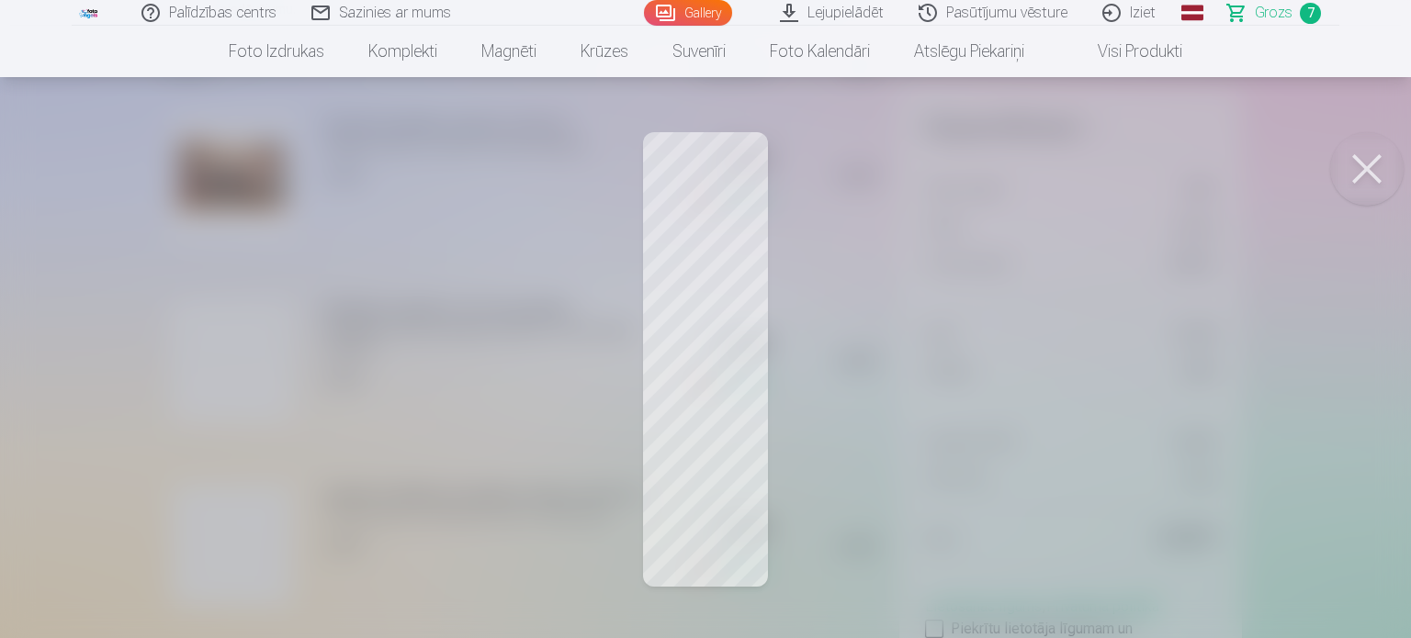
click at [1355, 174] on button at bounding box center [1366, 168] width 73 height 73
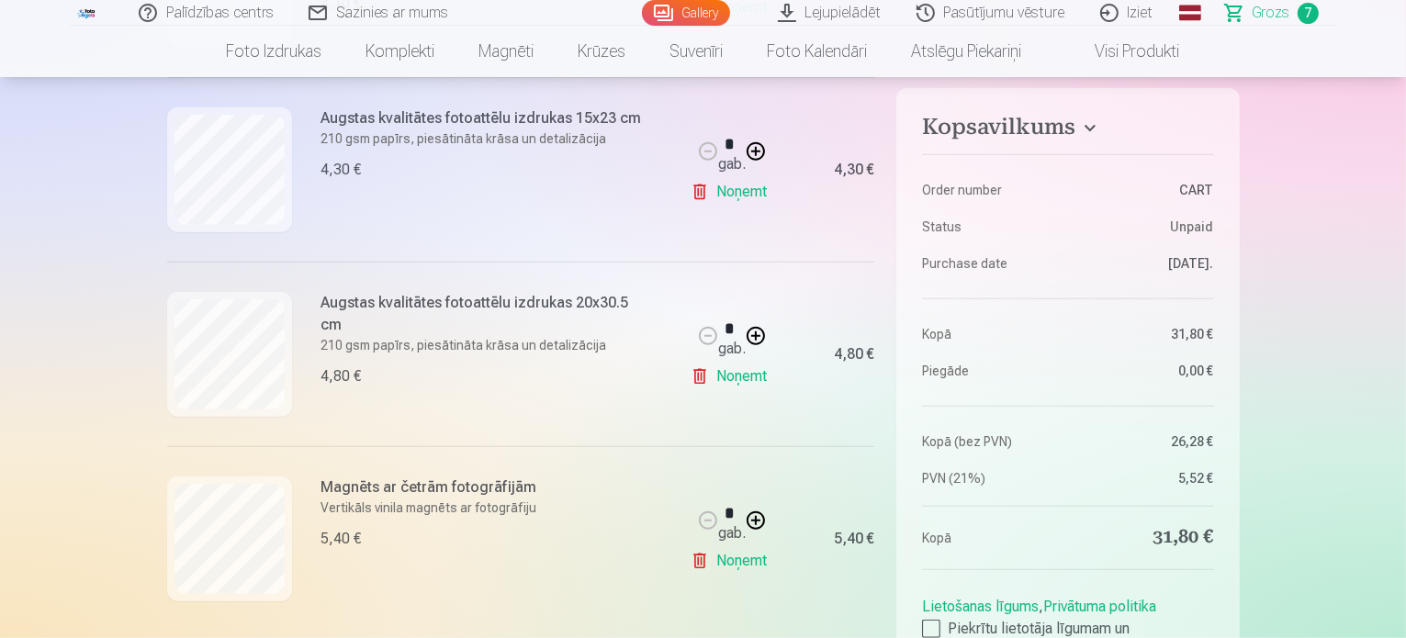
scroll to position [918, 0]
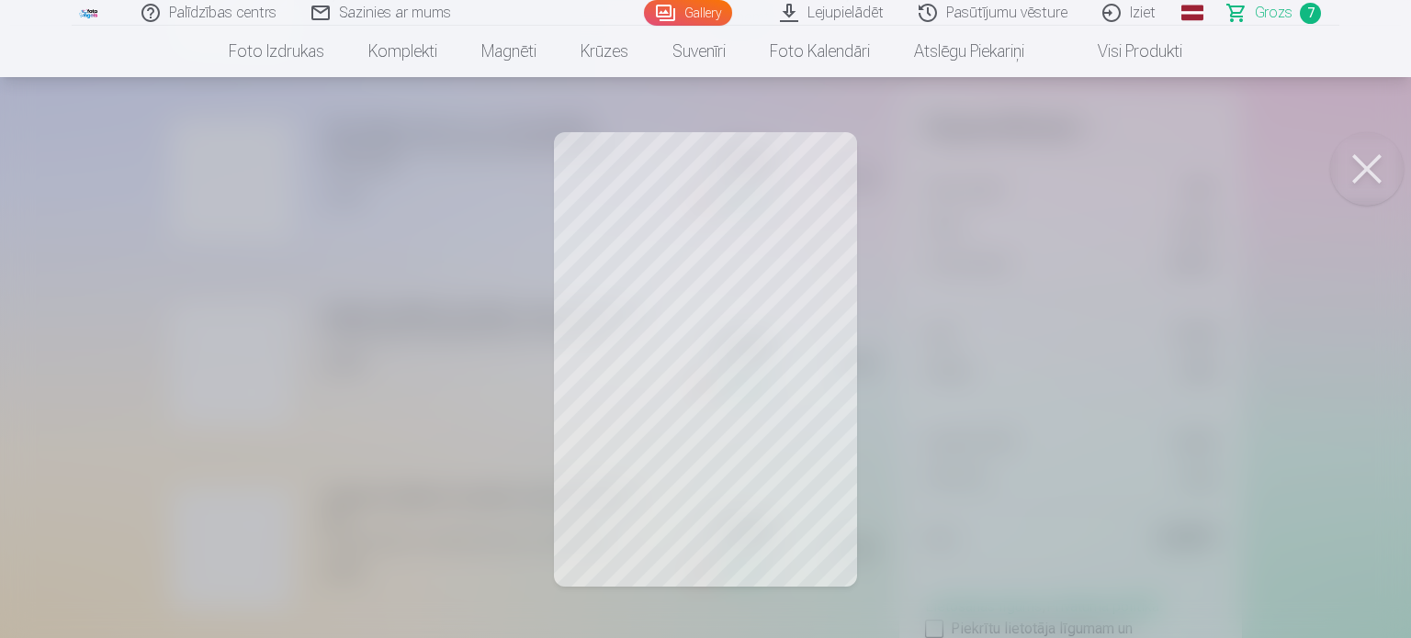
drag, startPoint x: 1366, startPoint y: 174, endPoint x: 1075, endPoint y: 274, distance: 307.8
click at [1366, 174] on button at bounding box center [1366, 168] width 73 height 73
click at [1366, 164] on button at bounding box center [1366, 168] width 73 height 73
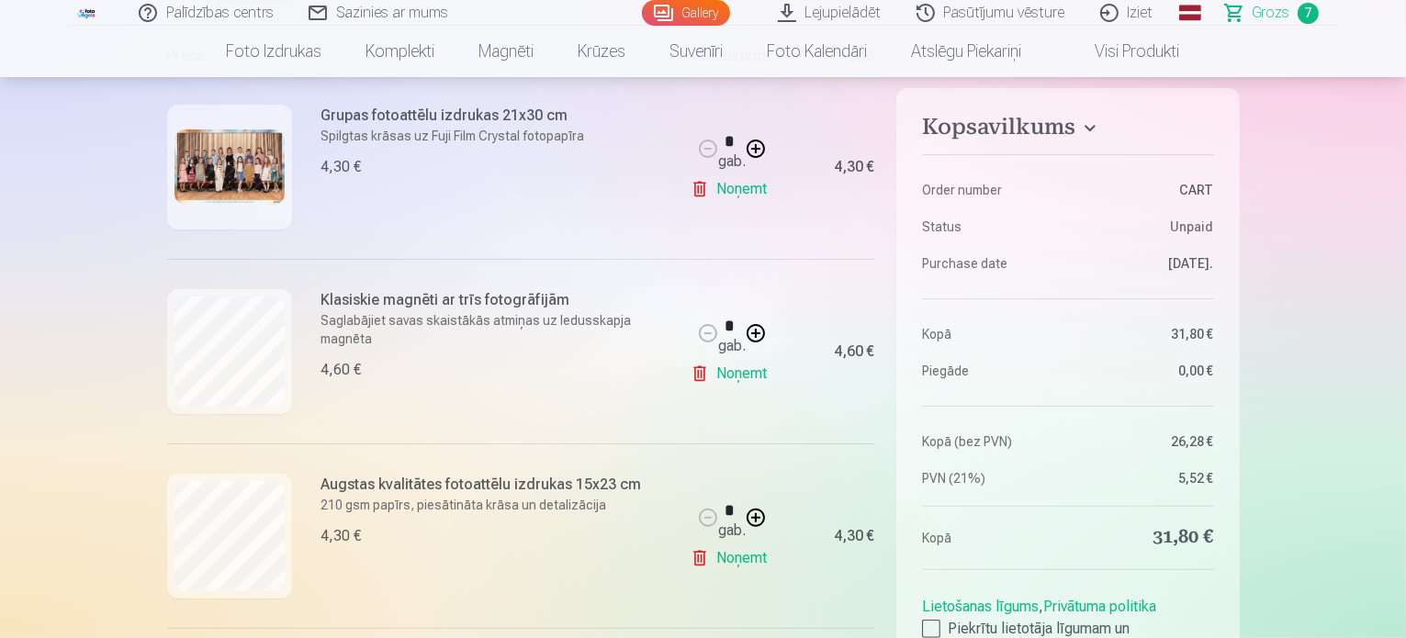
scroll to position [184, 0]
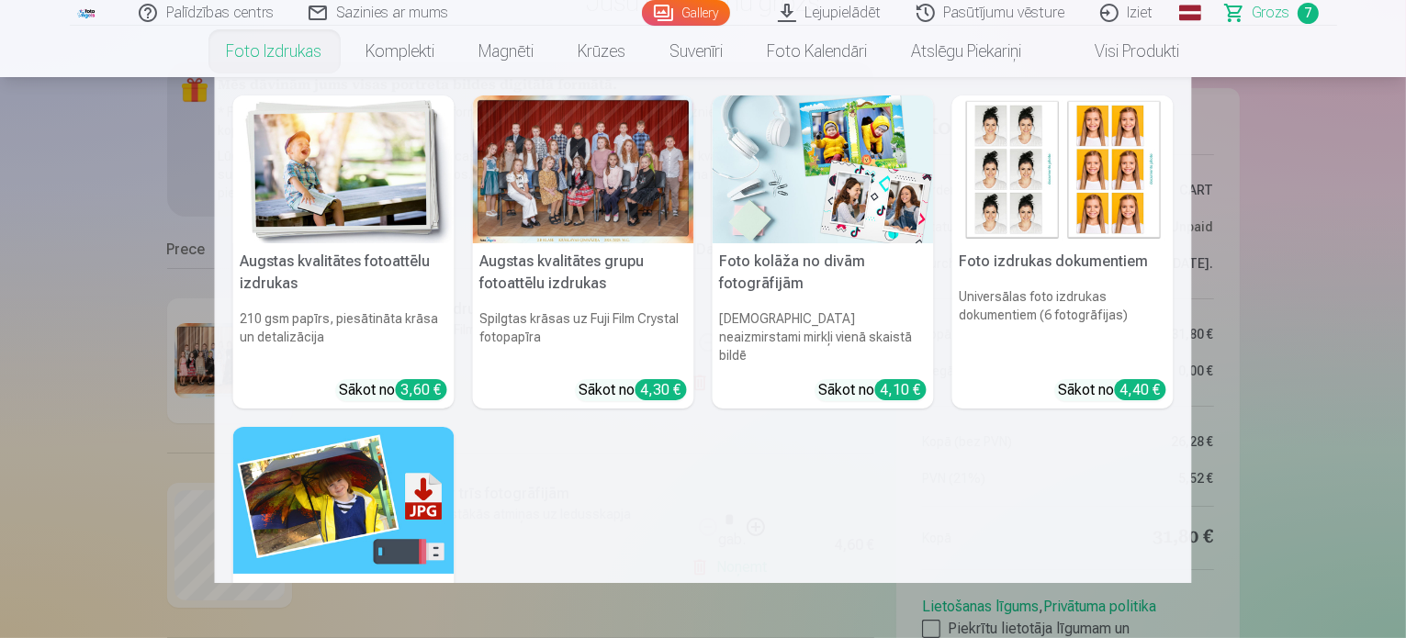
click at [300, 61] on link "Foto izdrukas" at bounding box center [275, 51] width 140 height 51
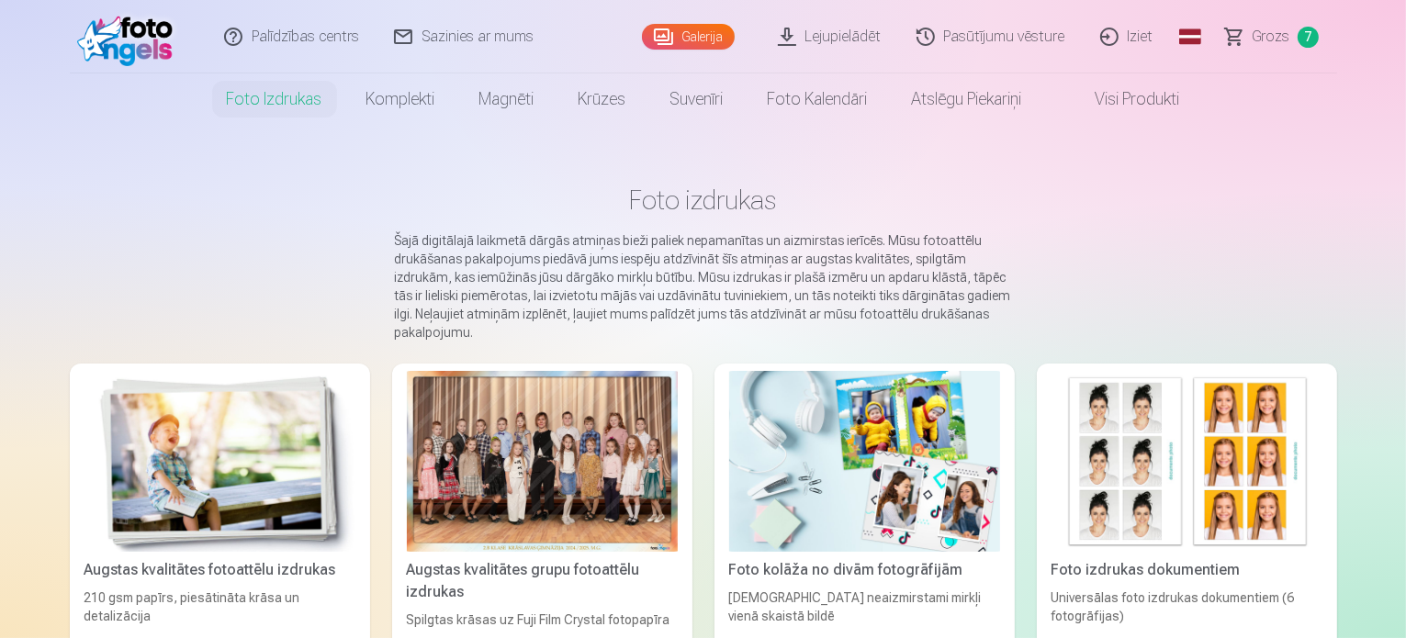
click at [210, 478] on img at bounding box center [219, 461] width 271 height 181
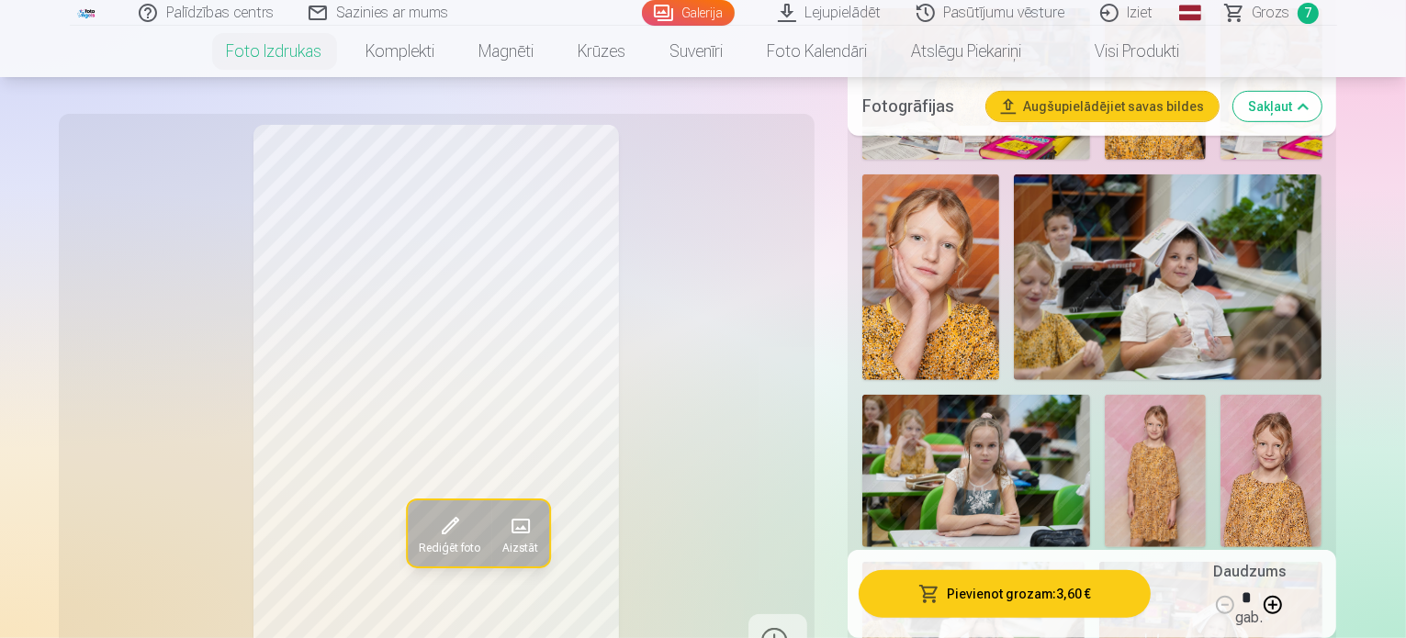
scroll to position [1010, 0]
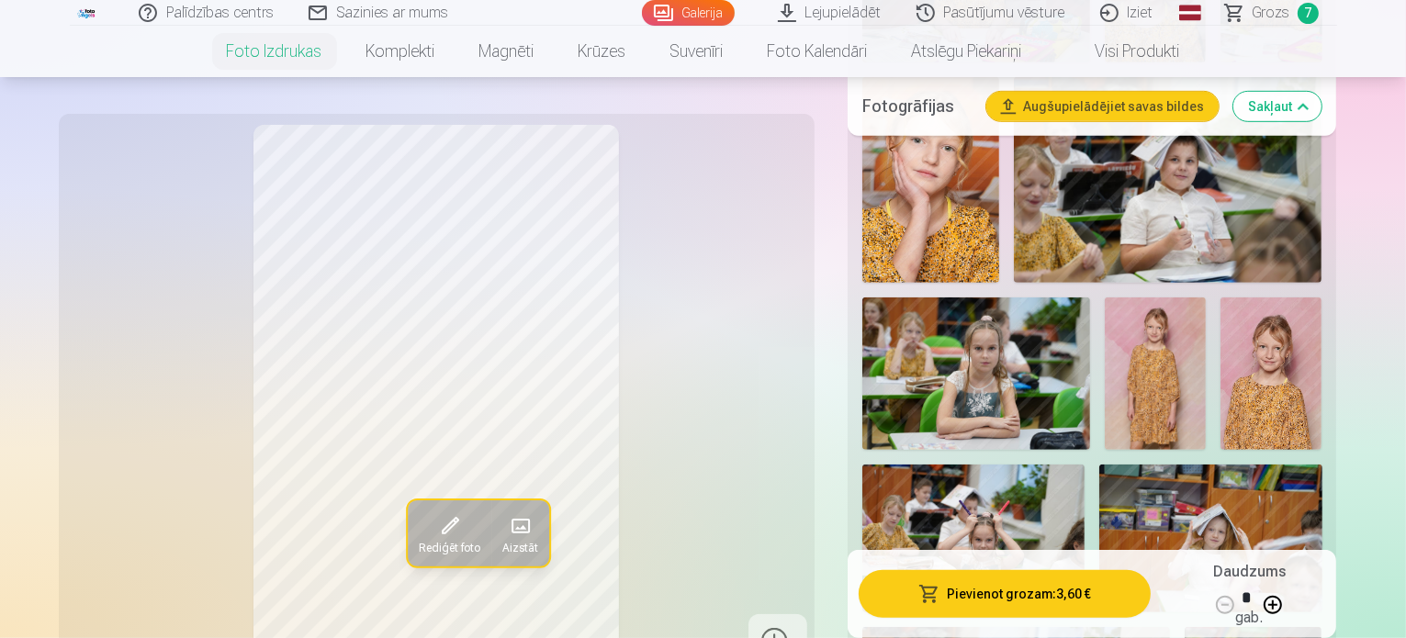
click at [1220, 298] on img at bounding box center [1270, 374] width 101 height 152
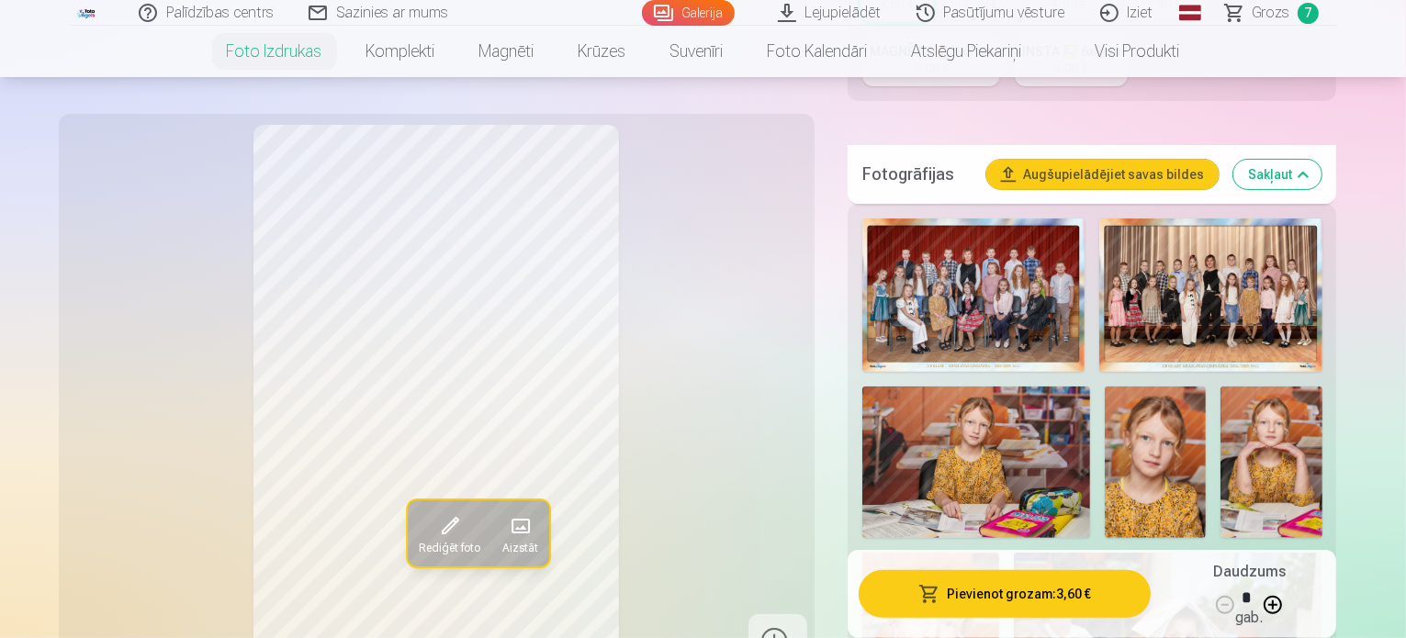
scroll to position [275, 0]
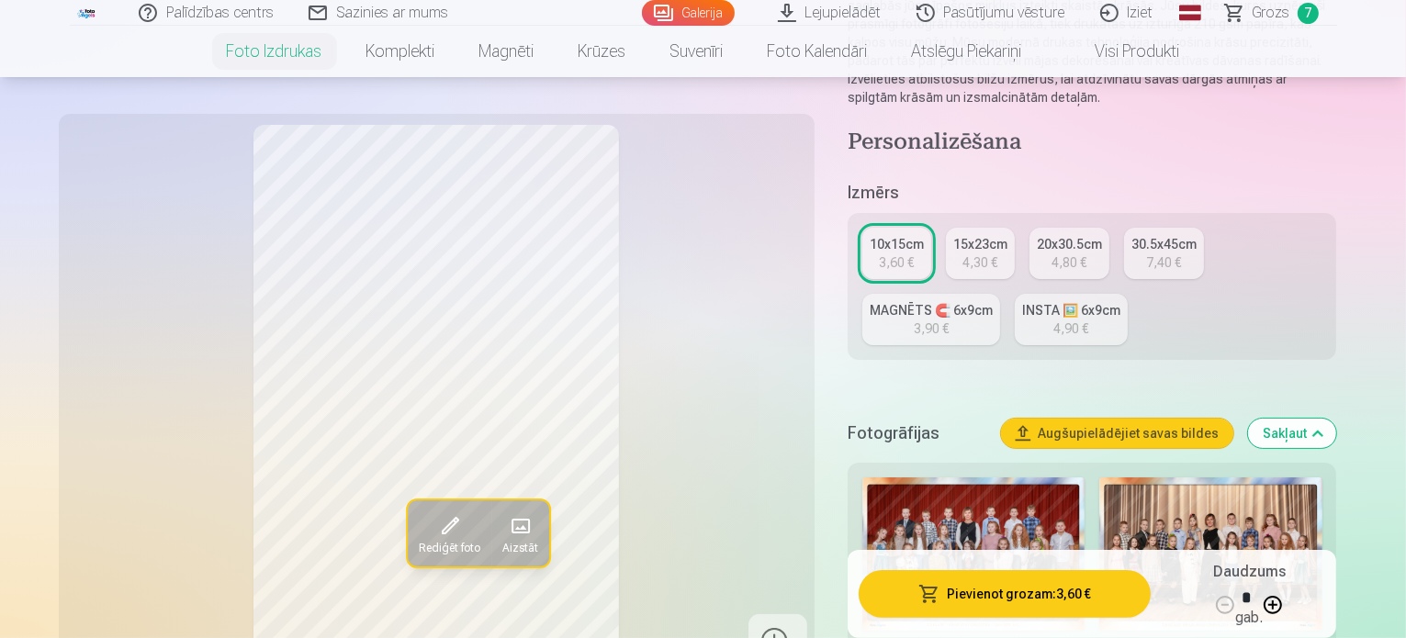
click at [997, 253] on div "4,30 €" at bounding box center [979, 262] width 35 height 18
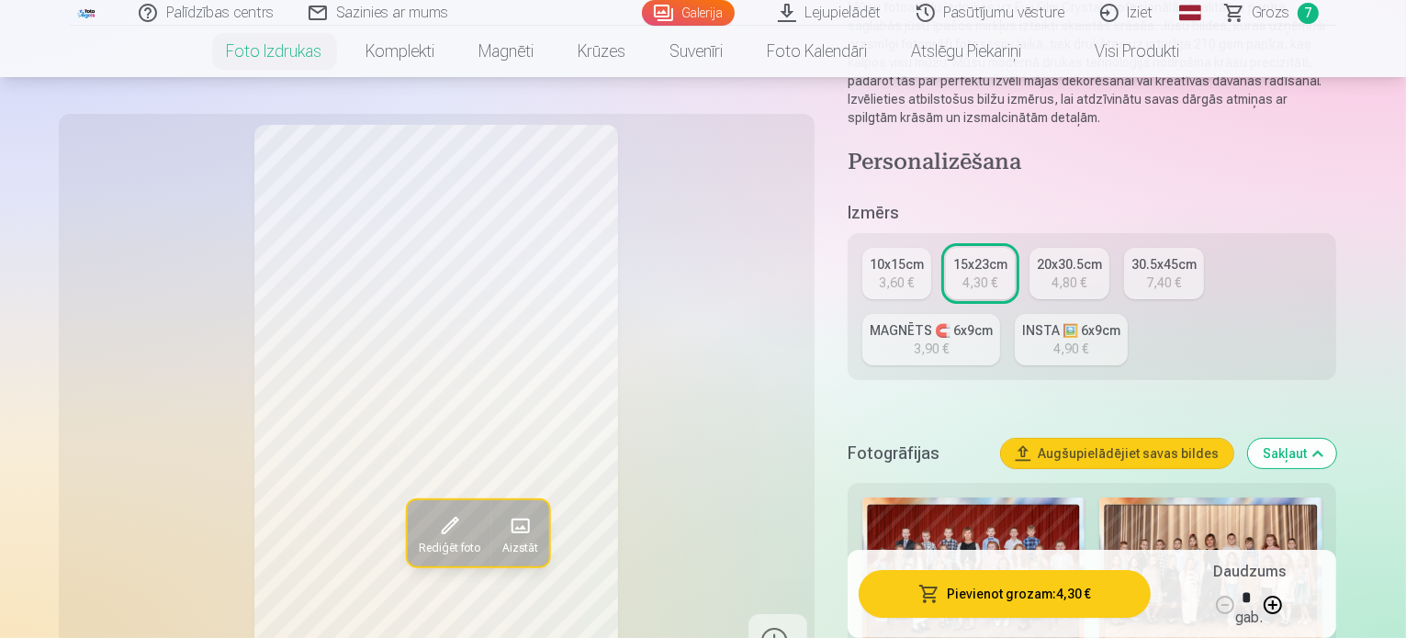
scroll to position [367, 0]
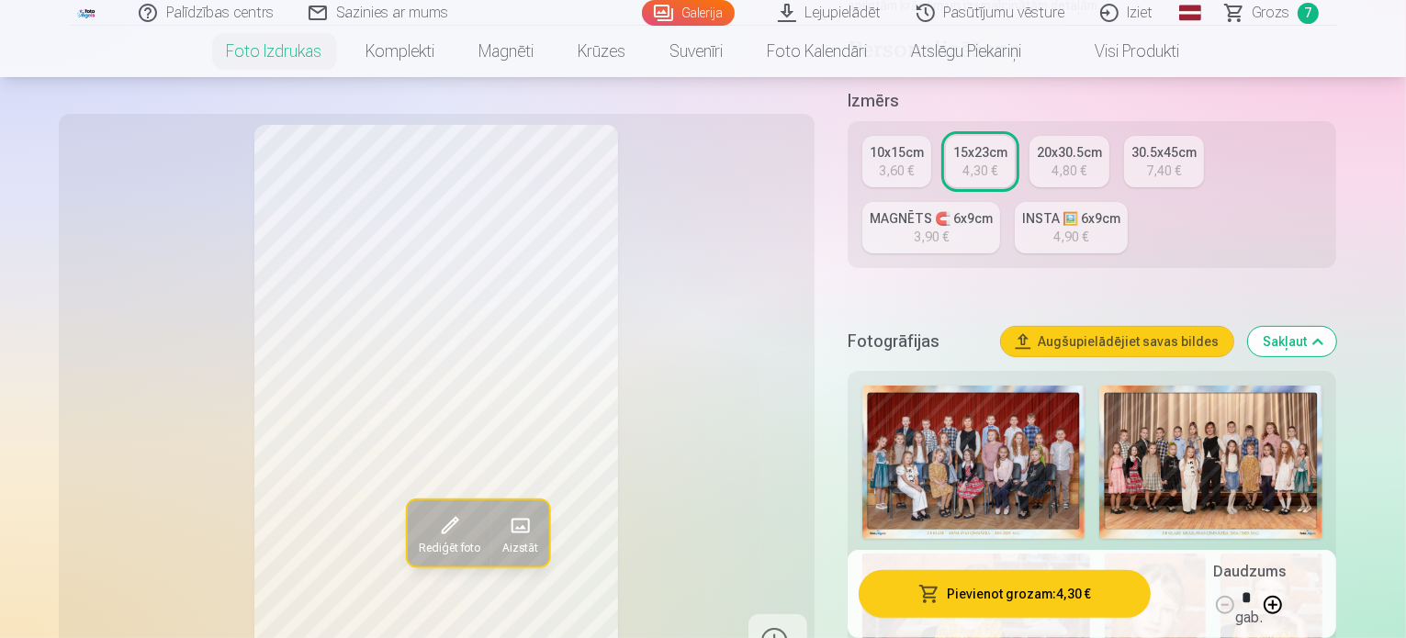
click at [911, 162] on div "3,60 €" at bounding box center [896, 171] width 35 height 18
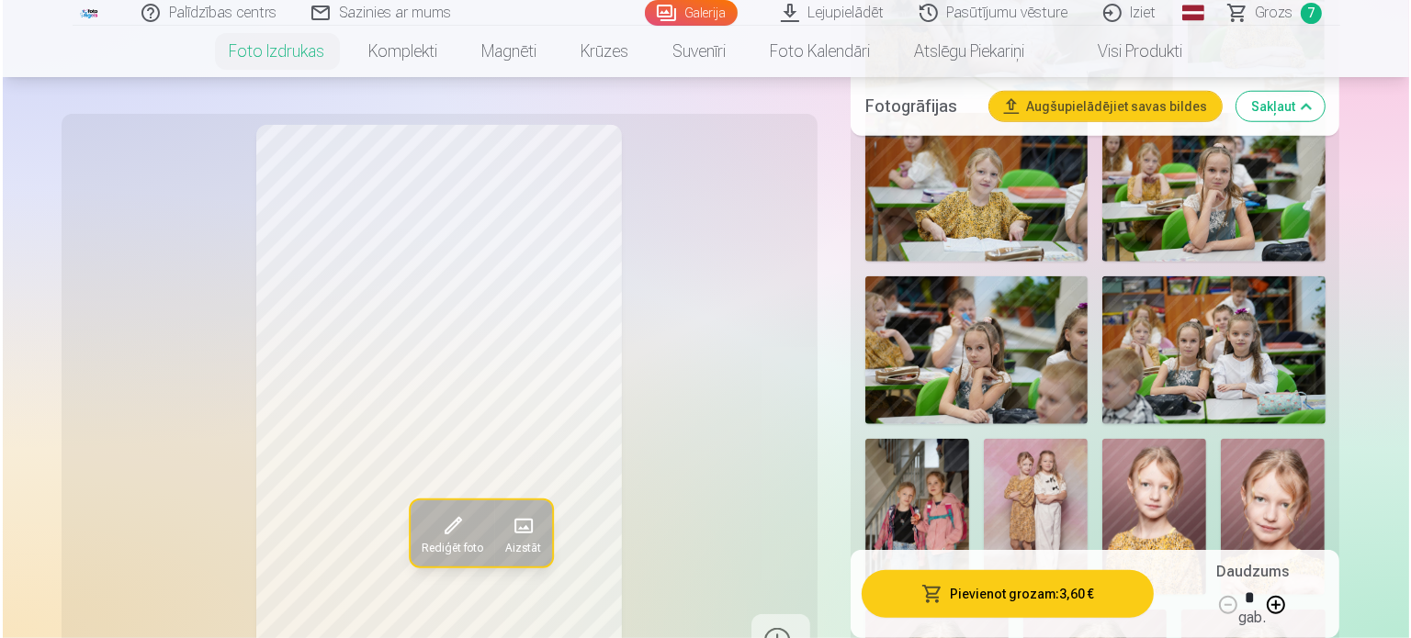
scroll to position [2296, 0]
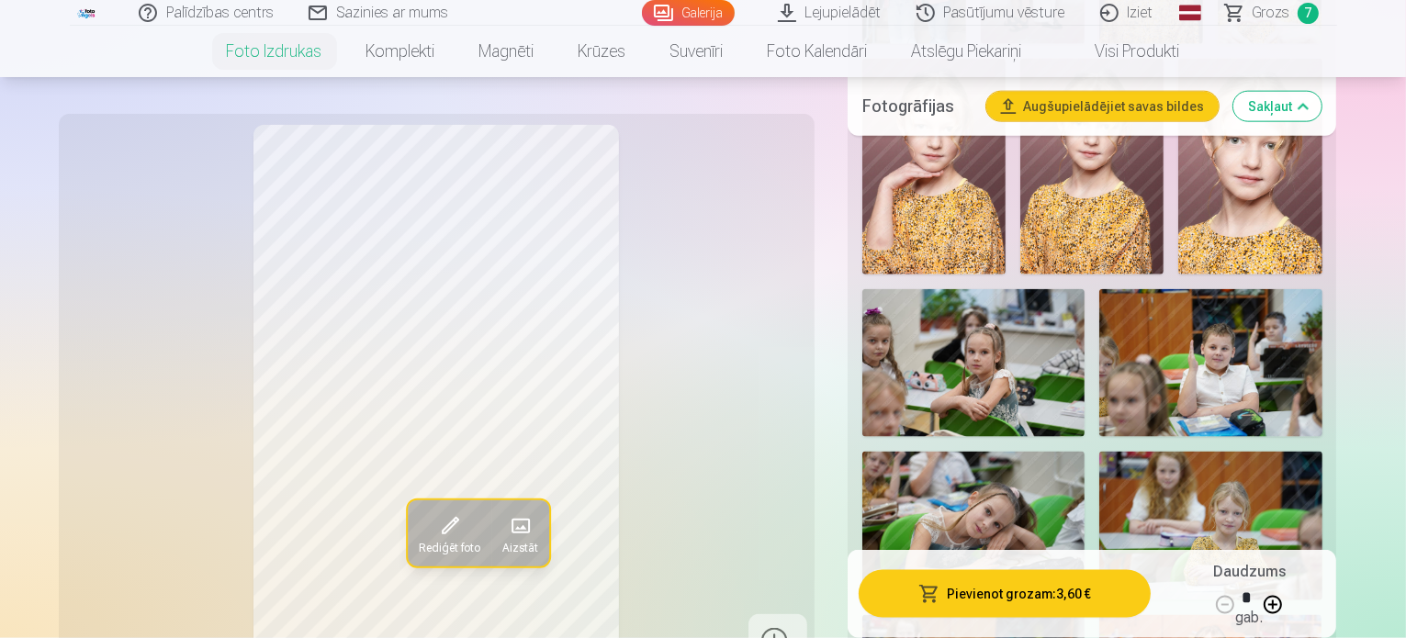
click at [977, 592] on button "Pievienot grozam : 3,60 €" at bounding box center [1005, 594] width 293 height 48
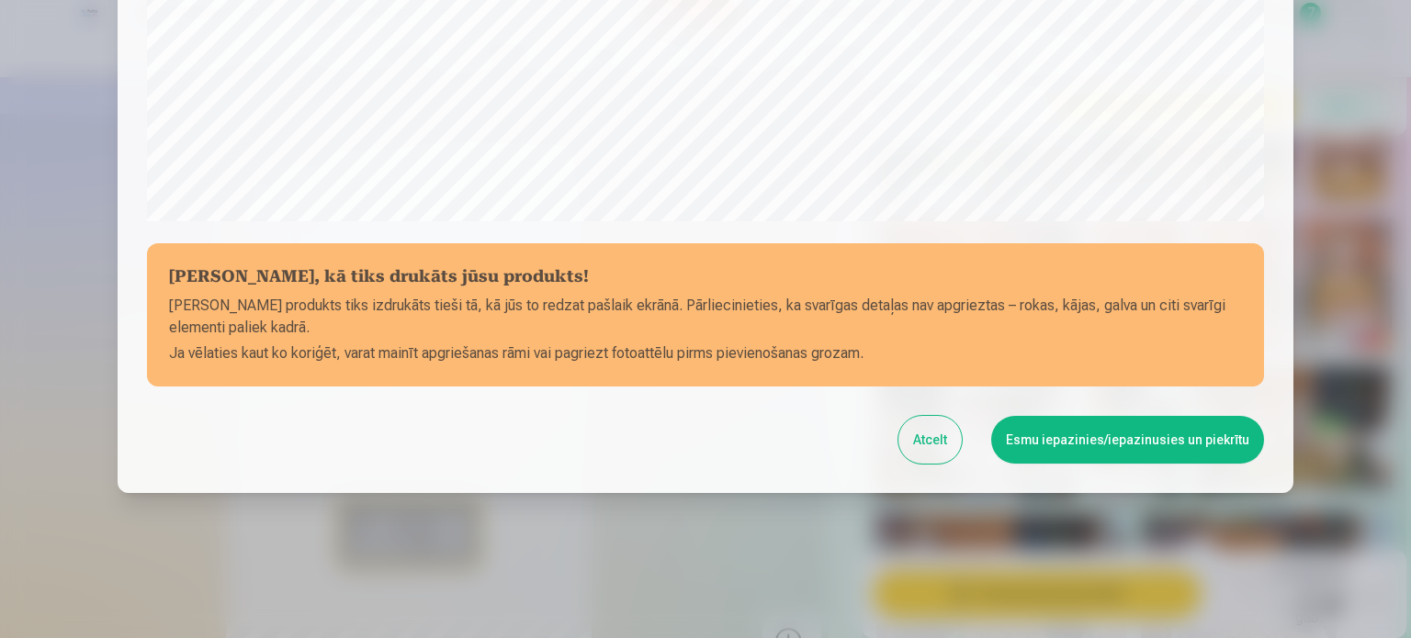
scroll to position [683, 0]
click at [1120, 425] on button "Esmu iepazinies/iepazinusies un piekrītu" at bounding box center [1127, 439] width 273 height 48
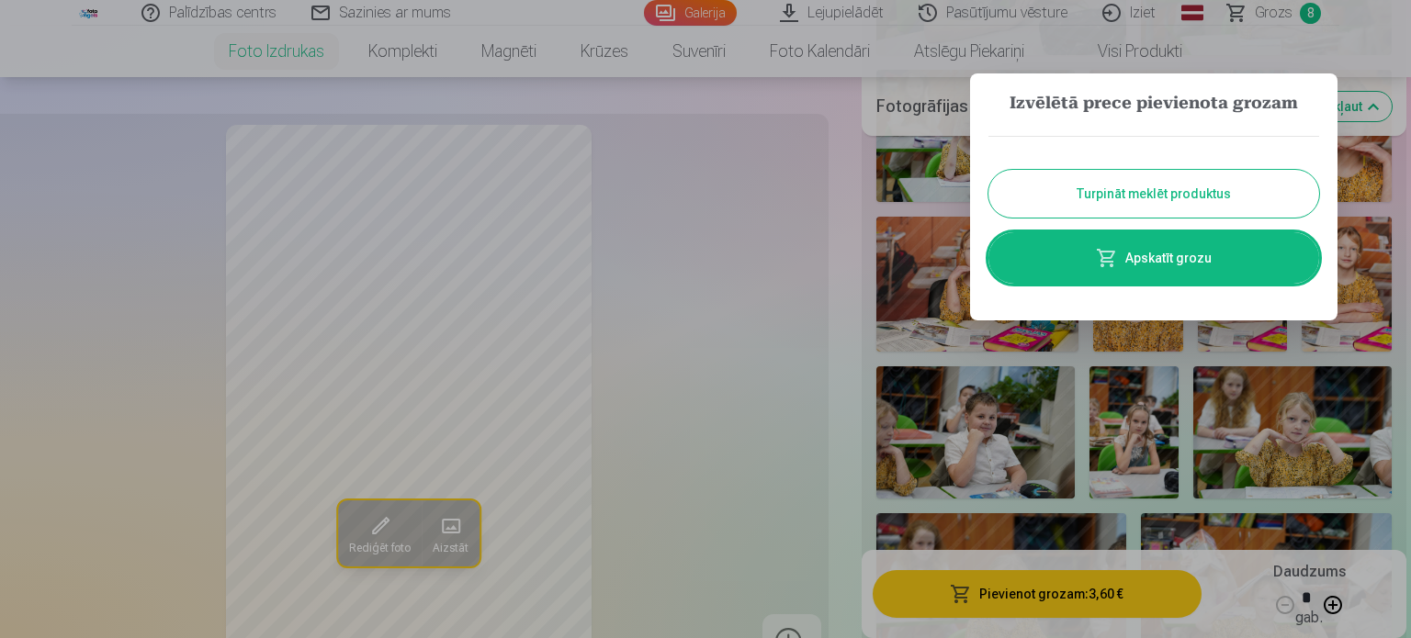
click at [1186, 264] on link "Apskatīt grozu" at bounding box center [1153, 257] width 331 height 51
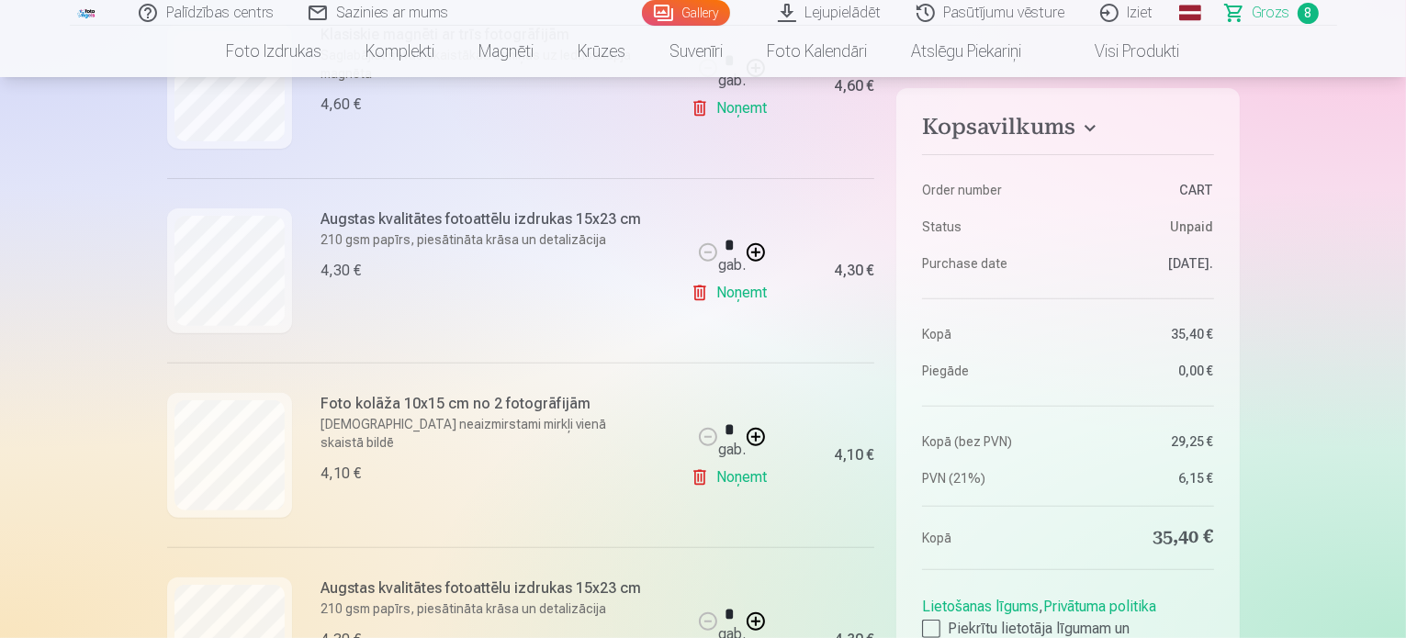
scroll to position [367, 0]
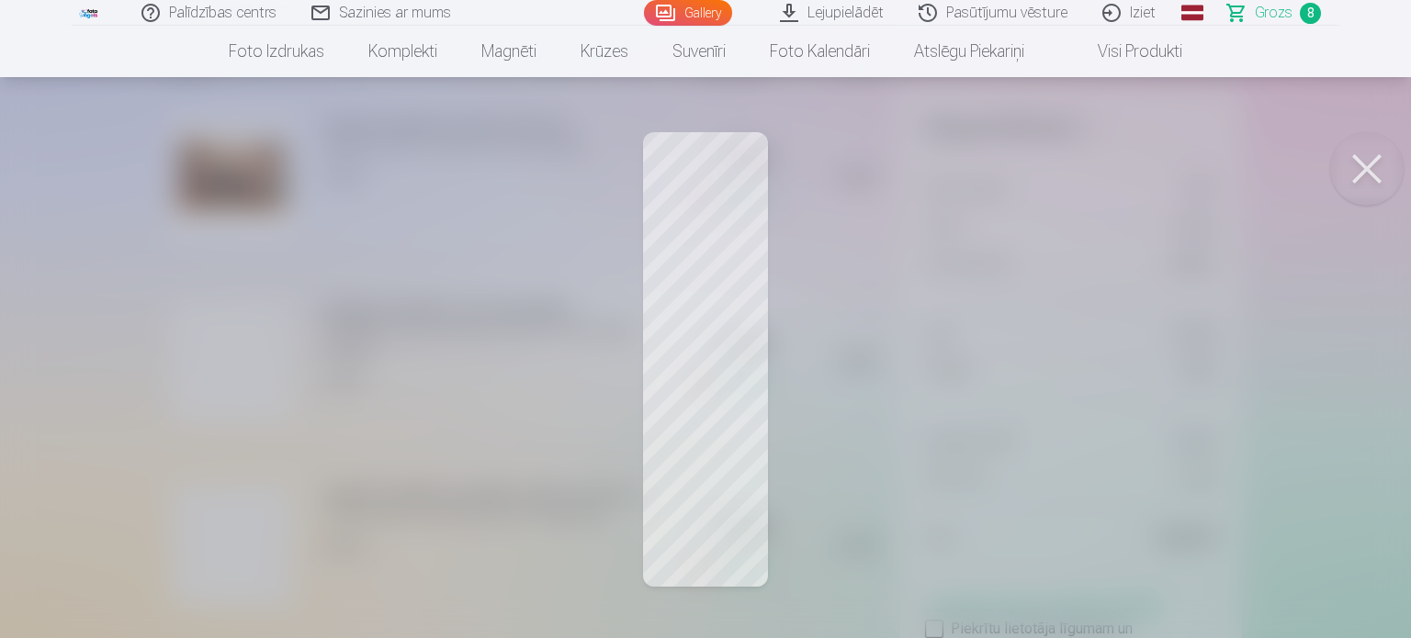
click at [1359, 161] on button at bounding box center [1366, 168] width 73 height 73
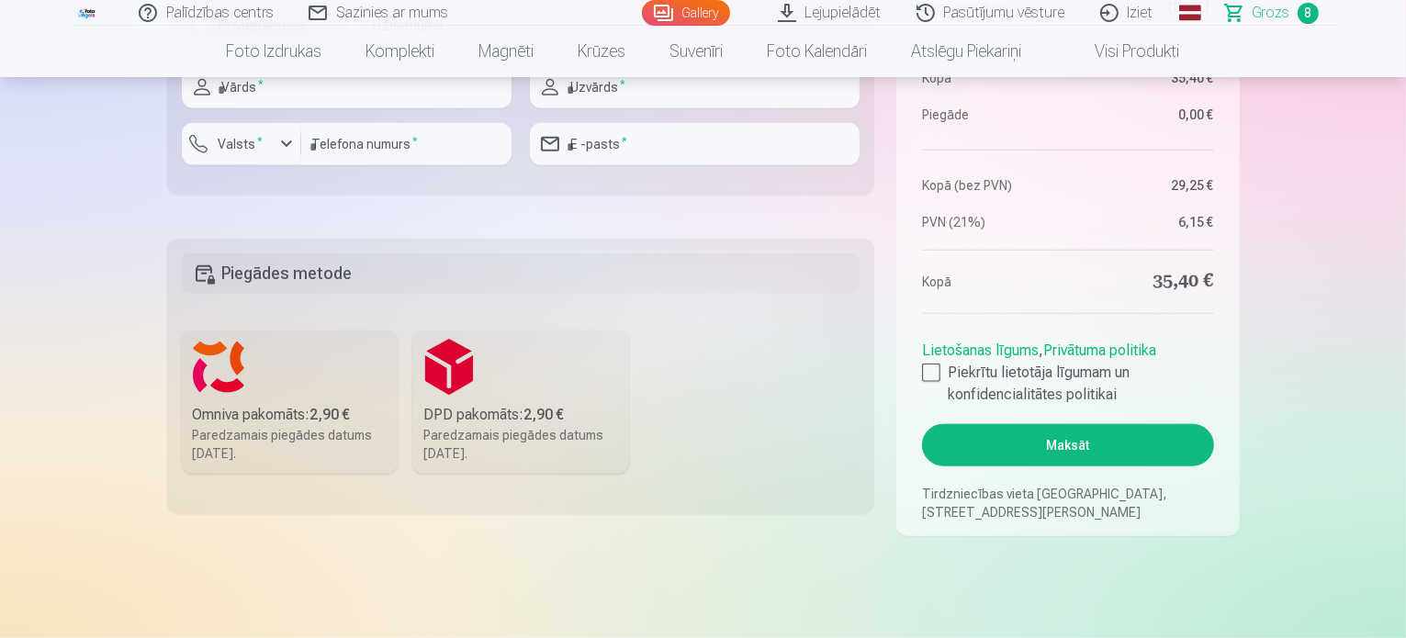
scroll to position [2112, 0]
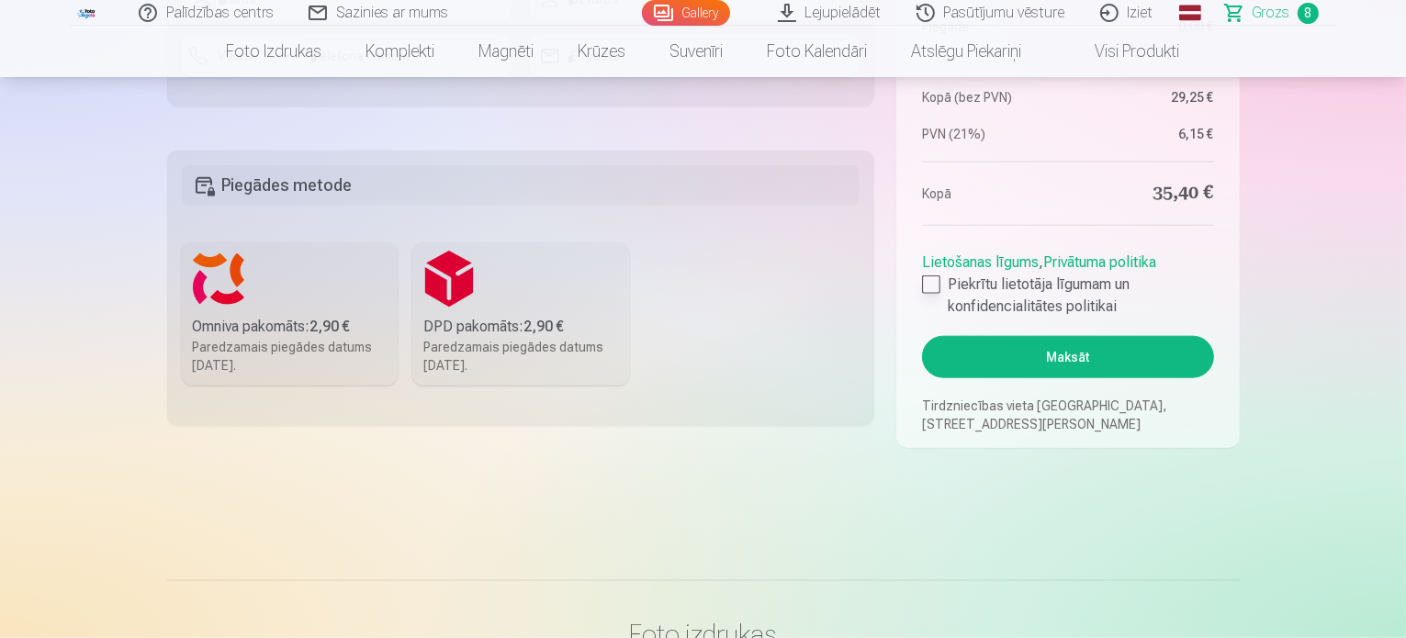
click at [935, 281] on div at bounding box center [931, 284] width 18 height 18
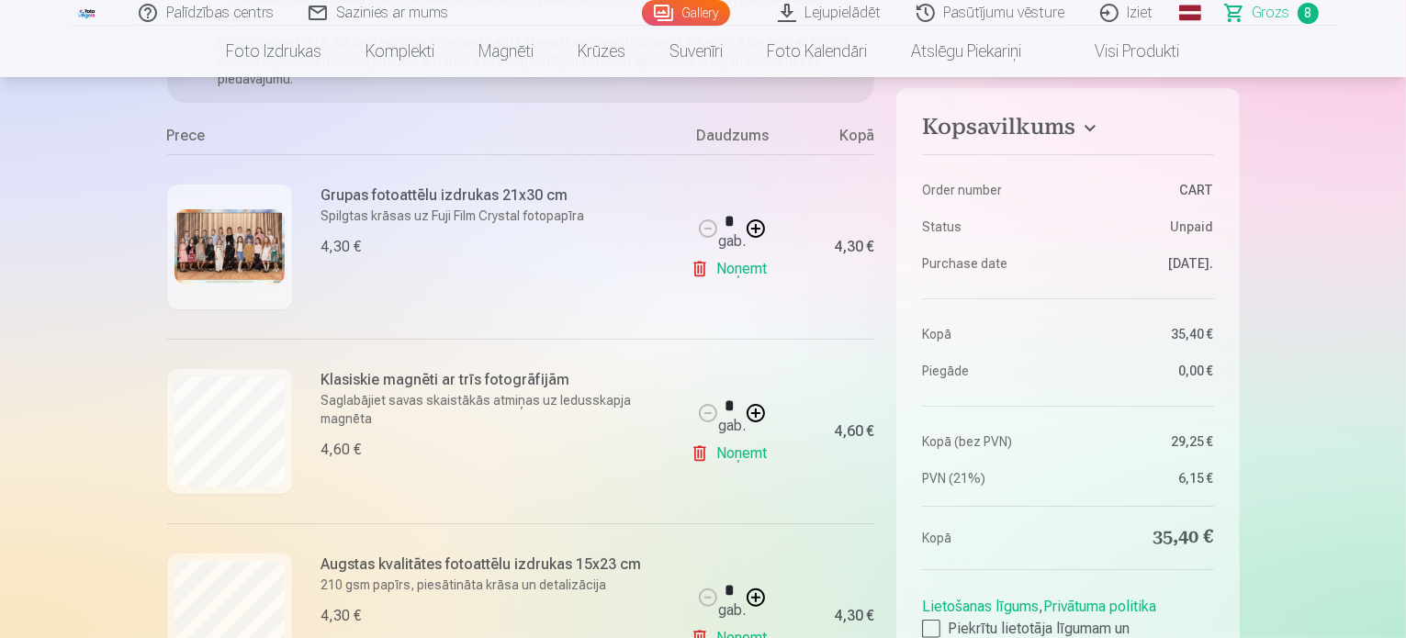
scroll to position [459, 0]
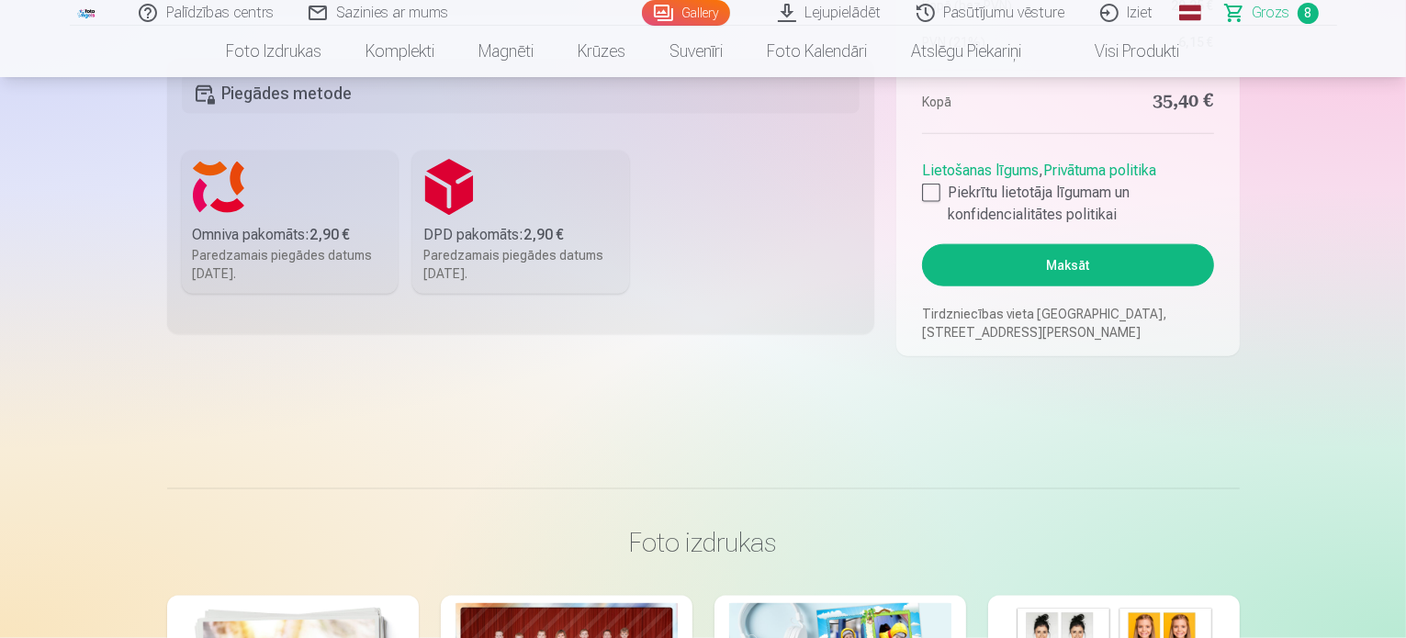
click at [1124, 275] on button "Maksāt" at bounding box center [1067, 265] width 291 height 42
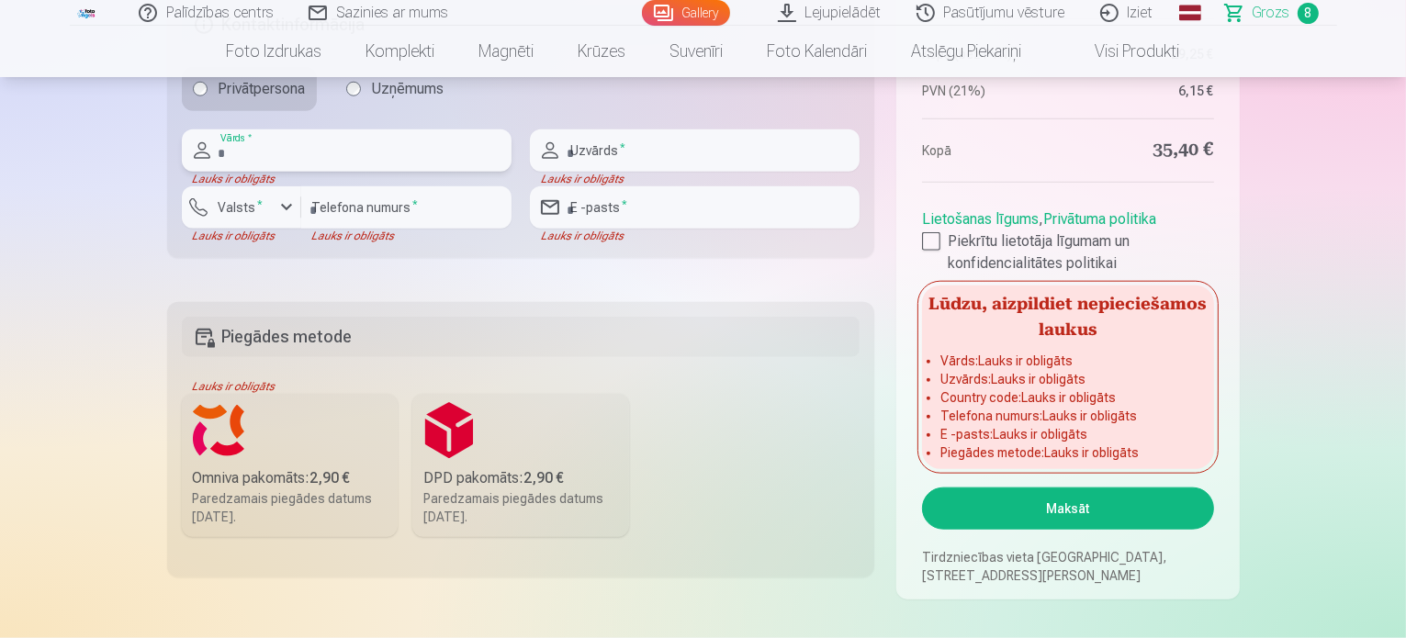
scroll to position [1790, 0]
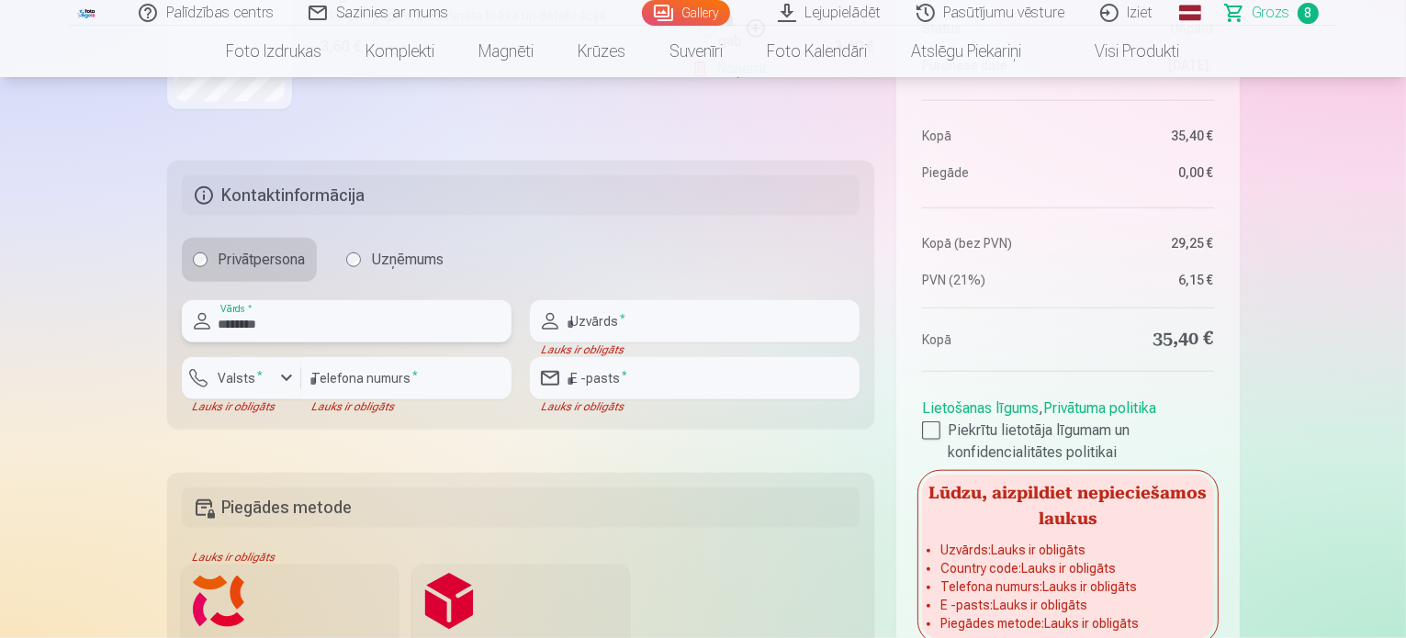
type input "********"
type input "******"
type input "********"
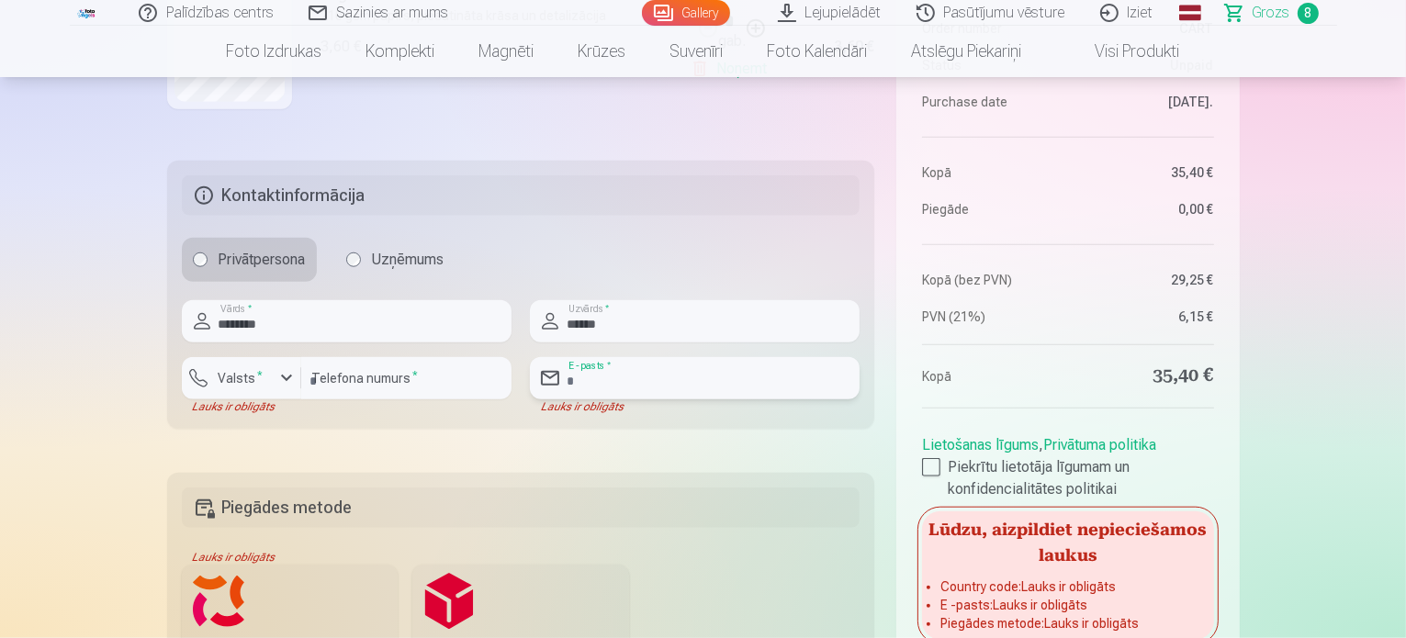
drag, startPoint x: 619, startPoint y: 394, endPoint x: 638, endPoint y: 388, distance: 20.3
click at [622, 392] on input "email" at bounding box center [695, 378] width 330 height 42
type input "**********"
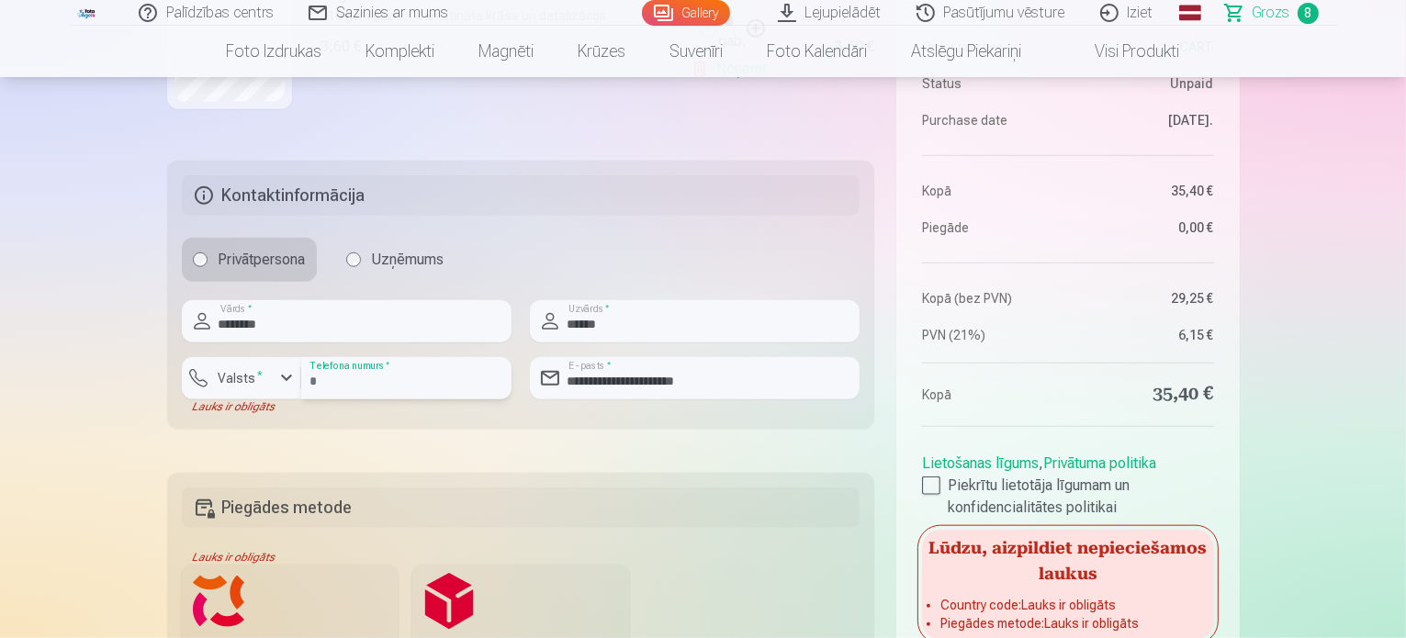
click at [388, 385] on input "********" at bounding box center [406, 378] width 210 height 42
click at [265, 371] on label "Valsts *" at bounding box center [241, 378] width 60 height 18
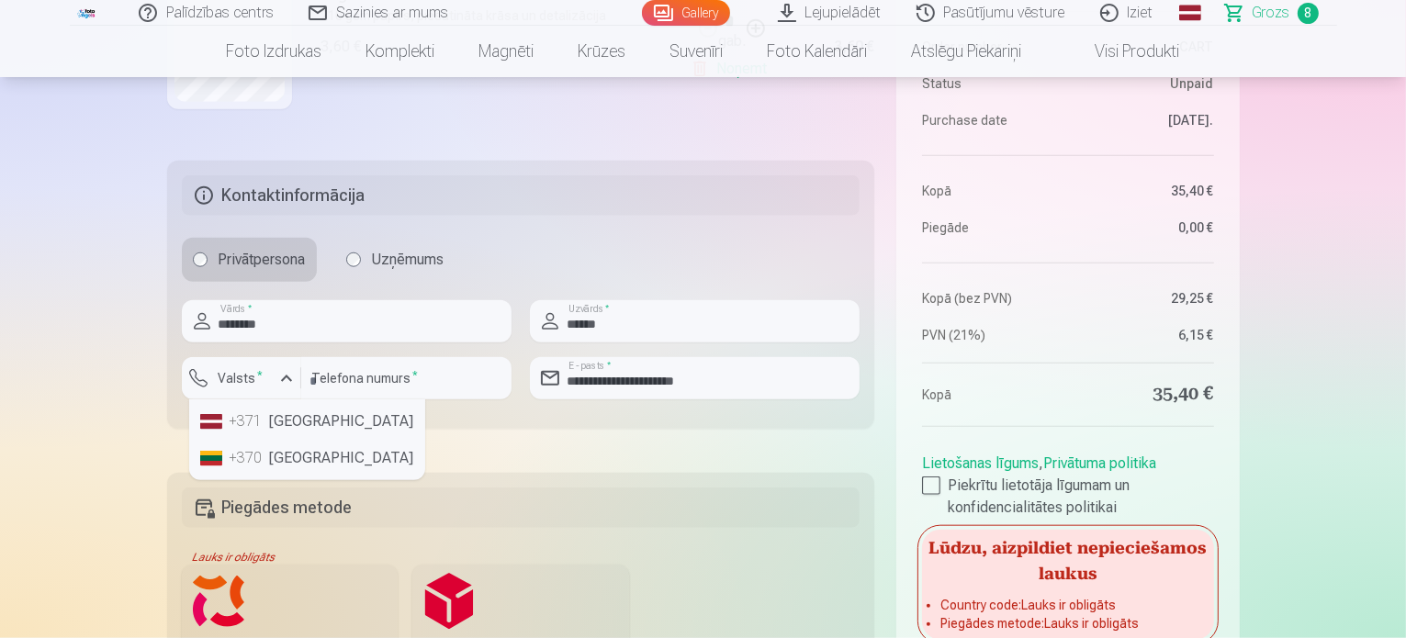
click at [279, 425] on li "+371 Latvia" at bounding box center [307, 421] width 229 height 37
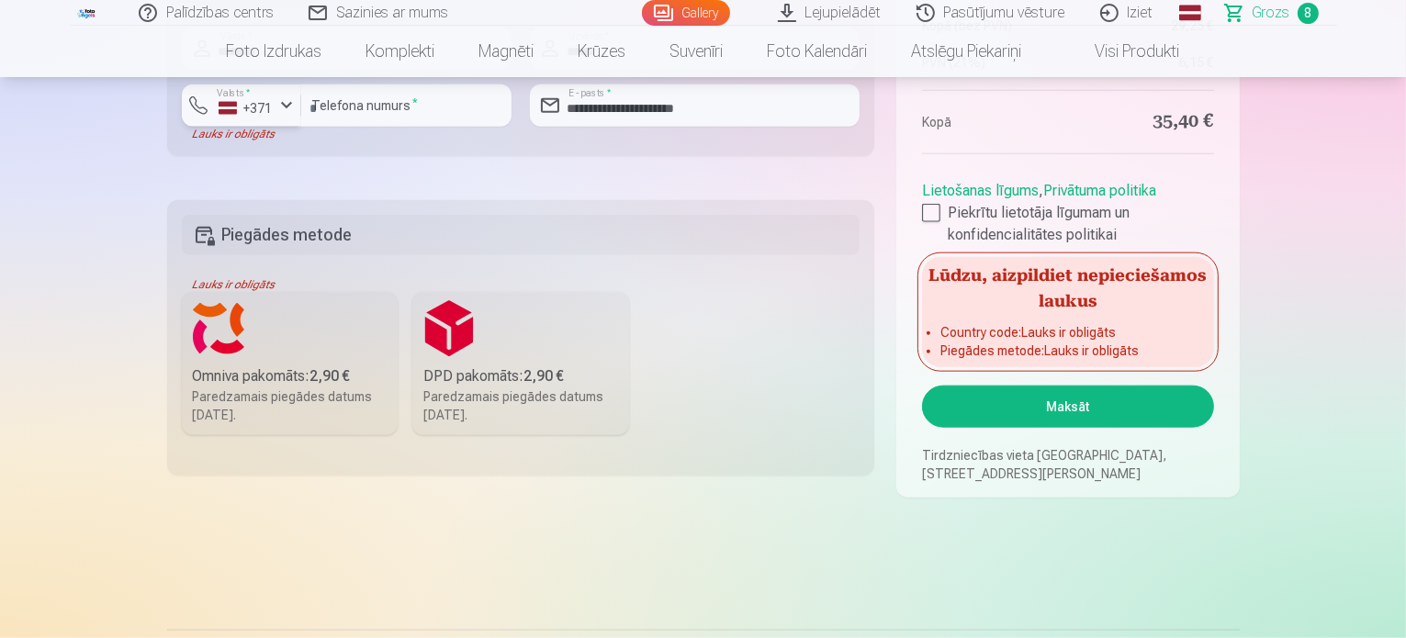
scroll to position [2065, 0]
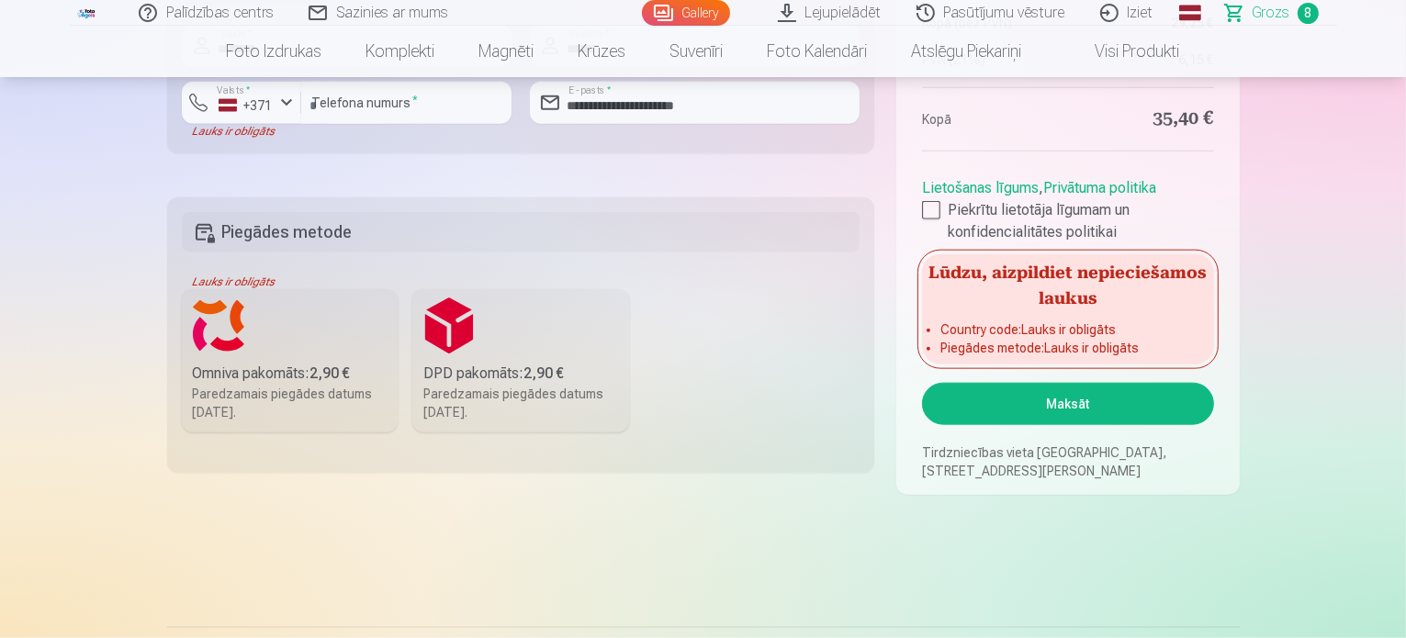
click at [561, 335] on label "DPD pakomāts : 2,90 € Paredzamais piegādes datums 6.09.2025." at bounding box center [520, 360] width 217 height 143
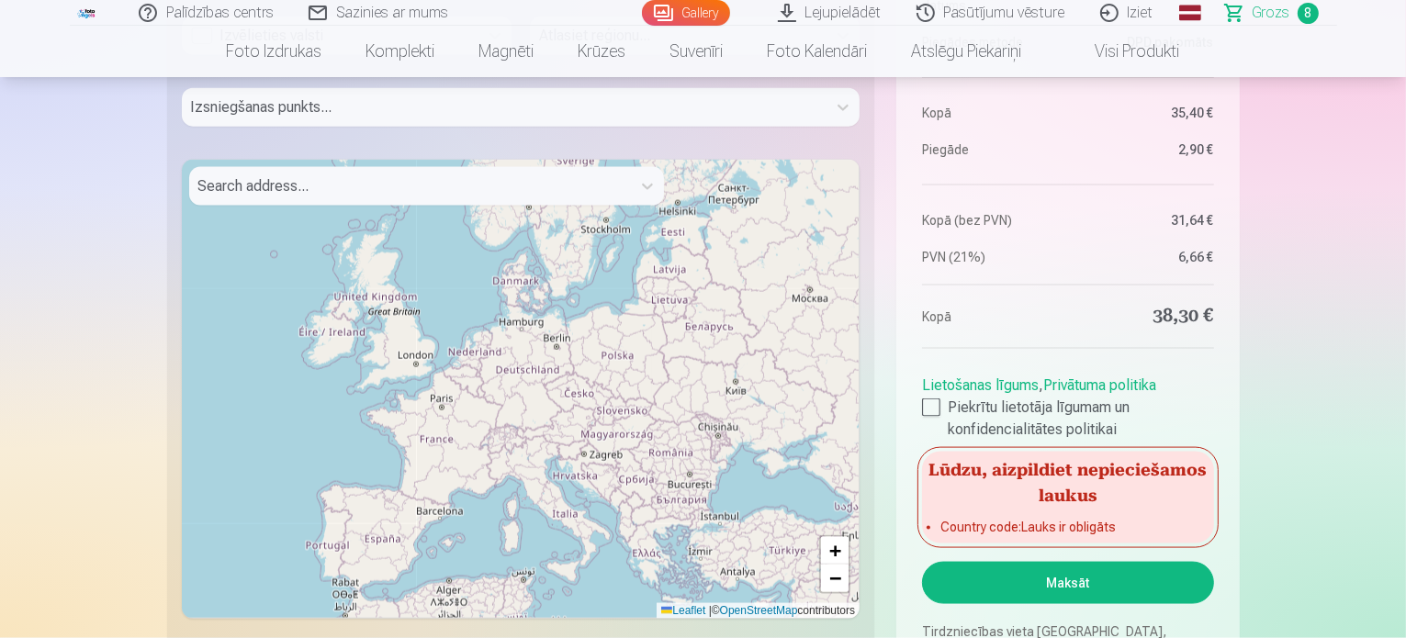
scroll to position [2616, 0]
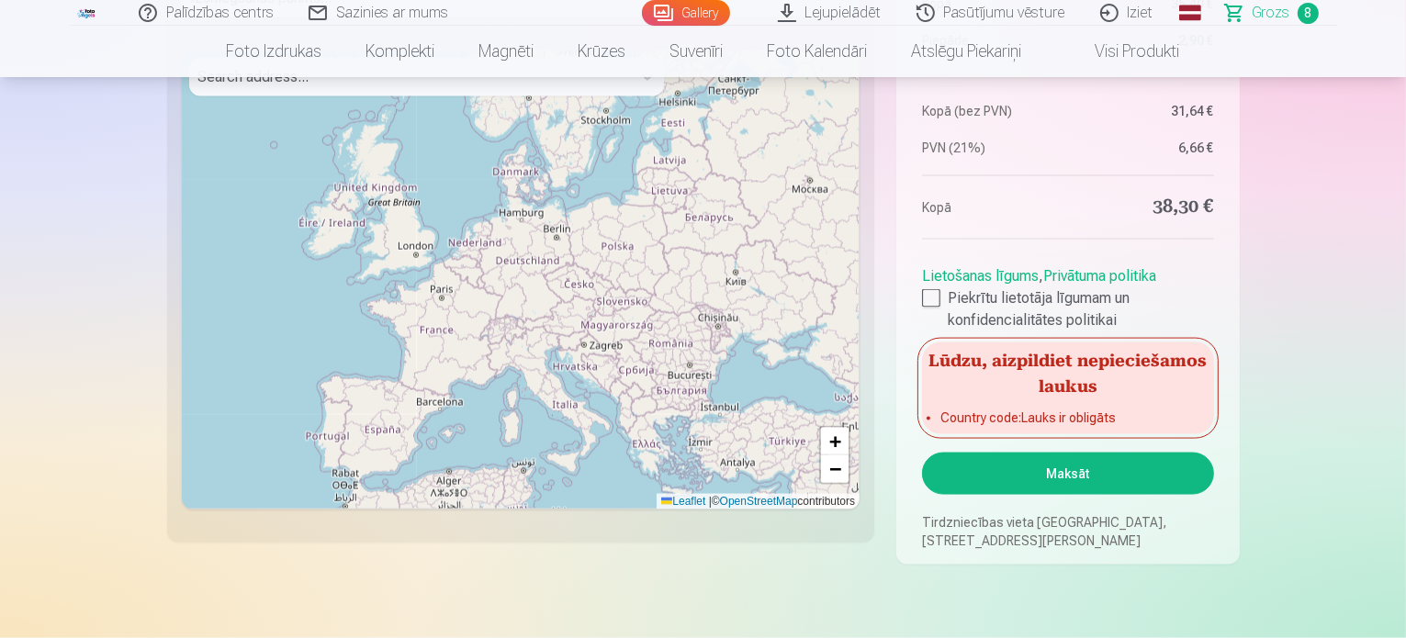
click at [1051, 464] on button "Maksāt" at bounding box center [1067, 474] width 291 height 42
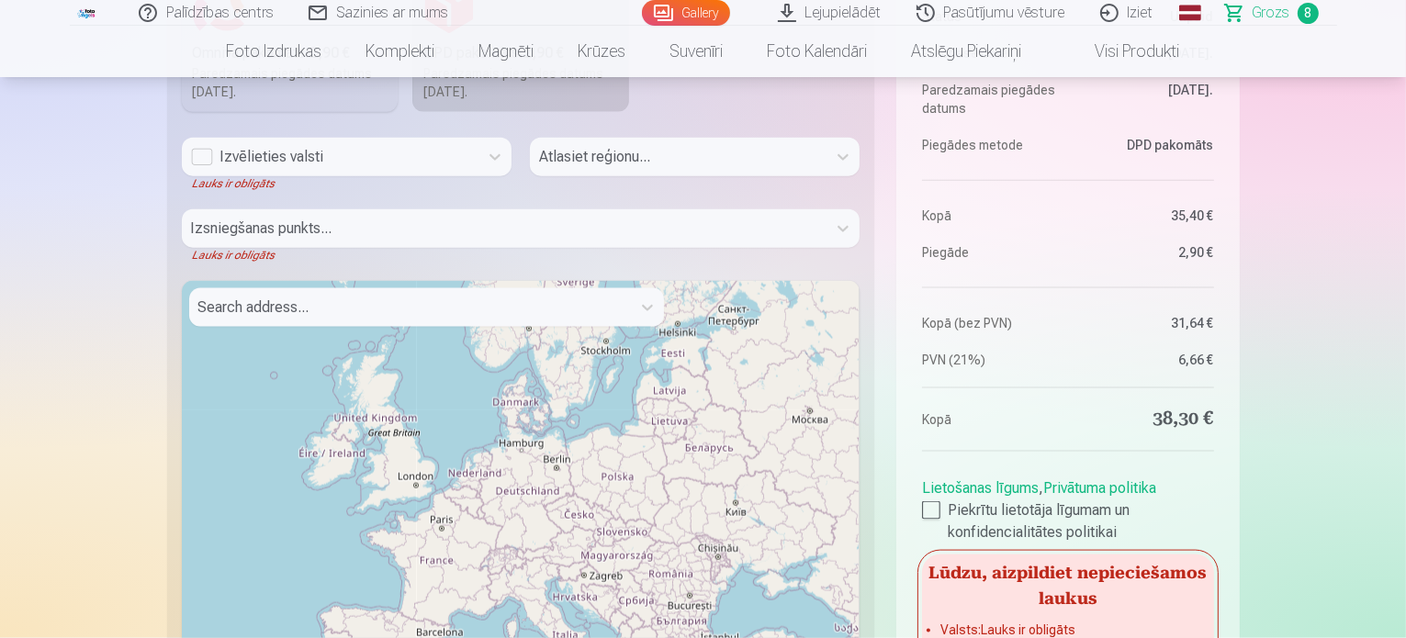
scroll to position [2157, 0]
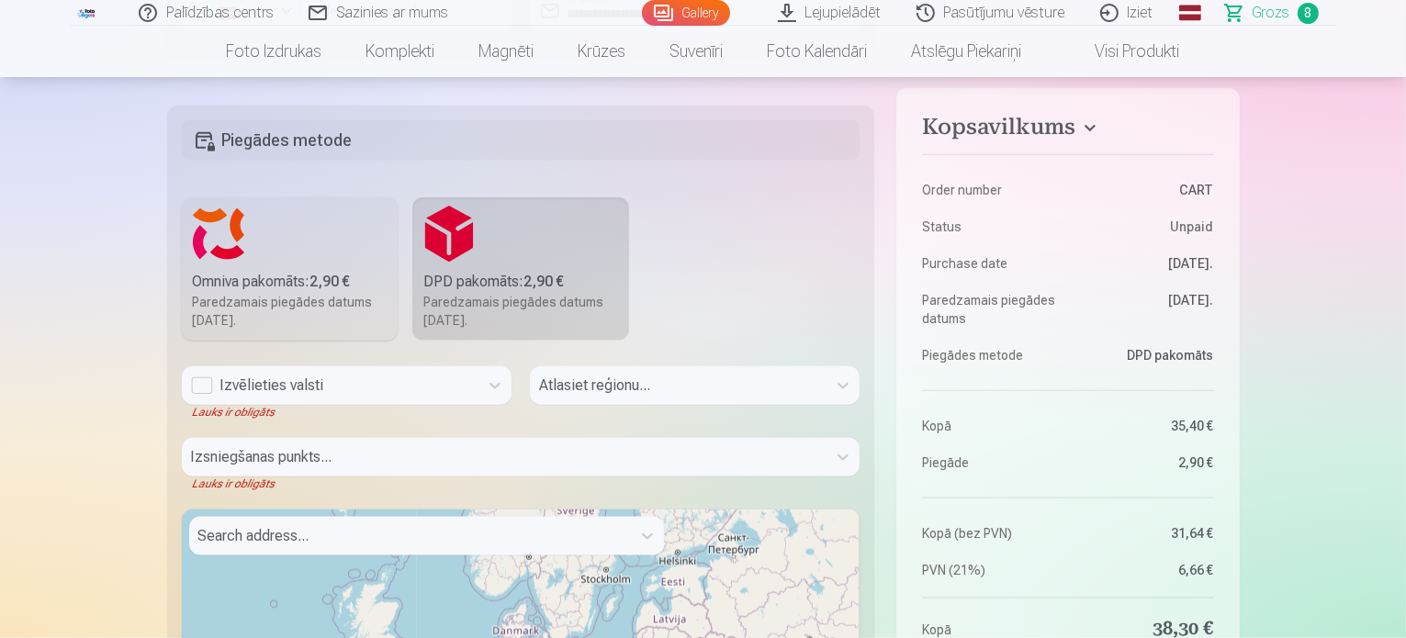
click at [204, 395] on div "Izvēlieties valsti" at bounding box center [330, 385] width 297 height 39
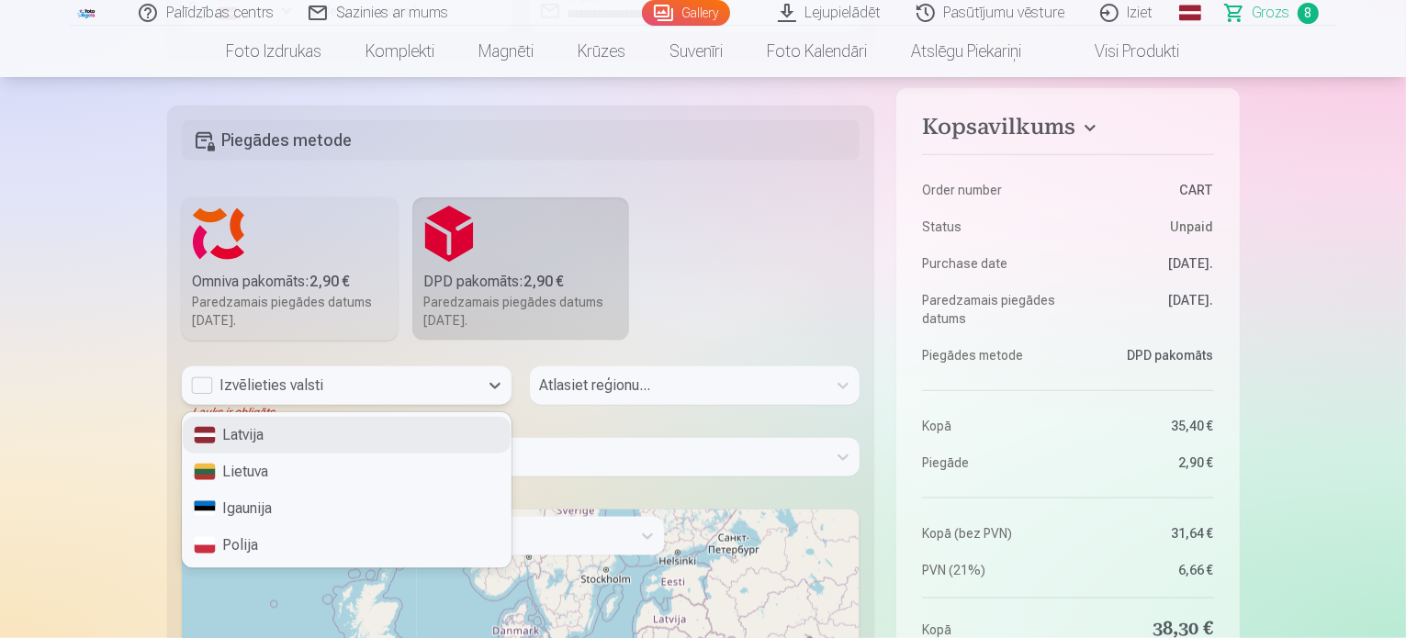
click at [250, 431] on div "Latvija" at bounding box center [347, 435] width 328 height 37
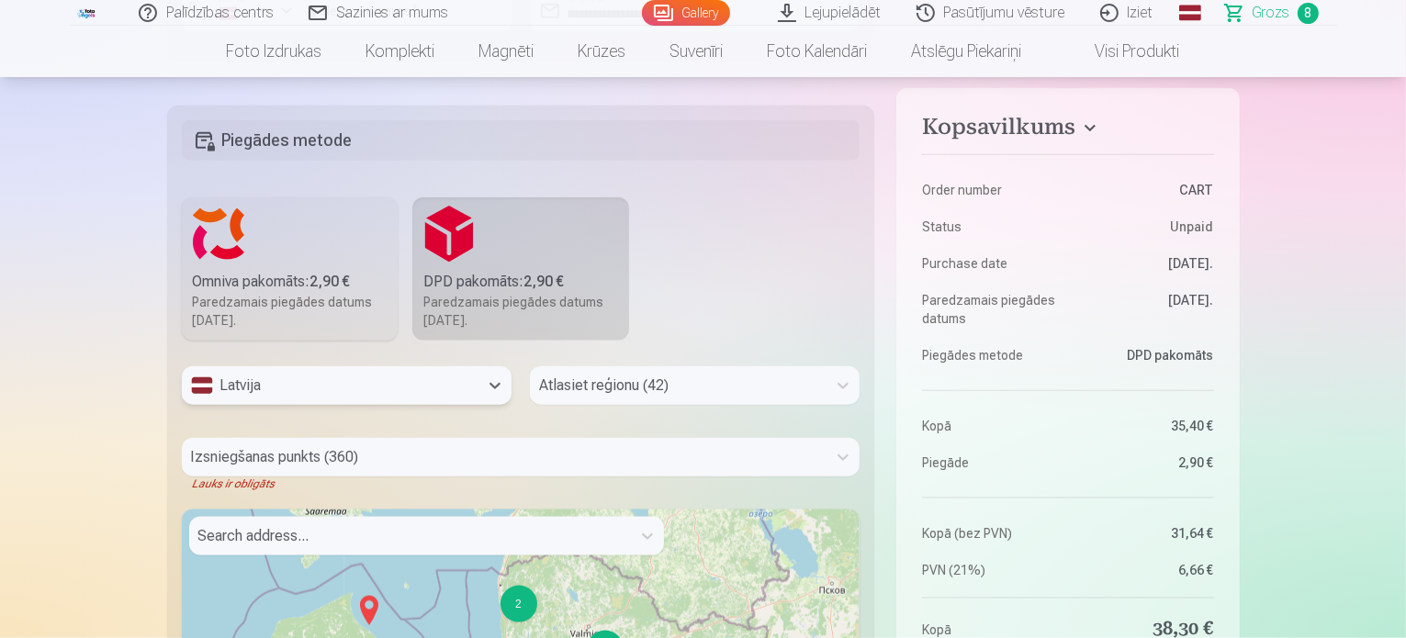
scroll to position [2214, 0]
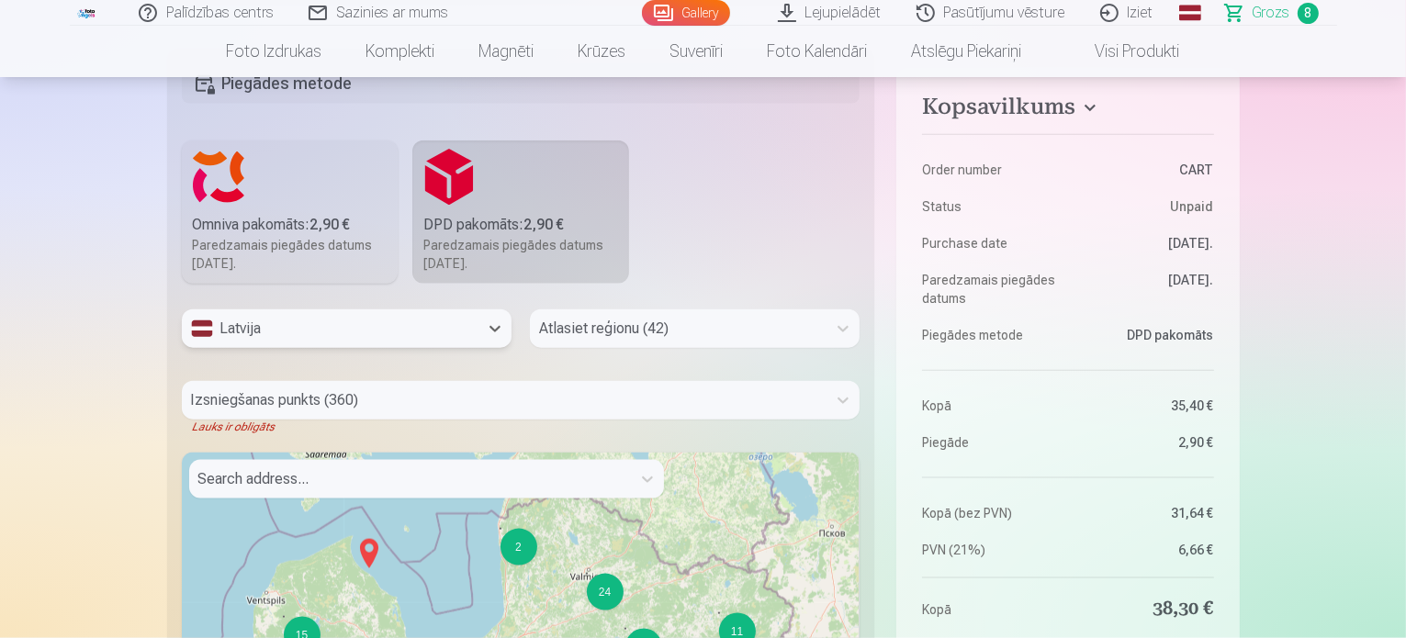
click at [639, 348] on div "Atlasiet reģionu (42)" at bounding box center [695, 328] width 330 height 39
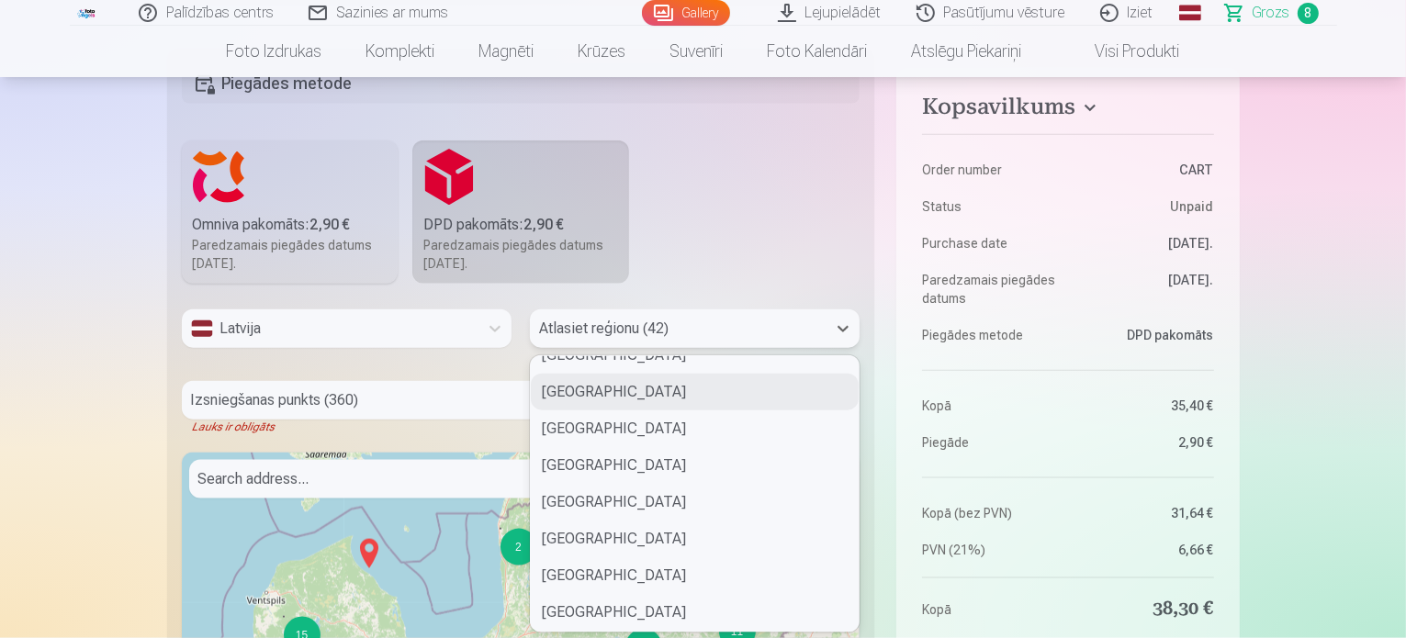
scroll to position [1275, 0]
click at [598, 388] on div "Krāslavas novads" at bounding box center [695, 389] width 328 height 37
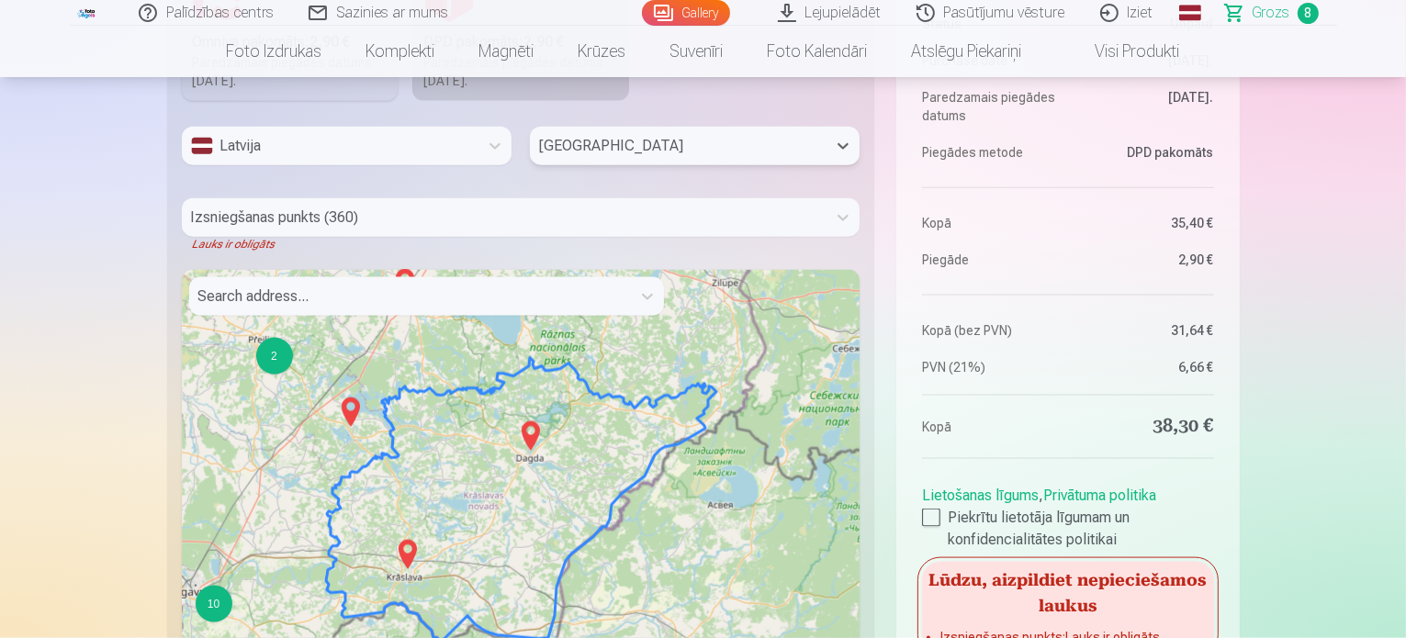
scroll to position [2398, 0]
click at [396, 220] on div at bounding box center [504, 217] width 627 height 26
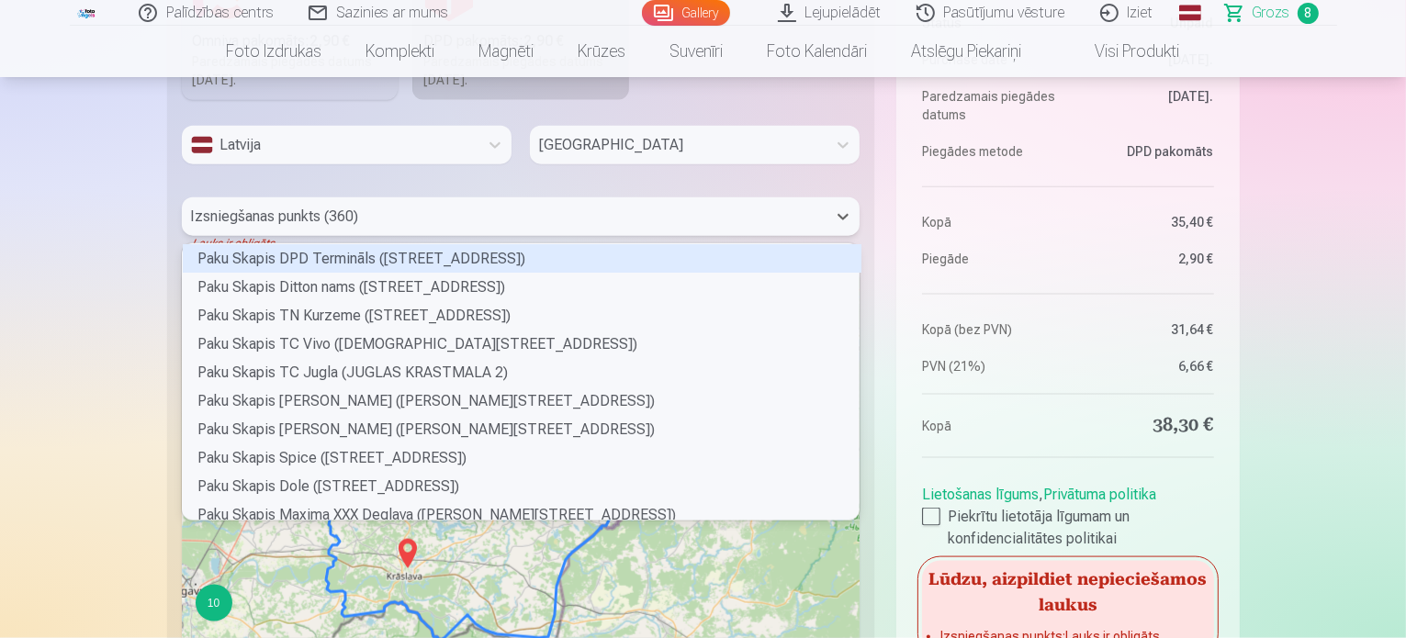
scroll to position [271, 672]
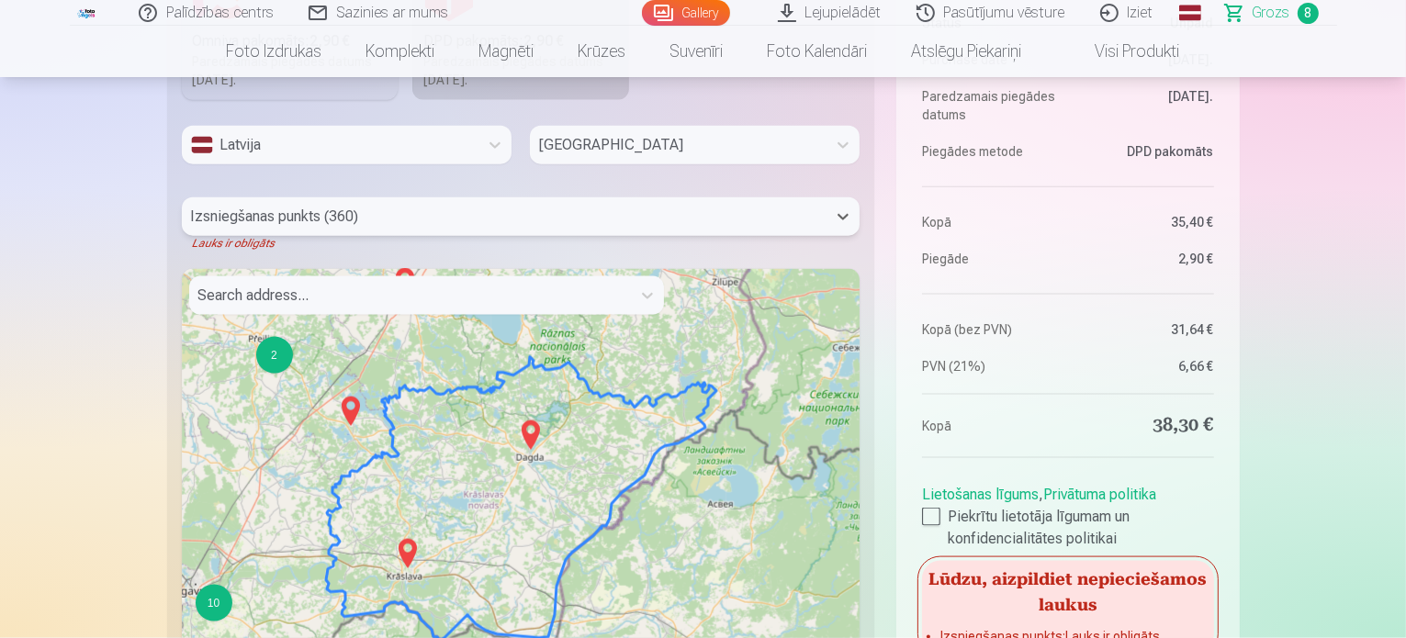
click at [457, 219] on div at bounding box center [504, 217] width 627 height 26
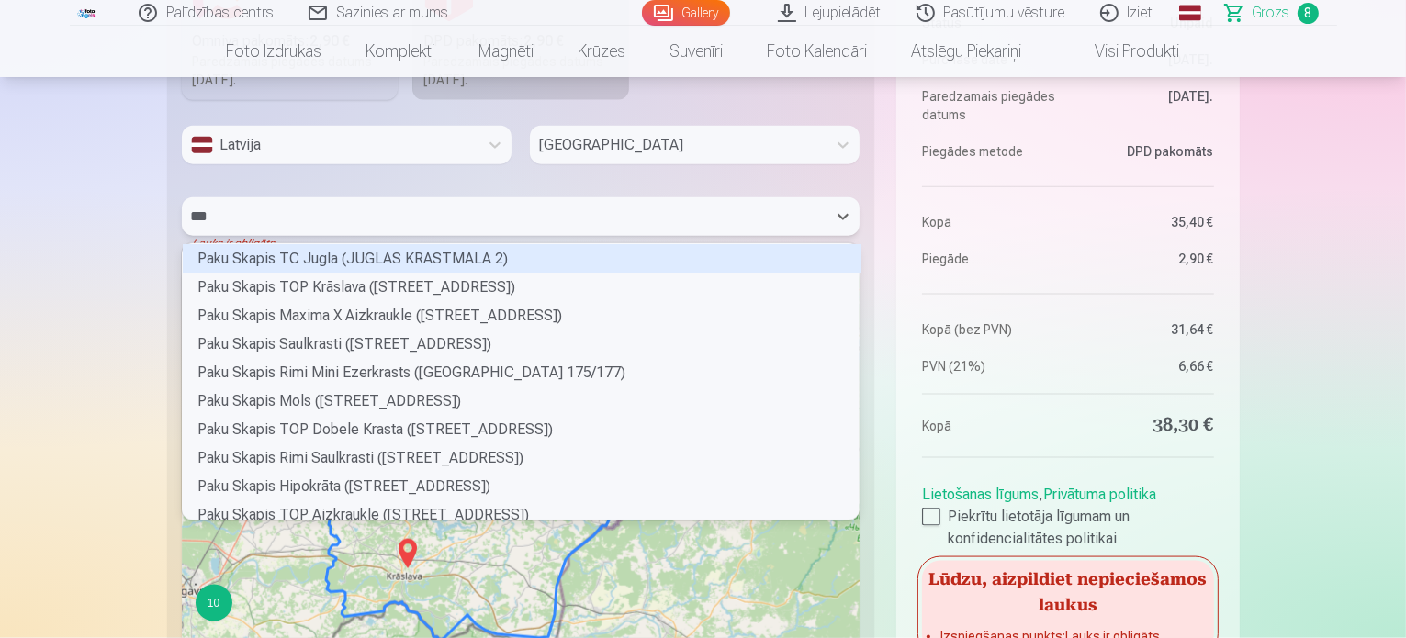
type input "****"
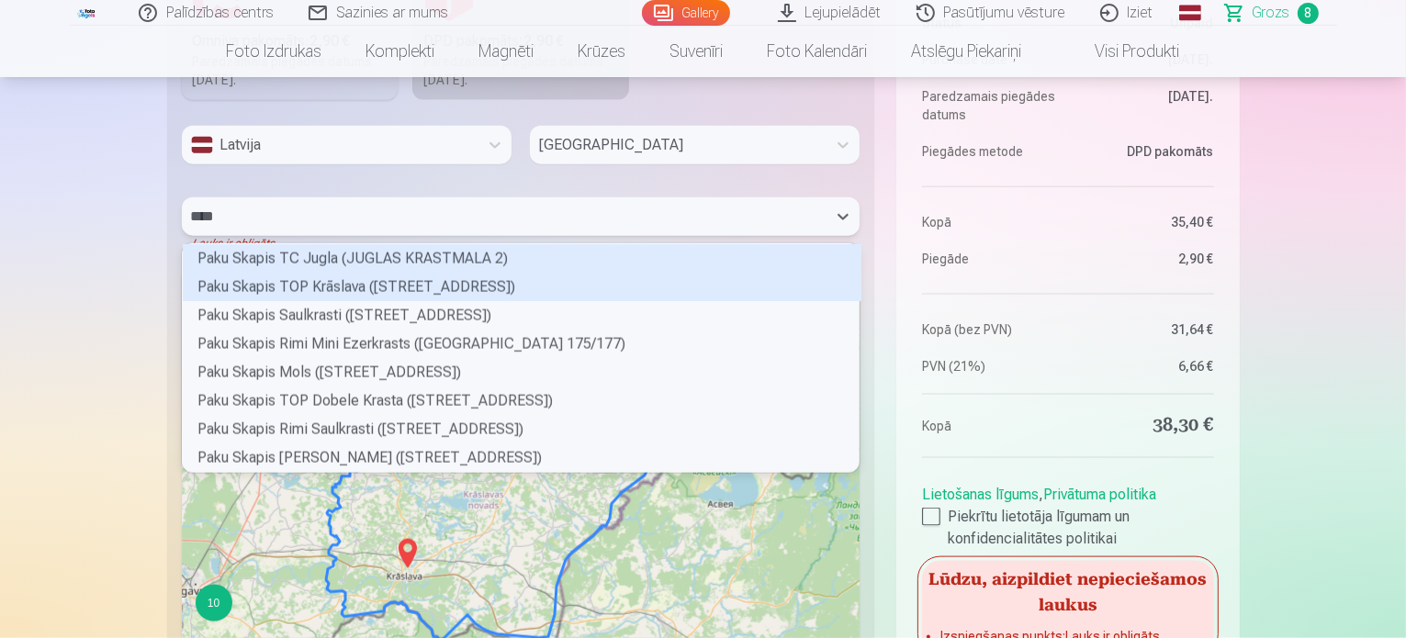
click at [439, 290] on div "Paku Skapis TOP Krāslava (RĒZEKNES IELA 7)" at bounding box center [522, 287] width 679 height 28
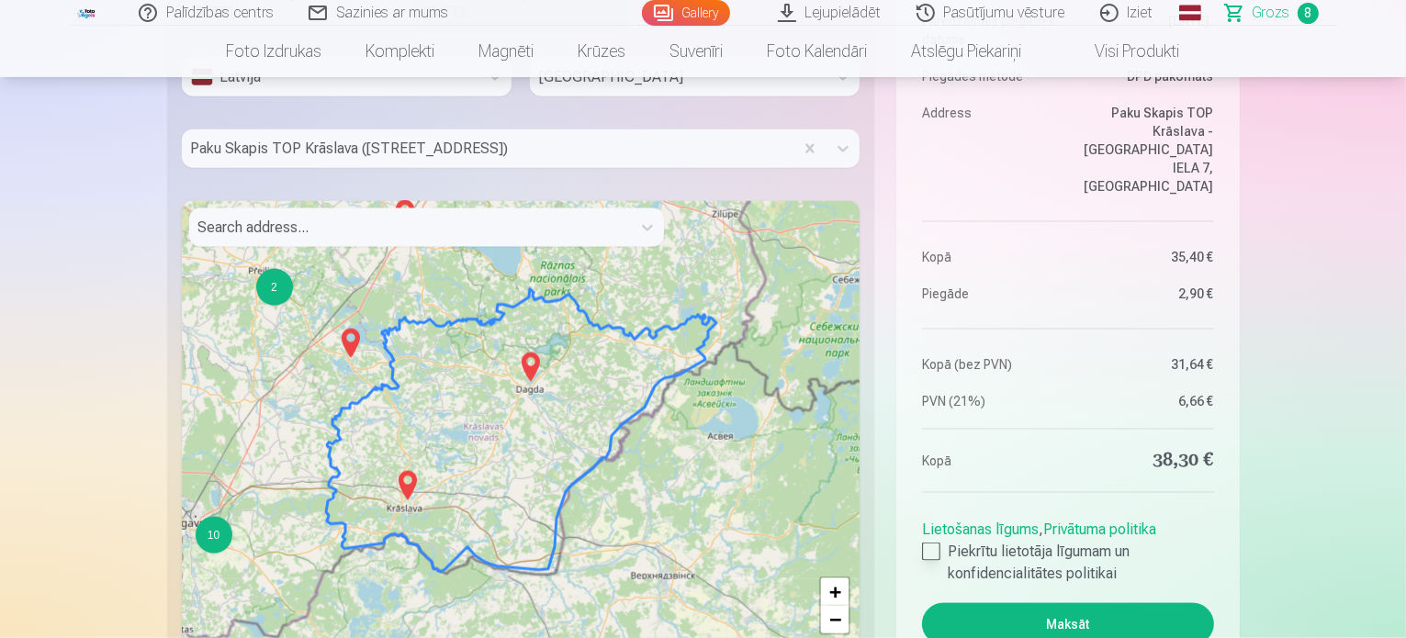
scroll to position [2571, 0]
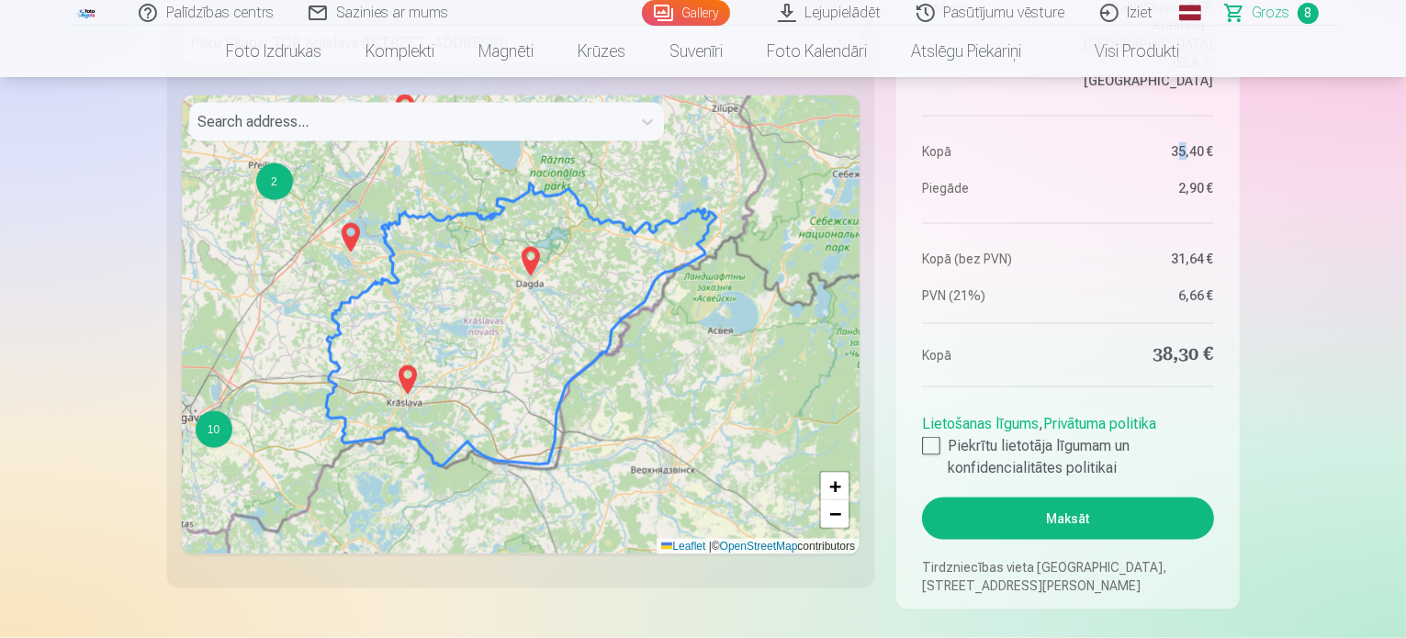
click at [1183, 161] on dl "Order number CART Status Unpaid Purchase date 20.08.2025. Paredzamais piegādes …" at bounding box center [1067, 33] width 291 height 543
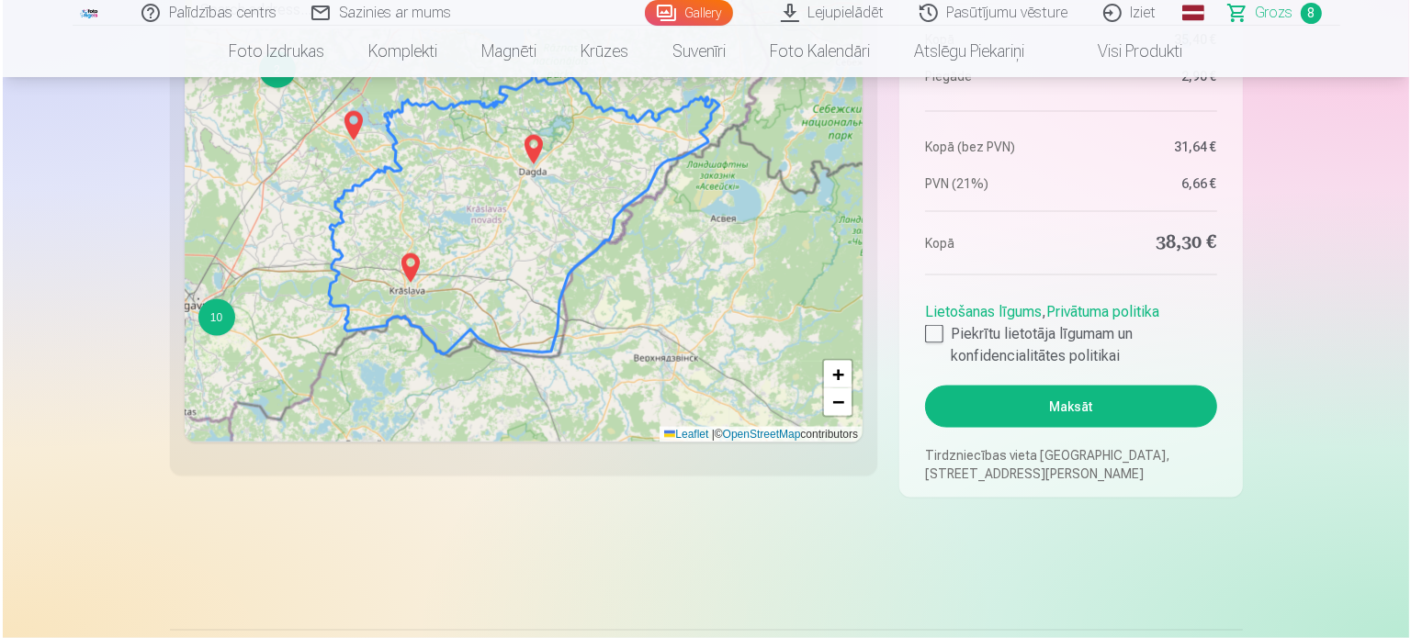
scroll to position [2755, 0]
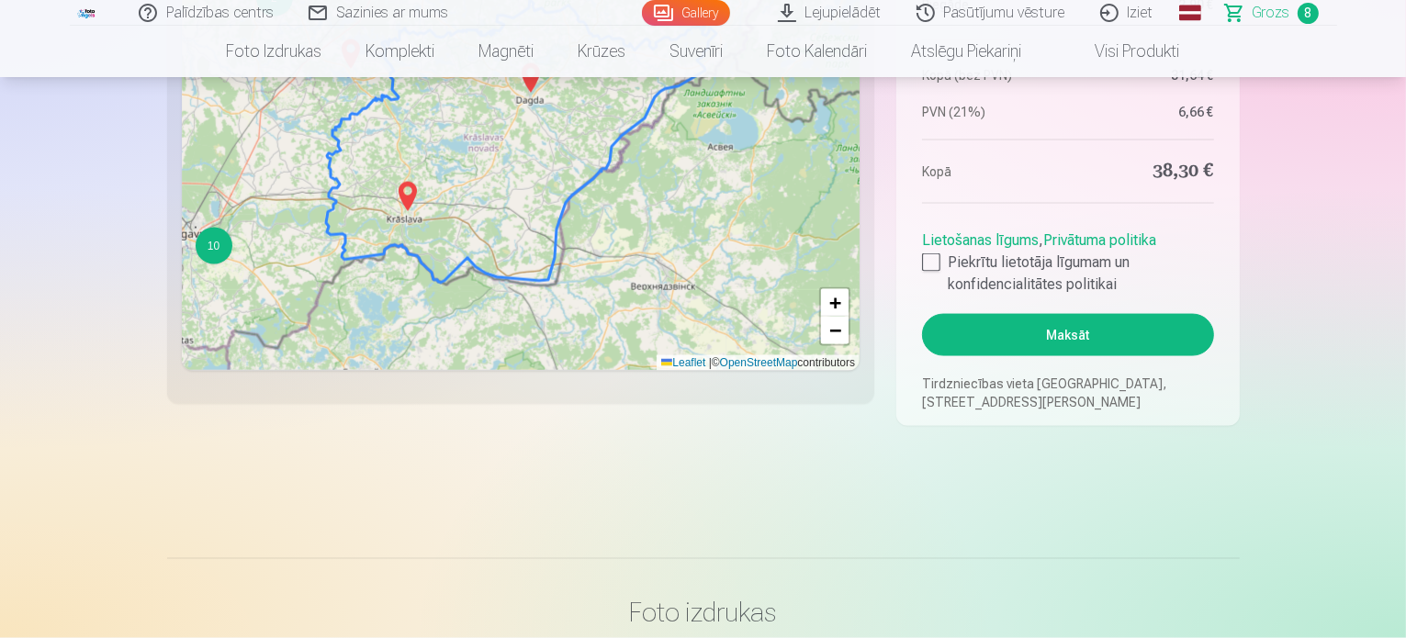
click at [1046, 326] on button "Maksāt" at bounding box center [1067, 335] width 291 height 42
